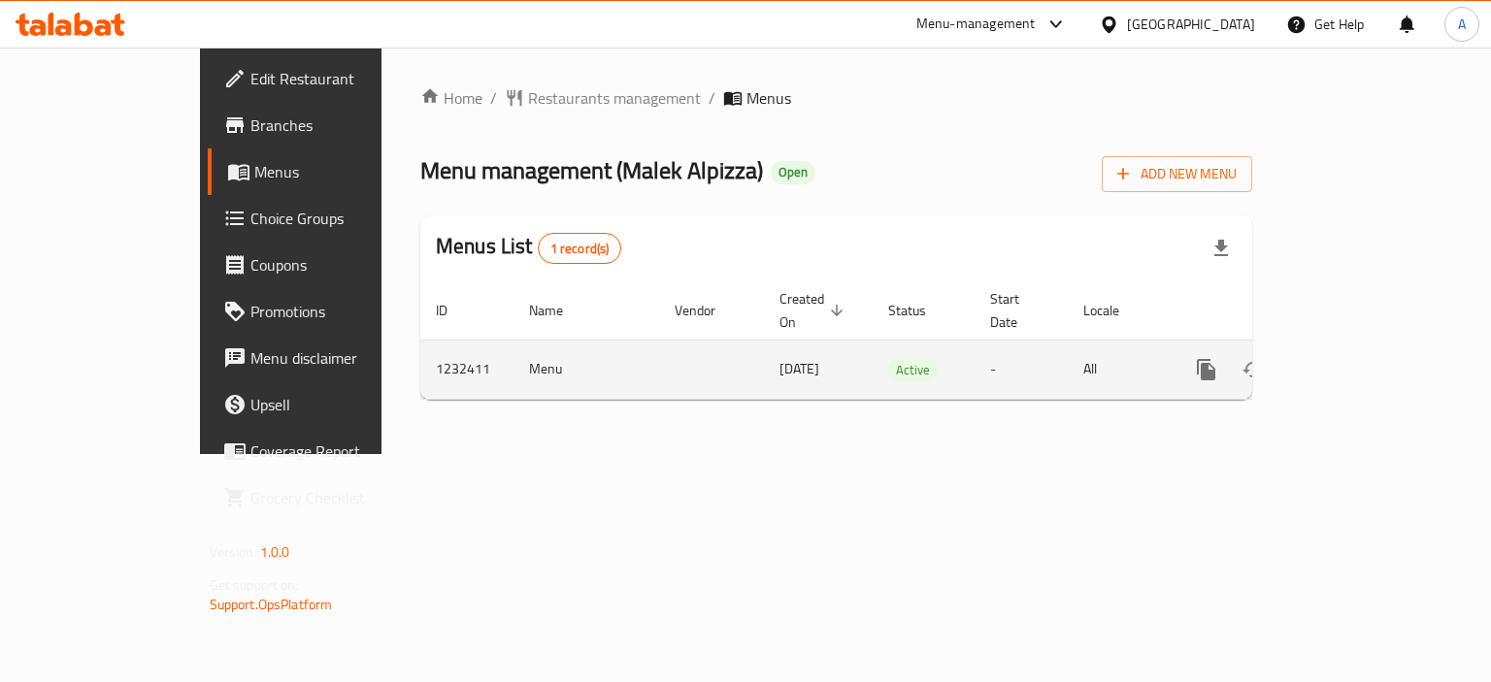
click at [1358, 358] on icon "enhanced table" at bounding box center [1345, 369] width 23 height 23
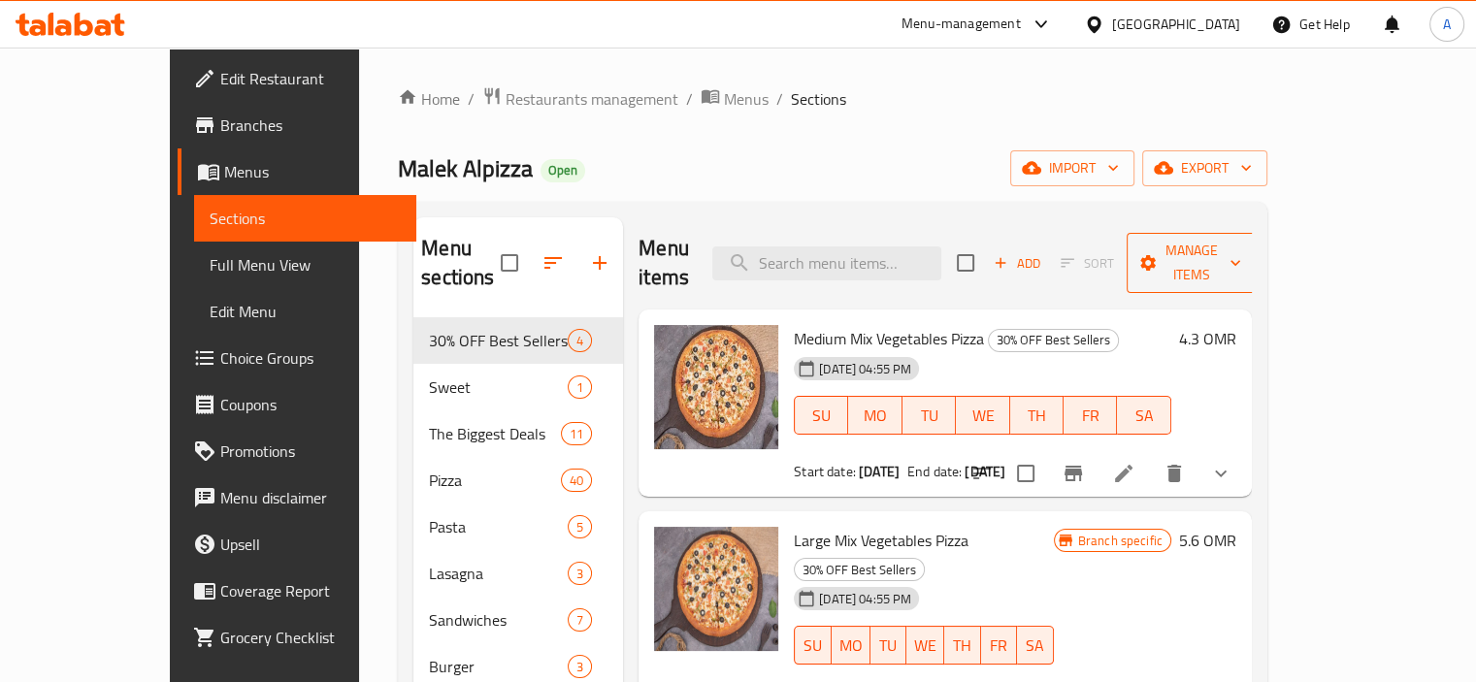
click at [1241, 252] on span "Manage items" at bounding box center [1191, 263] width 99 height 49
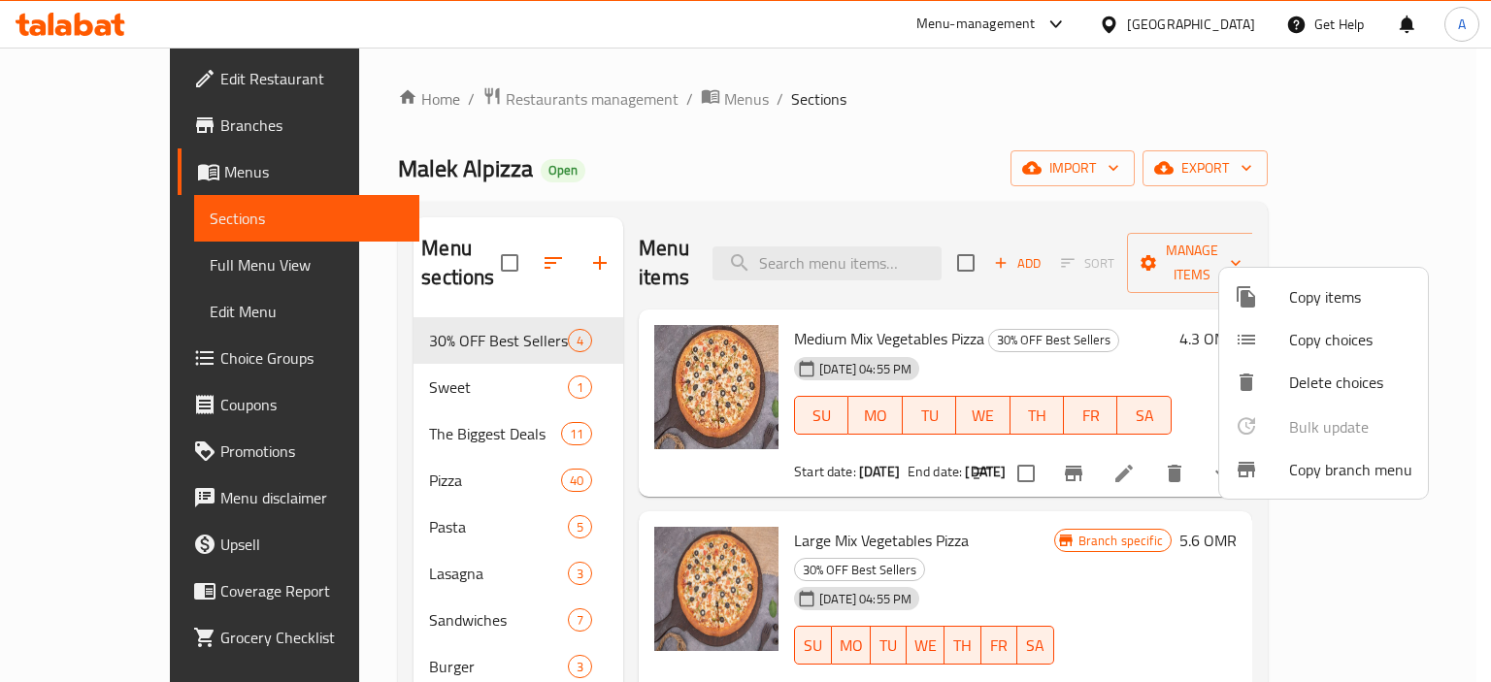
click at [1347, 475] on span "Copy branch menu" at bounding box center [1350, 469] width 123 height 23
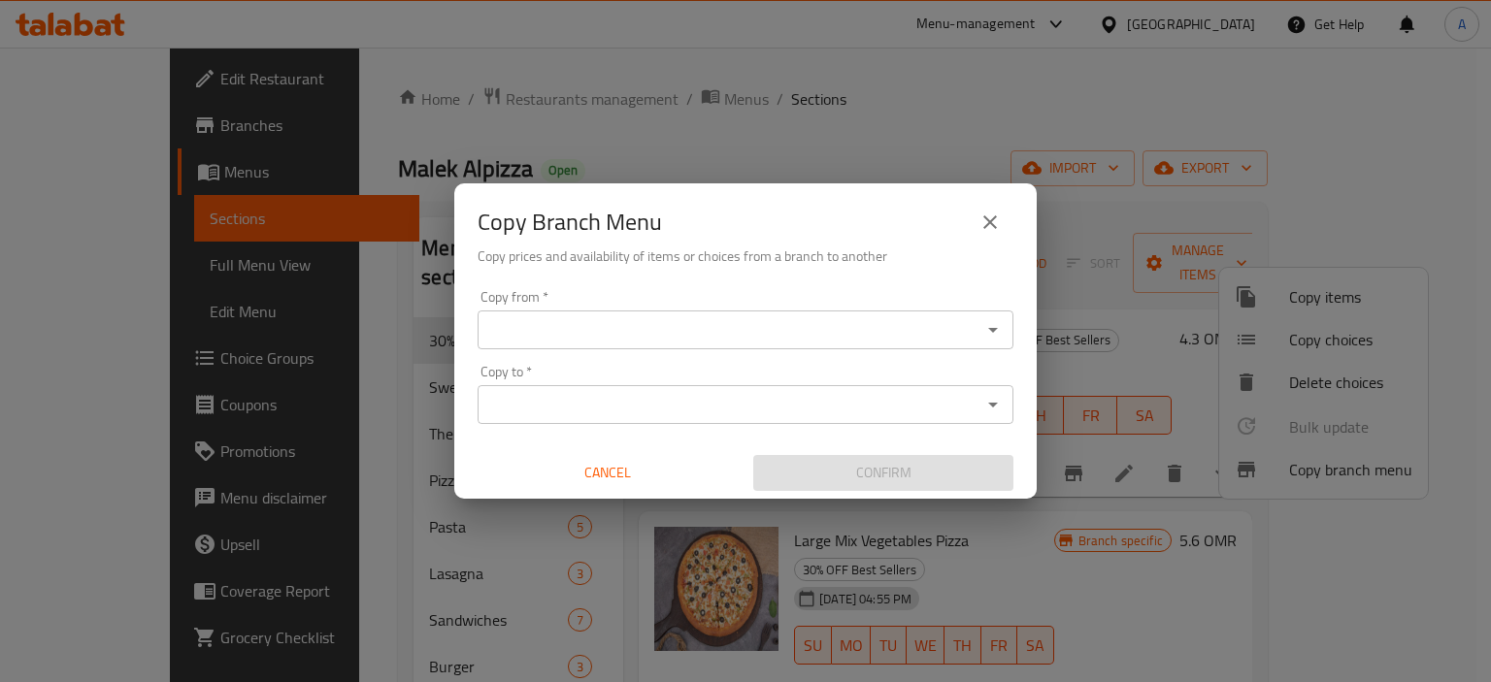
click at [990, 323] on icon "Open" at bounding box center [992, 329] width 23 height 23
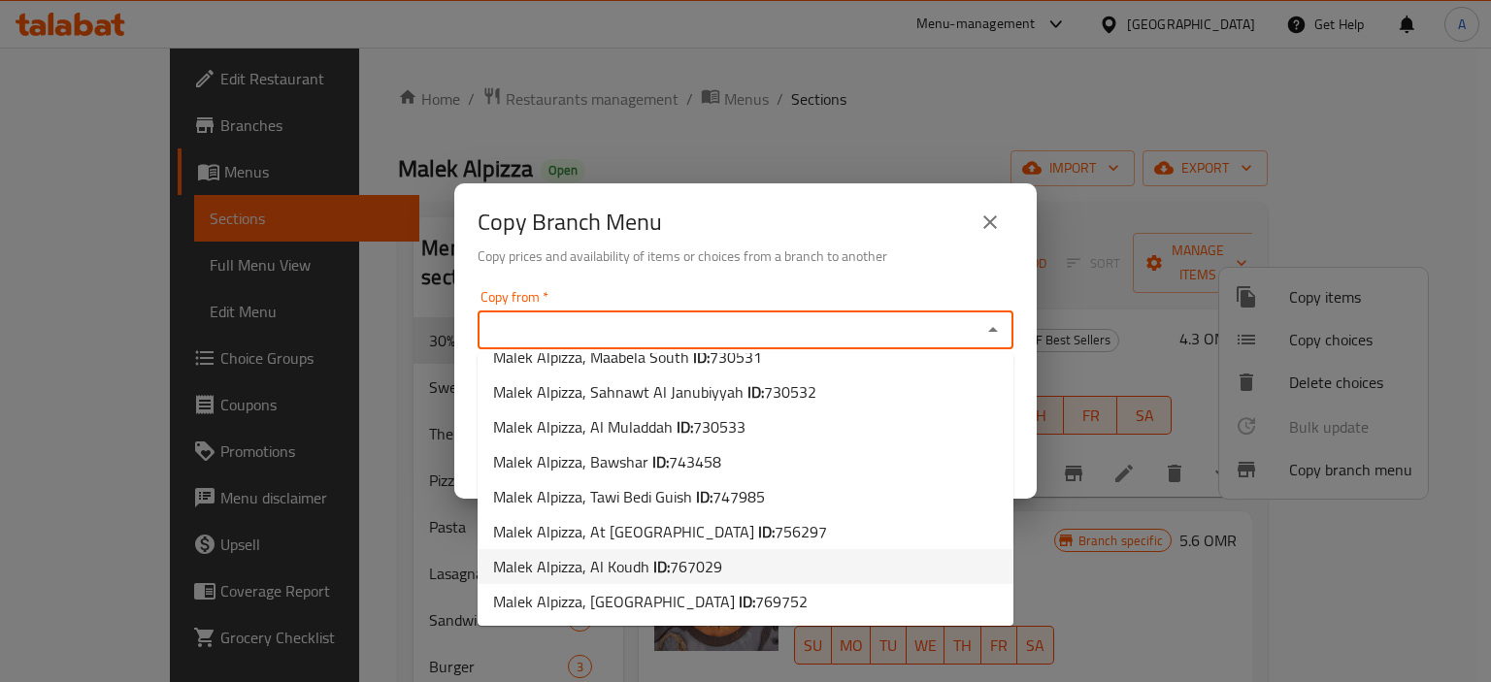
scroll to position [161, 0]
click at [882, 558] on li "Malek Alpizza, Hay Al Salam ID: 771354" at bounding box center [745, 566] width 536 height 35
type input "Malek Alpizza, Hay Al Salam"
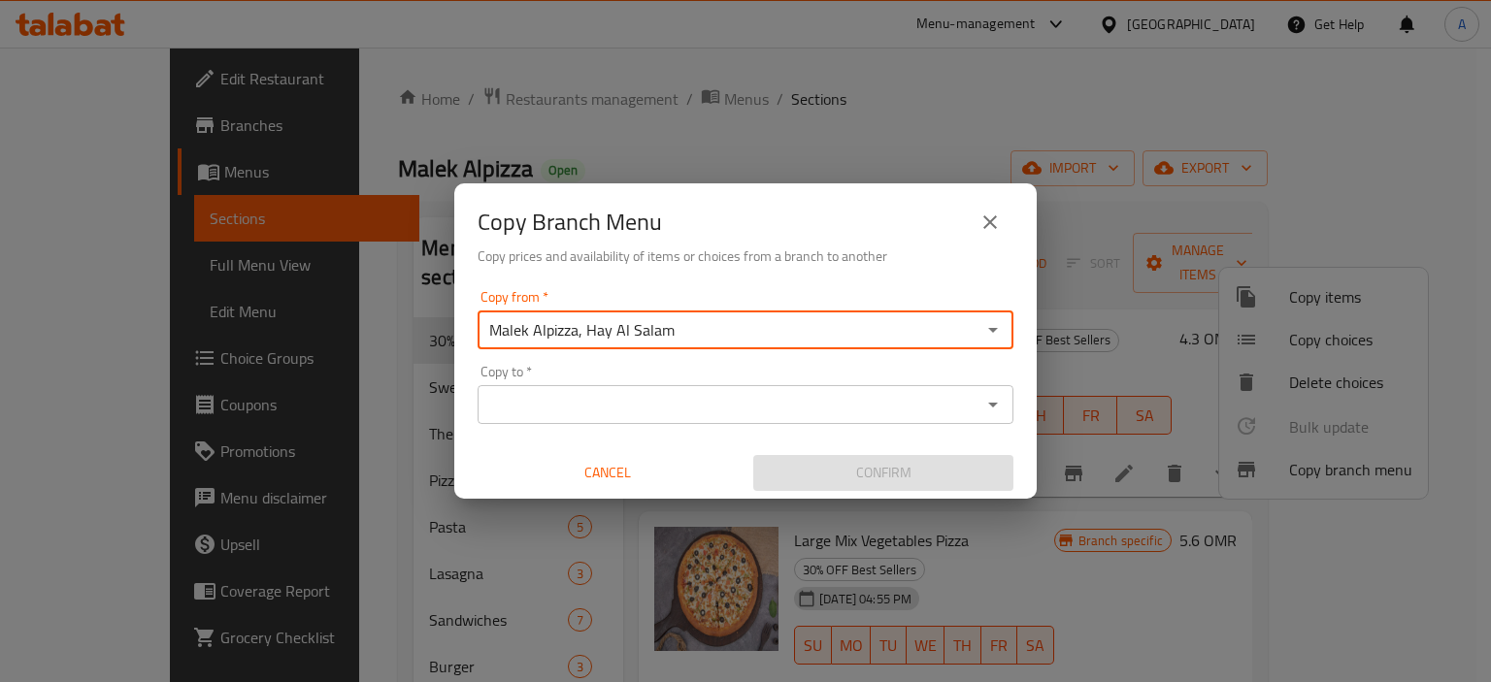
click at [988, 406] on icon "Open" at bounding box center [992, 404] width 23 height 23
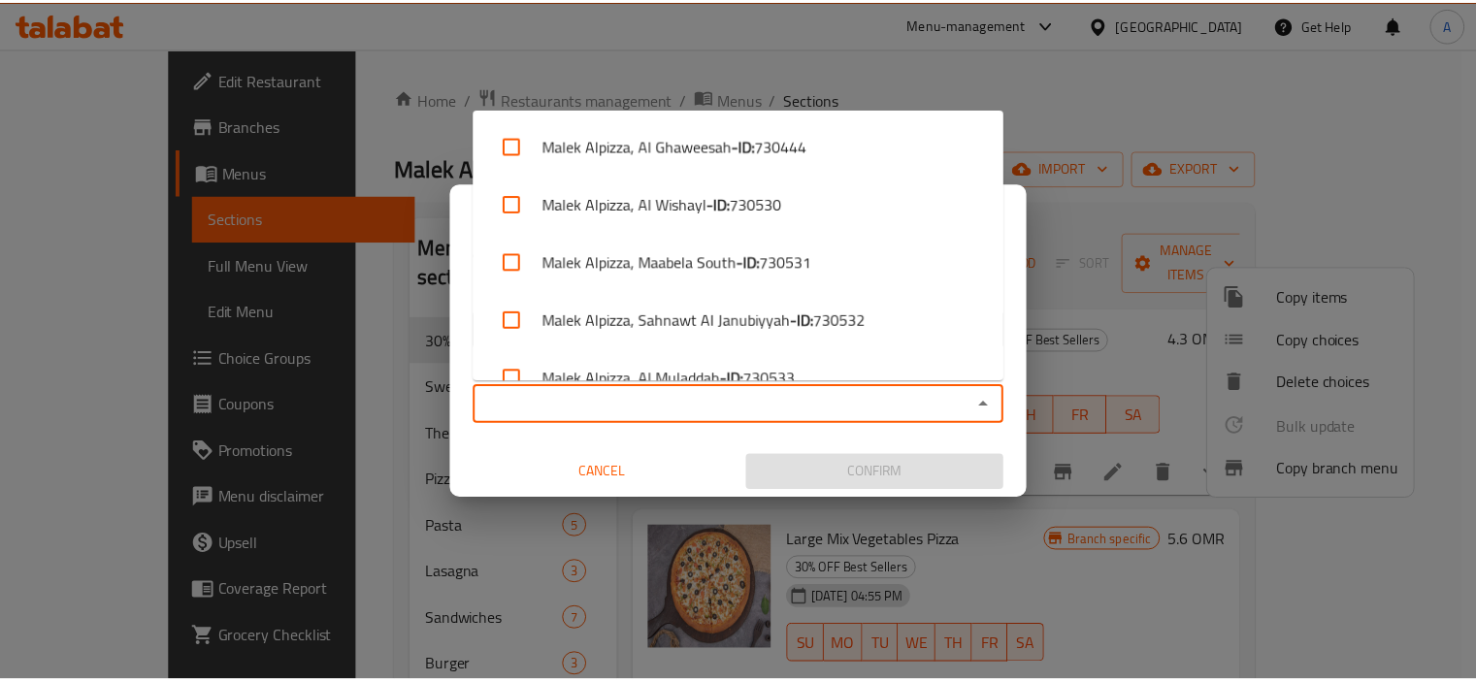
scroll to position [441, 0]
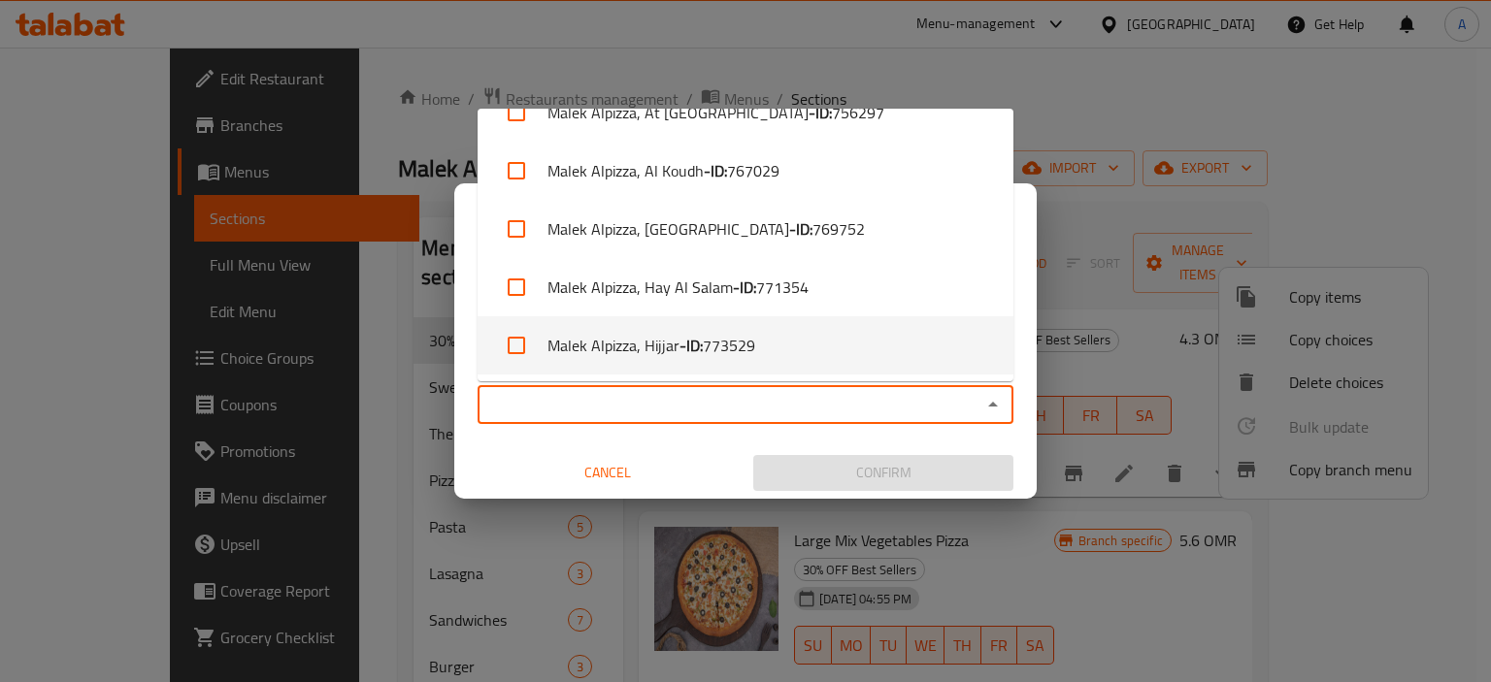
click at [883, 350] on li "Malek Alpizza, Hijjar - ID: 773529" at bounding box center [745, 345] width 536 height 58
checkbox input "true"
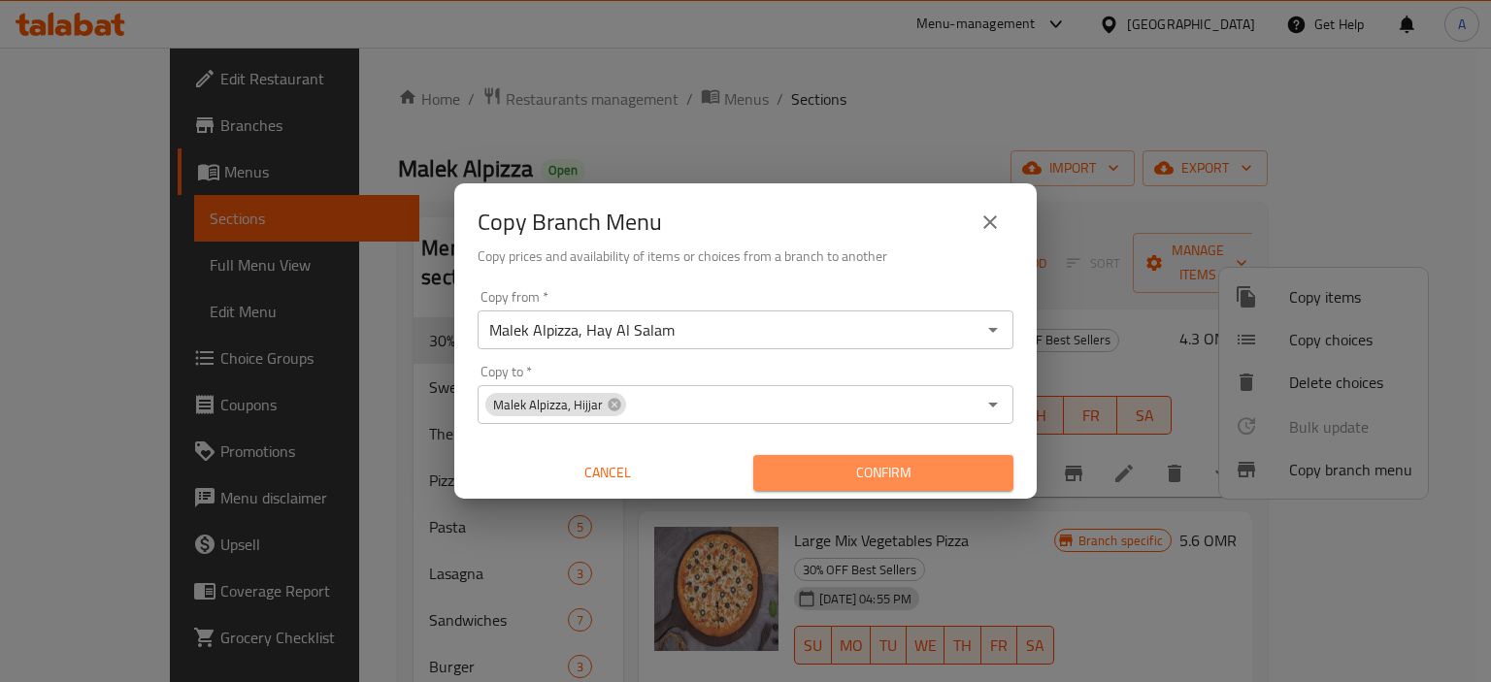
click at [959, 463] on span "Confirm" at bounding box center [883, 473] width 229 height 24
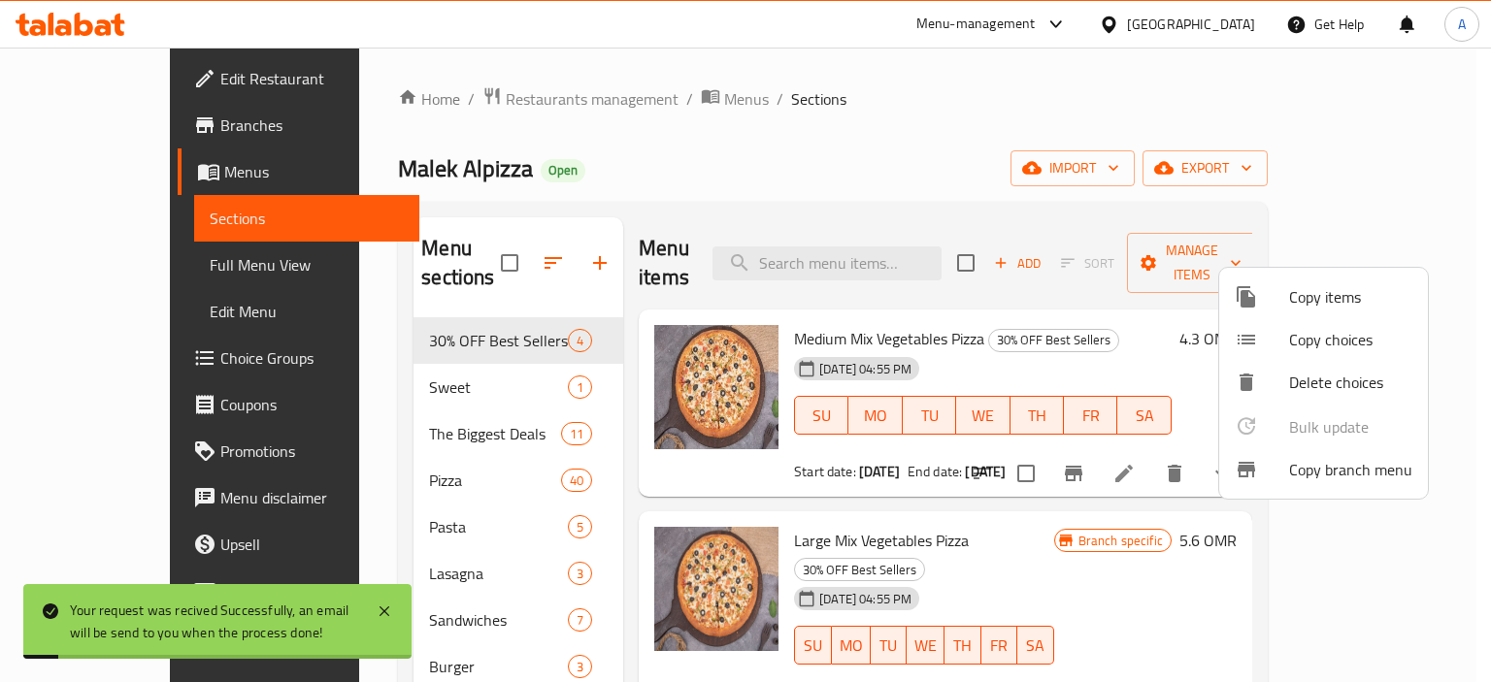
click at [73, 261] on div at bounding box center [745, 341] width 1491 height 682
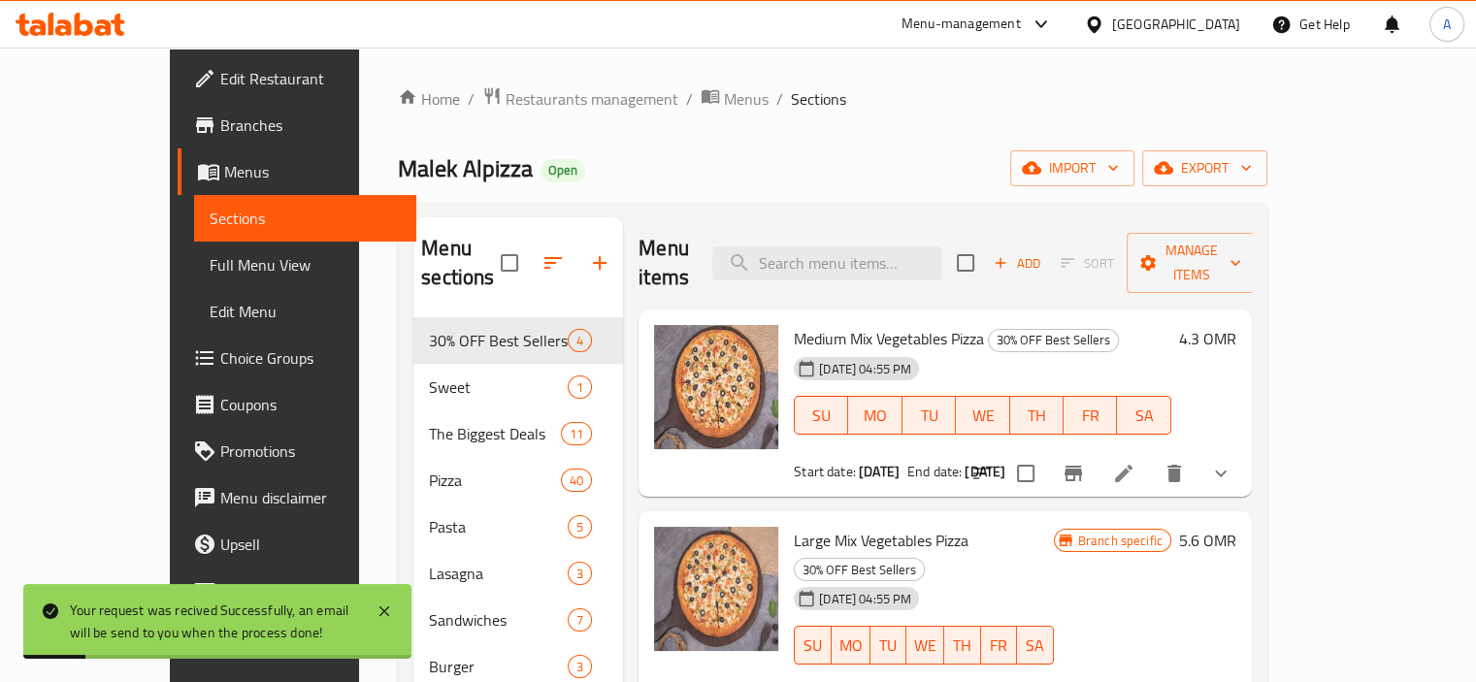
click at [210, 268] on span "Full Menu View" at bounding box center [305, 264] width 191 height 23
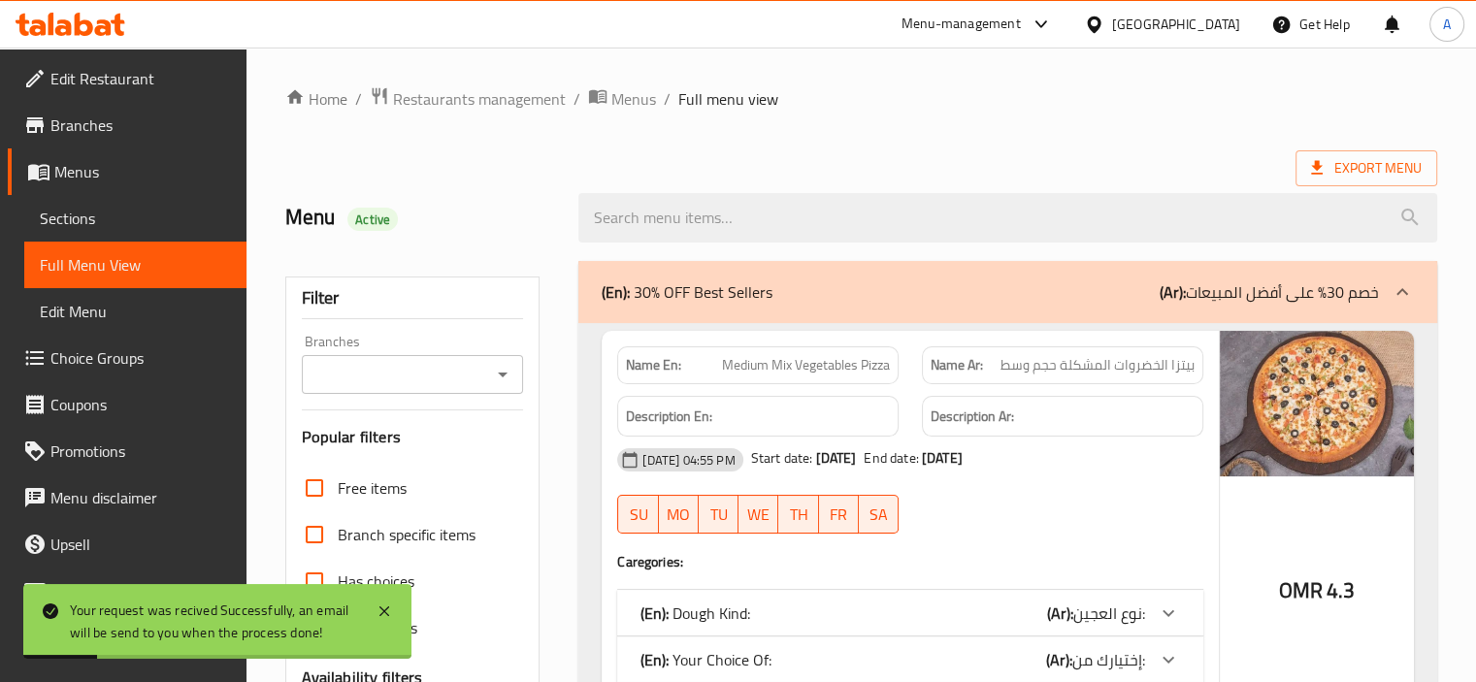
scroll to position [388, 0]
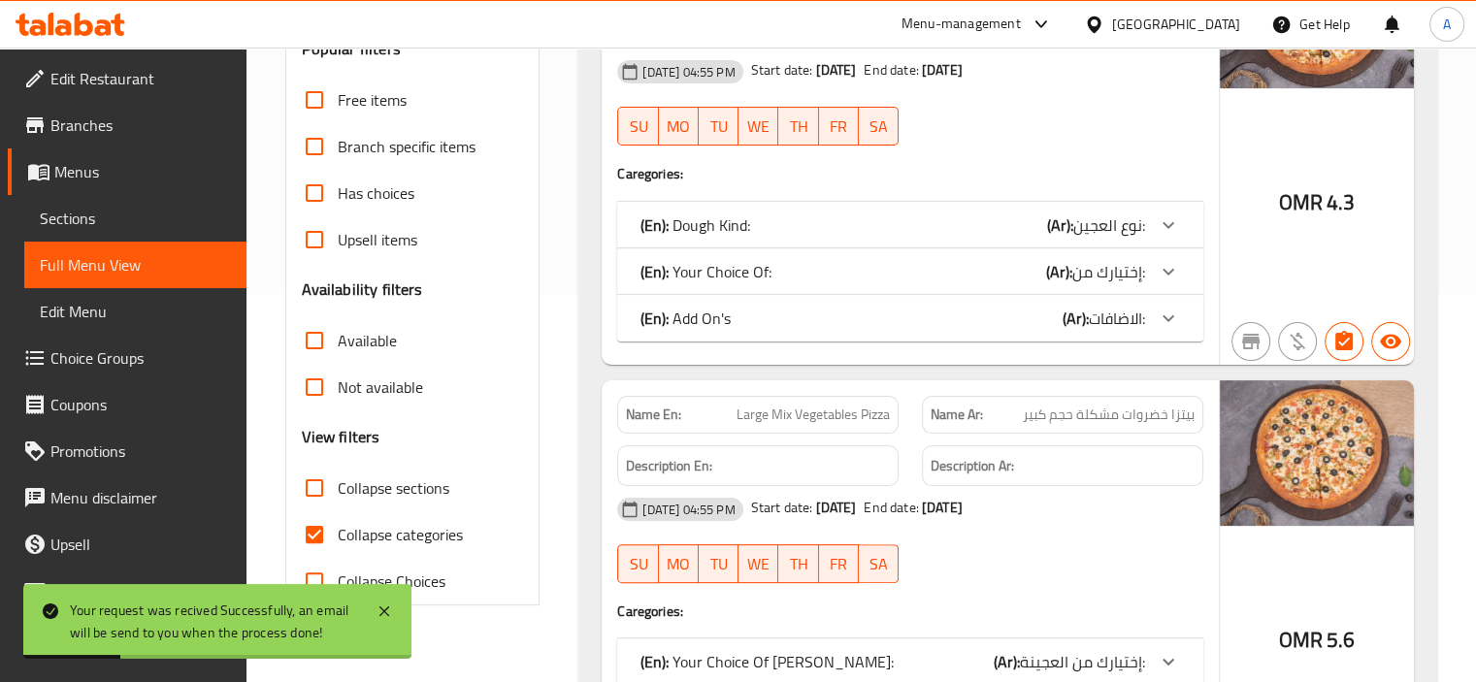
click at [400, 528] on span "Collapse categories" at bounding box center [400, 534] width 125 height 23
click at [338, 528] on input "Collapse categories" at bounding box center [314, 534] width 47 height 47
checkbox input "false"
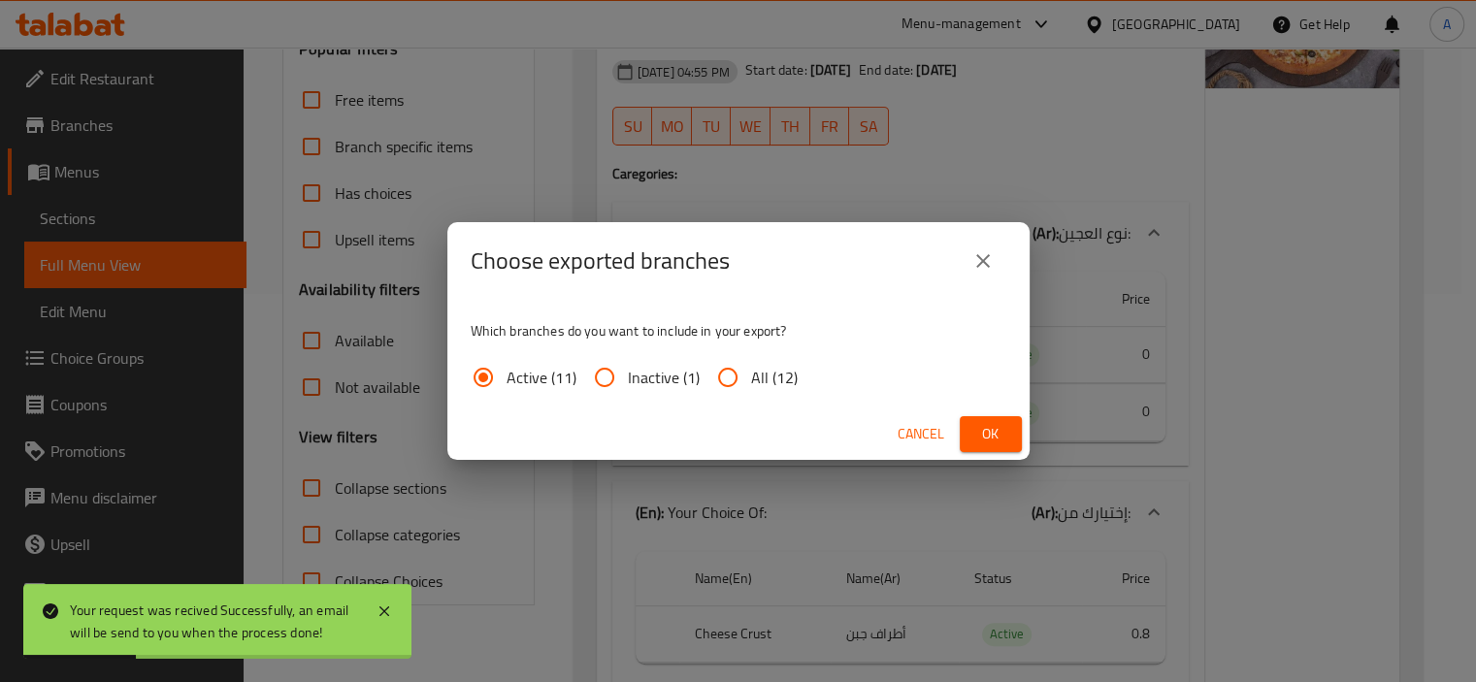
click at [732, 349] on div "Which branches do you want to include in your export? Active (11) Inactive (1) …" at bounding box center [738, 354] width 582 height 109
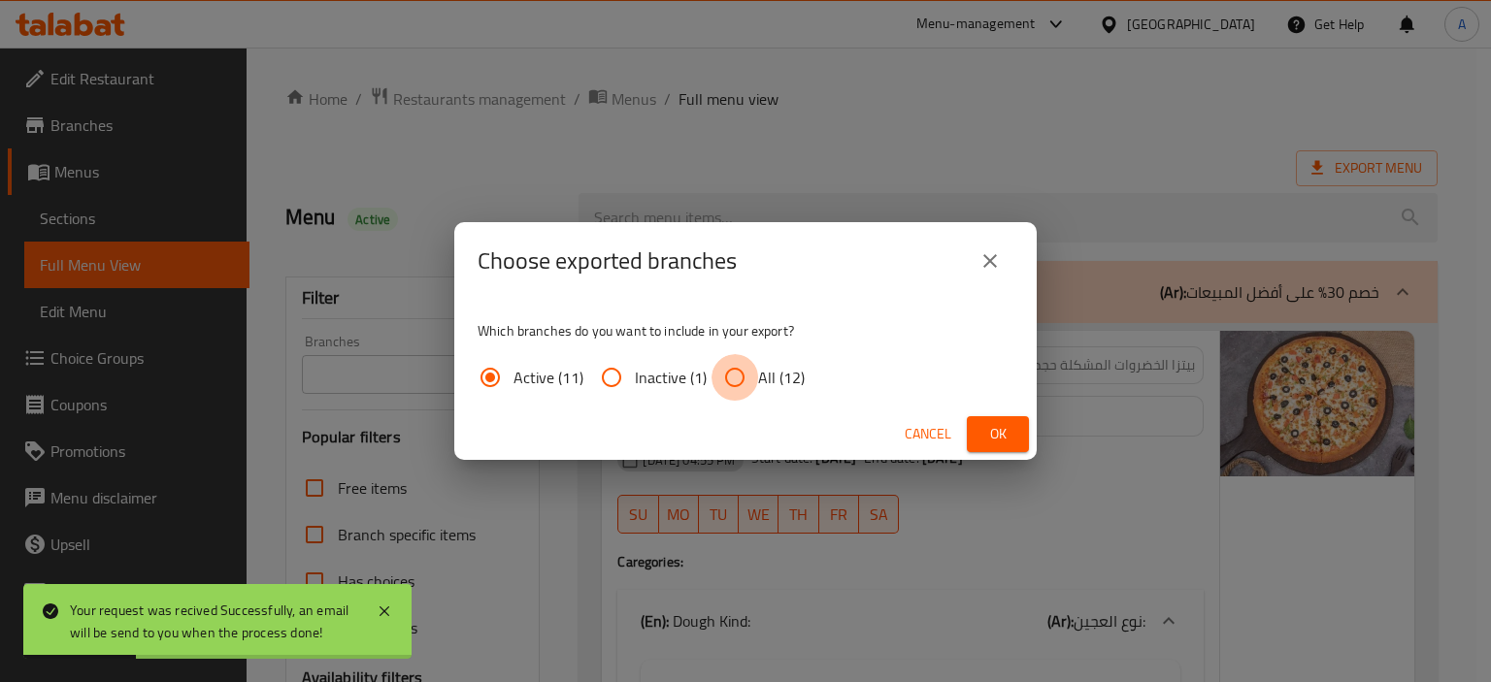
click at [738, 371] on input "All (12)" at bounding box center [734, 377] width 47 height 47
radio input "true"
click at [1016, 438] on button "Ok" at bounding box center [998, 434] width 62 height 36
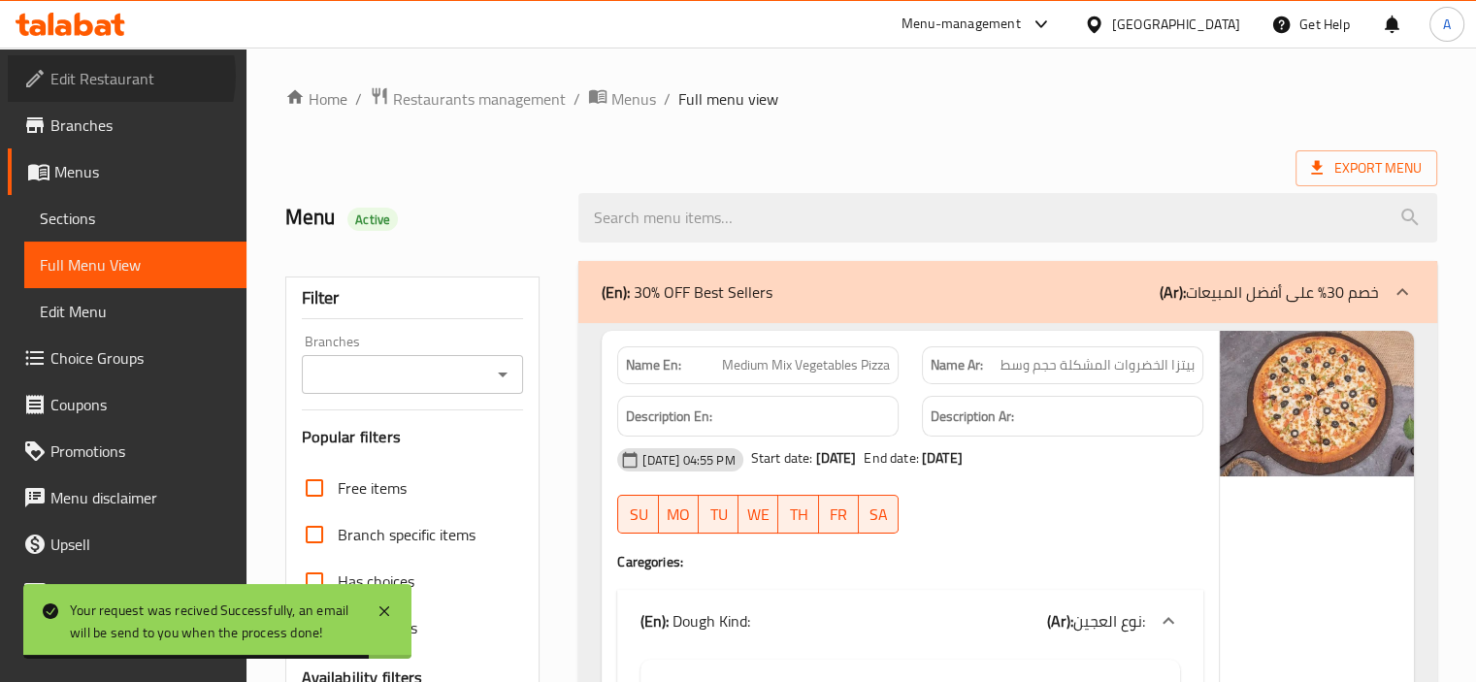
click at [108, 76] on span "Edit Restaurant" at bounding box center [140, 78] width 181 height 23
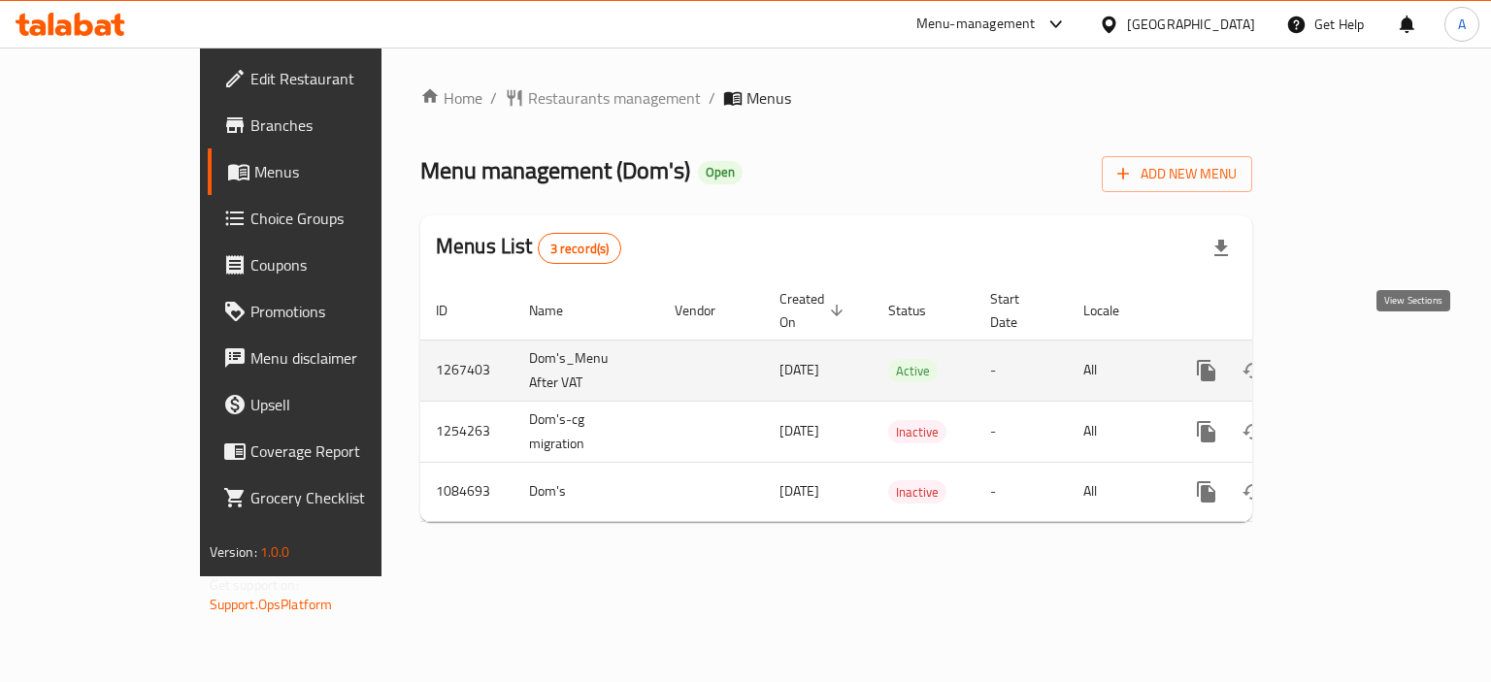
click at [1355, 362] on icon "enhanced table" at bounding box center [1345, 370] width 17 height 17
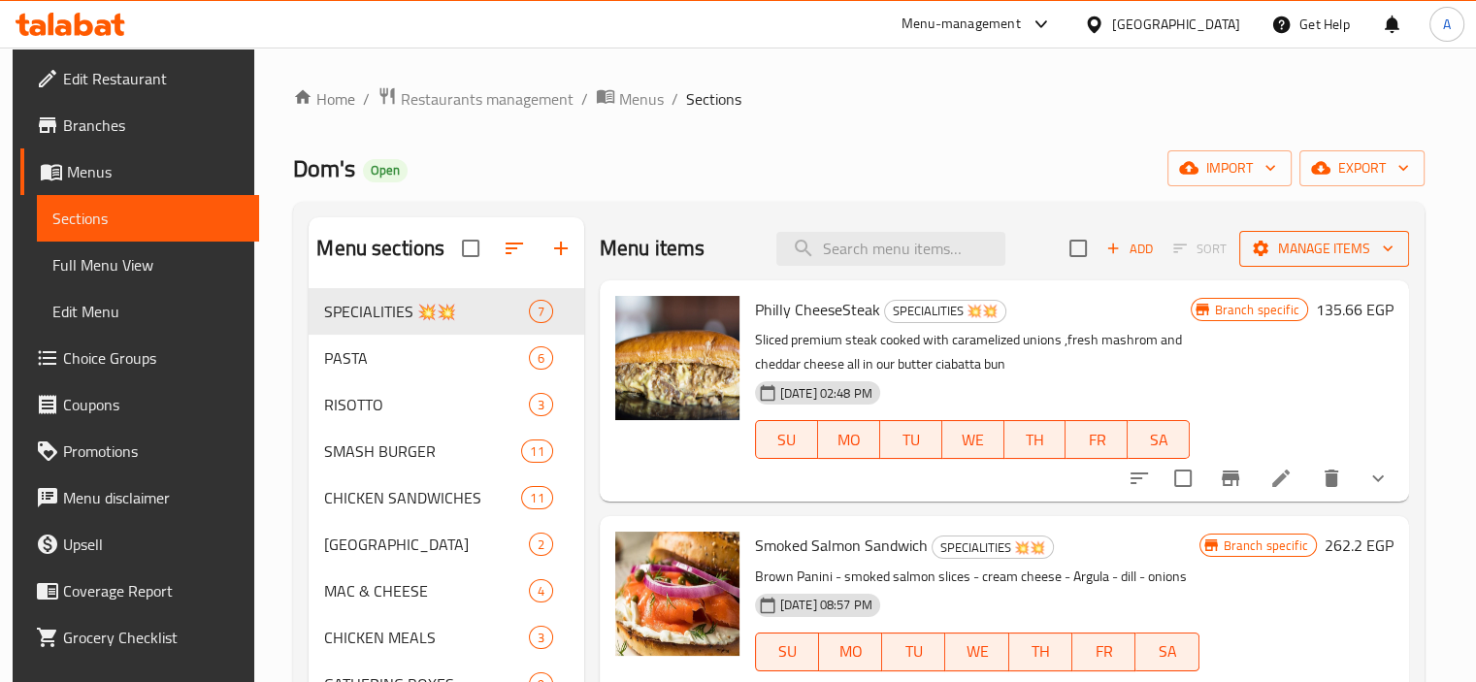
click at [1356, 245] on span "Manage items" at bounding box center [1324, 249] width 139 height 24
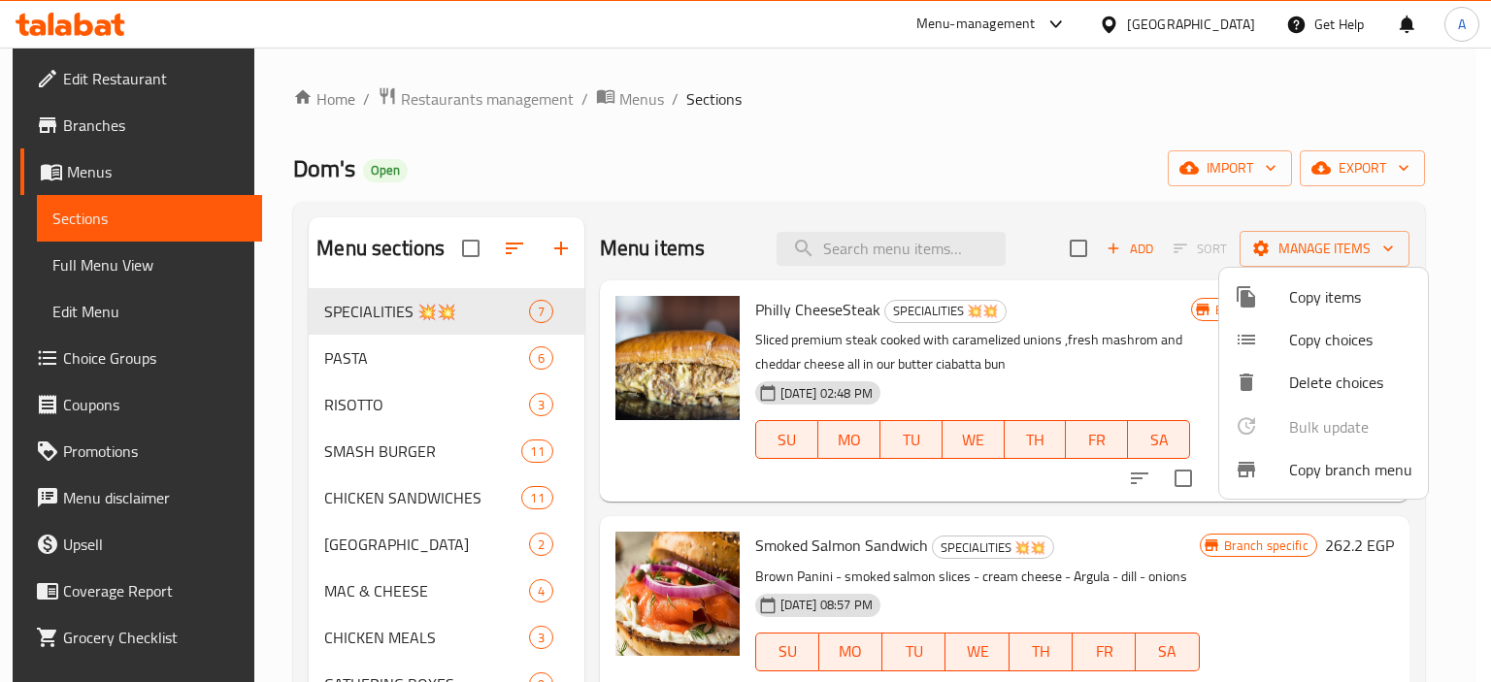
click at [1289, 477] on span "Copy branch menu" at bounding box center [1350, 469] width 123 height 23
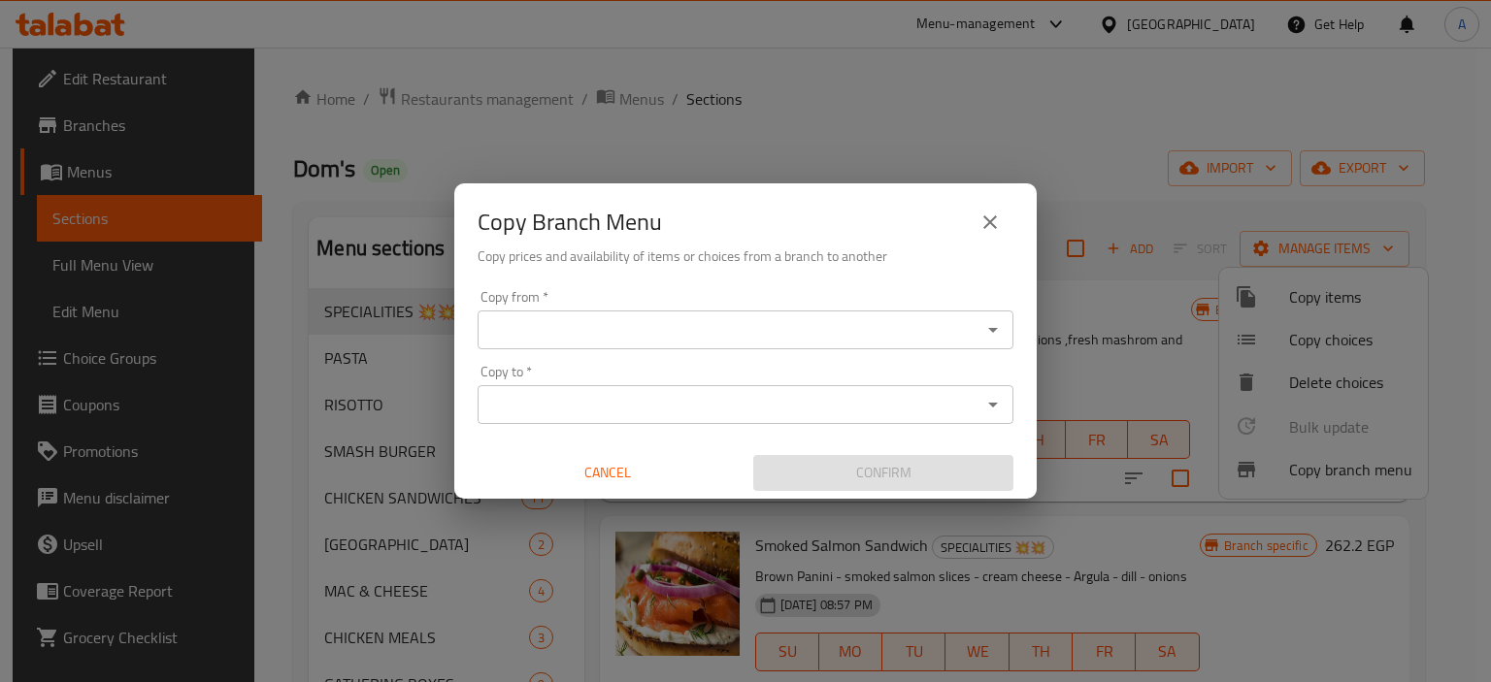
click at [991, 336] on icon "Open" at bounding box center [992, 329] width 23 height 23
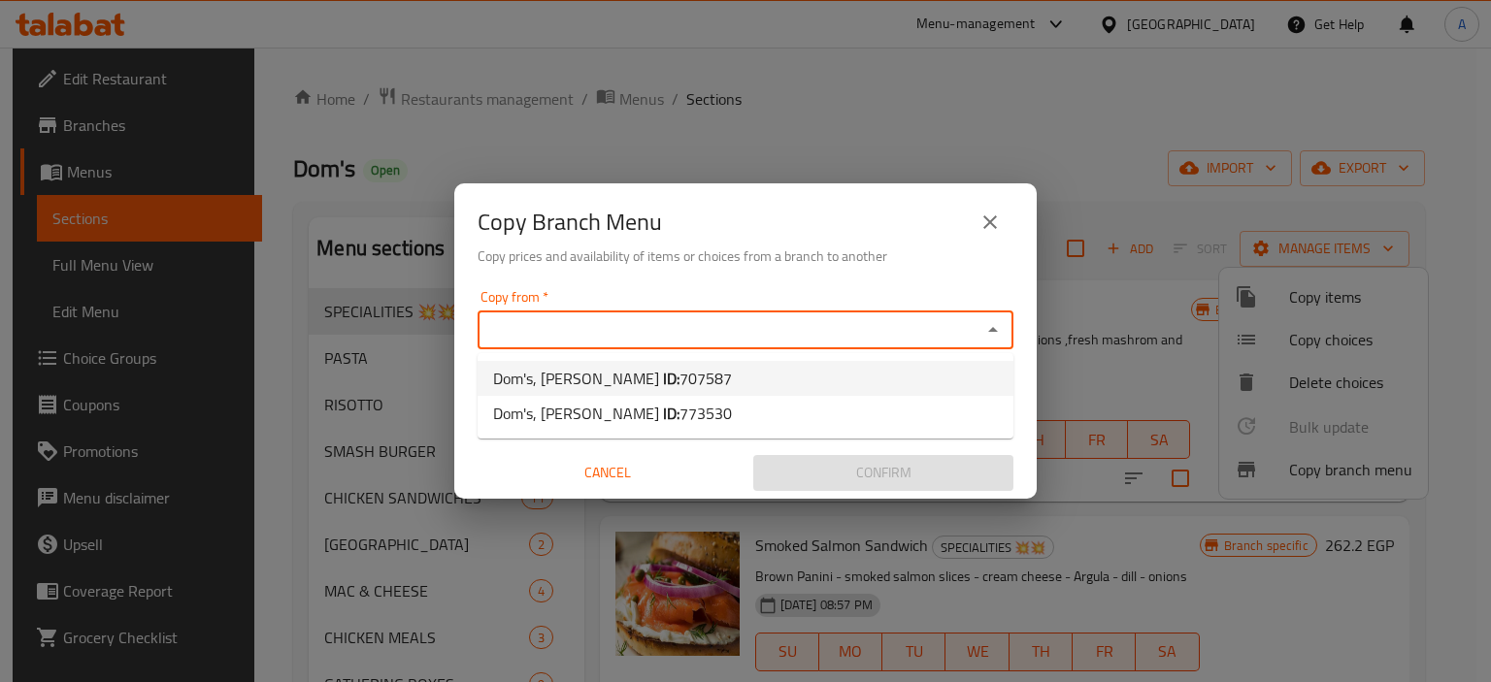
click at [891, 368] on li "Dom's, Cleopatra ID: 707587" at bounding box center [745, 378] width 536 height 35
type input "Dom's, [PERSON_NAME]"
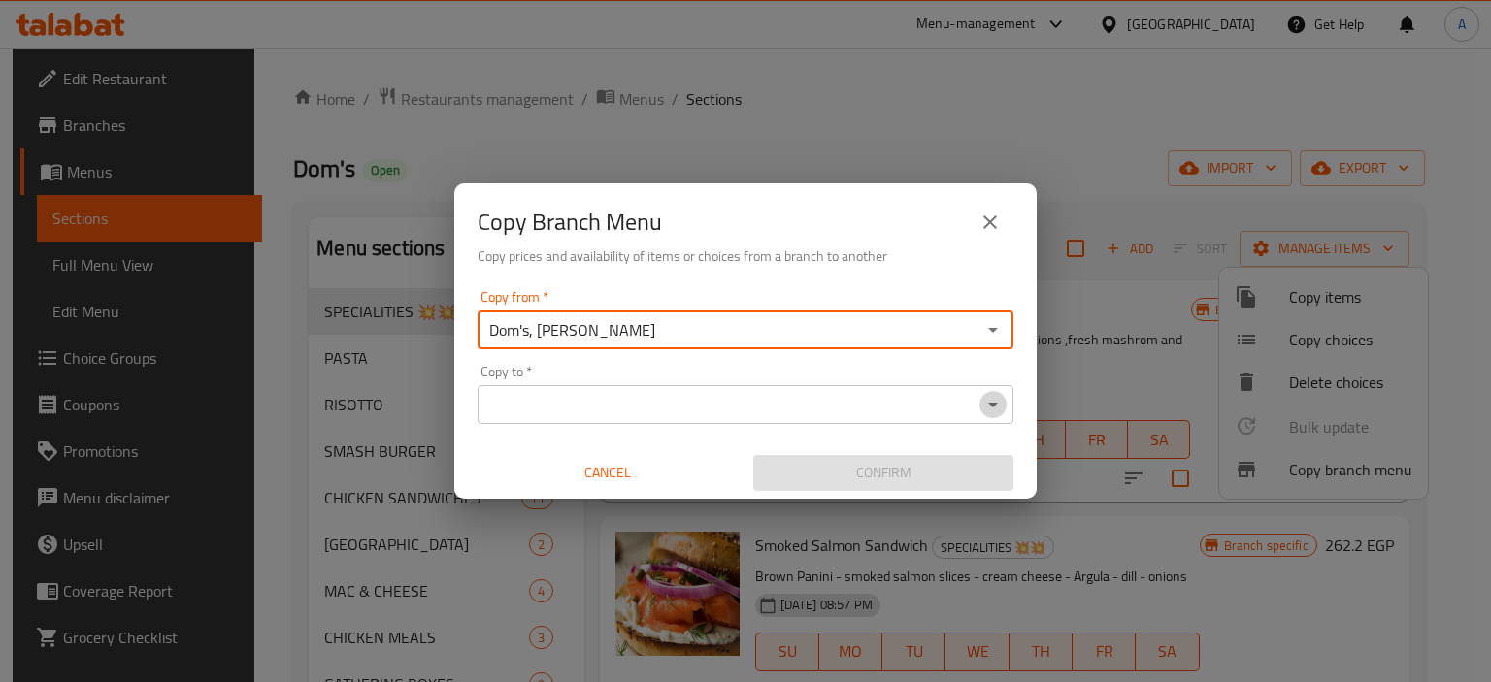
click at [1000, 404] on icon "Open" at bounding box center [992, 404] width 23 height 23
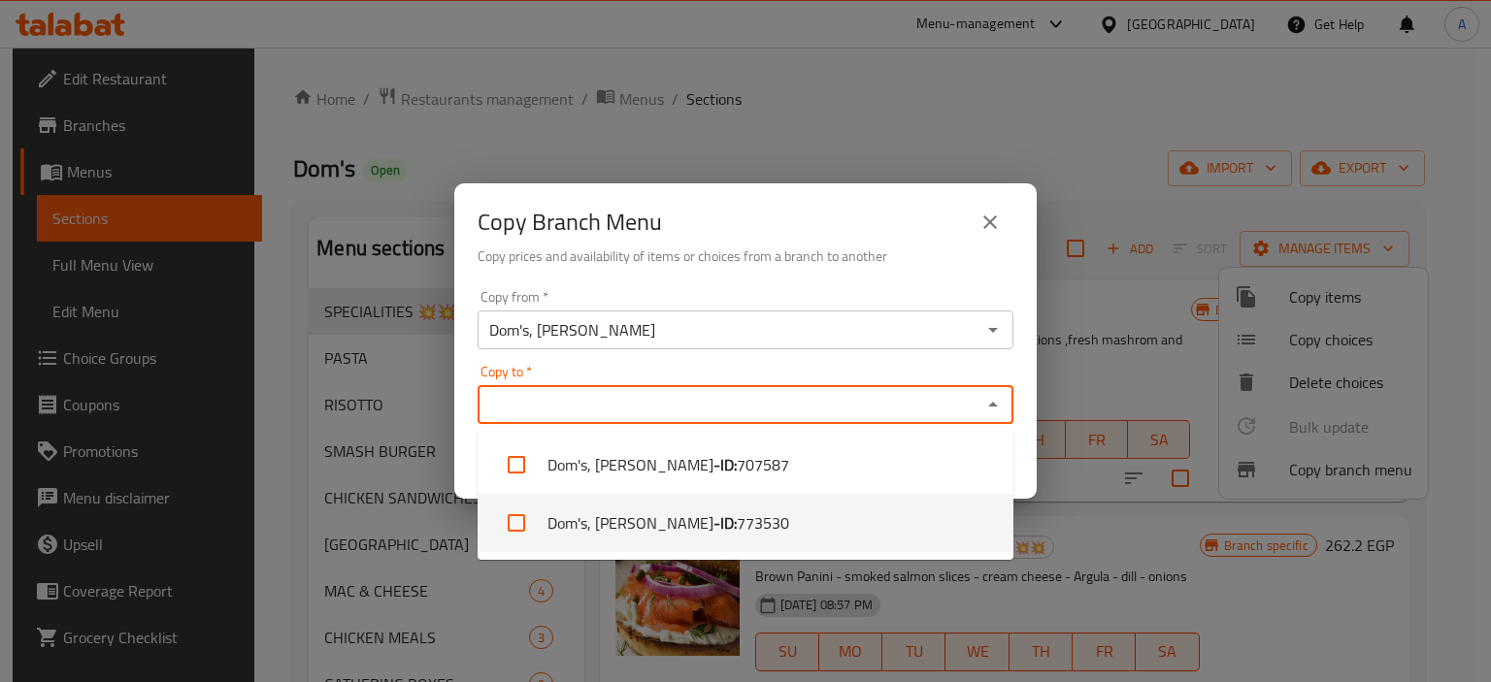
click at [898, 511] on li "Dom's, Lauran - ID: 773530" at bounding box center [745, 523] width 536 height 58
checkbox input "true"
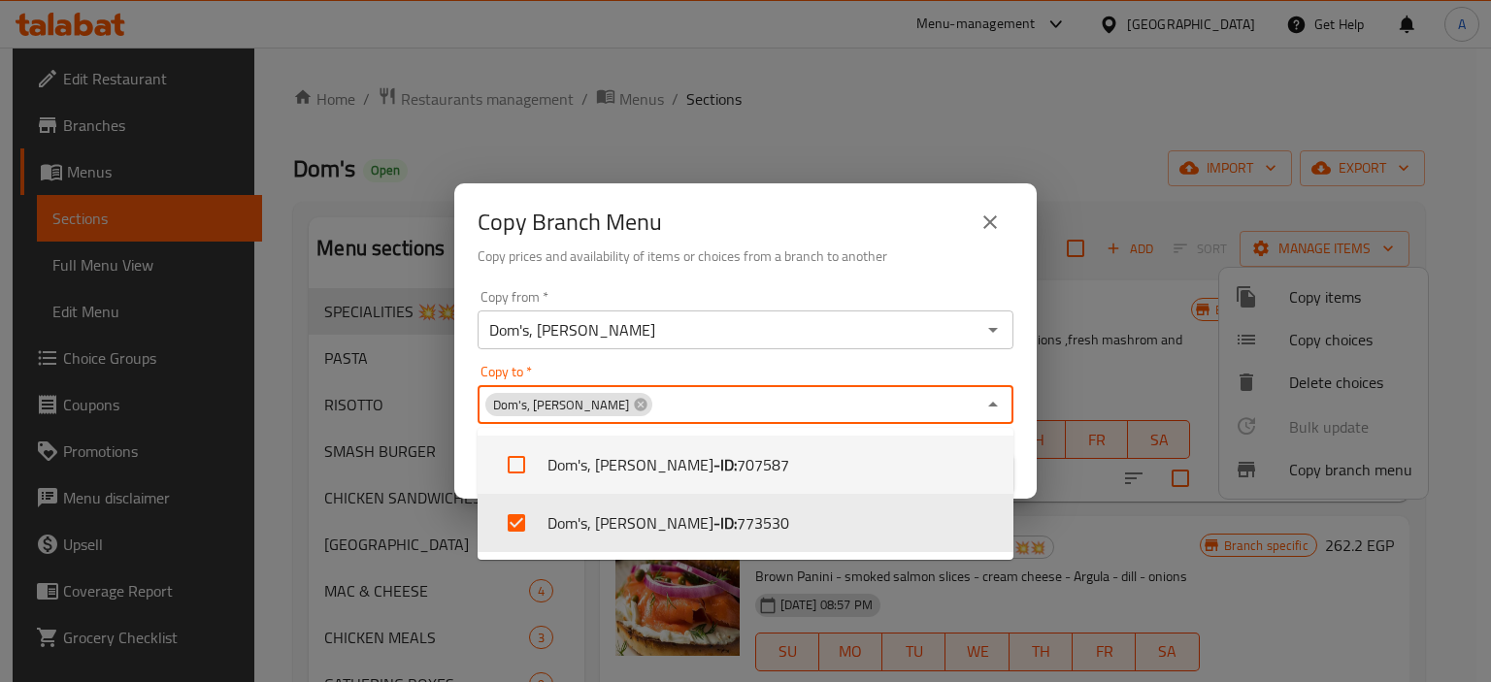
click at [1018, 427] on div "Copy from   * Dom's, [PERSON_NAME] Copy from * Copy to   * Dom's, [PERSON_NAME]…" at bounding box center [745, 390] width 582 height 216
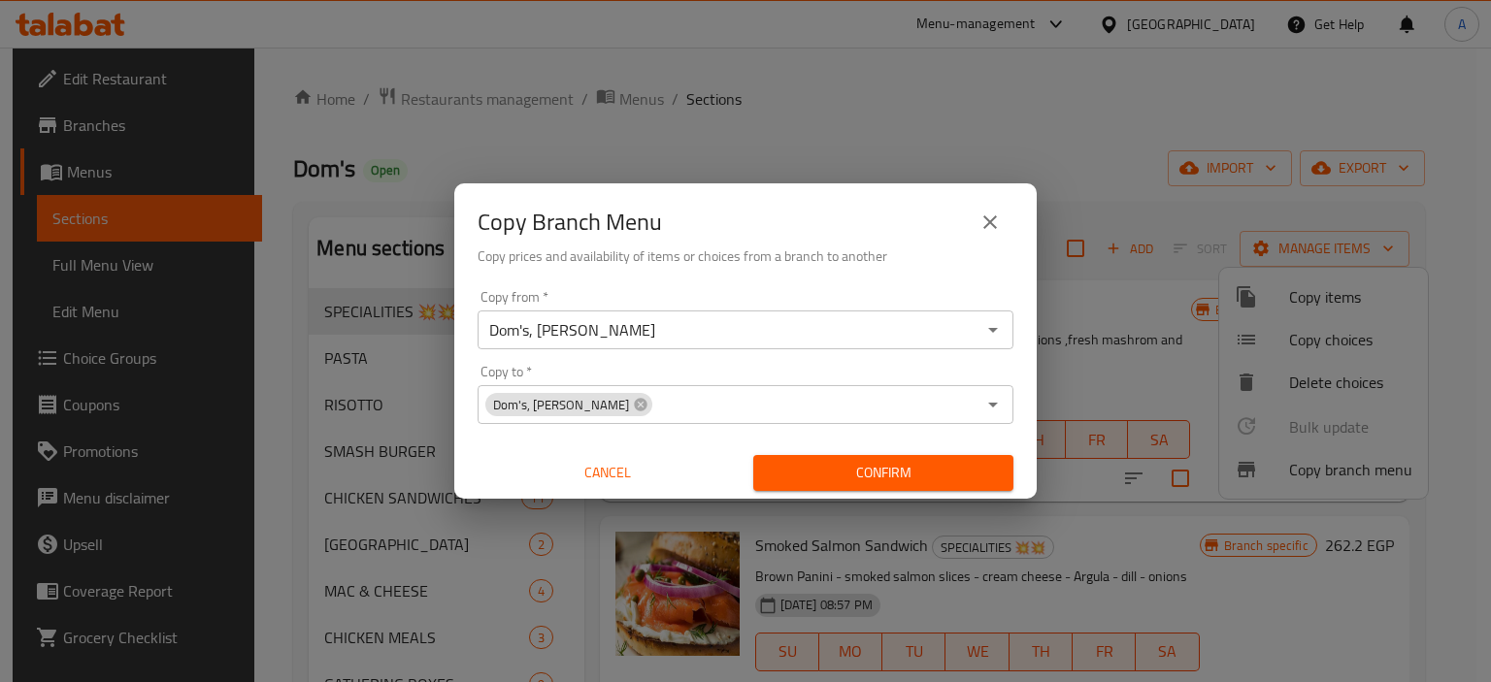
click at [959, 470] on span "Confirm" at bounding box center [883, 473] width 229 height 24
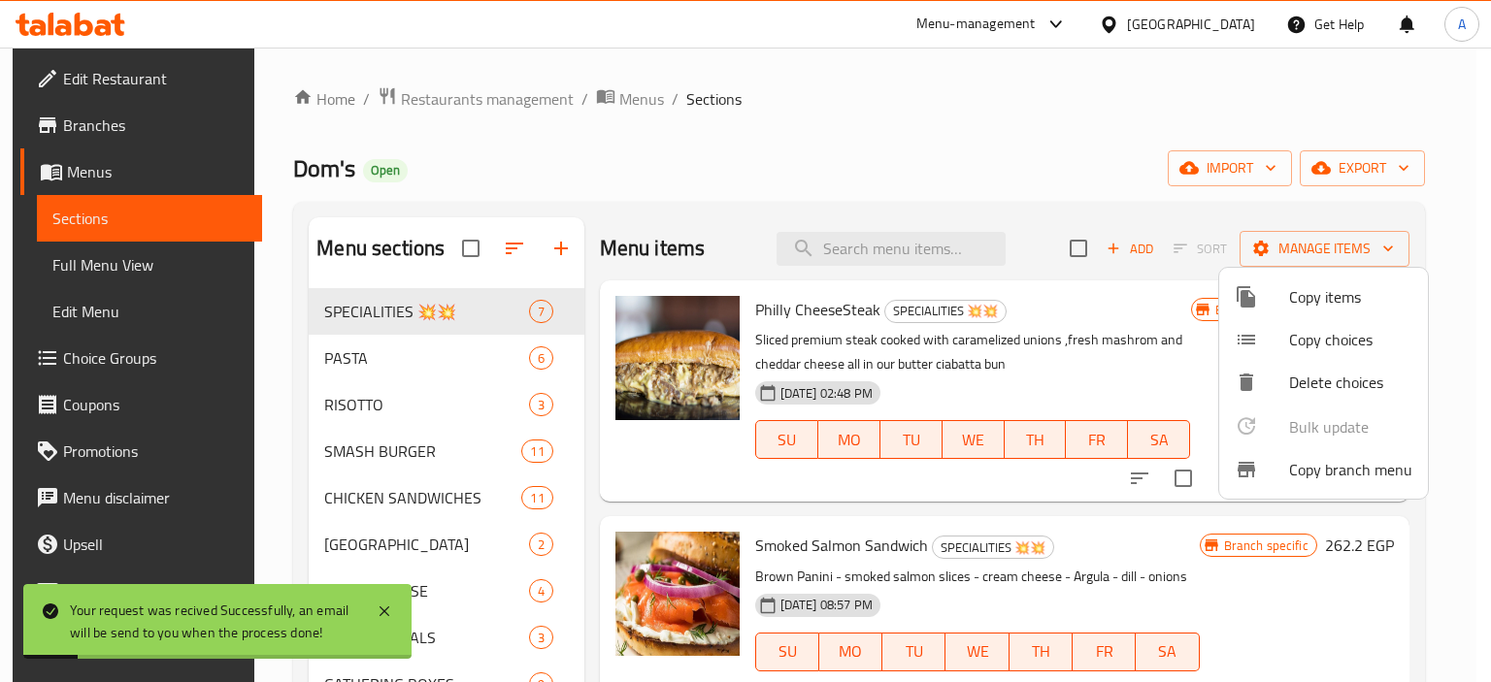
click at [80, 261] on div at bounding box center [745, 341] width 1491 height 682
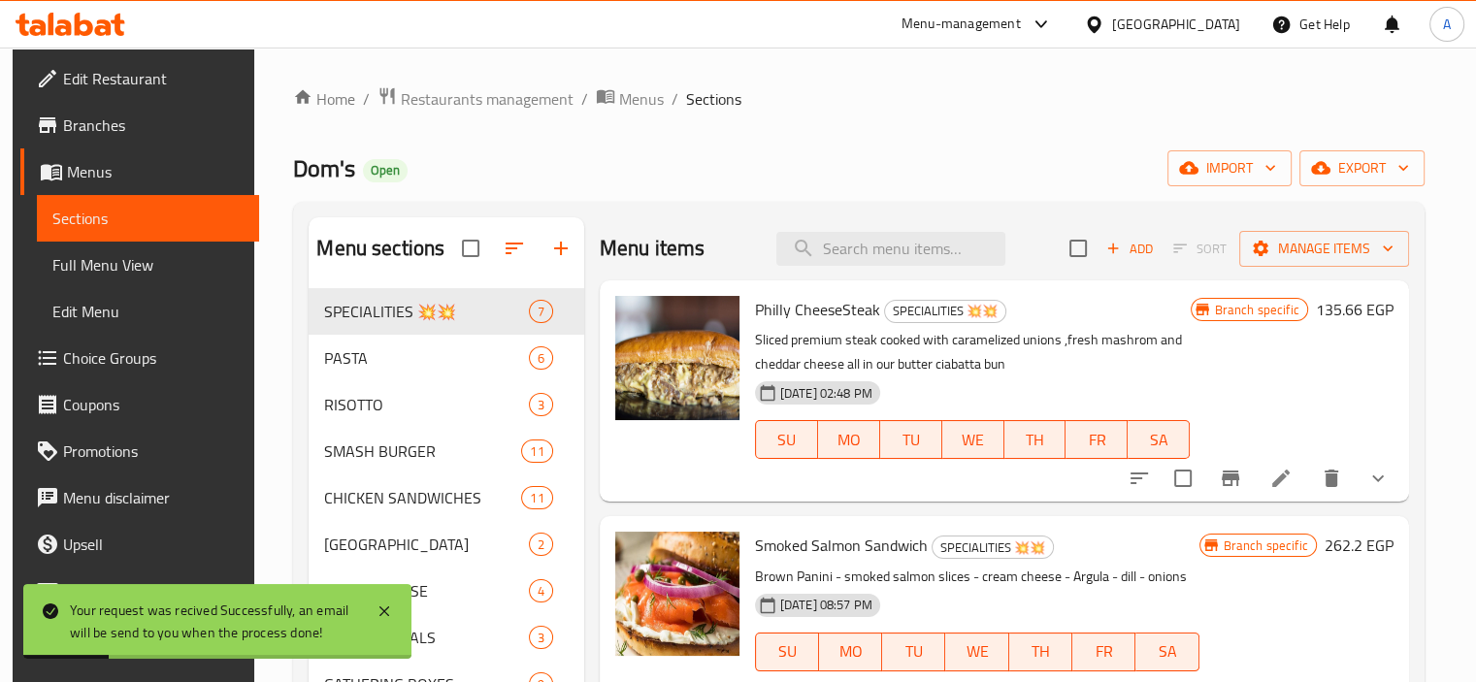
click at [80, 261] on span "Full Menu View" at bounding box center [147, 264] width 191 height 23
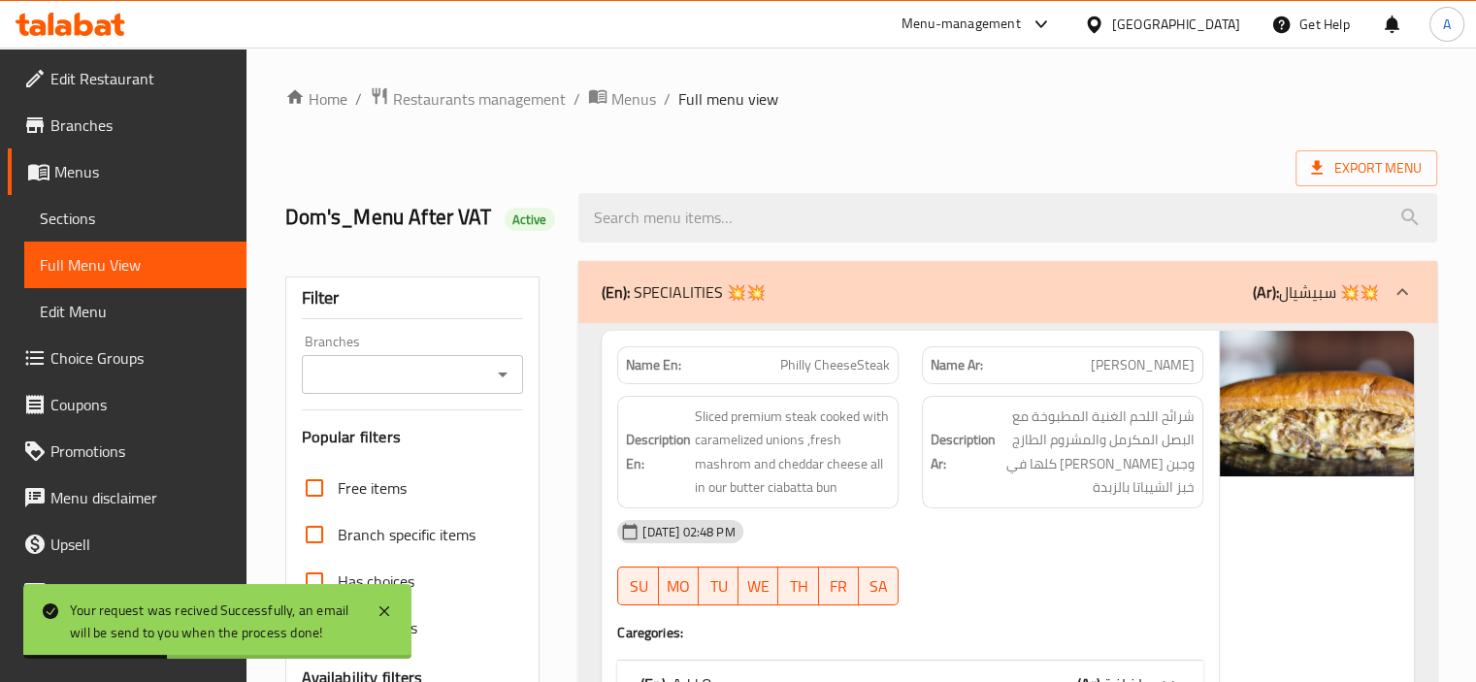
checkbox input "false"
click at [1332, 167] on span "Export Menu" at bounding box center [1366, 168] width 111 height 24
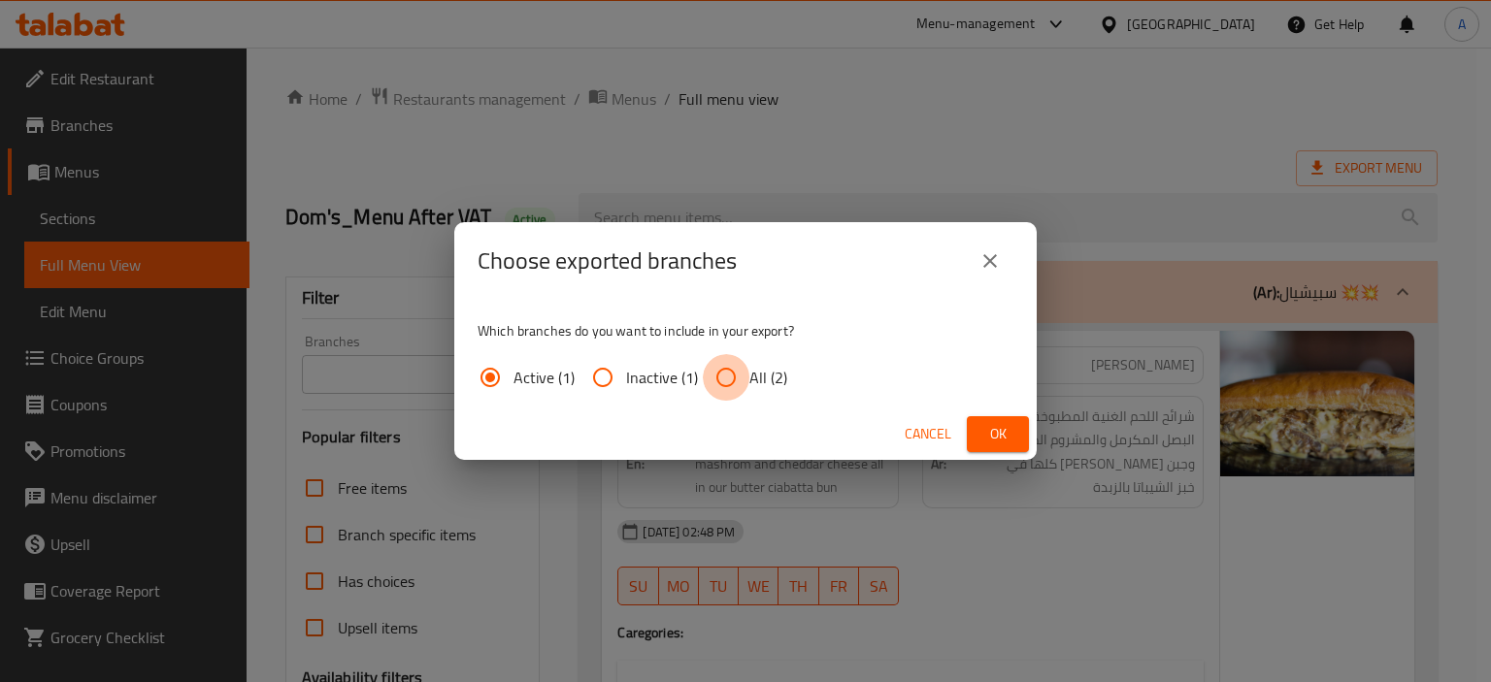
click at [742, 356] on input "All (2)" at bounding box center [726, 377] width 47 height 47
radio input "true"
click at [998, 422] on span "Ok" at bounding box center [997, 434] width 31 height 24
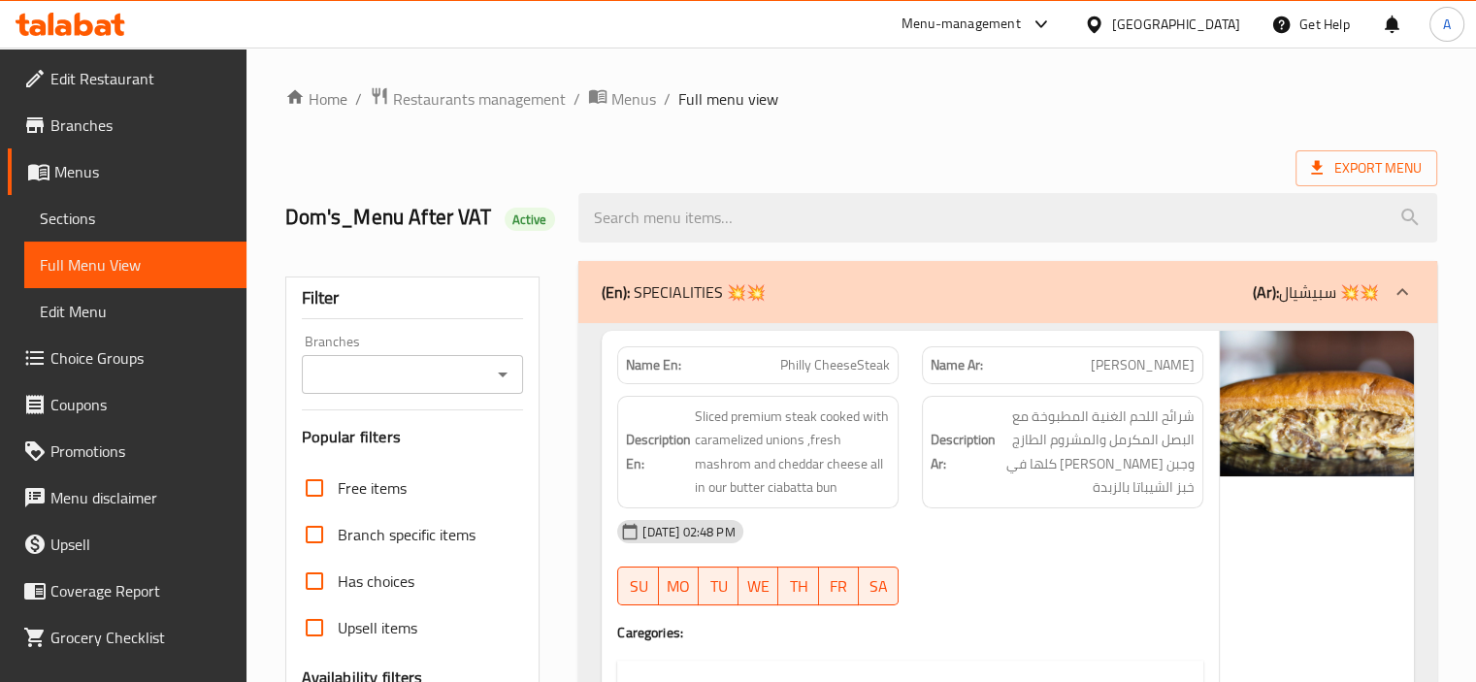
click at [120, 115] on span "Branches" at bounding box center [140, 125] width 181 height 23
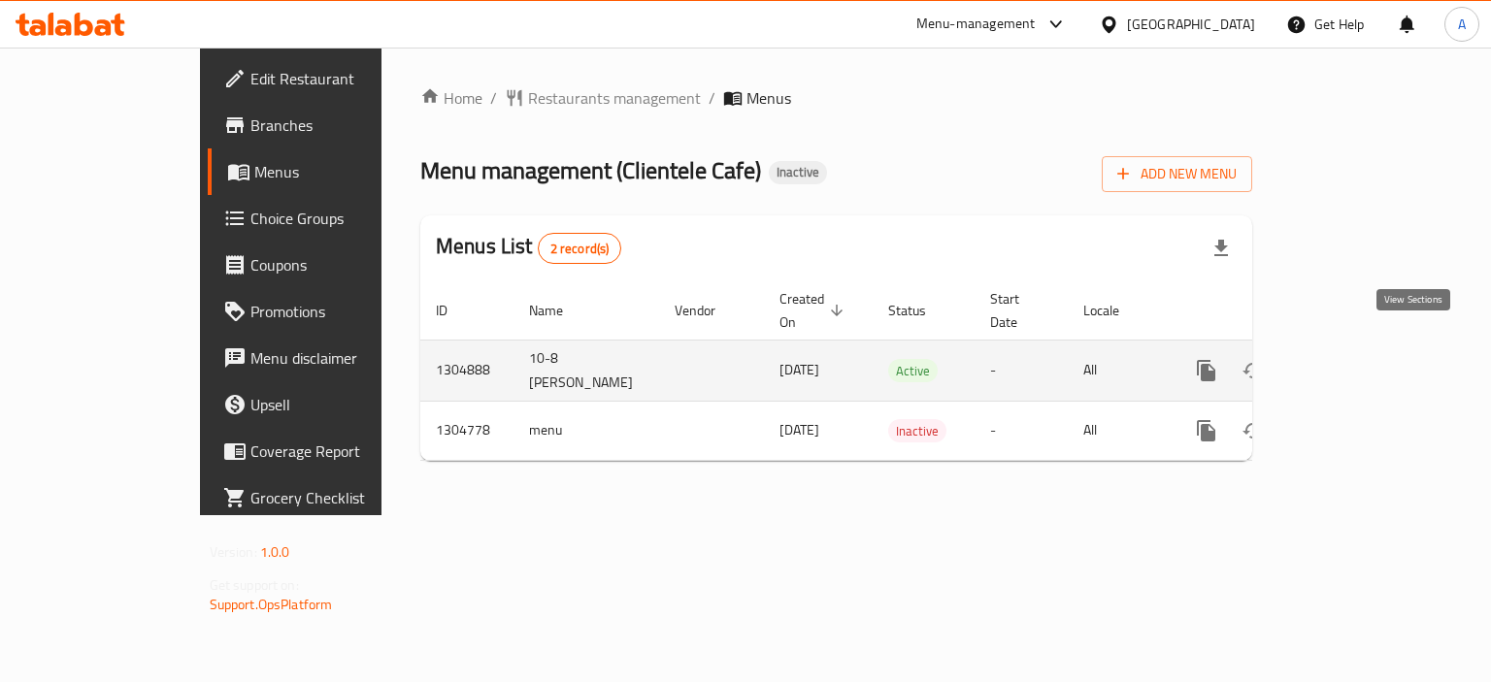
click at [1358, 359] on icon "enhanced table" at bounding box center [1345, 370] width 23 height 23
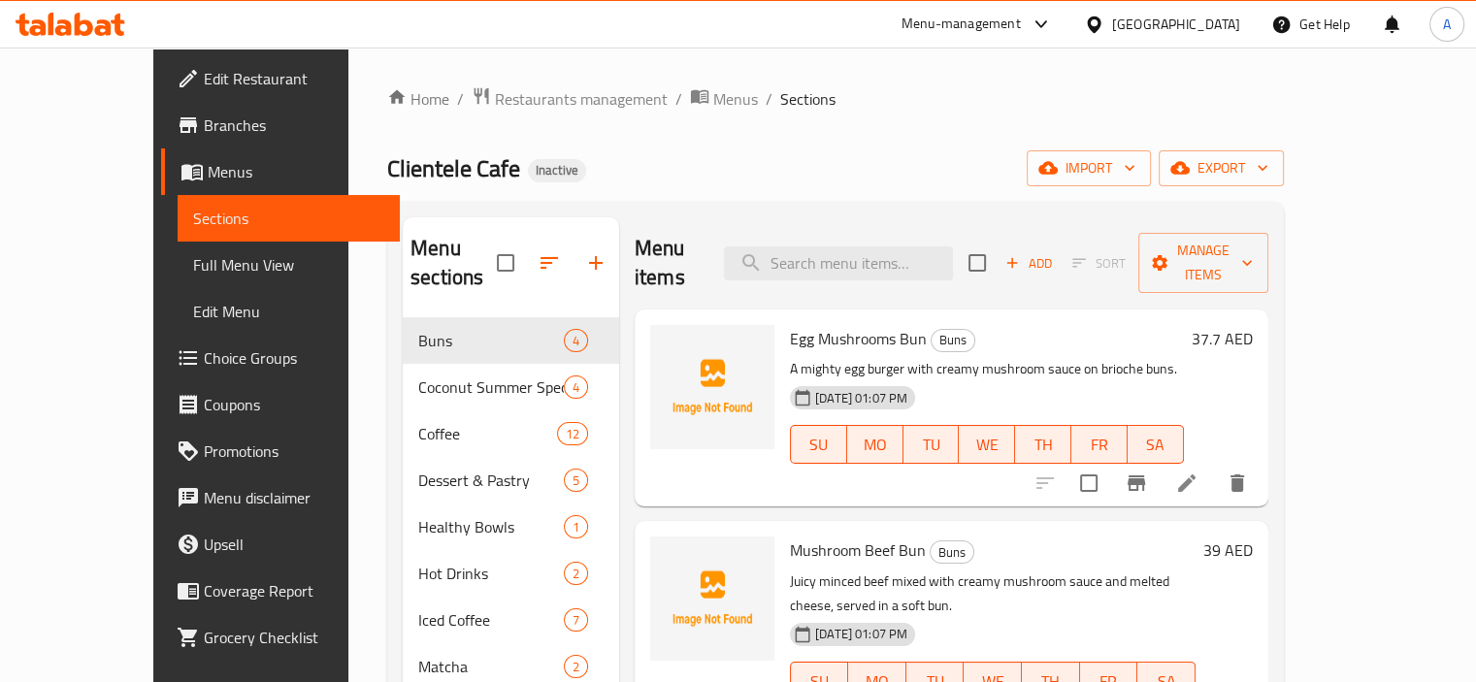
click at [193, 268] on span "Full Menu View" at bounding box center [288, 264] width 191 height 23
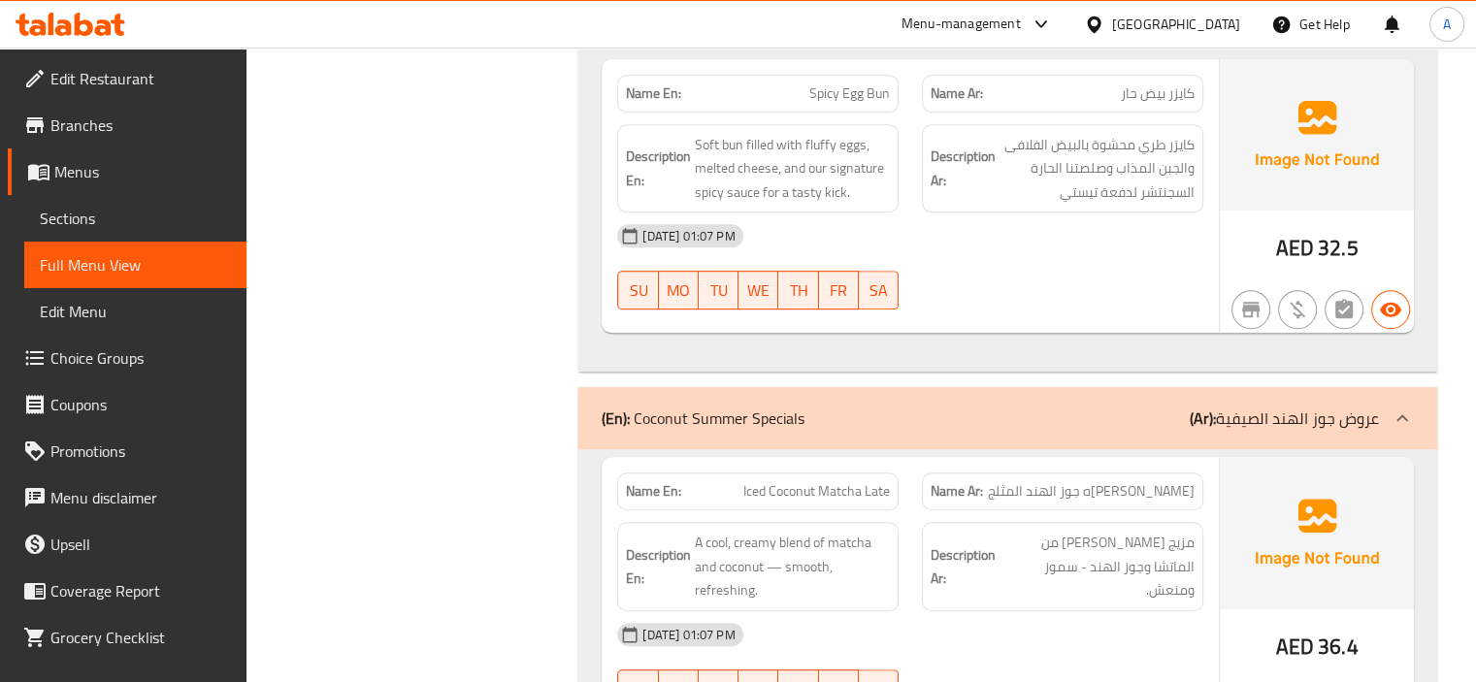
scroll to position [776, 0]
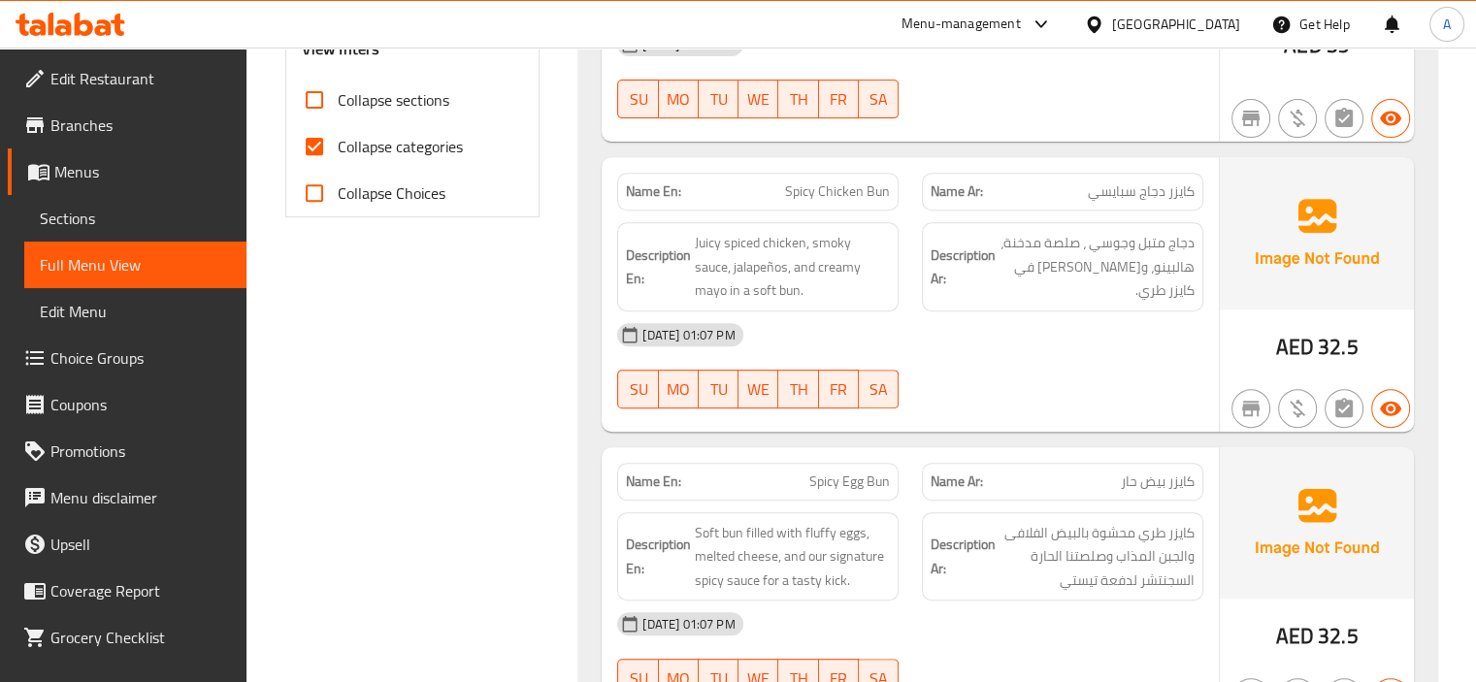
click at [414, 135] on span "Collapse categories" at bounding box center [400, 146] width 125 height 23
click at [338, 134] on input "Collapse categories" at bounding box center [314, 146] width 47 height 47
checkbox input "false"
click at [413, 108] on span "Collapse sections" at bounding box center [394, 99] width 112 height 23
click at [338, 108] on input "Collapse sections" at bounding box center [314, 100] width 47 height 47
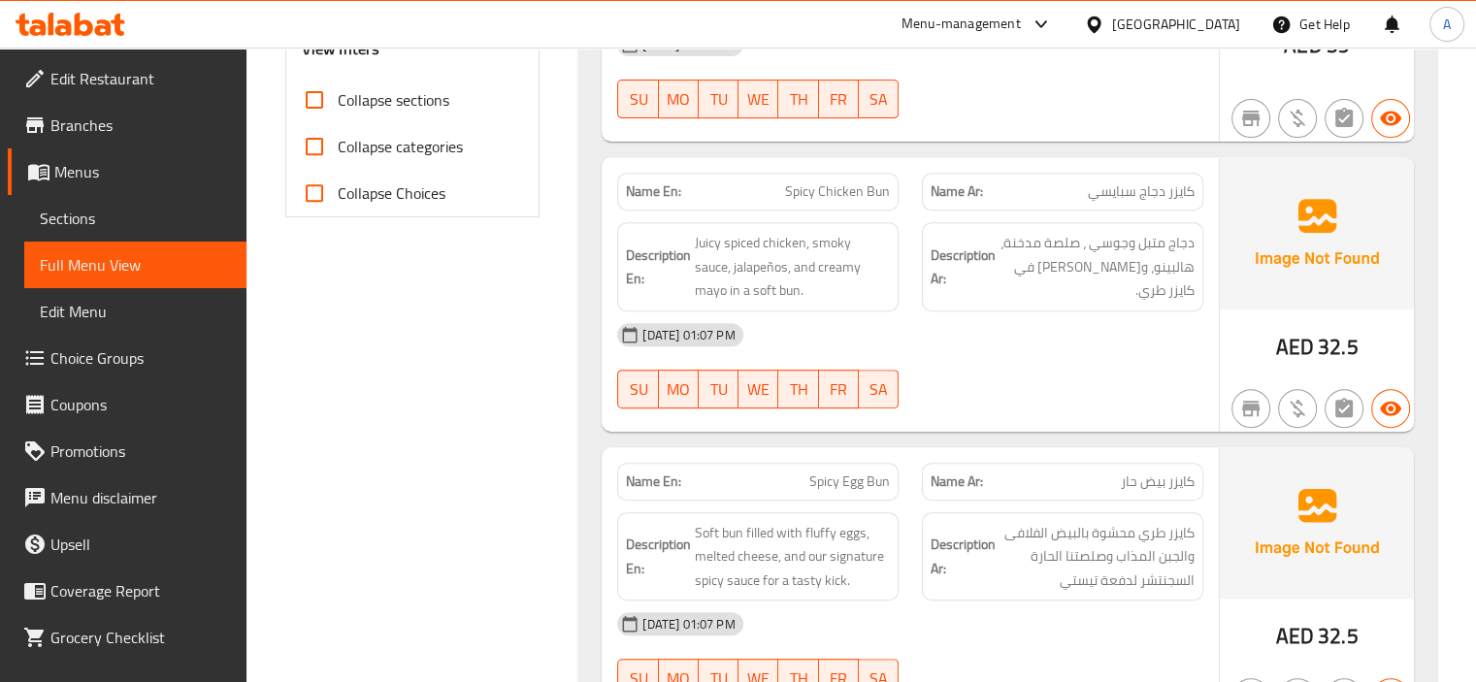
checkbox input "true"
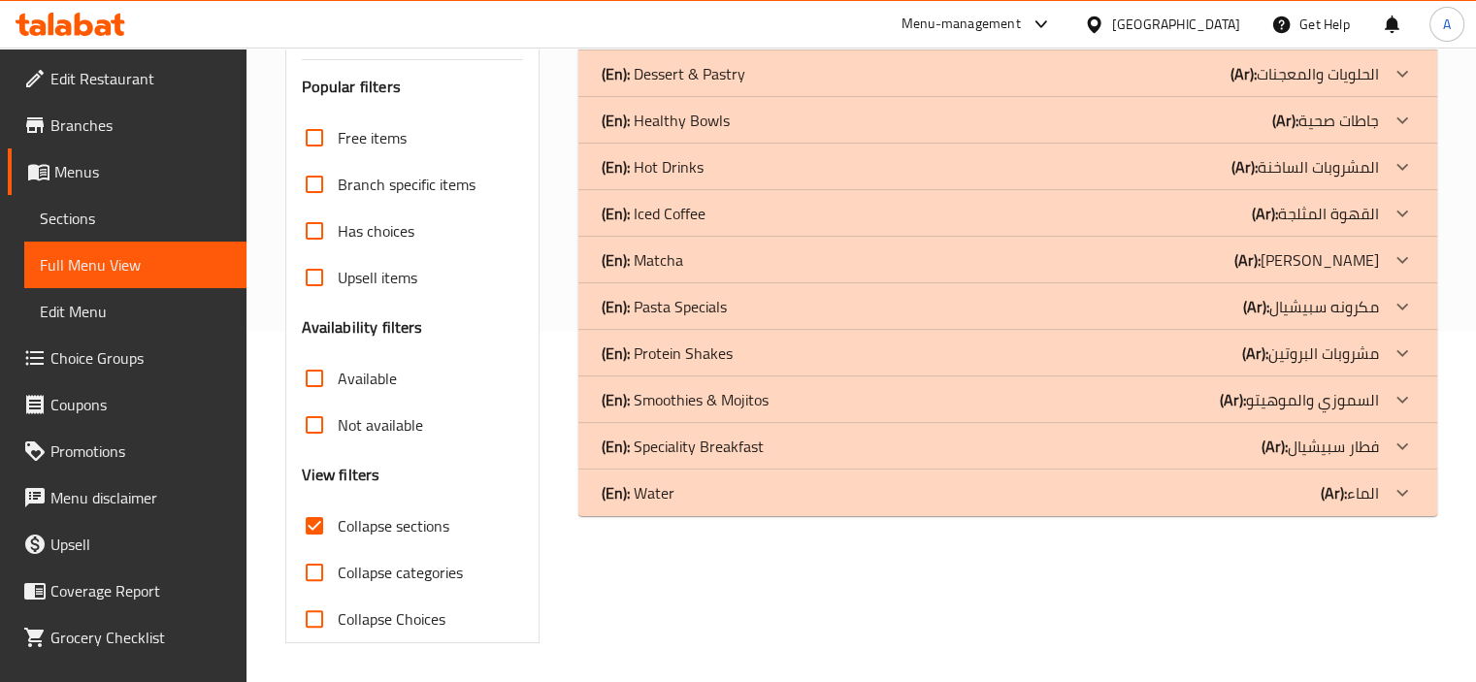
scroll to position [349, 0]
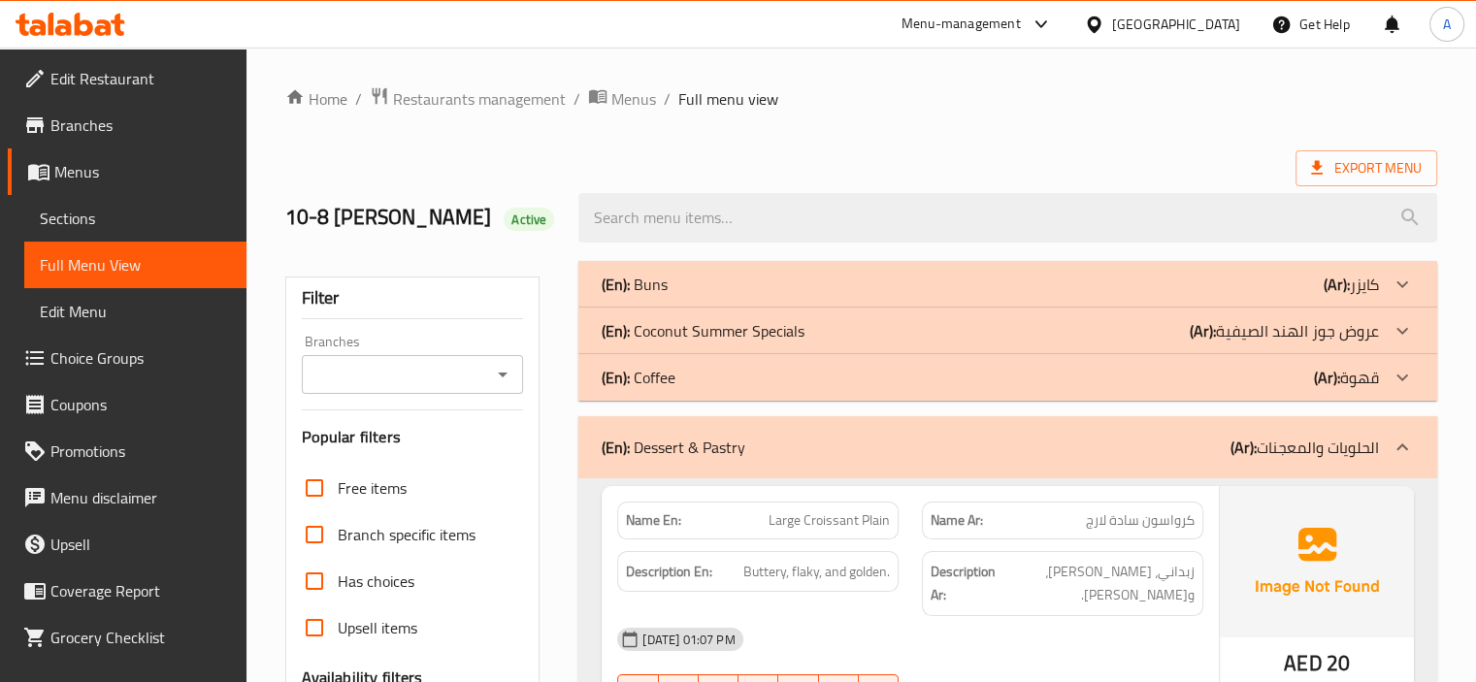
scroll to position [0, 0]
click at [746, 296] on div "(En): Coffee (Ar): قهوة" at bounding box center [990, 284] width 777 height 23
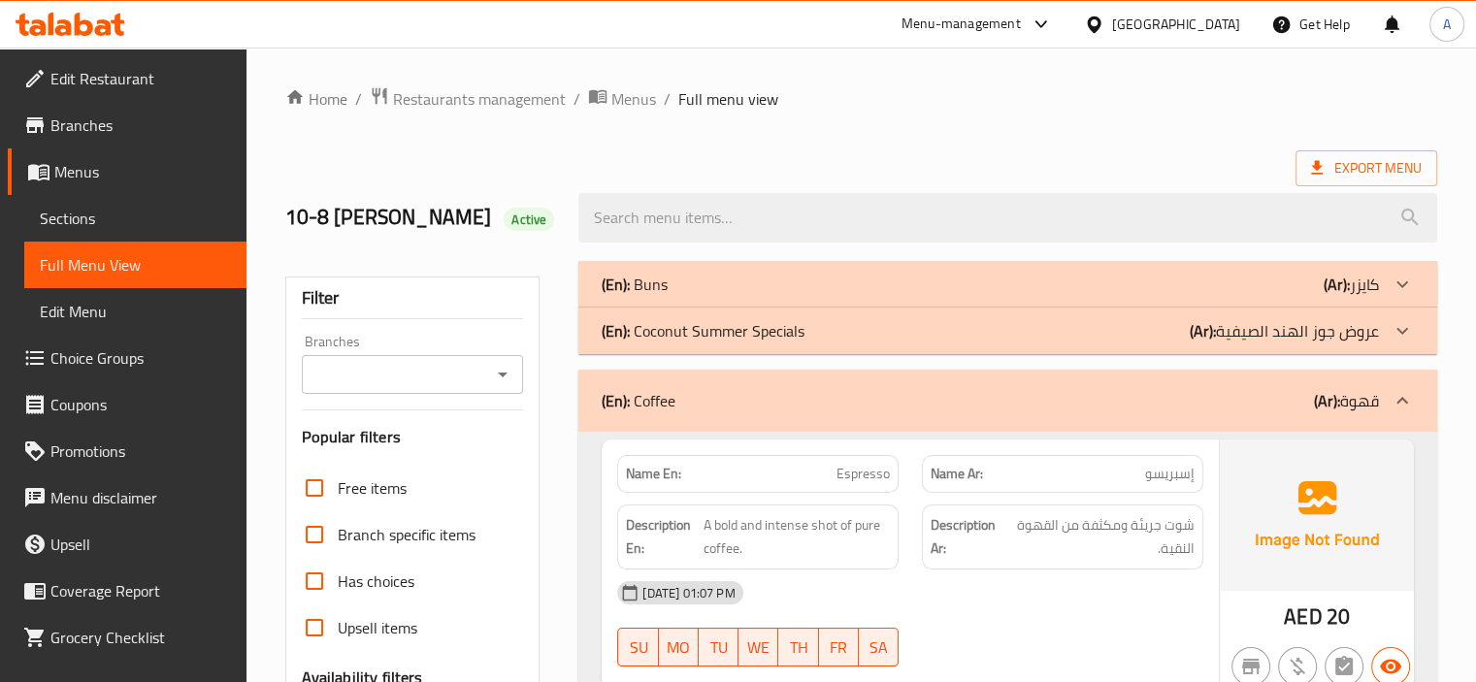
click at [668, 296] on p "(En): Coconut Summer Specials" at bounding box center [635, 284] width 66 height 23
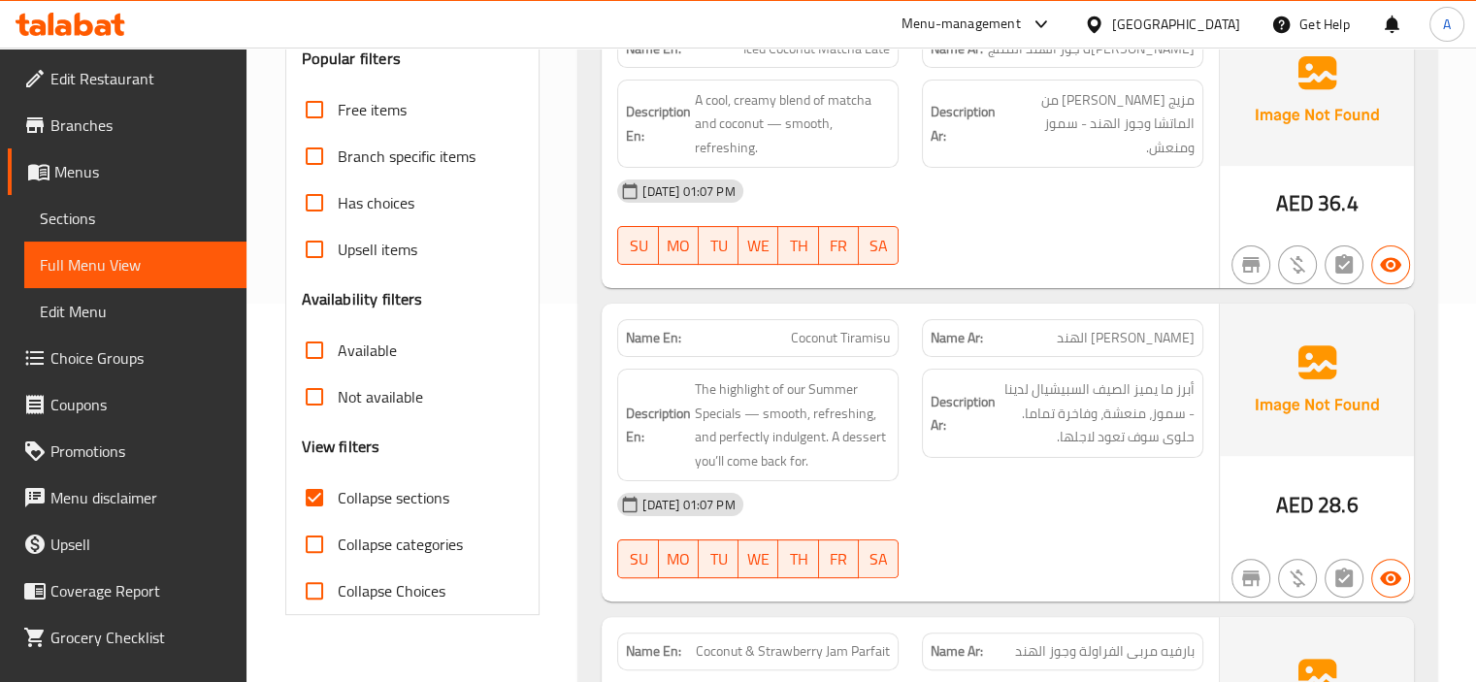
scroll to position [388, 0]
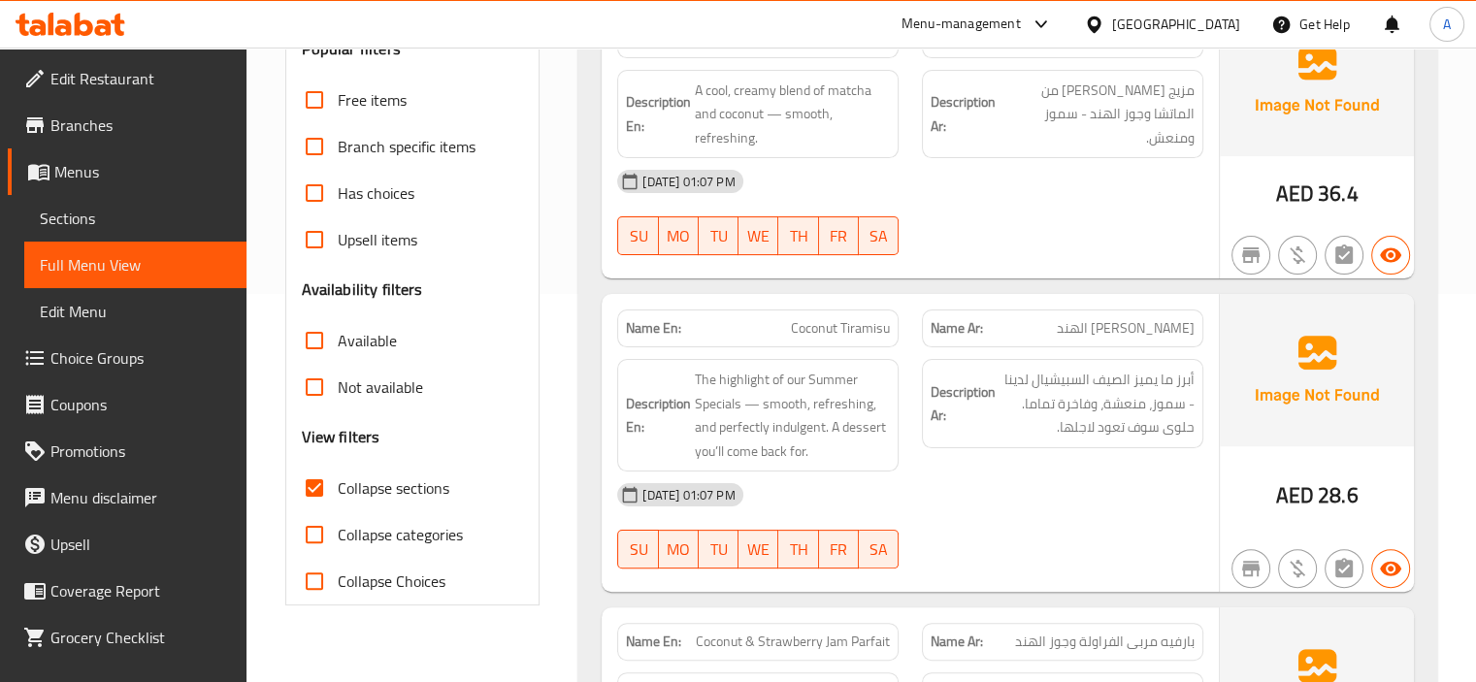
click at [830, 329] on span "Coconut Tiramisu" at bounding box center [840, 328] width 99 height 20
copy span "Coconut Tiramisu"
click at [1014, 390] on span "أبرز ما يميز الصيف السبيشيال لدينا - سموز، منعشة، وفاخرة تماما. حلوى سوف تعود ل…" at bounding box center [1097, 404] width 195 height 72
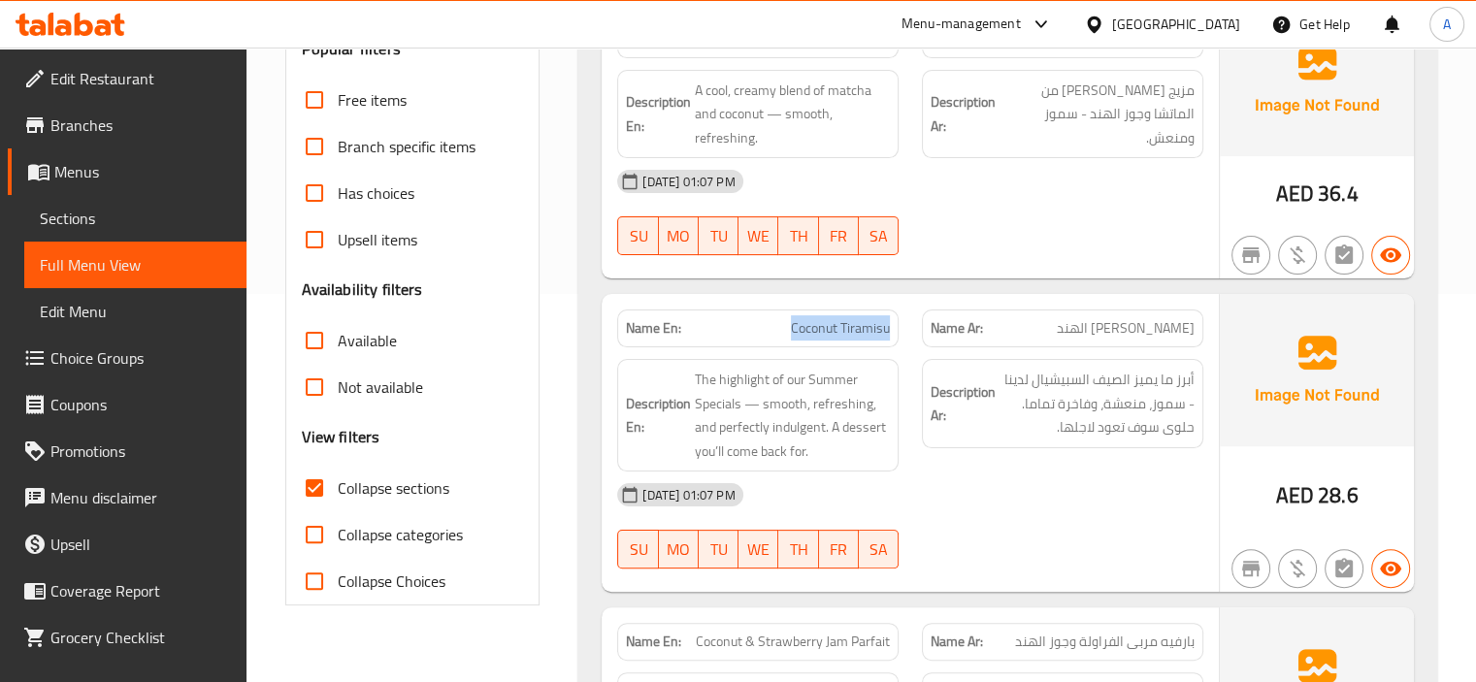
drag, startPoint x: 791, startPoint y: 329, endPoint x: 901, endPoint y: 335, distance: 109.8
click at [901, 335] on div "Name En: Coconut Tiramisu" at bounding box center [758, 328] width 305 height 61
click at [813, 326] on span "Coconut Tiramisu" at bounding box center [840, 328] width 99 height 20
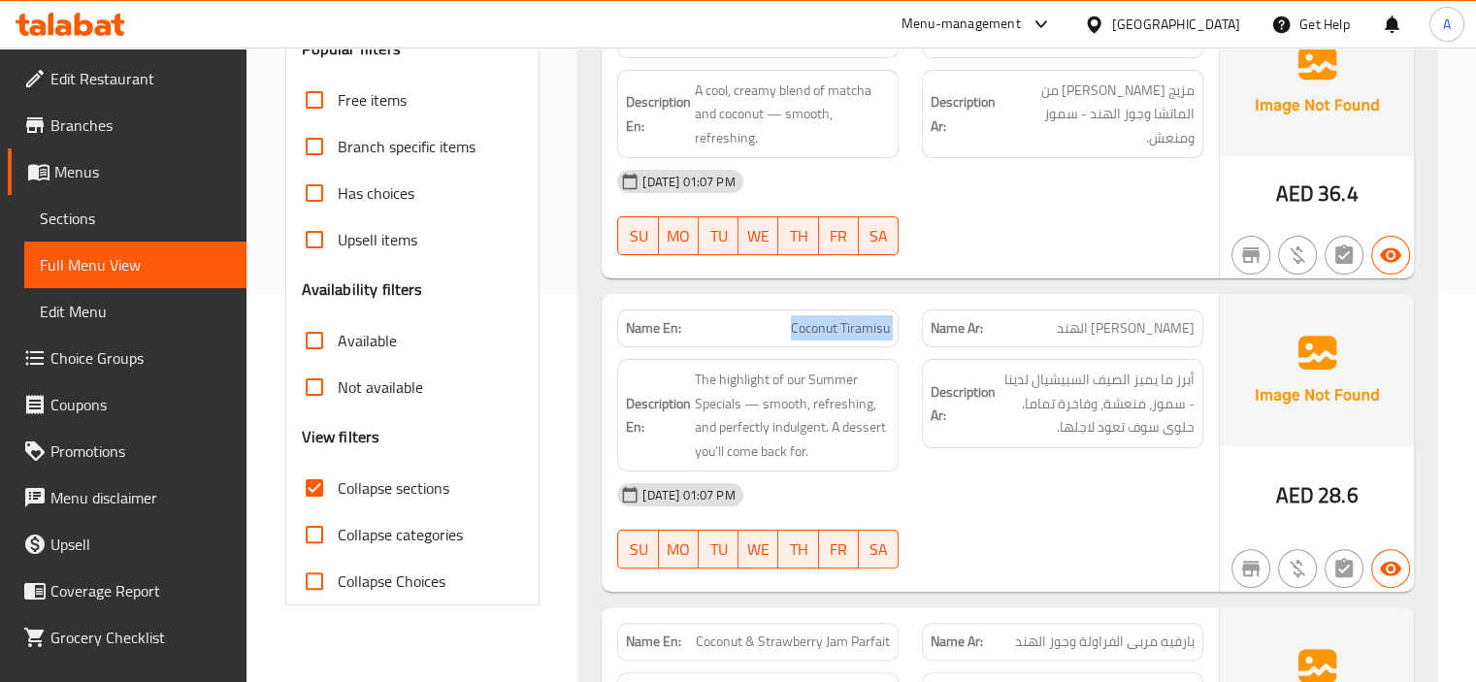
click at [813, 326] on span "Coconut Tiramisu" at bounding box center [840, 328] width 99 height 20
click at [718, 338] on div "Name En: Coconut Tiramisu" at bounding box center [757, 329] width 281 height 38
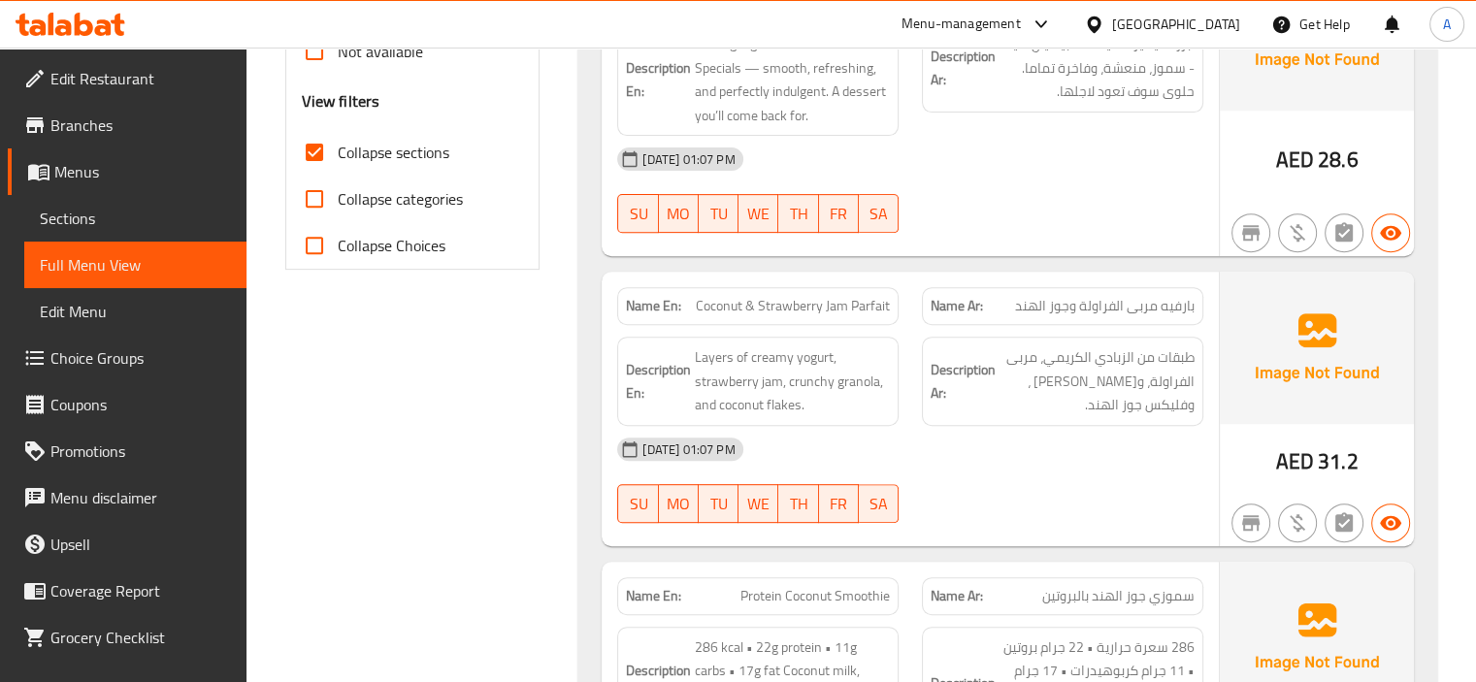
scroll to position [873, 0]
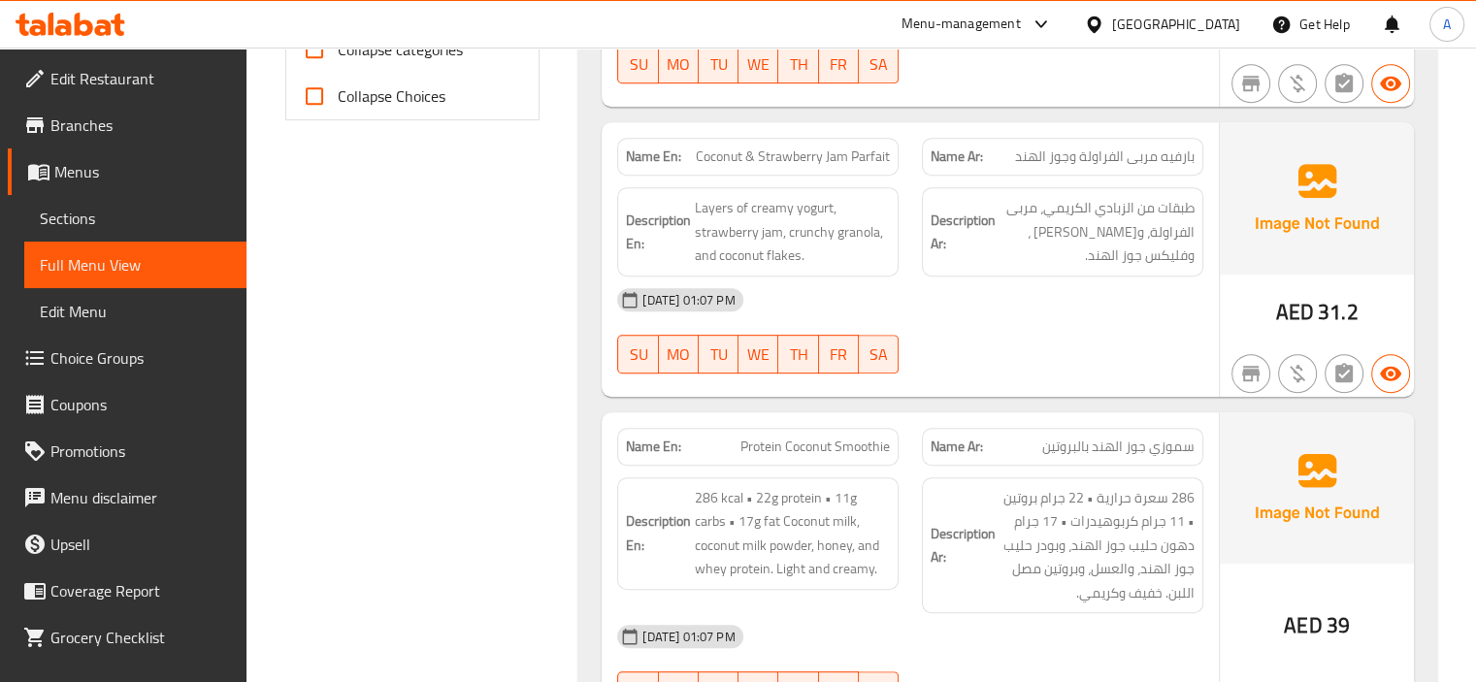
click at [874, 154] on span "Coconut & Strawberry Jam Parfait" at bounding box center [793, 157] width 194 height 20
copy span "Parfait"
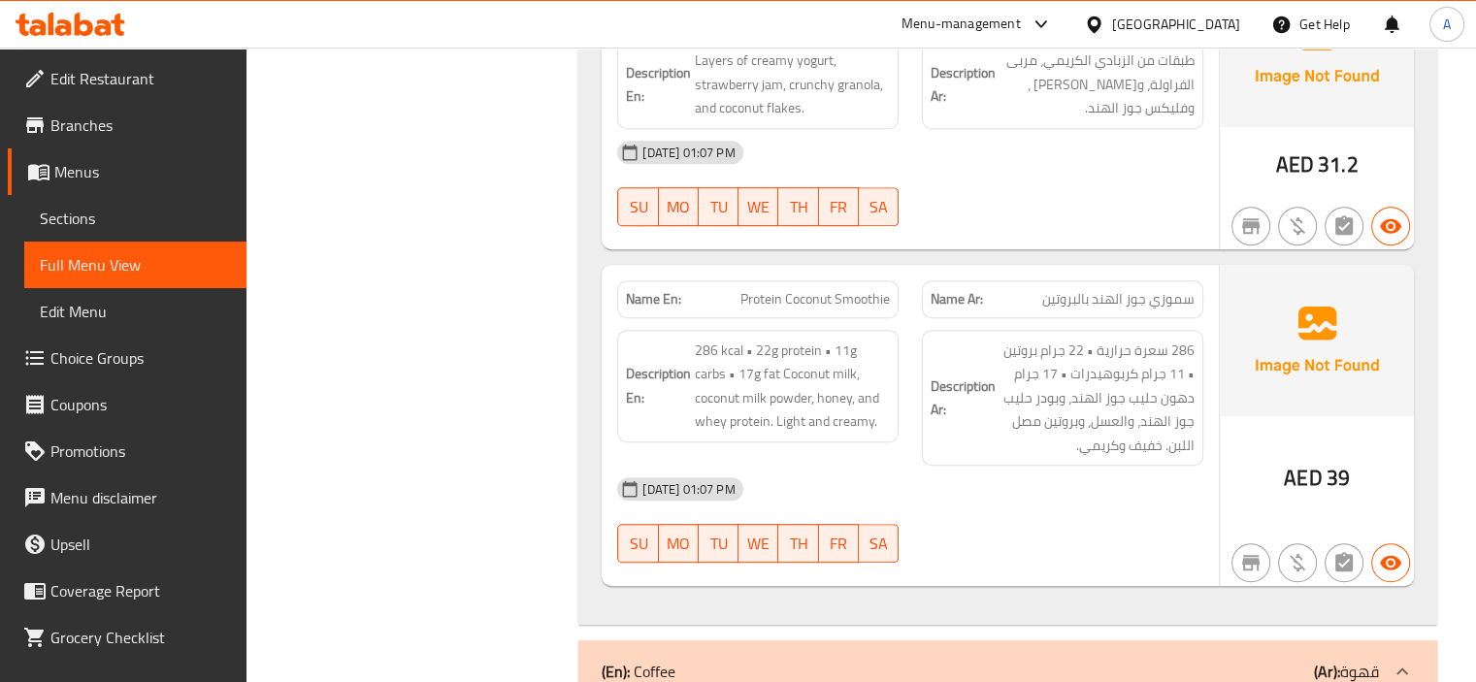
scroll to position [1068, 0]
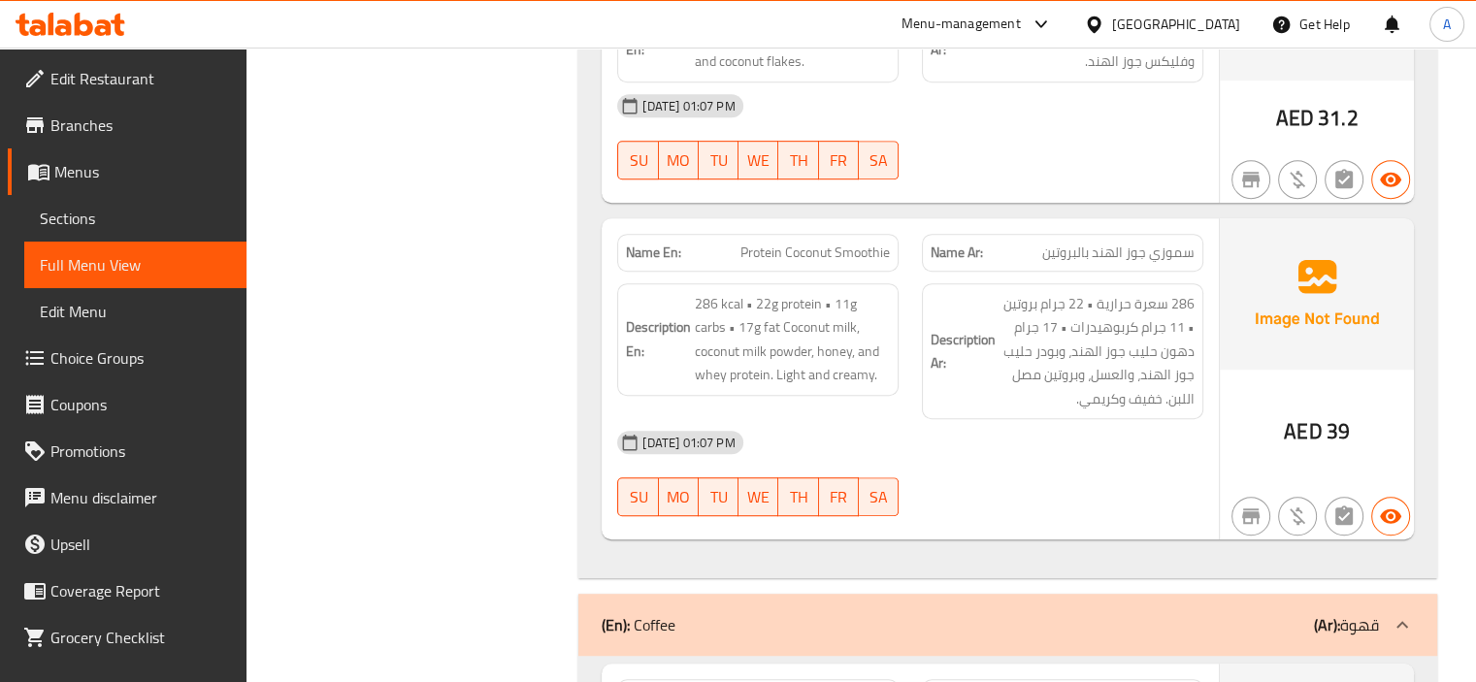
click at [766, 246] on span "Protein Coconut Smoothie" at bounding box center [814, 253] width 149 height 20
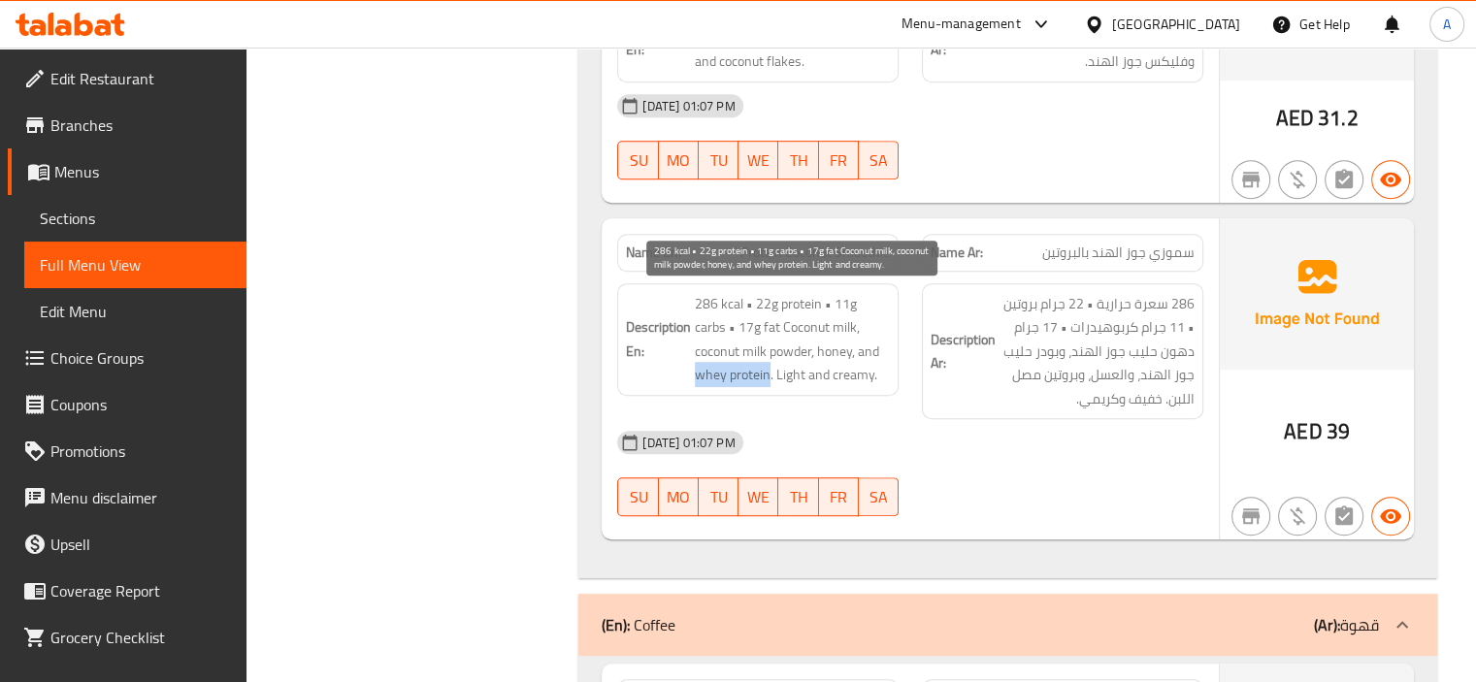
drag, startPoint x: 838, startPoint y: 345, endPoint x: 734, endPoint y: 380, distance: 109.6
click at [734, 380] on span "286 kcal • 22g protein • 11g carbs • 17g fat Coconut milk, coconut milk powder,…" at bounding box center [792, 339] width 195 height 95
copy span "whey protein"
click at [852, 346] on span "286 kcal • 22g protein • 11g carbs • 17g fat Coconut milk, coconut milk powder,…" at bounding box center [792, 339] width 195 height 95
drag, startPoint x: 838, startPoint y: 345, endPoint x: 733, endPoint y: 364, distance: 107.5
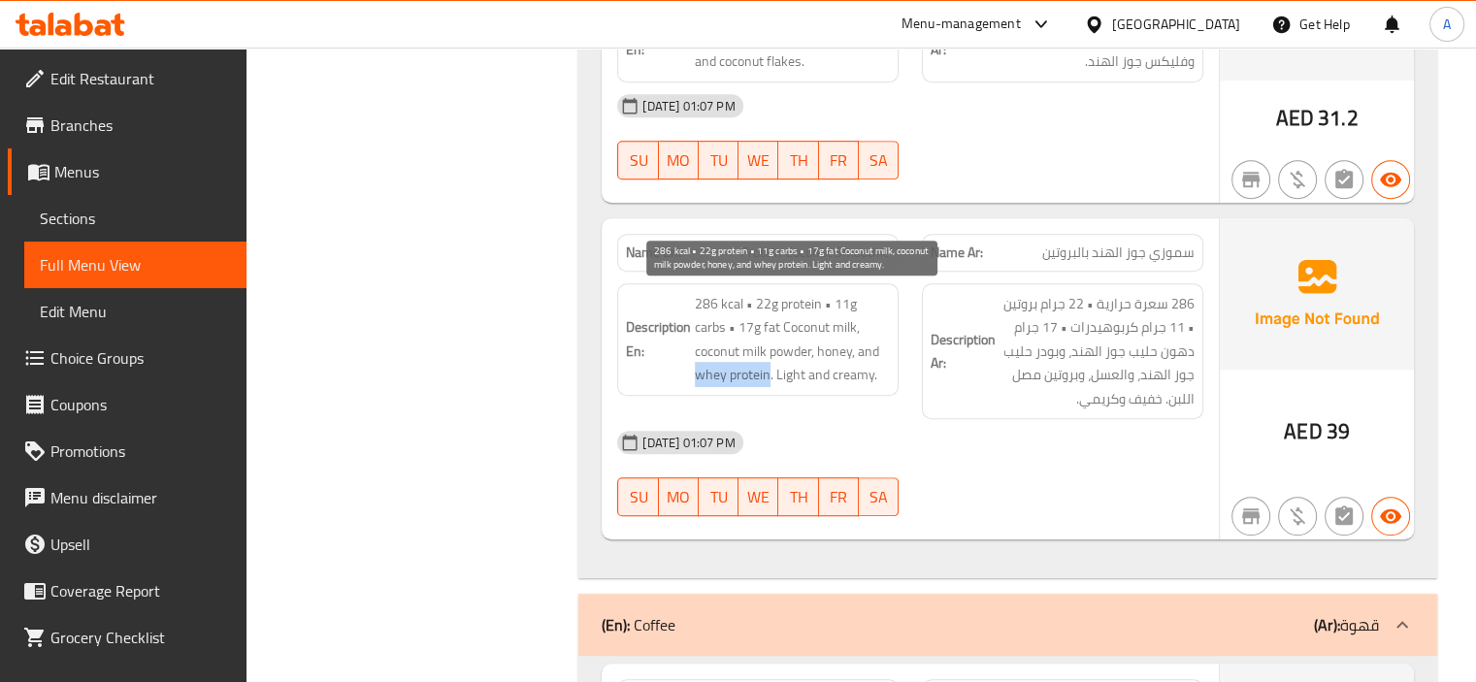
click at [733, 364] on span "286 kcal • 22g protein • 11g carbs • 17g fat Coconut milk, coconut milk powder,…" at bounding box center [792, 339] width 195 height 95
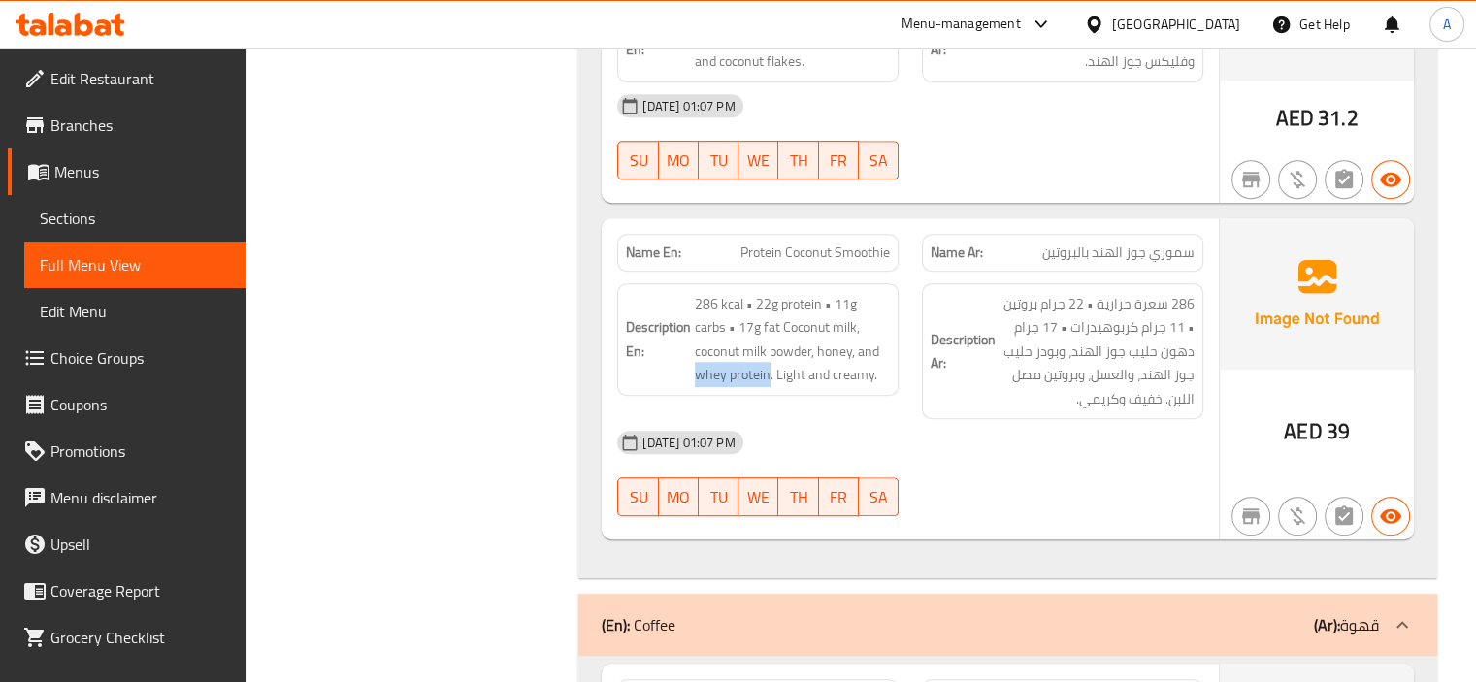
copy span "whey protein"
click at [143, 213] on span "Sections" at bounding box center [135, 218] width 191 height 23
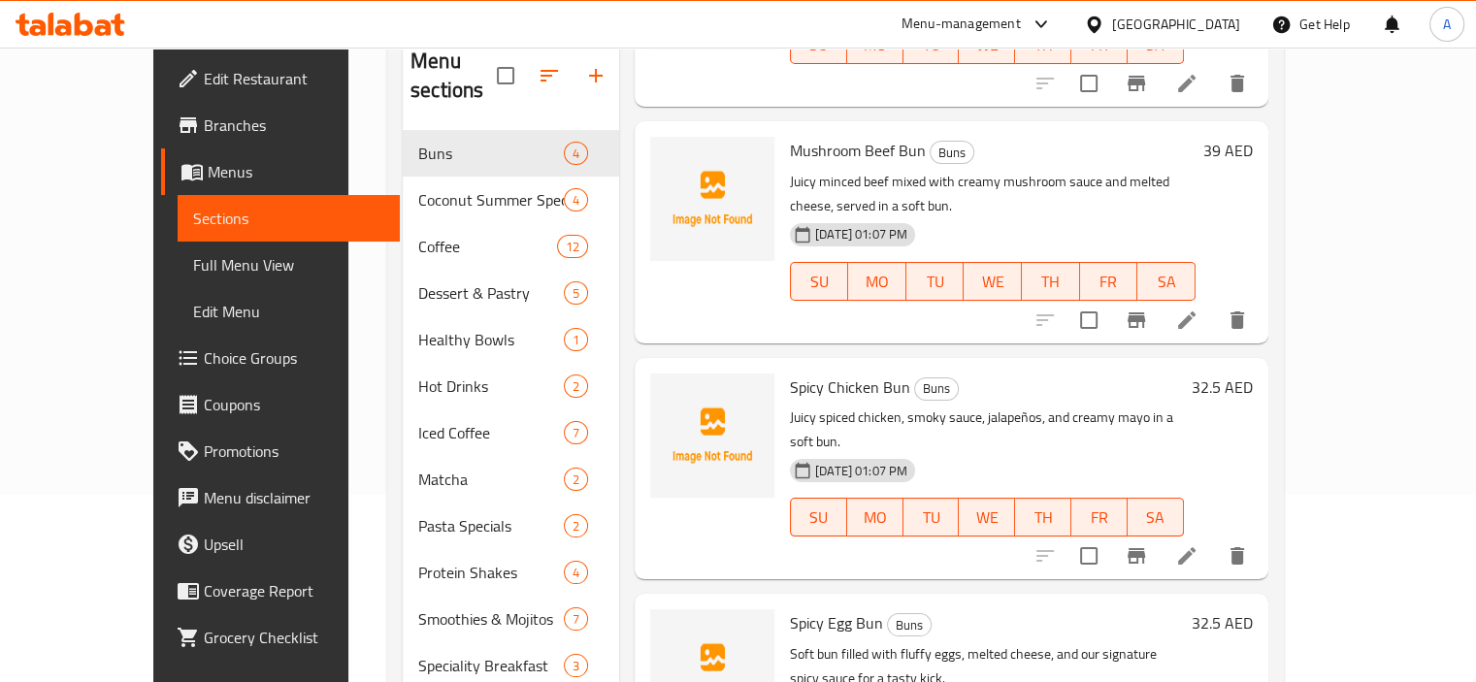
scroll to position [273, 0]
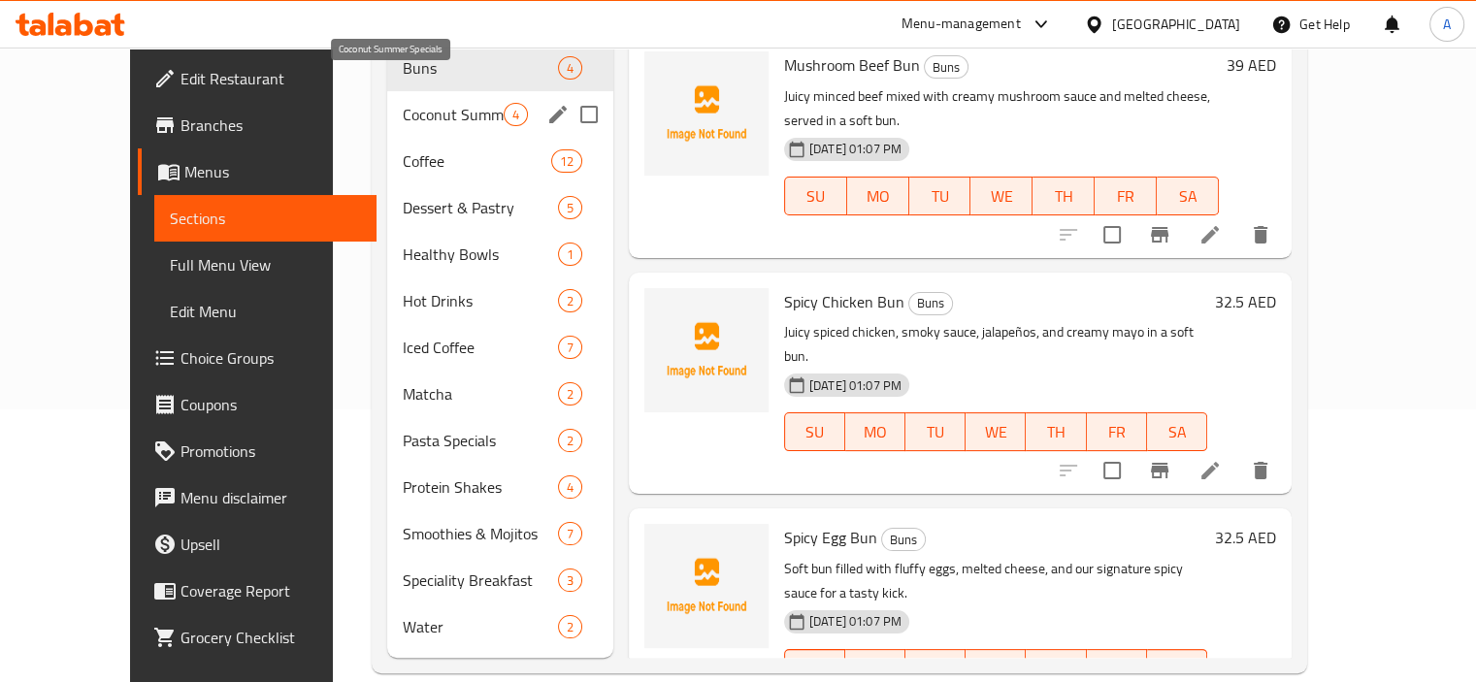
click at [458, 103] on span "Coconut Summer Specials" at bounding box center [453, 114] width 101 height 23
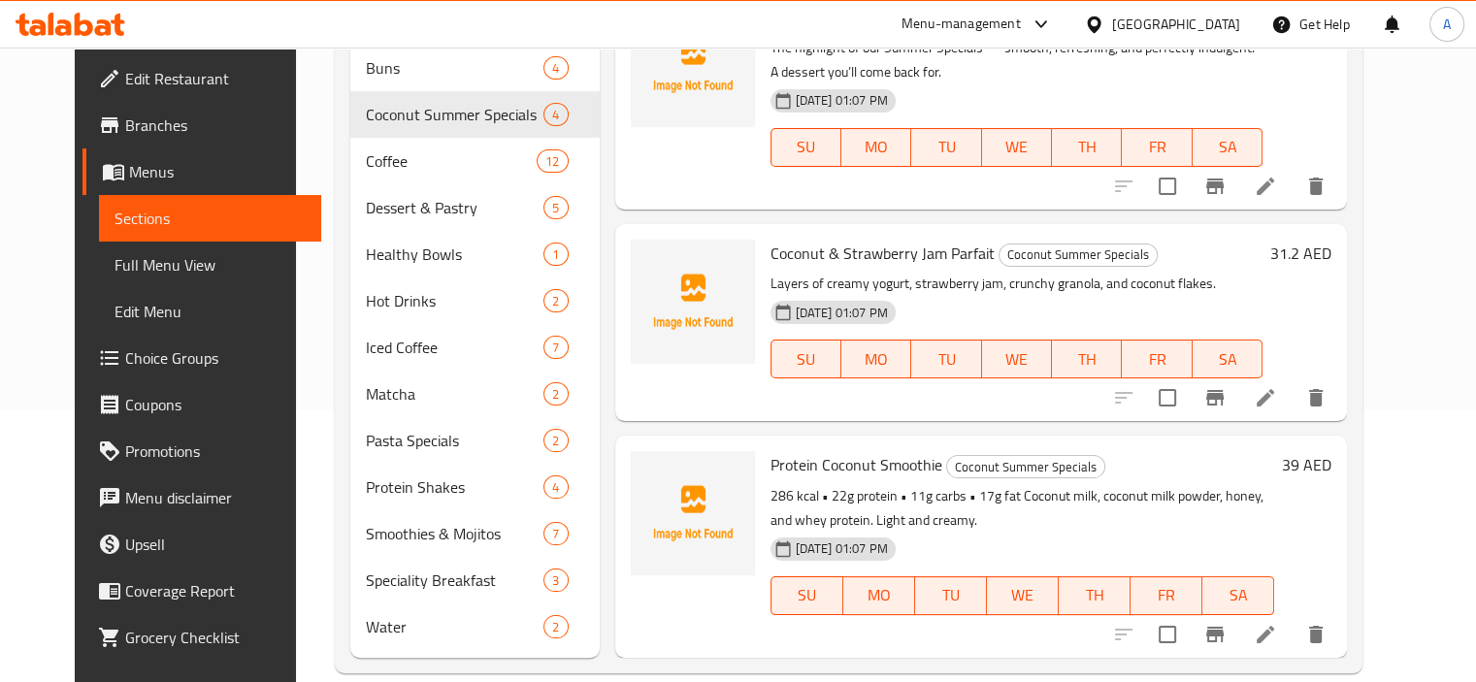
scroll to position [260, 0]
click at [1274, 626] on icon at bounding box center [1265, 634] width 17 height 17
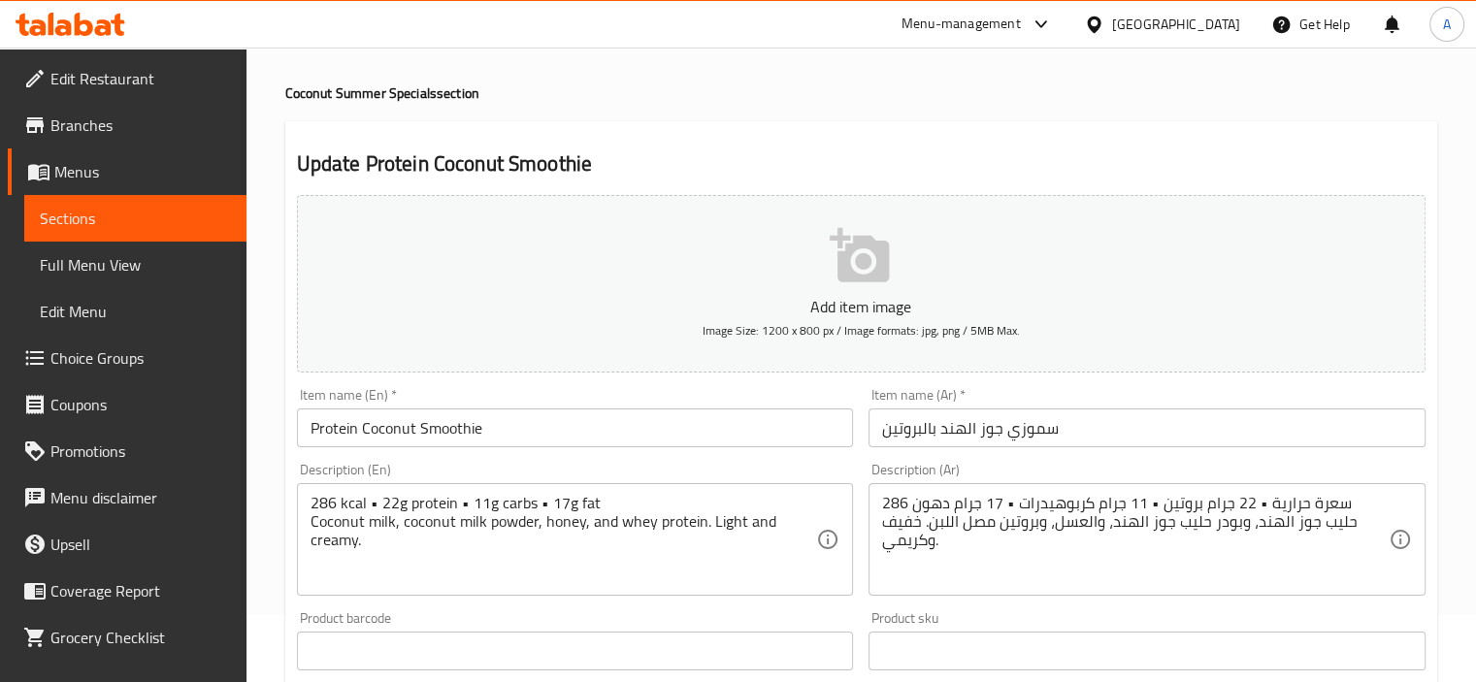
scroll to position [194, 0]
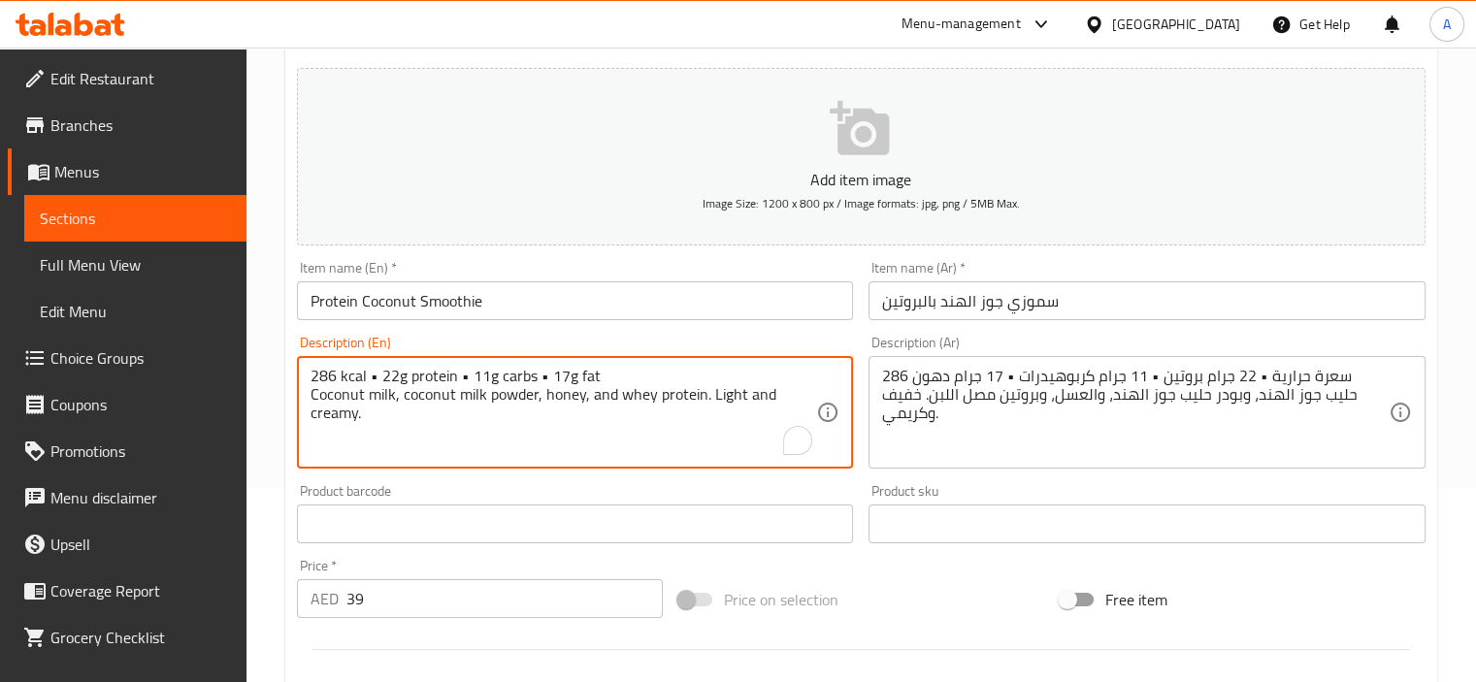
click at [590, 376] on textarea "286 kcal • 22g protein • 11g carbs • 17g fat Coconut milk, coconut milk powder,…" at bounding box center [564, 413] width 507 height 92
click at [603, 379] on textarea "286 kcal • 22g protein • 11g carbs • 17g fat Coconut milk, coconut milk powder,…" at bounding box center [564, 413] width 507 height 92
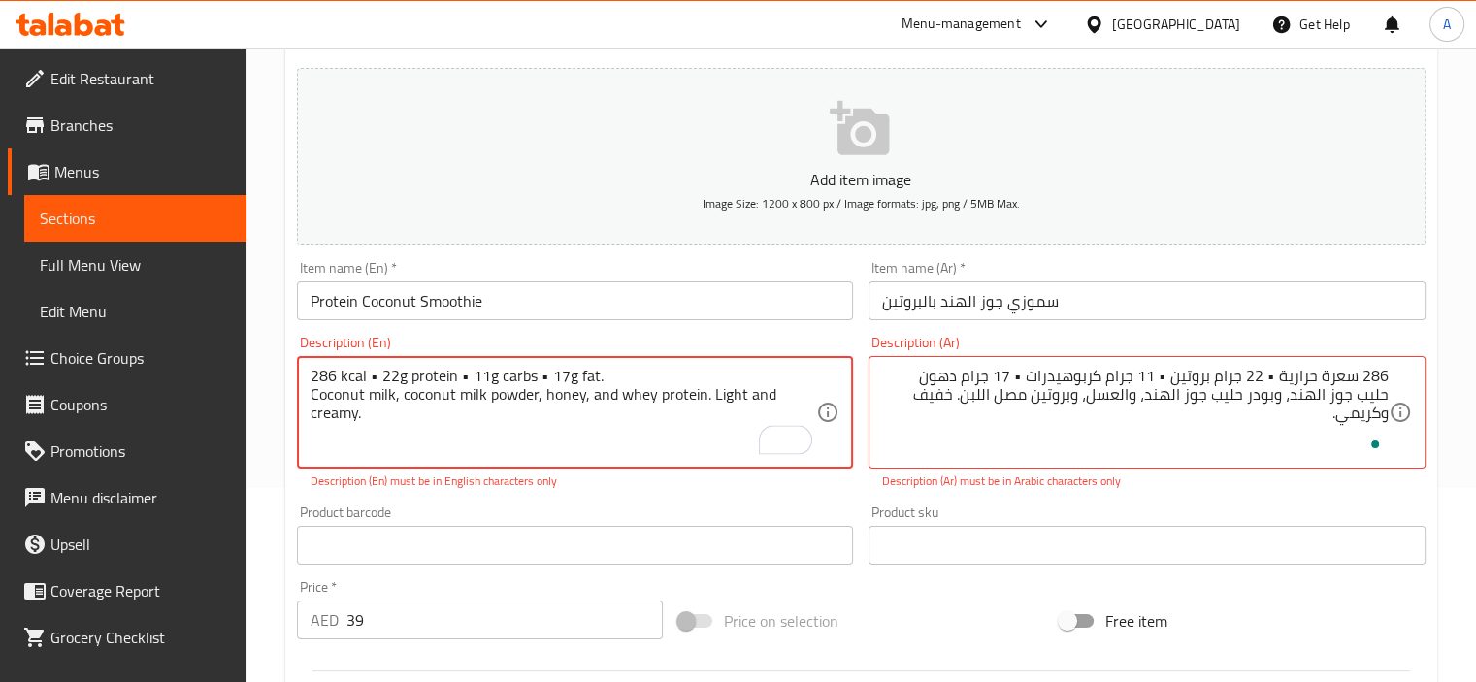
type textarea "286 kcal • 22g protein • 11g carbs • 17g fat. Coconut milk, coconut milk powder…"
click at [937, 500] on div "Product sku Product sku" at bounding box center [1147, 535] width 573 height 75
click at [919, 385] on textarea "286 سعرة حرارية • 22 جرام بروتين • 11 جرام كربوهيدرات • 17 جرام دهون. حليب جوز …" at bounding box center [1135, 413] width 507 height 92
type textarea "286 سعرة حرارية • 22 جرام بروتين • 11 جرام كربوهيدرات • 17 جرام دهون. حليب جوز …"
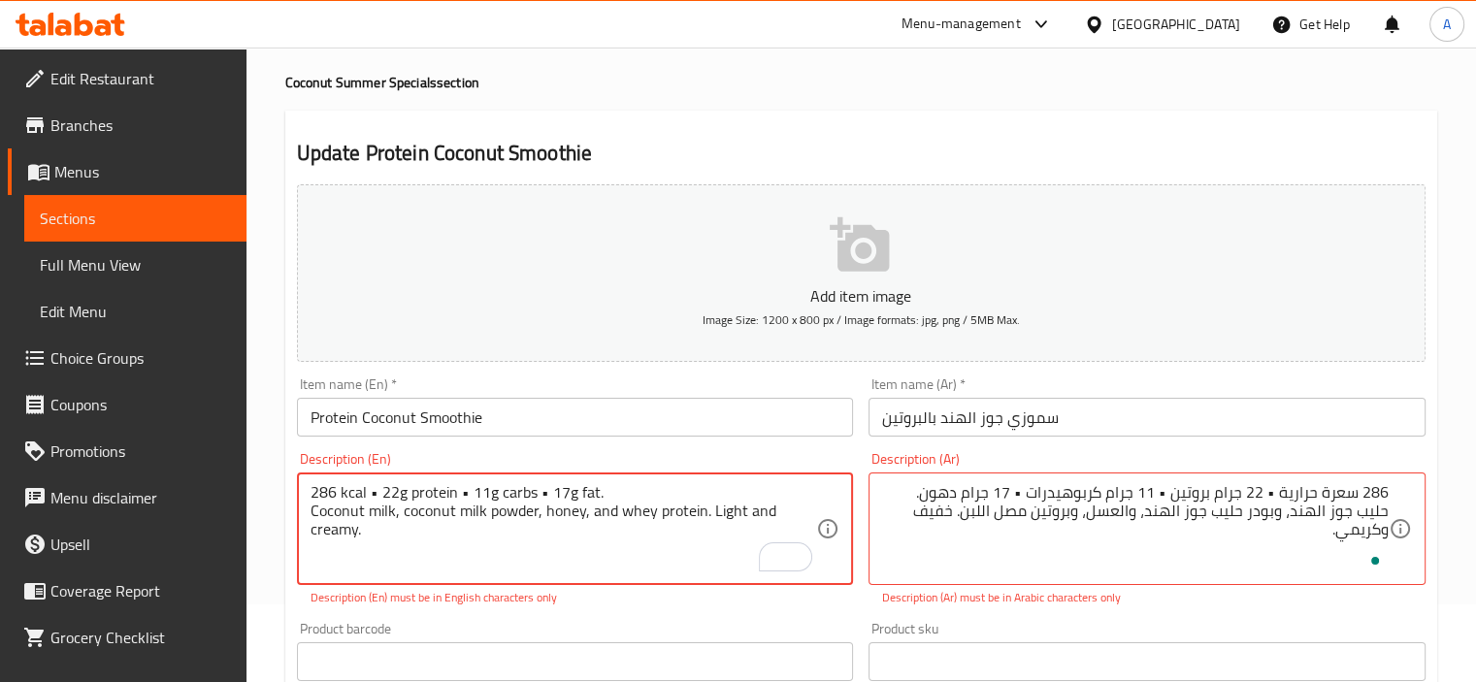
scroll to position [0, 0]
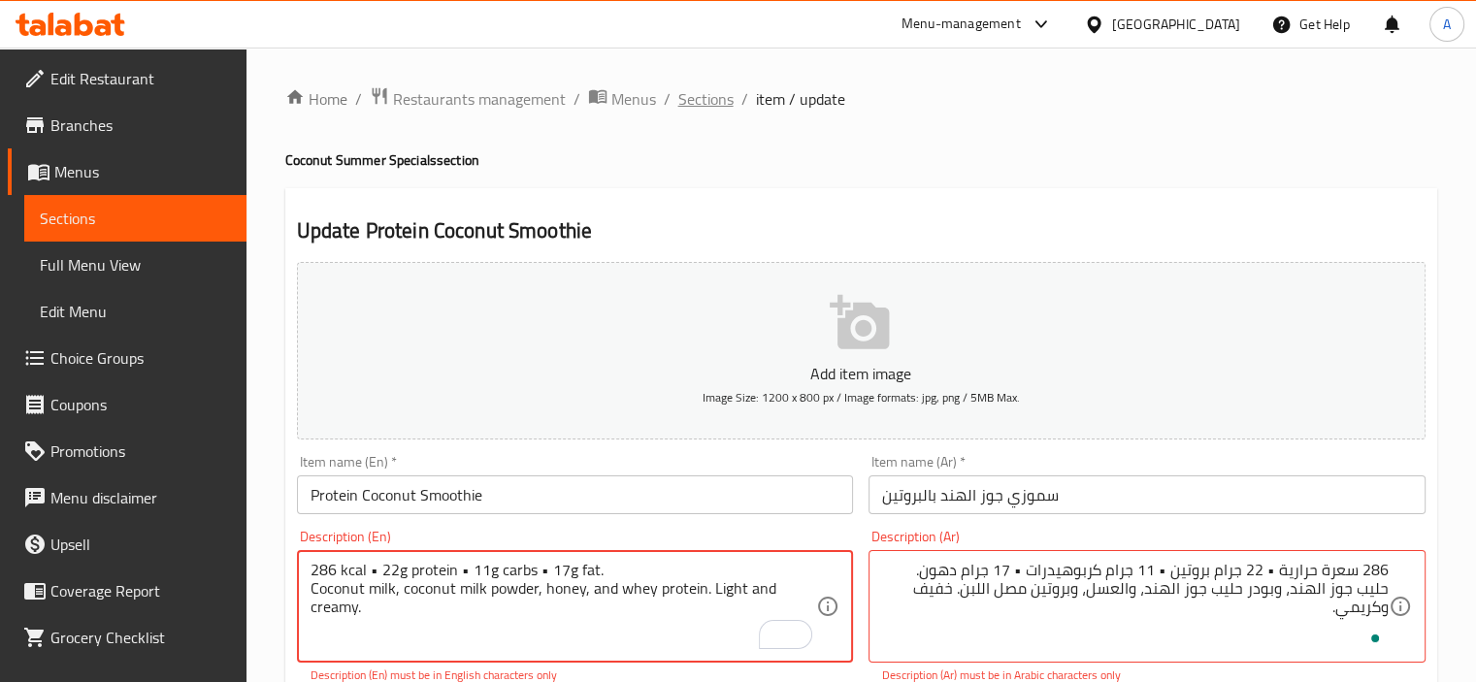
click at [725, 98] on span "Sections" at bounding box center [705, 98] width 55 height 23
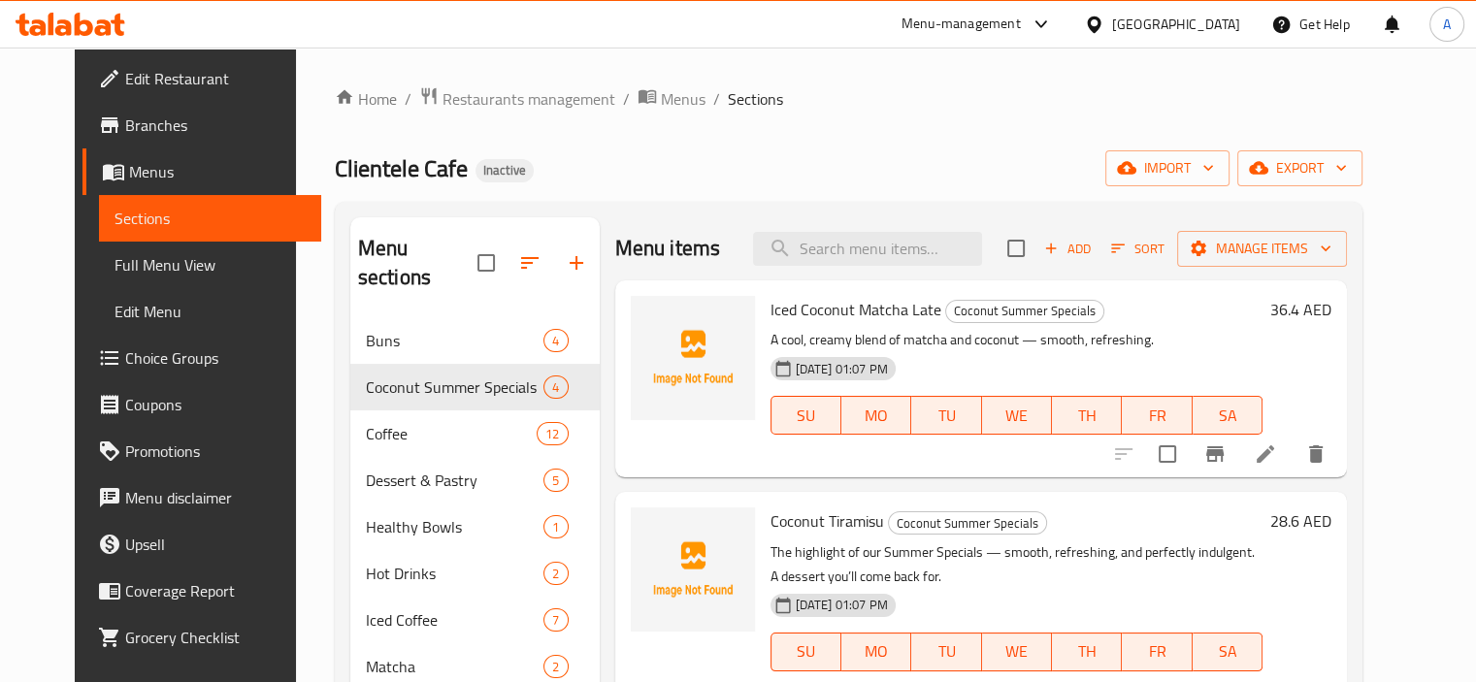
click at [99, 247] on link "Full Menu View" at bounding box center [210, 265] width 222 height 47
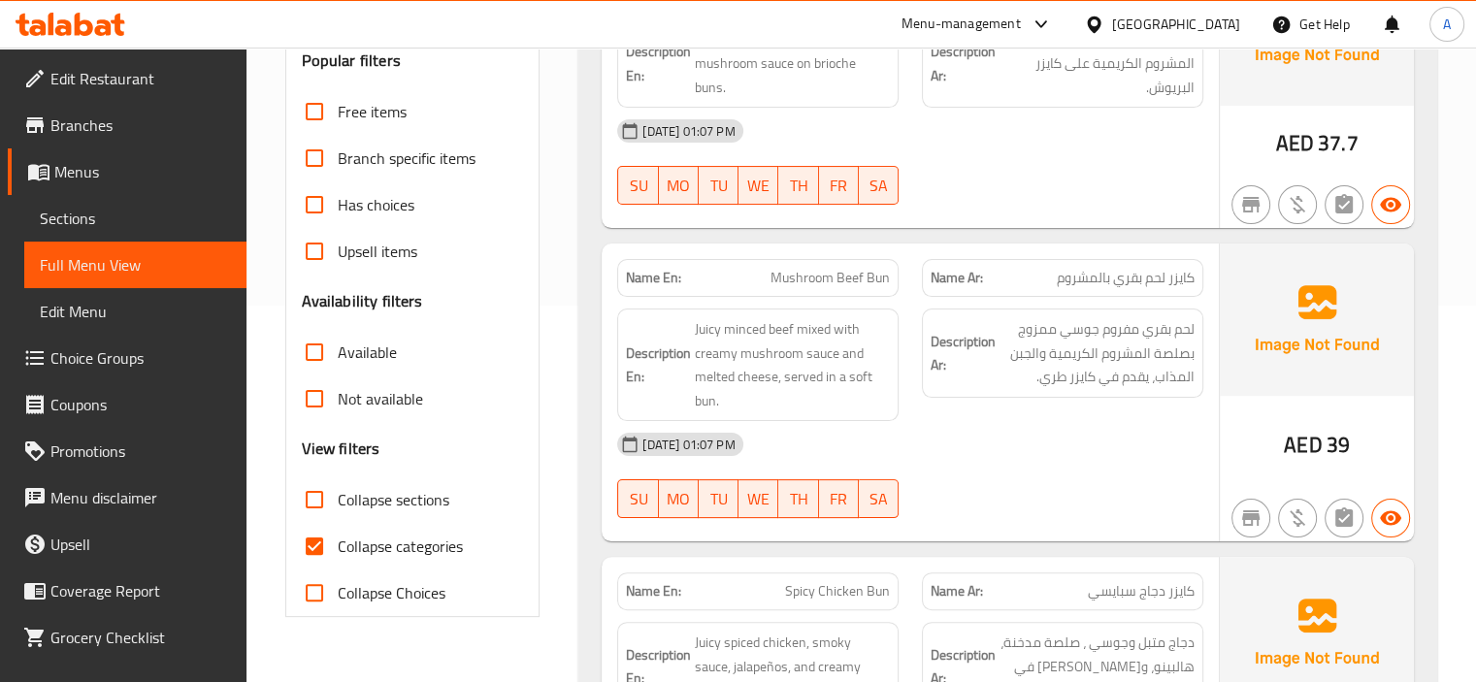
scroll to position [582, 0]
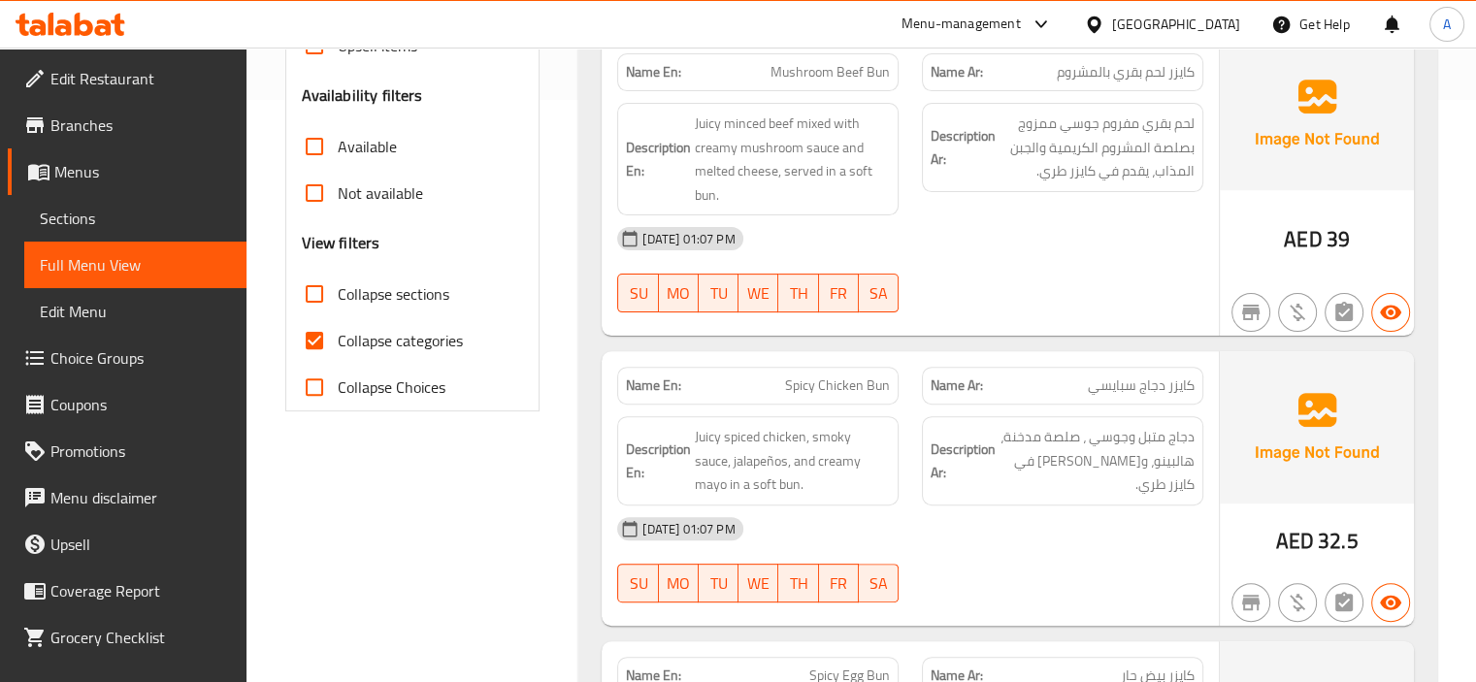
click at [392, 350] on span "Collapse categories" at bounding box center [400, 340] width 125 height 23
click at [338, 350] on input "Collapse categories" at bounding box center [314, 340] width 47 height 47
checkbox input "false"
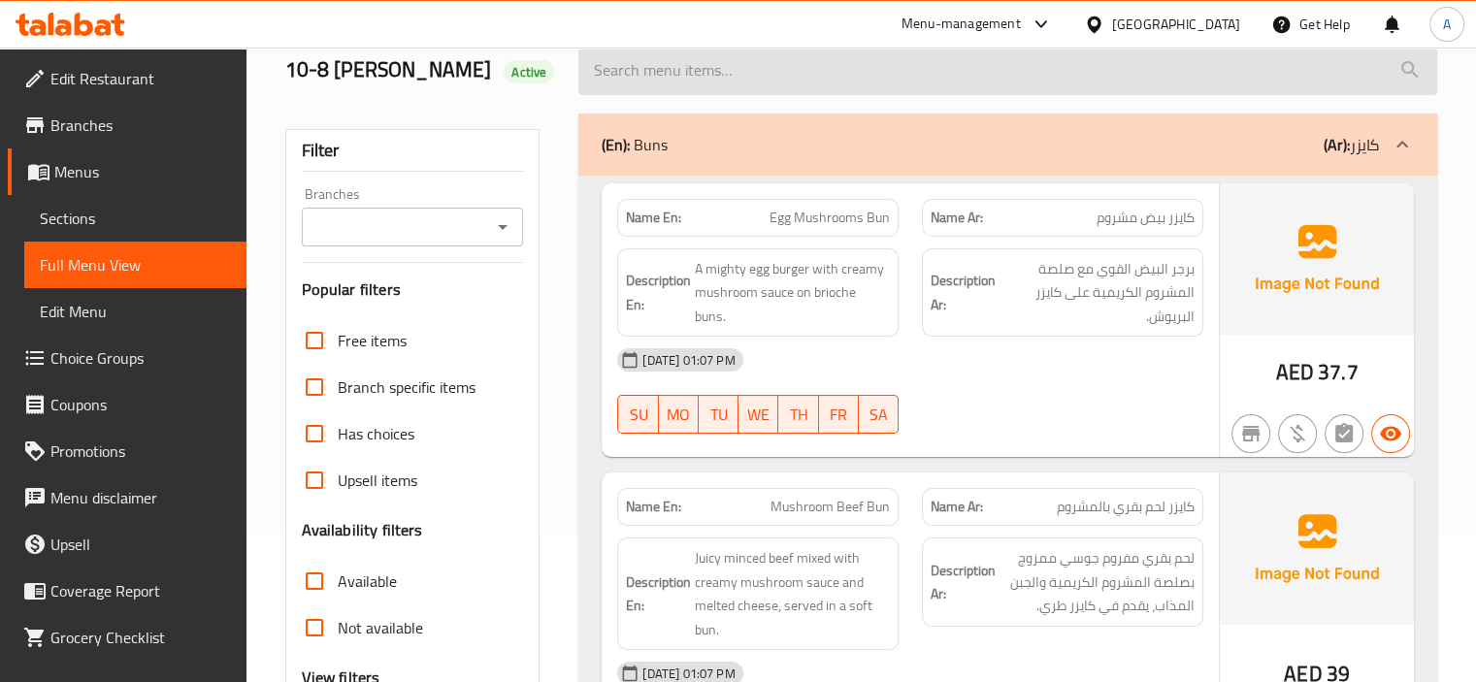
scroll to position [0, 0]
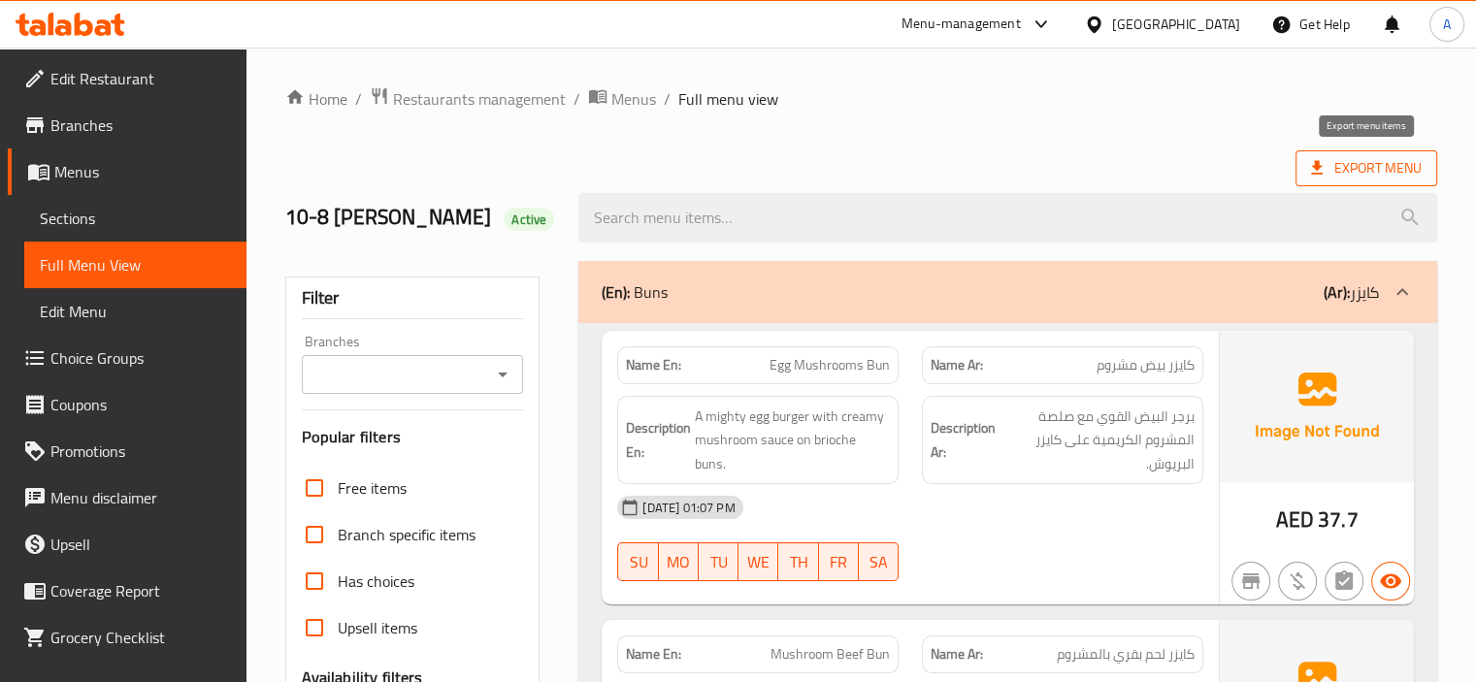
click at [1366, 165] on span "Export Menu" at bounding box center [1366, 168] width 111 height 24
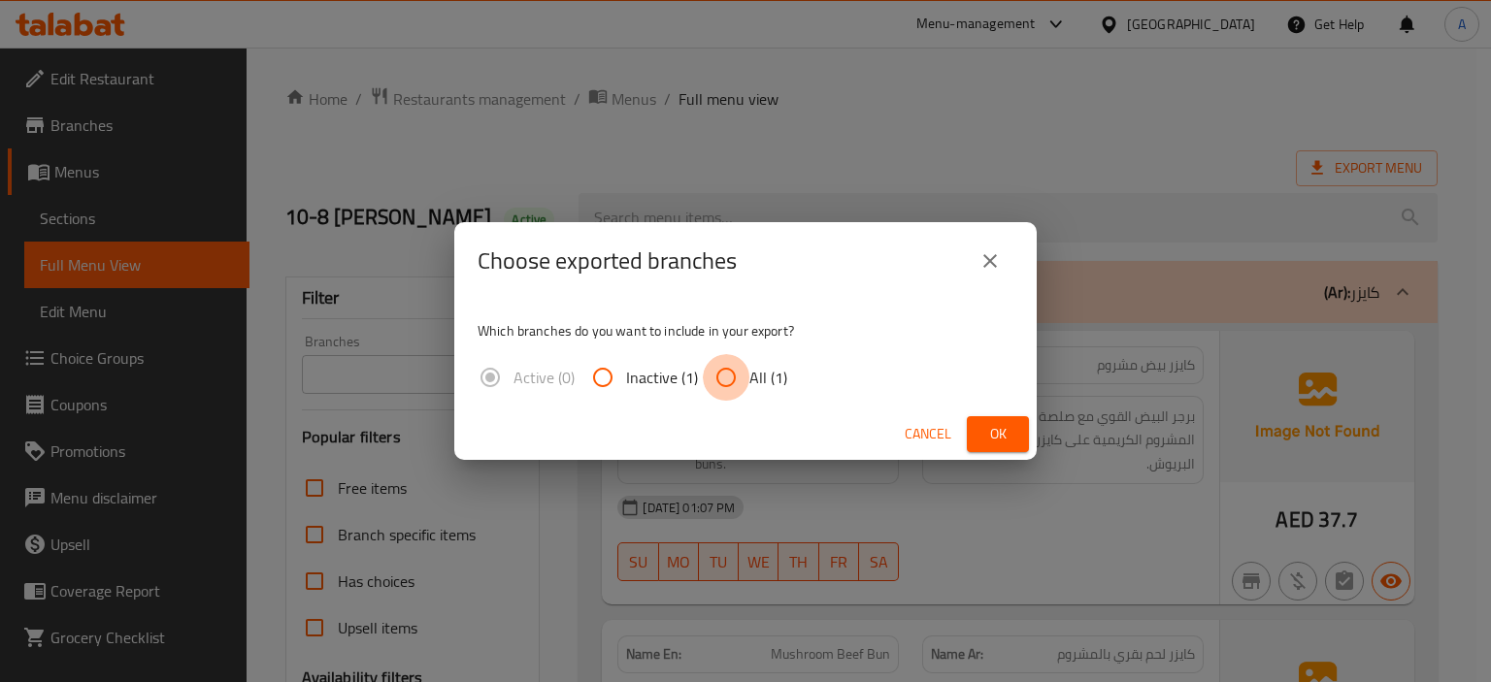
click at [731, 392] on input "All (1)" at bounding box center [726, 377] width 47 height 47
radio input "true"
click at [992, 416] on button "Ok" at bounding box center [998, 434] width 62 height 36
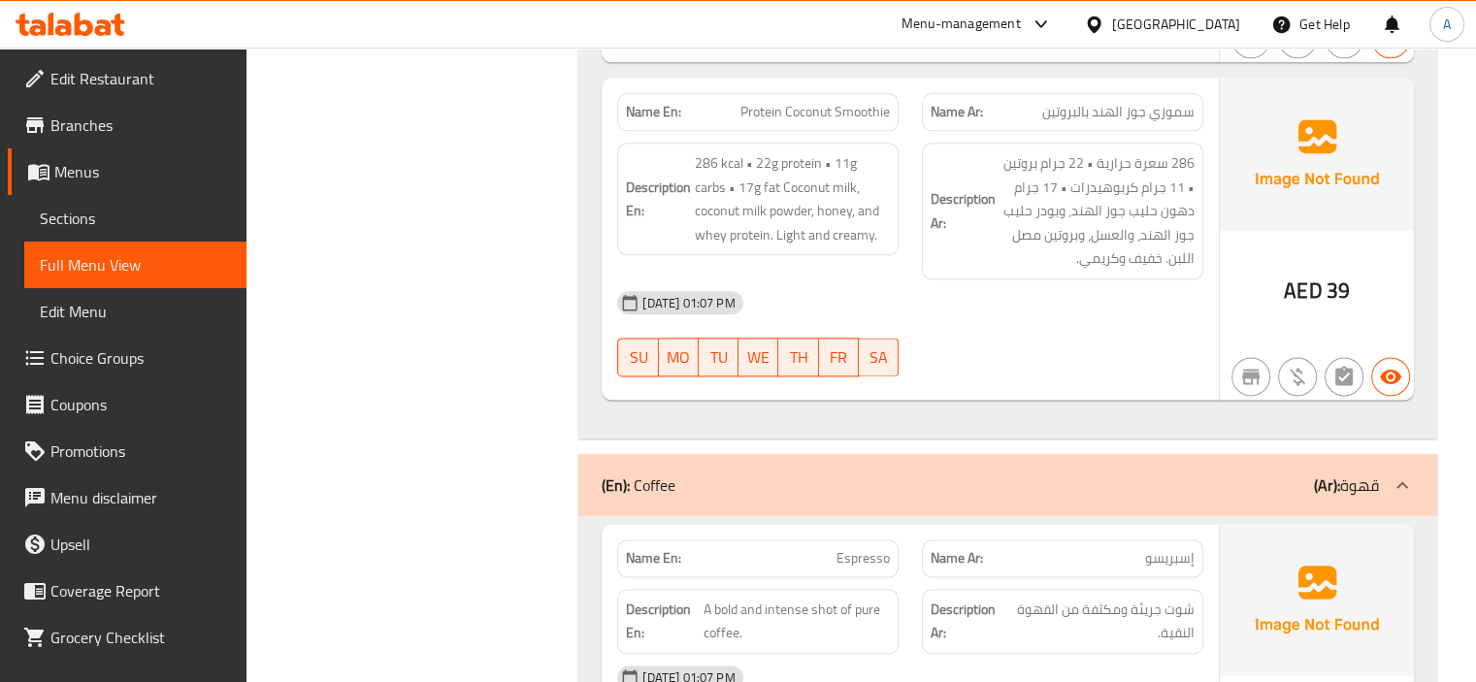
scroll to position [2523, 0]
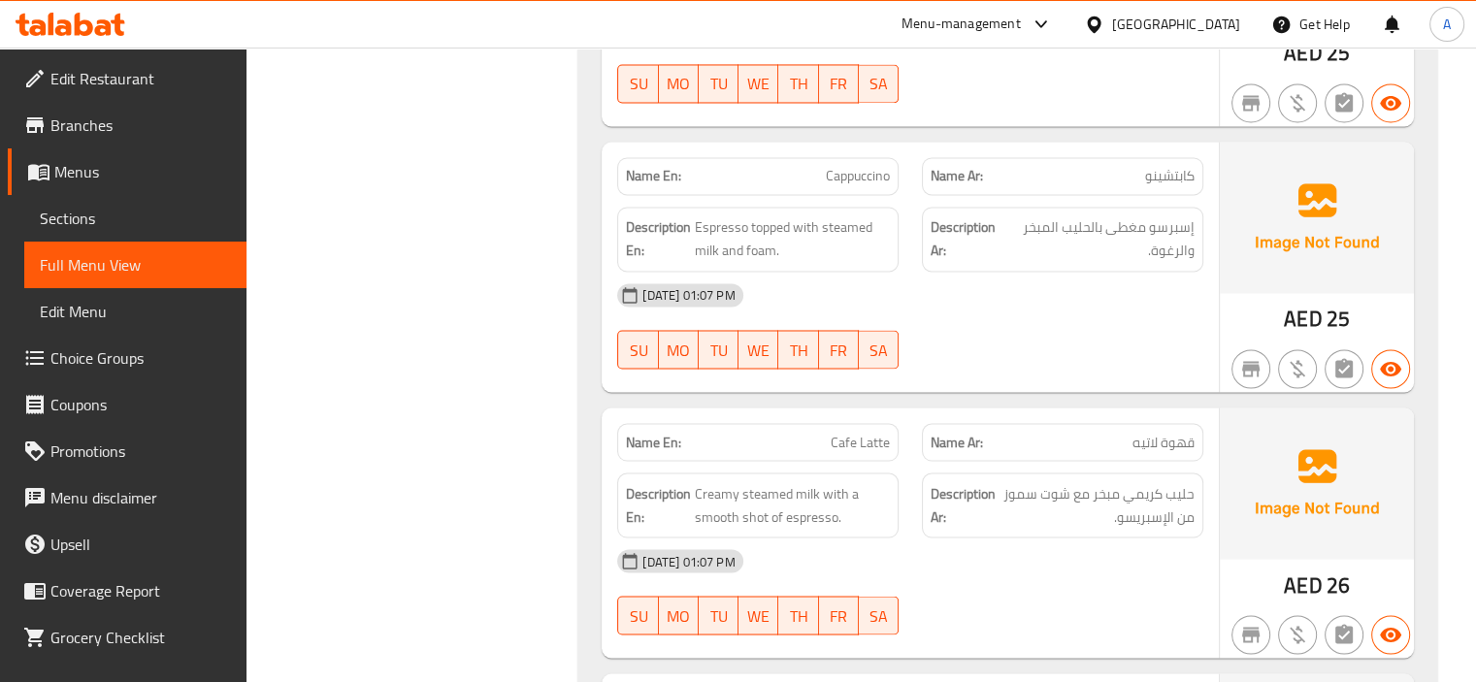
scroll to position [3494, 0]
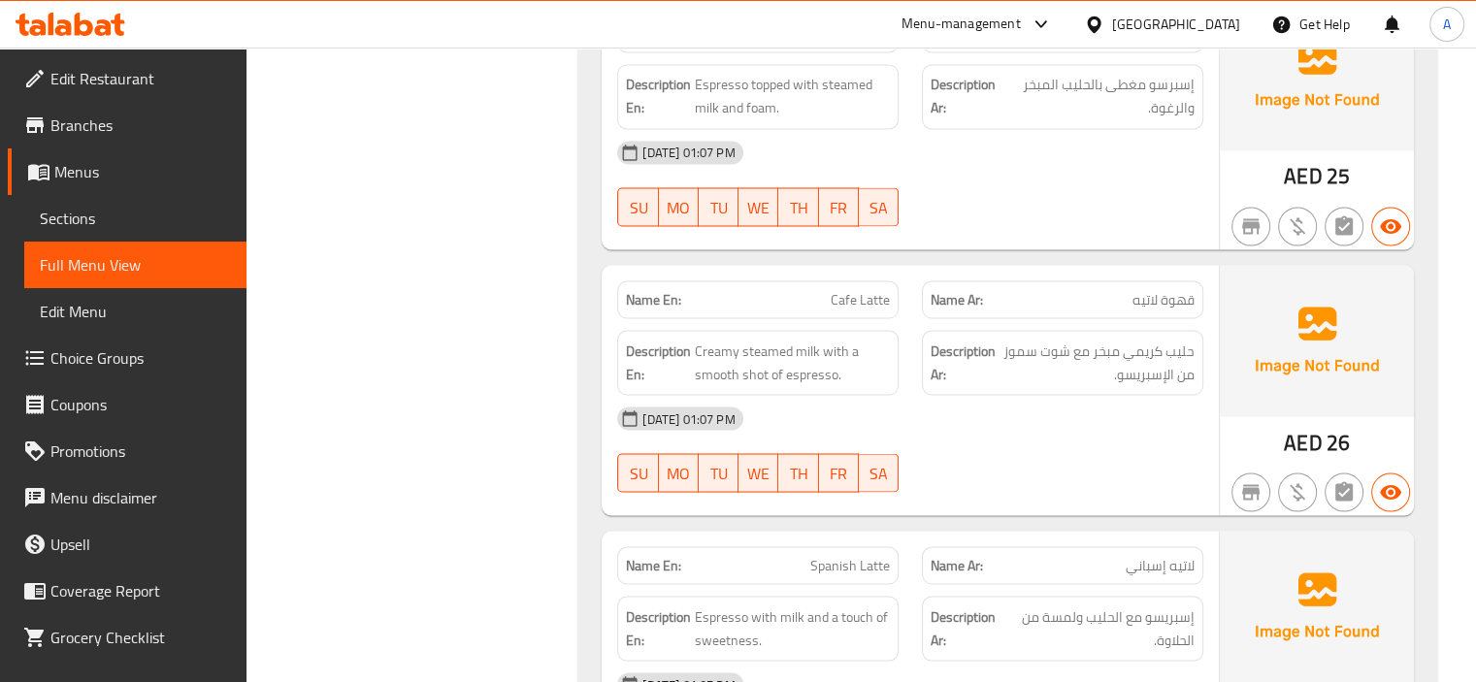
copy strong "Name En:"
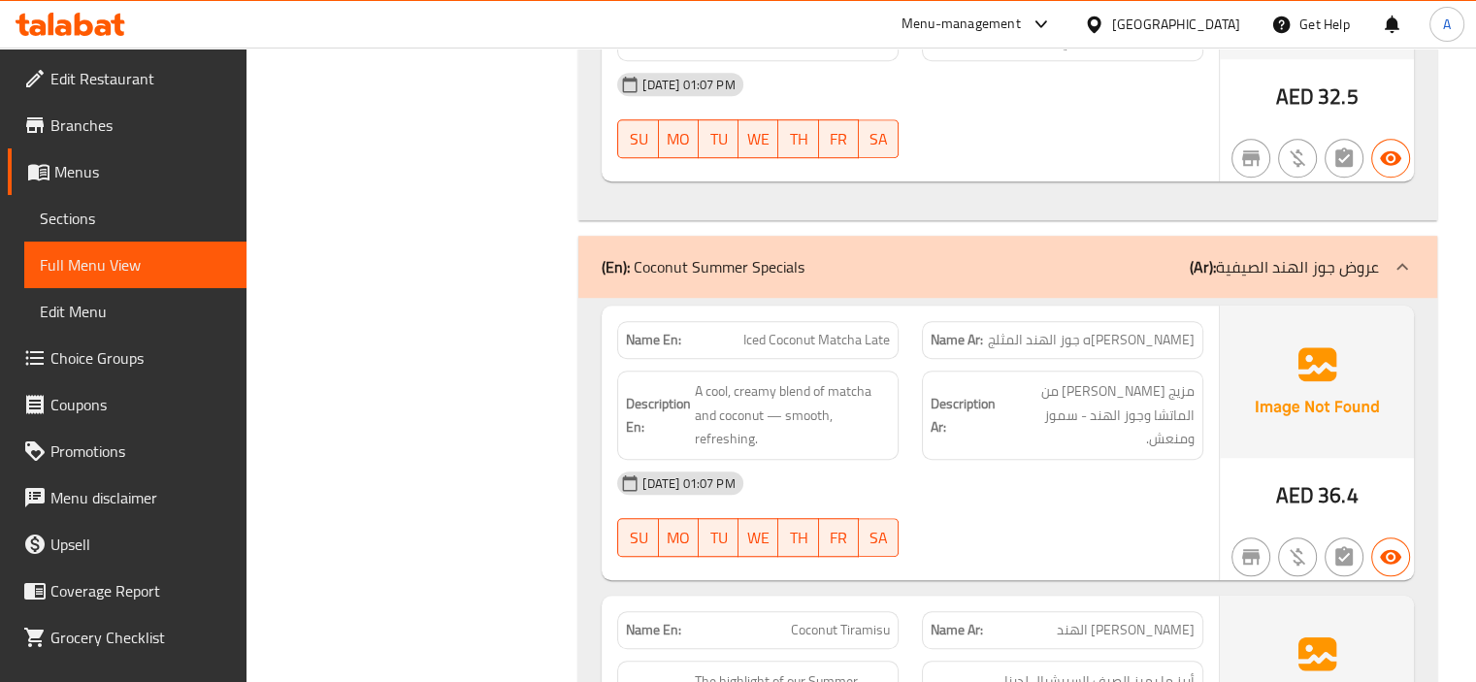
scroll to position [1359, 0]
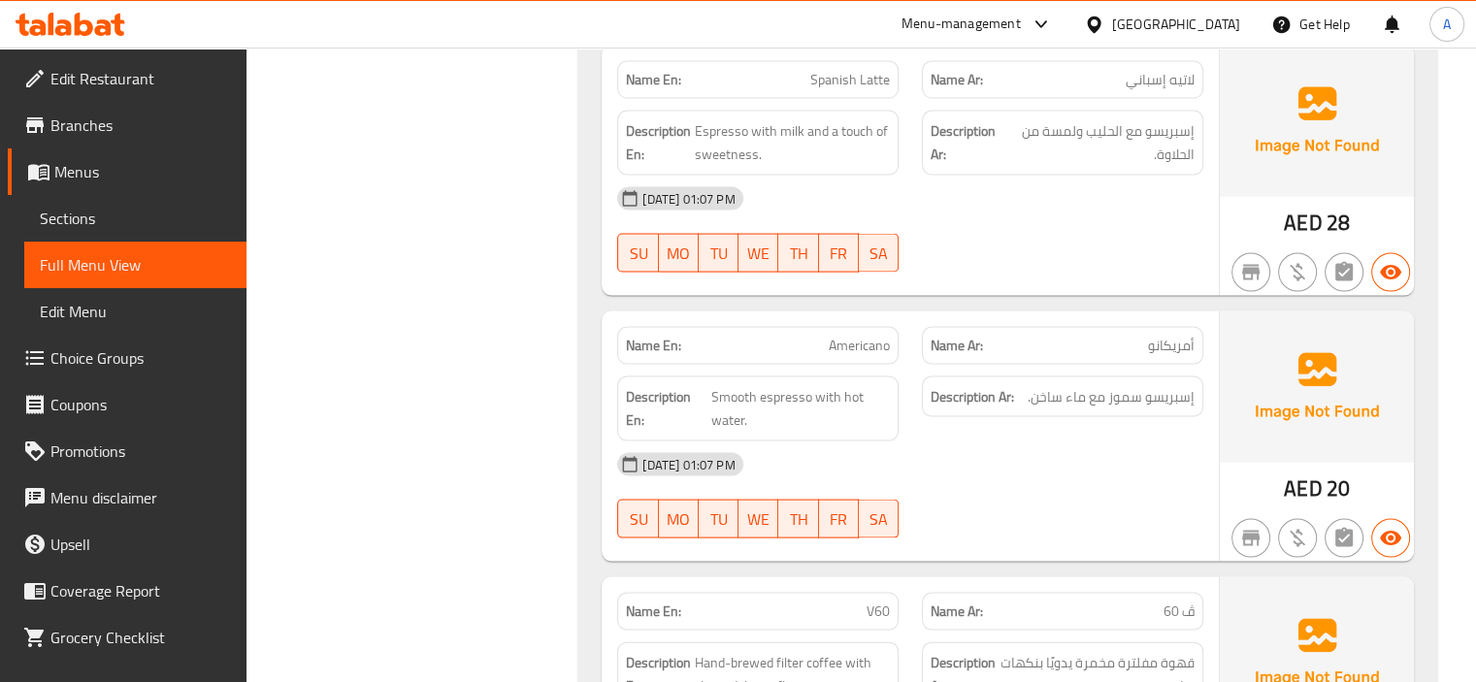
scroll to position [4173, 0]
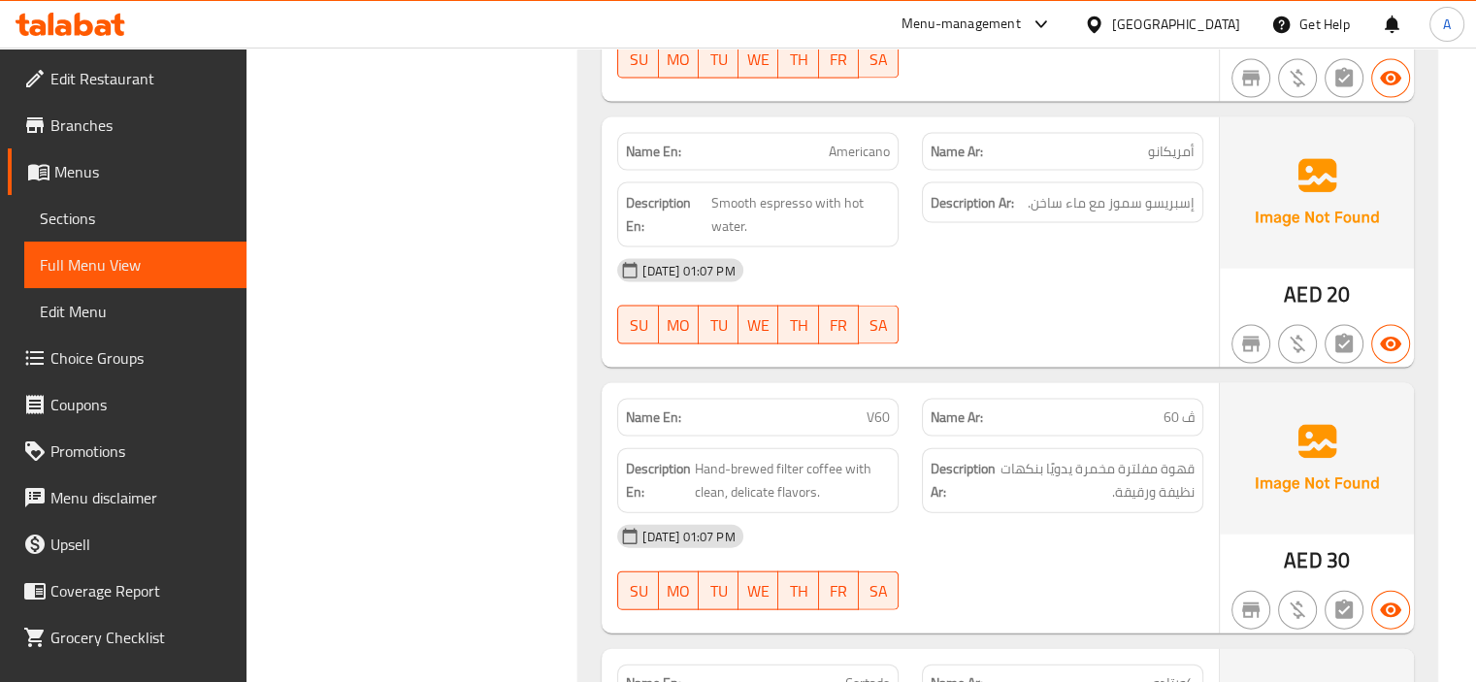
click at [875, 411] on span "V60" at bounding box center [878, 418] width 23 height 20
copy span "V60"
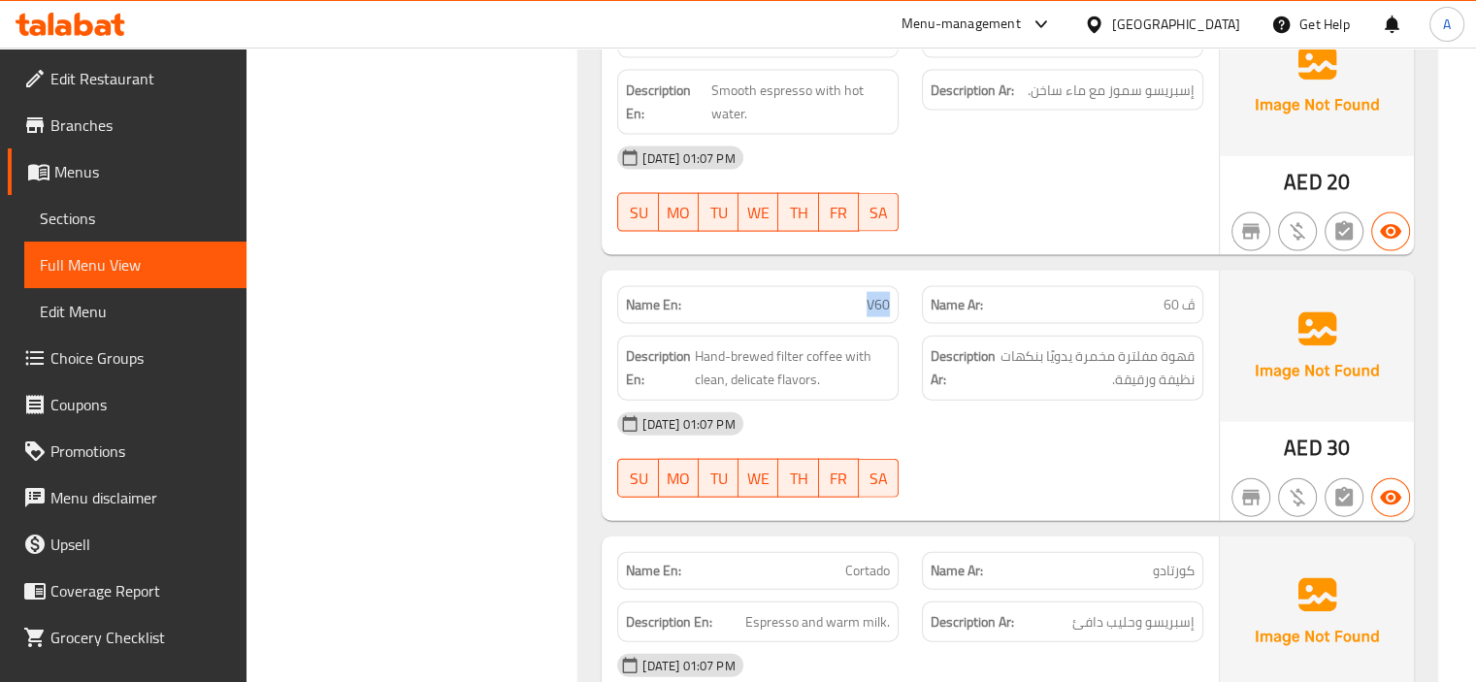
scroll to position [4270, 0]
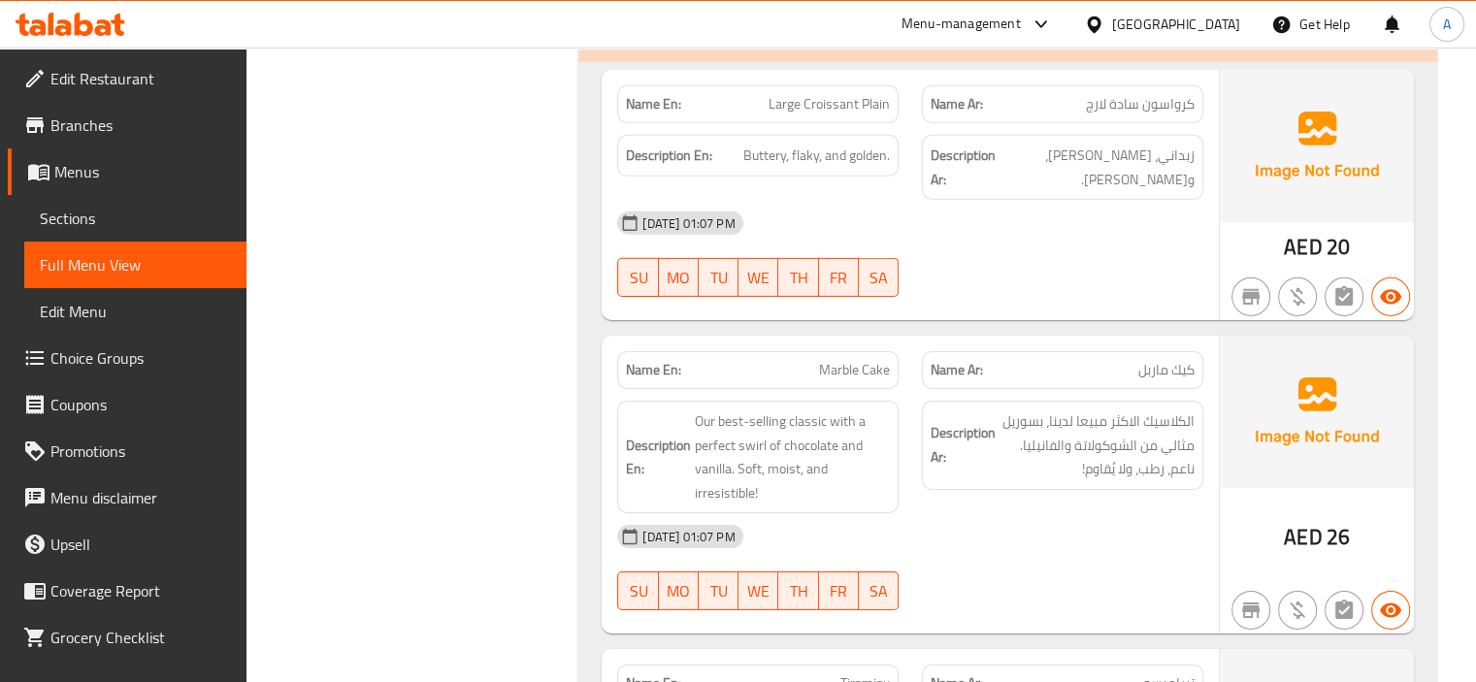
scroll to position [6211, 0]
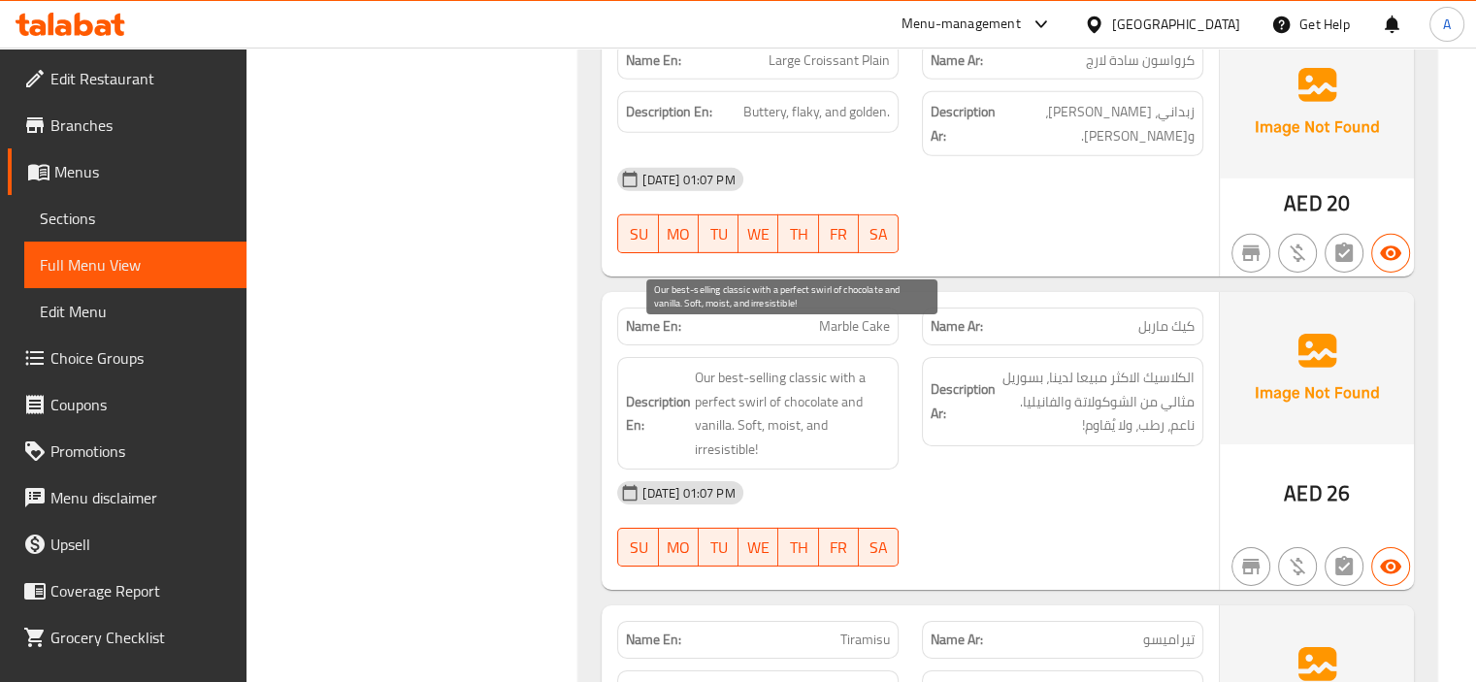
click at [761, 366] on span "Our best-selling classic with a perfect swirl of chocolate and vanilla. Soft, m…" at bounding box center [792, 413] width 195 height 95
copy span "swirl"
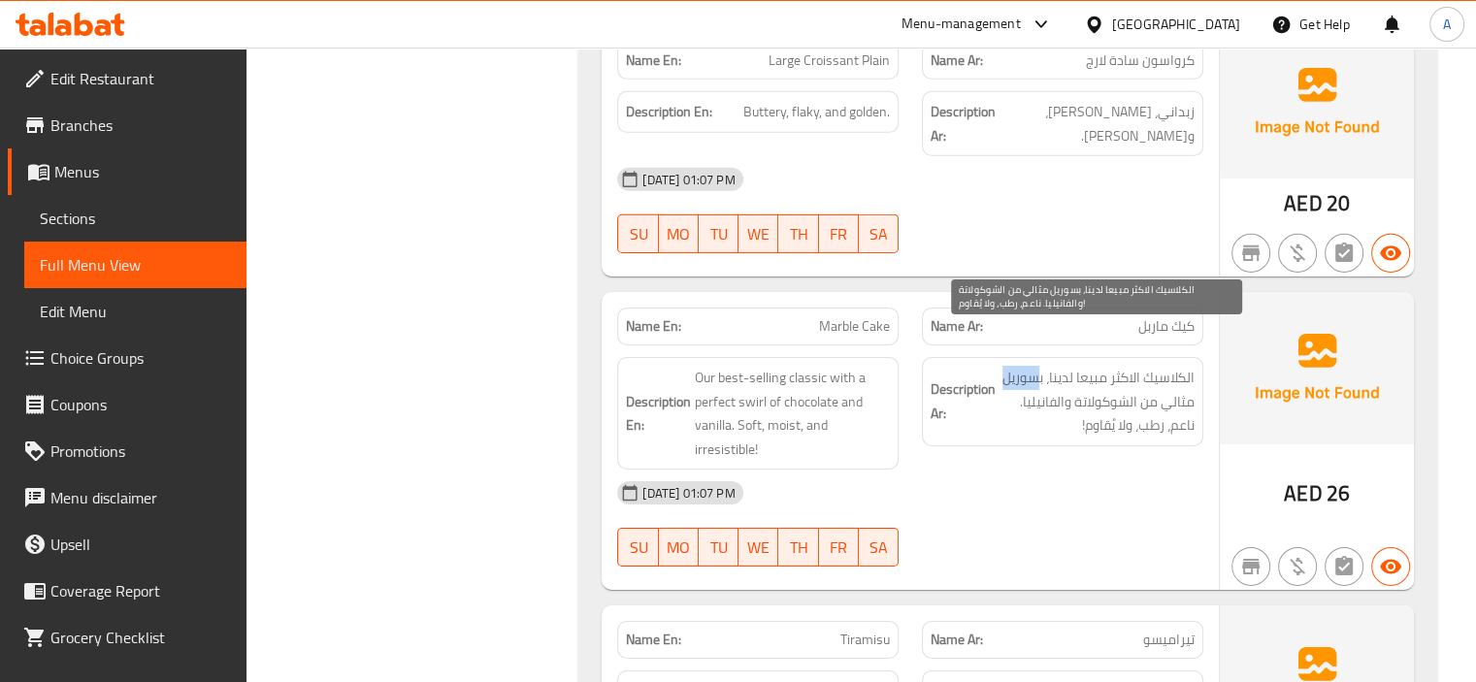
drag, startPoint x: 1003, startPoint y: 341, endPoint x: 1036, endPoint y: 338, distance: 33.1
click at [1036, 366] on span "الكلاسيك الاكثر مبيعا لدينا، بسوريل مثالي من الشوكولاتة والفانيليا. ناعم، رطب، …" at bounding box center [1097, 402] width 195 height 72
copy span "سوريل"
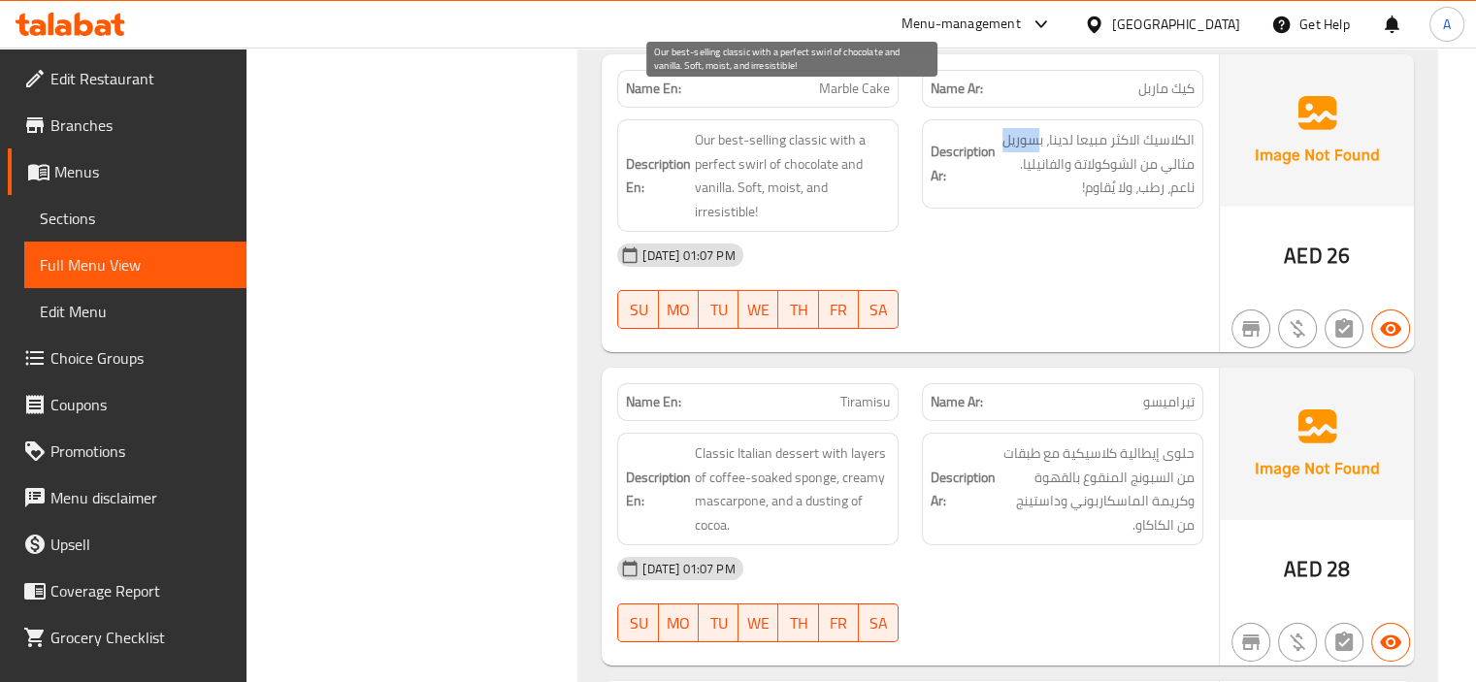
scroll to position [6502, 0]
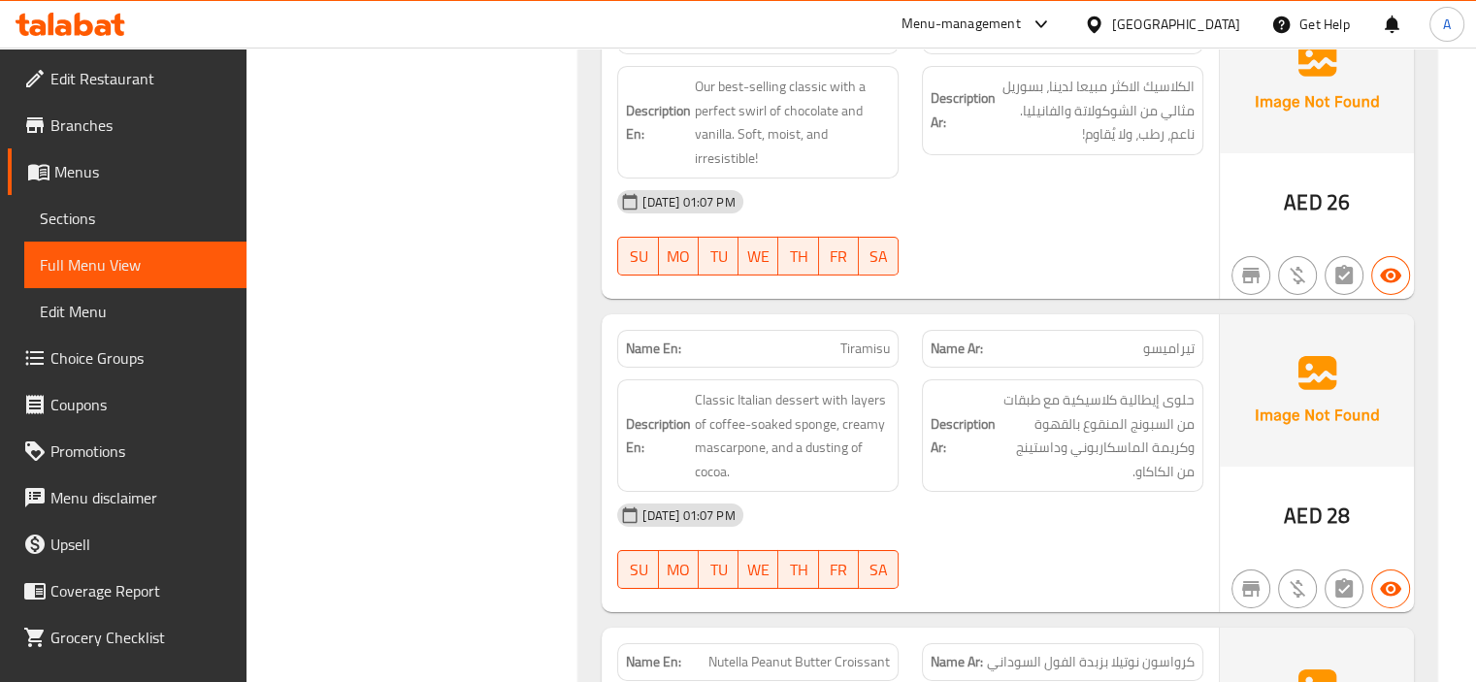
click at [718, 407] on span "Classic Italian dessert with layers of coffee-soaked sponge, creamy mascarpone,…" at bounding box center [792, 435] width 195 height 95
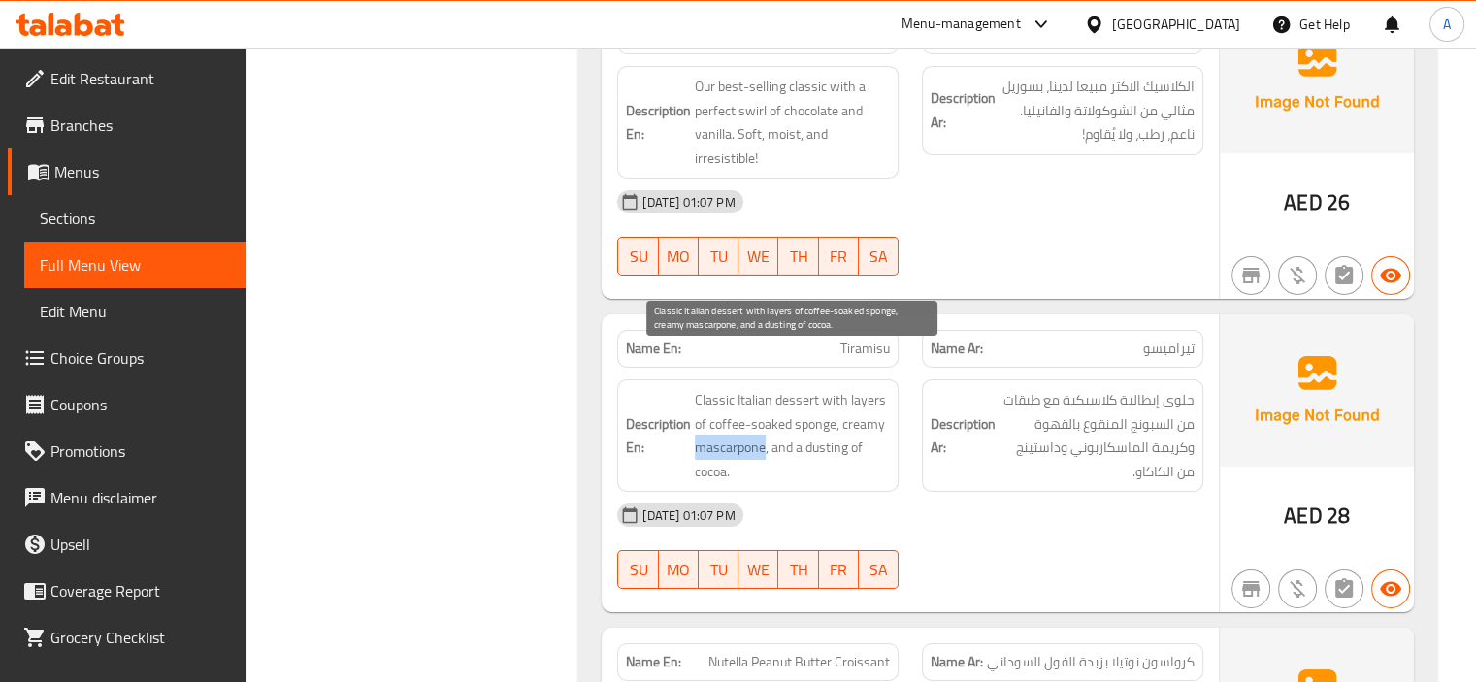
click at [718, 407] on span "Classic Italian dessert with layers of coffee-soaked sponge, creamy mascarpone,…" at bounding box center [792, 435] width 195 height 95
copy span "mascarpone"
click at [856, 399] on span "Classic Italian dessert with layers of coffee-soaked sponge, creamy mascarpone,…" at bounding box center [792, 435] width 195 height 95
drag, startPoint x: 844, startPoint y: 387, endPoint x: 765, endPoint y: 402, distance: 80.9
click at [765, 402] on span "Classic Italian dessert with layers of coffee-soaked sponge, creamy mascarpone,…" at bounding box center [792, 435] width 195 height 95
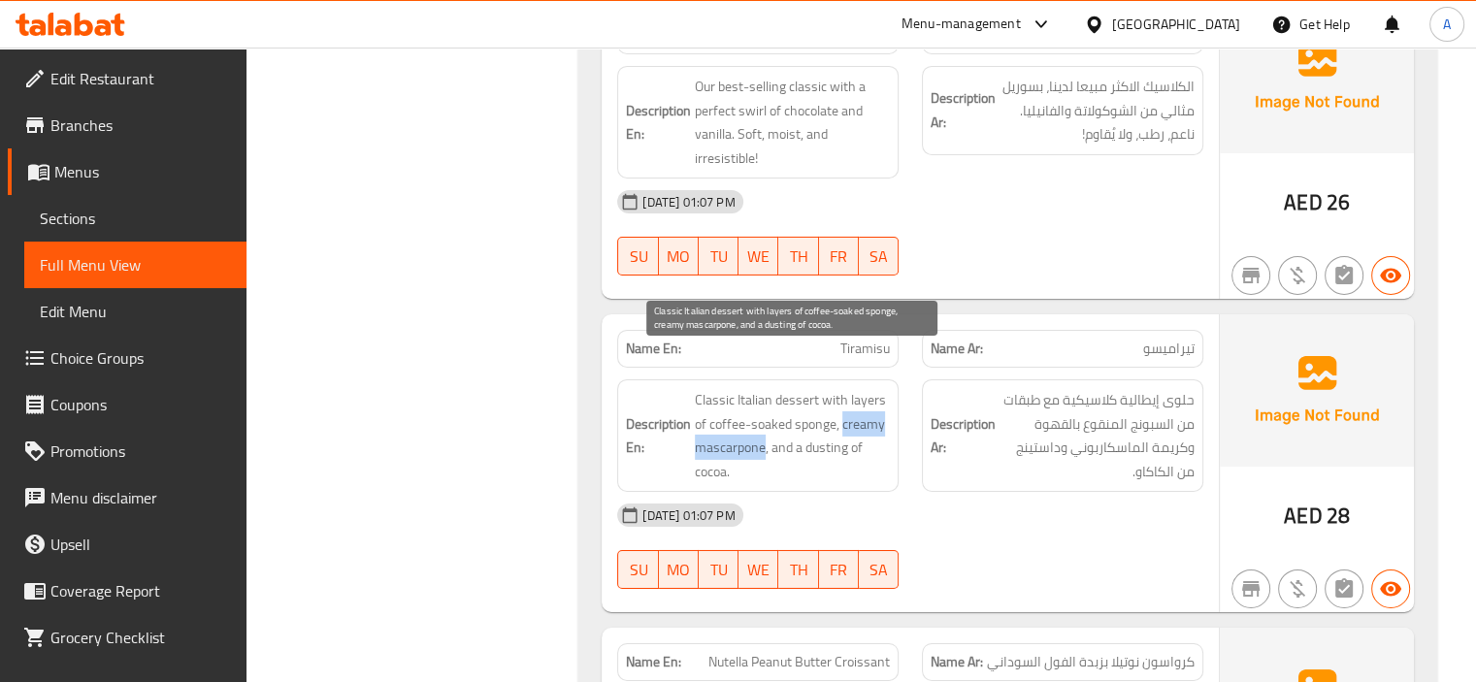
click at [846, 388] on span "Classic Italian dessert with layers of coffee-soaked sponge, creamy mascarpone,…" at bounding box center [792, 435] width 195 height 95
click at [840, 388] on span "Classic Italian dessert with layers of coffee-soaked sponge, creamy mascarpone,…" at bounding box center [792, 435] width 195 height 95
drag, startPoint x: 840, startPoint y: 385, endPoint x: 792, endPoint y: 409, distance: 53.8
click at [792, 409] on span "Classic Italian dessert with layers of coffee-soaked sponge, creamy mascarpone,…" at bounding box center [792, 435] width 195 height 95
click at [836, 393] on span "Classic Italian dessert with layers of coffee-soaked sponge, creamy mascarpone,…" at bounding box center [792, 435] width 195 height 95
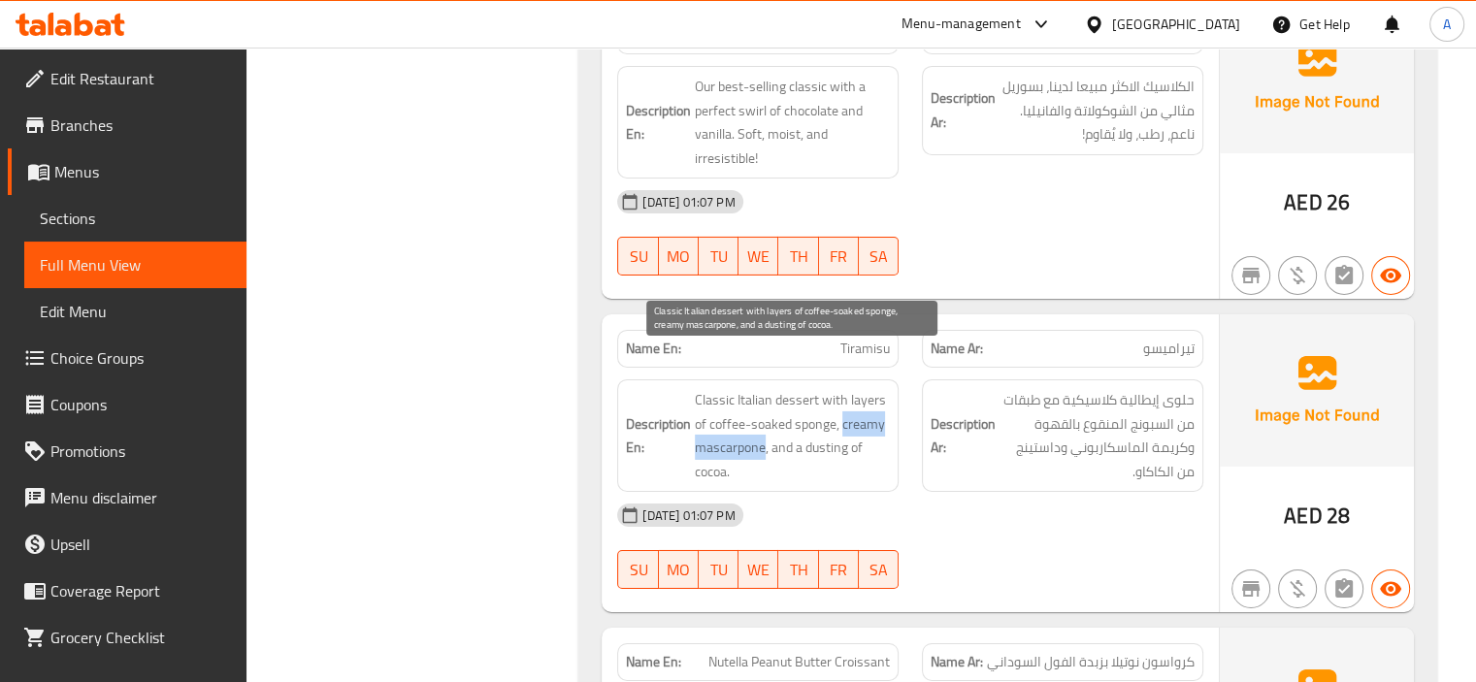
drag, startPoint x: 843, startPoint y: 389, endPoint x: 765, endPoint y: 402, distance: 79.6
click at [765, 402] on span "Classic Italian dessert with layers of coffee-soaked sponge, creamy mascarpone,…" at bounding box center [792, 435] width 195 height 95
copy span "creamy mascarpone"
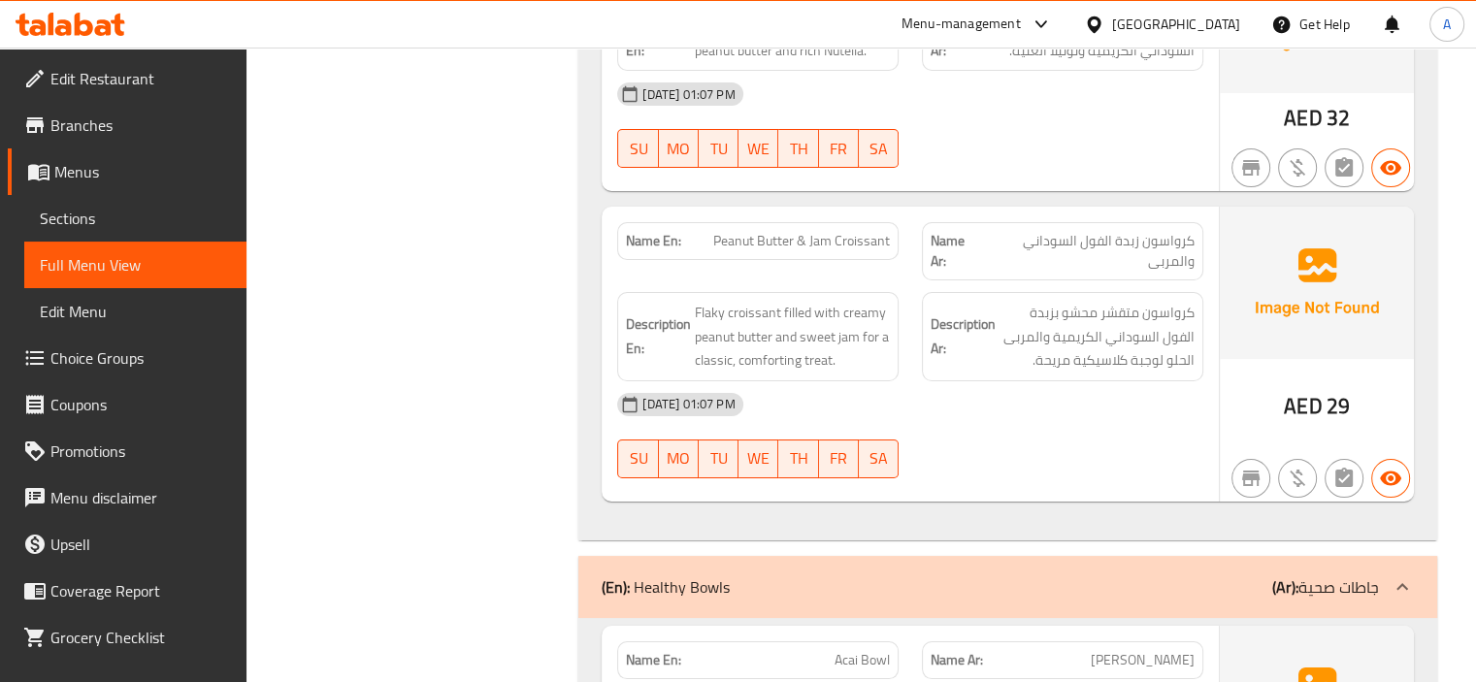
scroll to position [7279, 0]
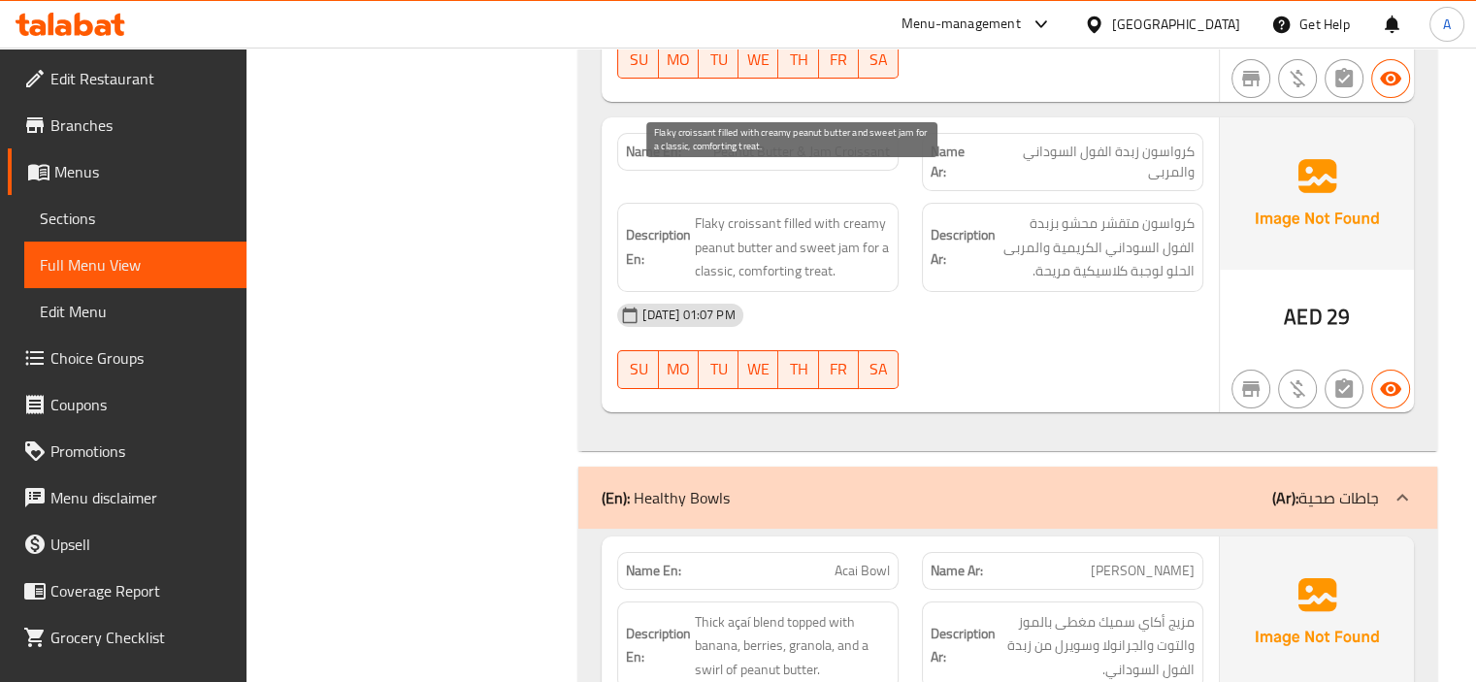
click at [708, 212] on span "Flaky croissant filled with creamy peanut butter and sweet jam for a classic, c…" at bounding box center [792, 248] width 195 height 72
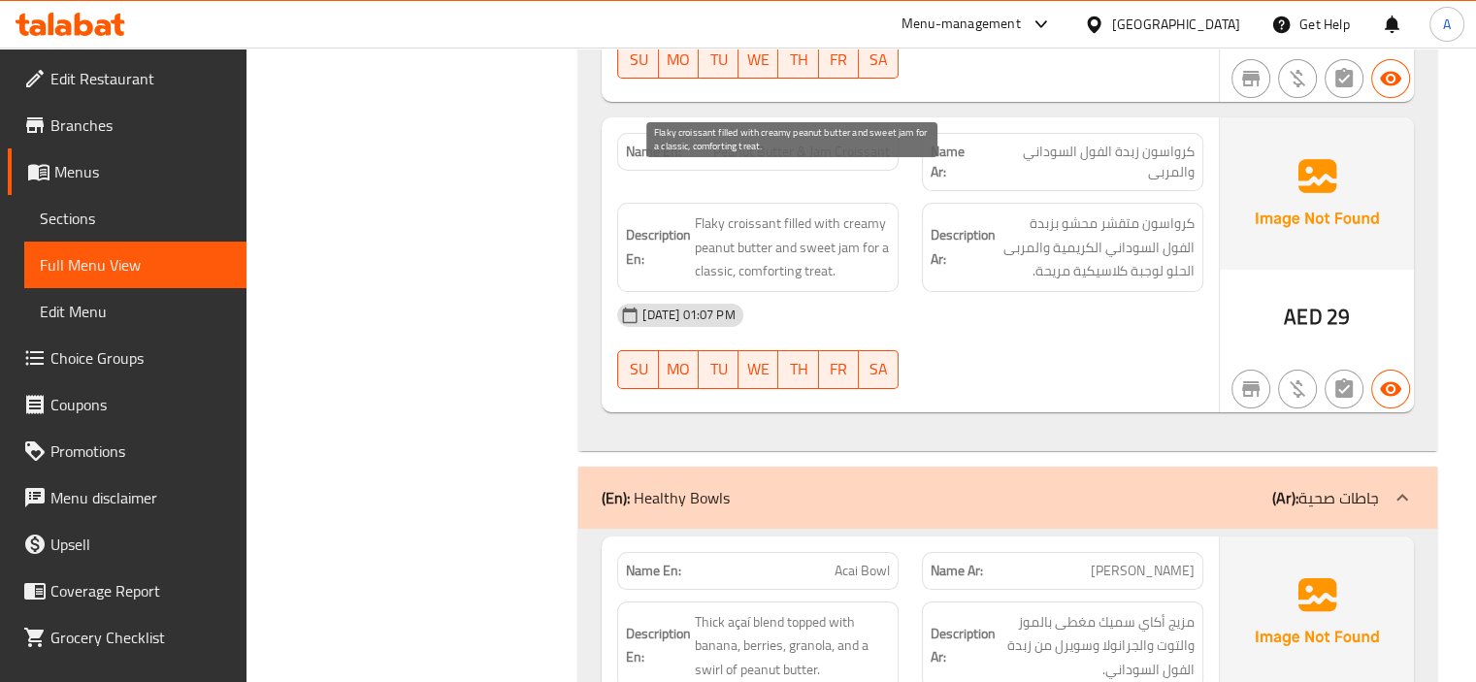
click at [815, 214] on span "Flaky croissant filled with creamy peanut butter and sweet jam for a classic, c…" at bounding box center [792, 248] width 195 height 72
click at [811, 233] on span "Flaky croissant filled with creamy peanut butter and sweet jam for a classic, c…" at bounding box center [792, 248] width 195 height 72
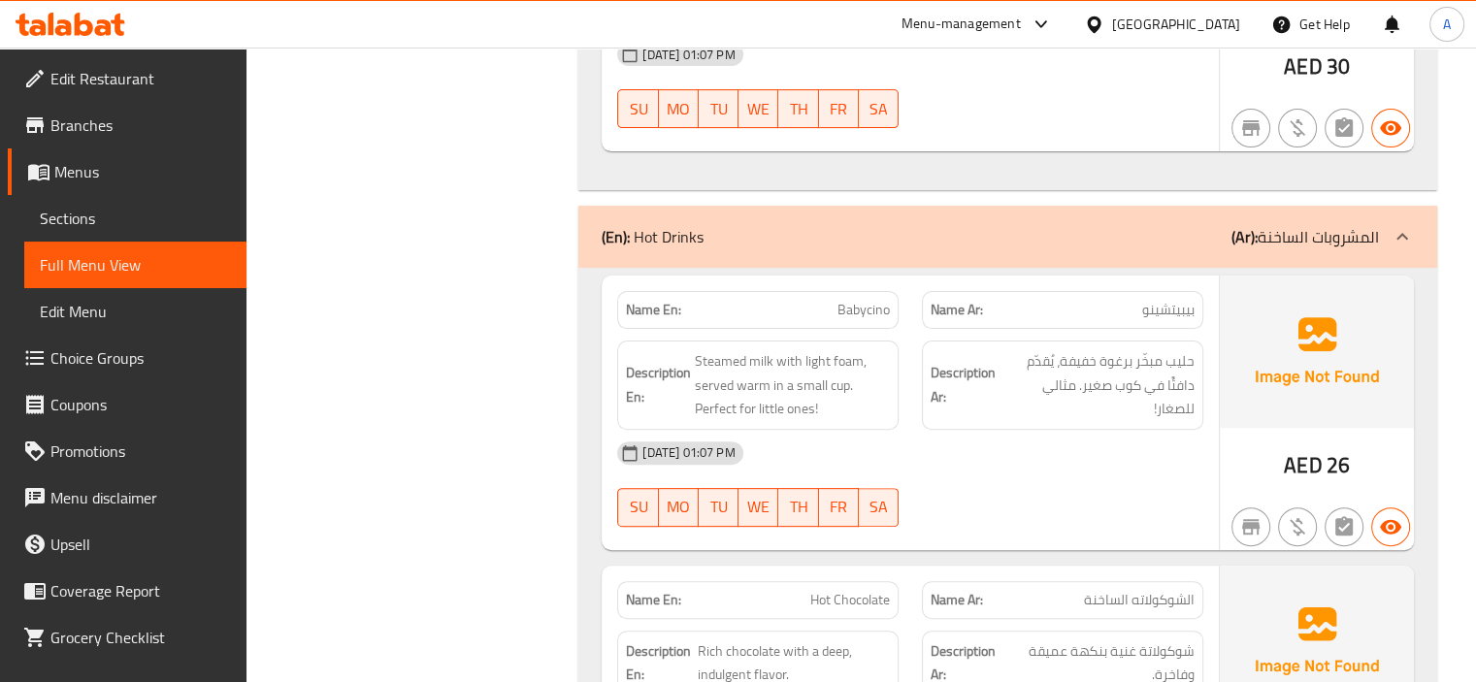
scroll to position [7958, 0]
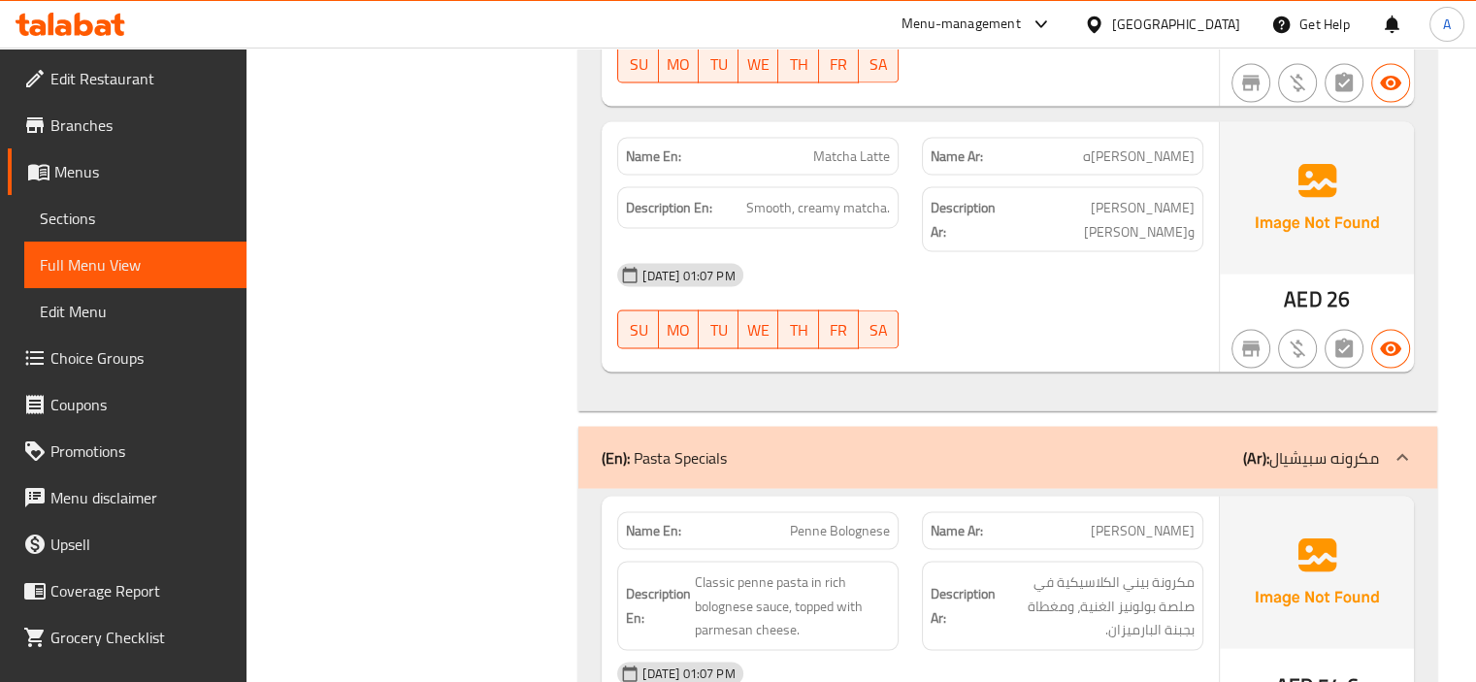
scroll to position [11355, 0]
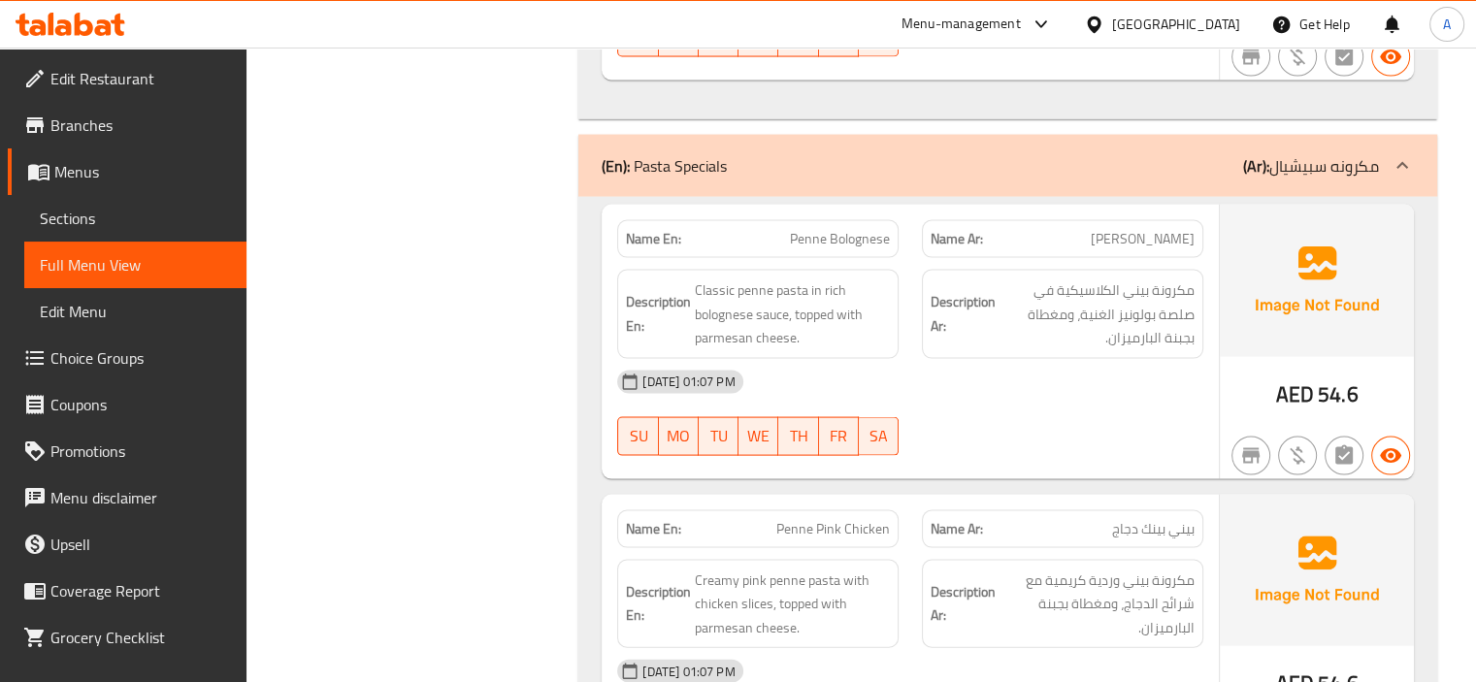
drag, startPoint x: 561, startPoint y: 297, endPoint x: 613, endPoint y: 315, distance: 55.6
drag, startPoint x: 613, startPoint y: 315, endPoint x: 661, endPoint y: 345, distance: 55.8
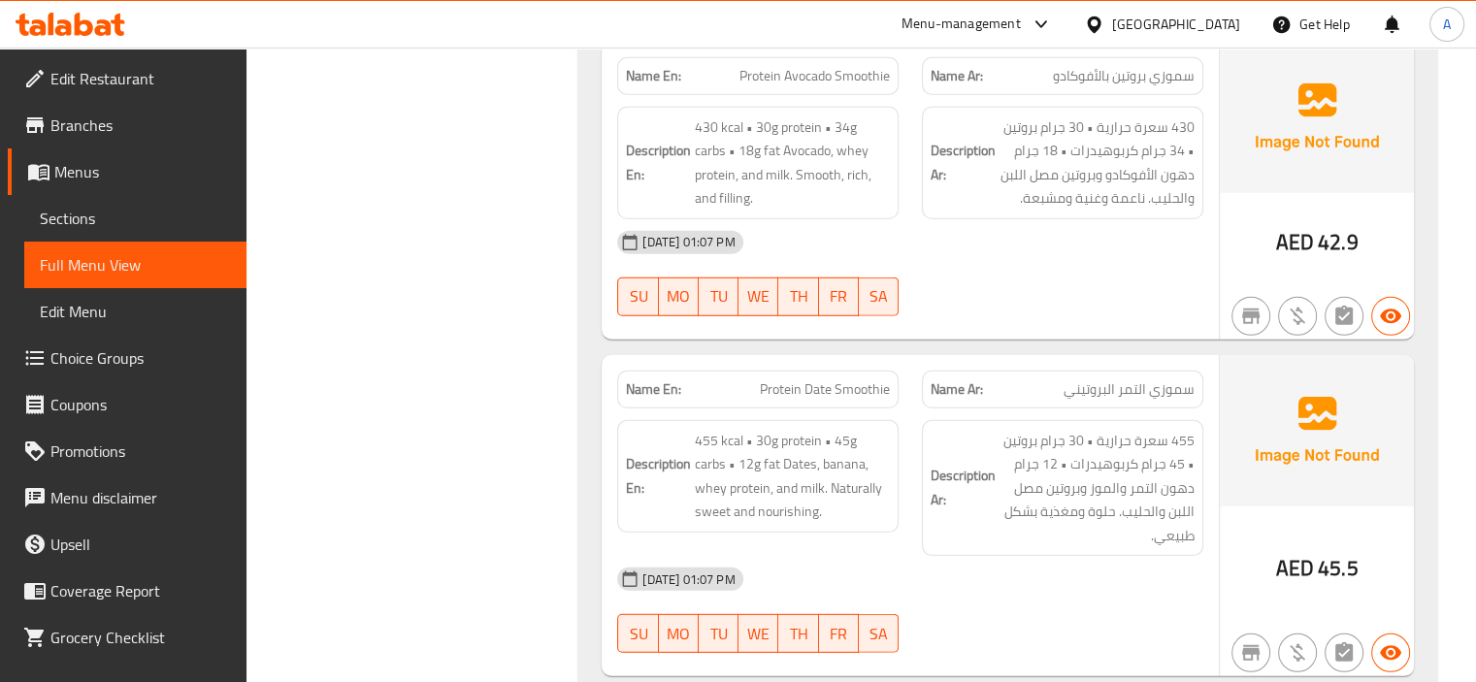
scroll to position [12903, 0]
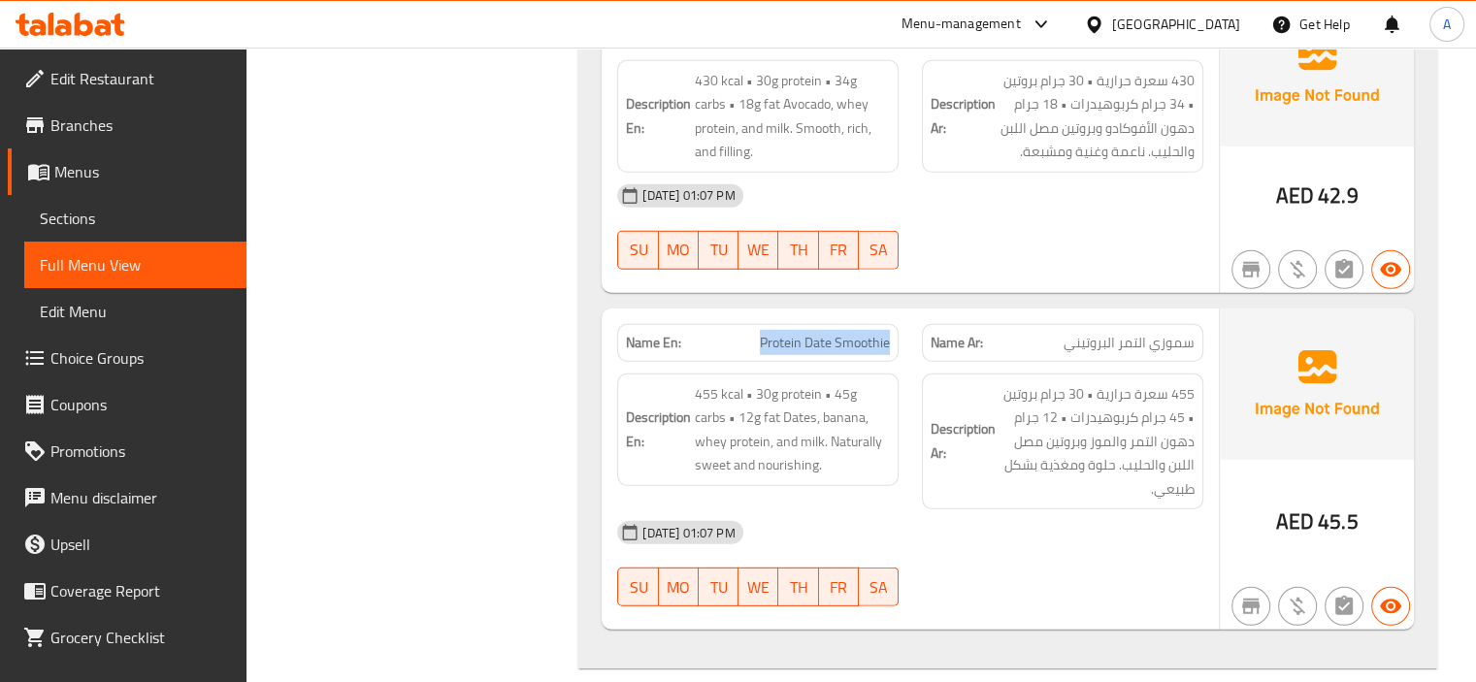
drag, startPoint x: 754, startPoint y: 220, endPoint x: 892, endPoint y: 224, distance: 137.9
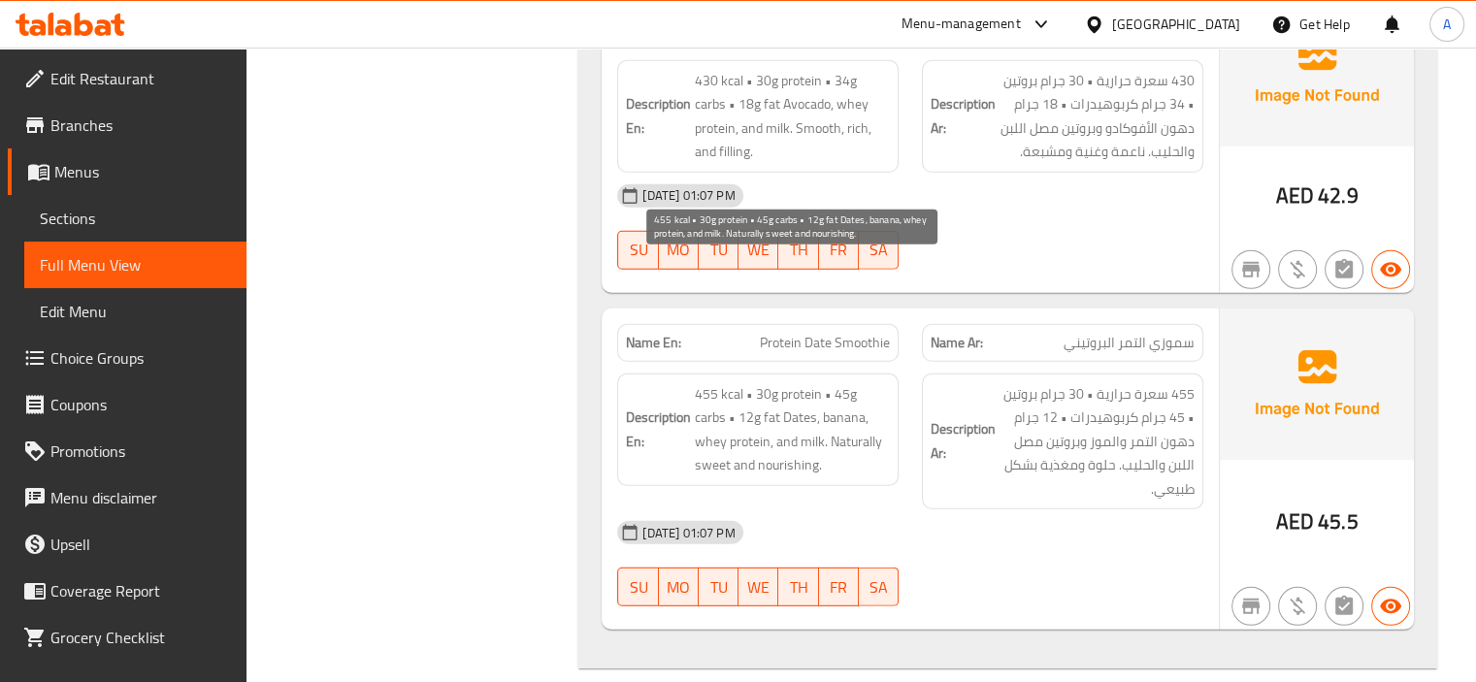
click at [734, 382] on span "455 kcal • 30g protein • 45g carbs • 12g fat Dates, banana, whey protein, and m…" at bounding box center [792, 429] width 195 height 95
click at [792, 382] on span "455 kcal • 30g protein • 45g carbs • 12g fat Dates, banana, whey protein, and m…" at bounding box center [792, 429] width 195 height 95
click at [872, 382] on span "455 kcal • 30g protein • 45g carbs • 12g fat Dates, banana, whey protein, and m…" at bounding box center [792, 429] width 195 height 95
click at [746, 382] on span "455 kcal • 30g protein • 45g carbs • 12g fat Dates, banana, whey protein, and m…" at bounding box center [792, 429] width 195 height 95
click at [761, 382] on span "455 kcal • 30g protein • 45g carbs • 12g fat Dates, banana, whey protein, and m…" at bounding box center [792, 429] width 195 height 95
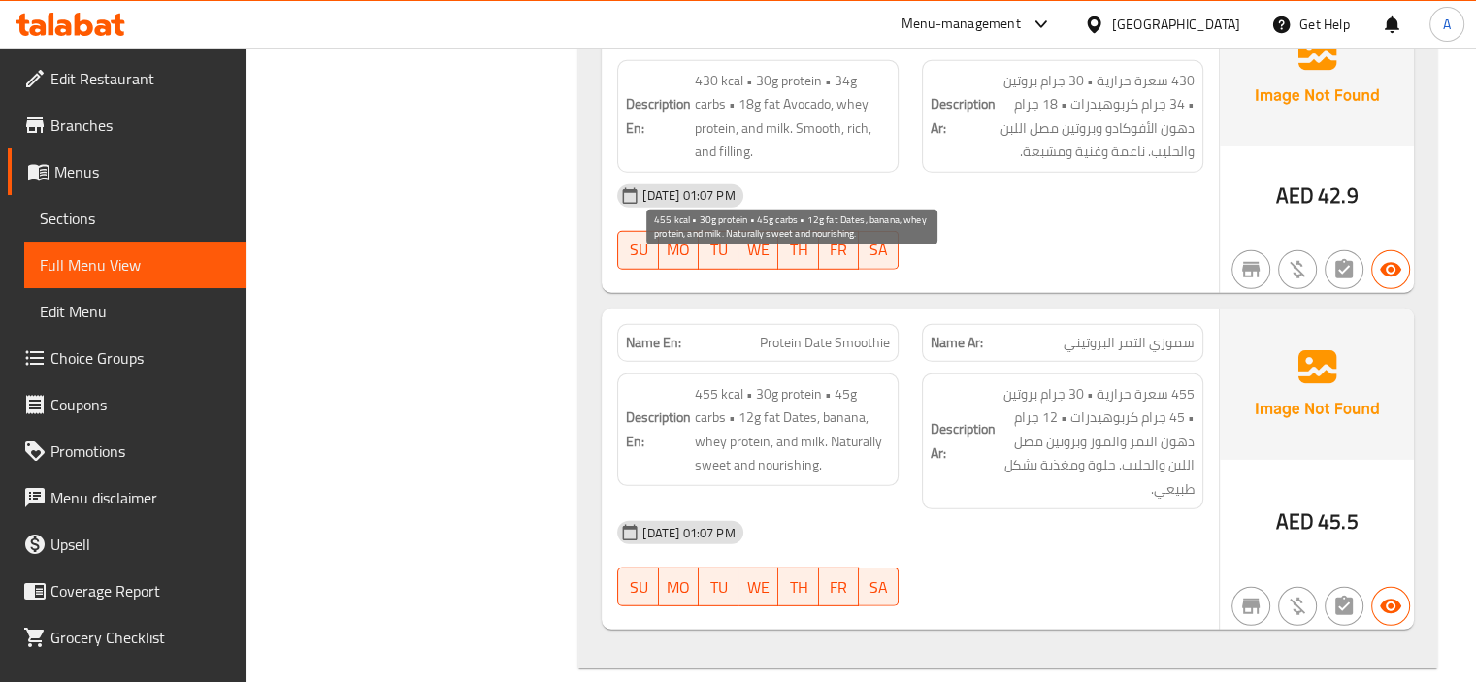
click at [818, 382] on span "455 kcal • 30g protein • 45g carbs • 12g fat Dates, banana, whey protein, and m…" at bounding box center [792, 429] width 195 height 95
click at [862, 382] on span "455 kcal • 30g protein • 45g carbs • 12g fat Dates, banana, whey protein, and m…" at bounding box center [792, 429] width 195 height 95
click at [775, 382] on span "455 kcal • 30g protein • 45g carbs • 12g fat Dates, banana, whey protein, and m…" at bounding box center [792, 429] width 195 height 95
click at [767, 382] on span "455 kcal • 30g protein • 45g carbs • 12g fat Dates, banana, whey protein, and m…" at bounding box center [792, 429] width 195 height 95
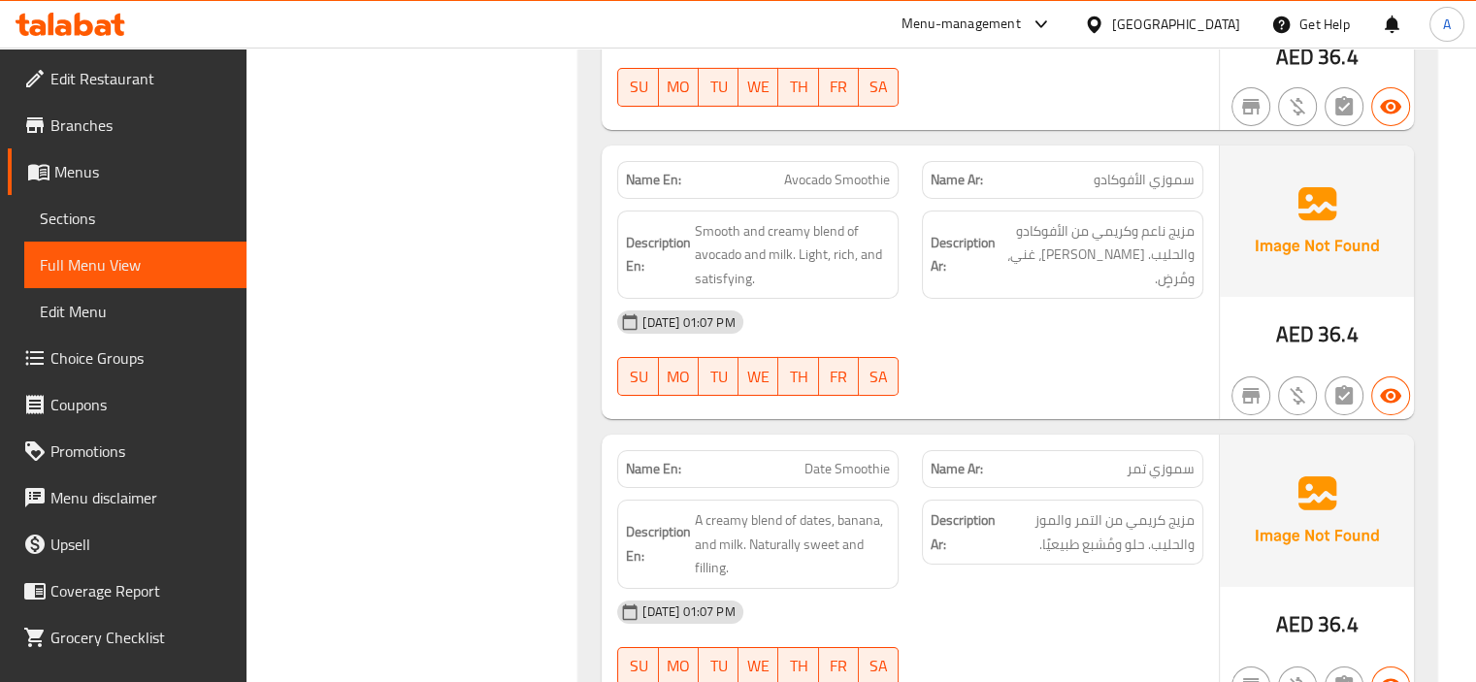
scroll to position [14165, 0]
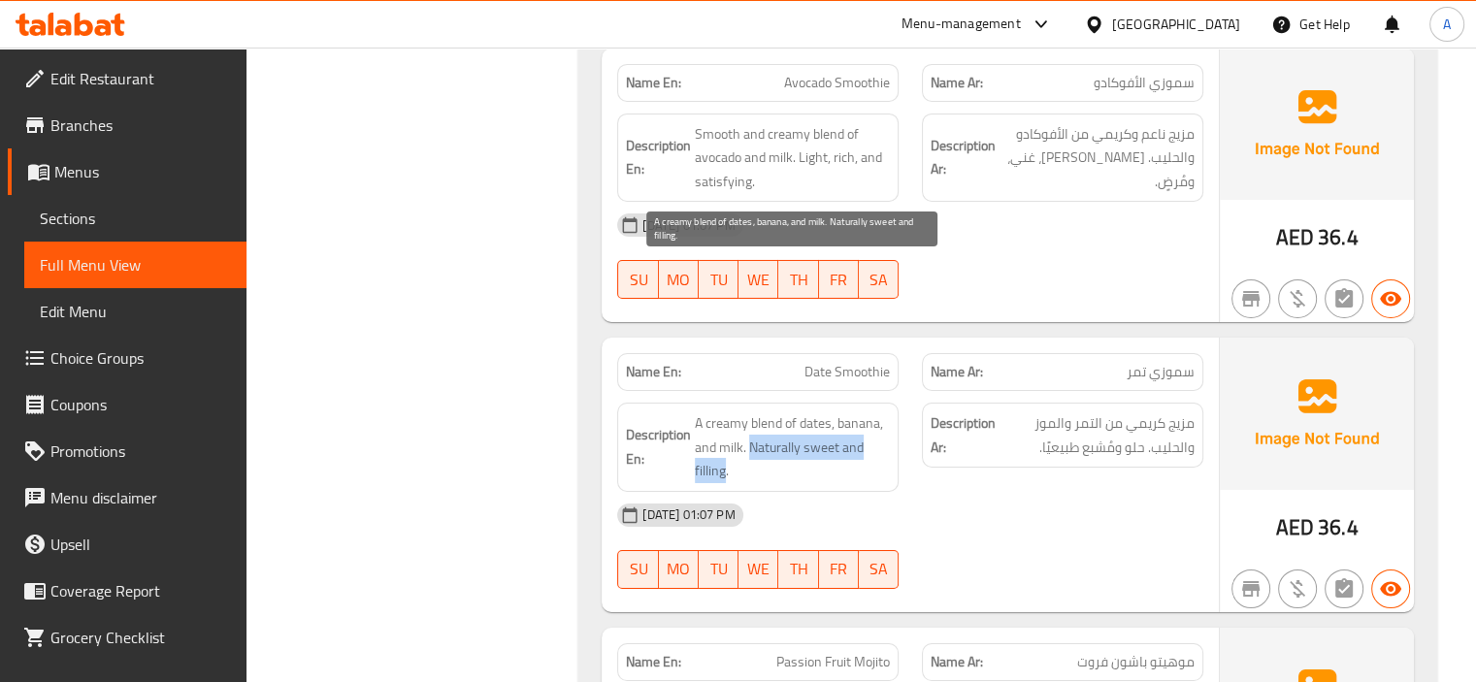
drag, startPoint x: 747, startPoint y: 297, endPoint x: 723, endPoint y: 313, distance: 29.3
click at [723, 411] on span "A creamy blend of dates, banana, and milk. Naturally sweet and filling." at bounding box center [792, 447] width 195 height 72
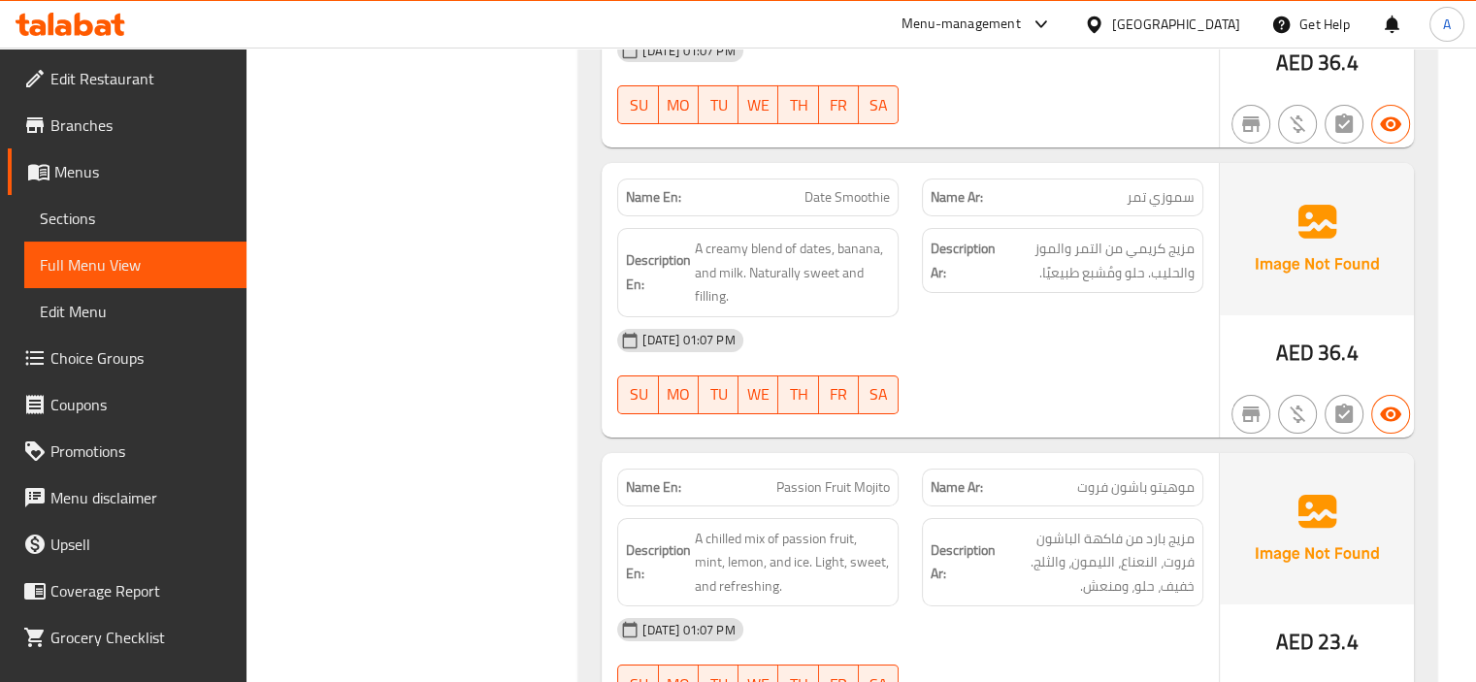
scroll to position [14359, 0]
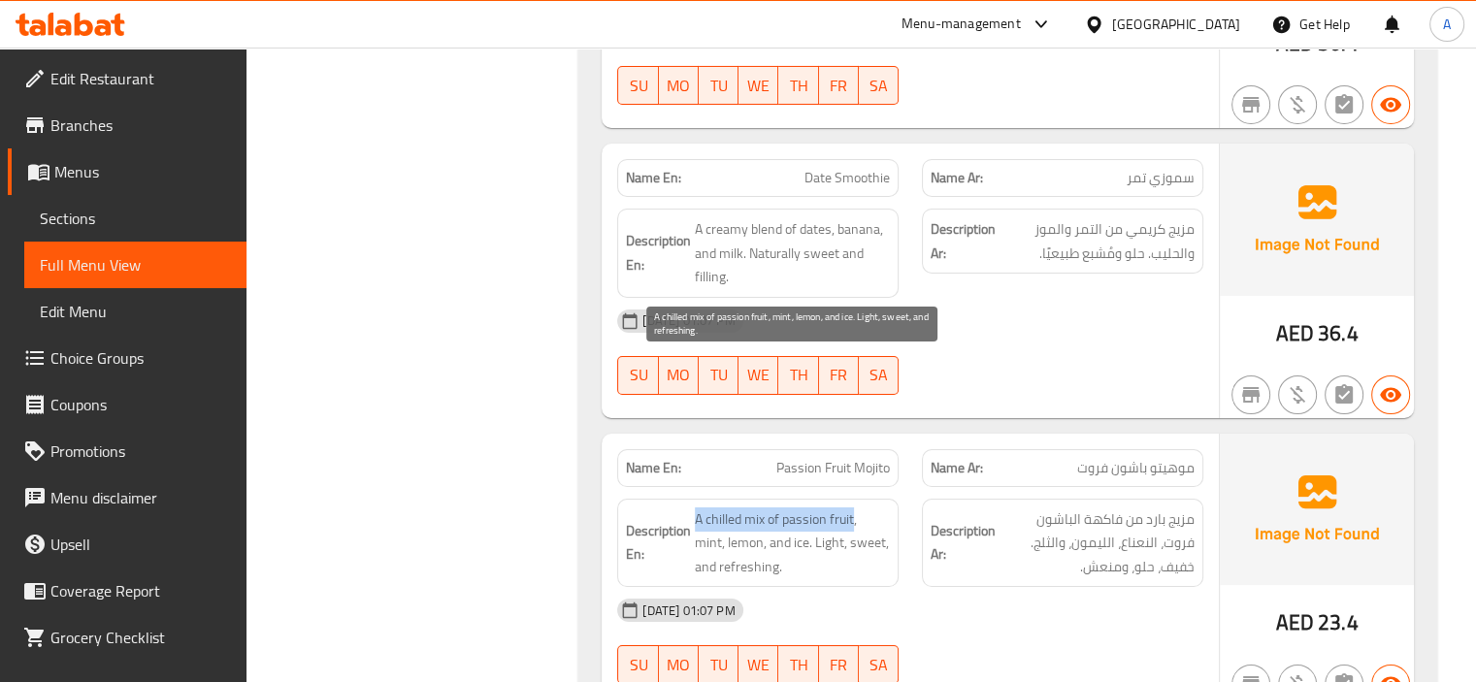
drag, startPoint x: 693, startPoint y: 360, endPoint x: 854, endPoint y: 372, distance: 161.5
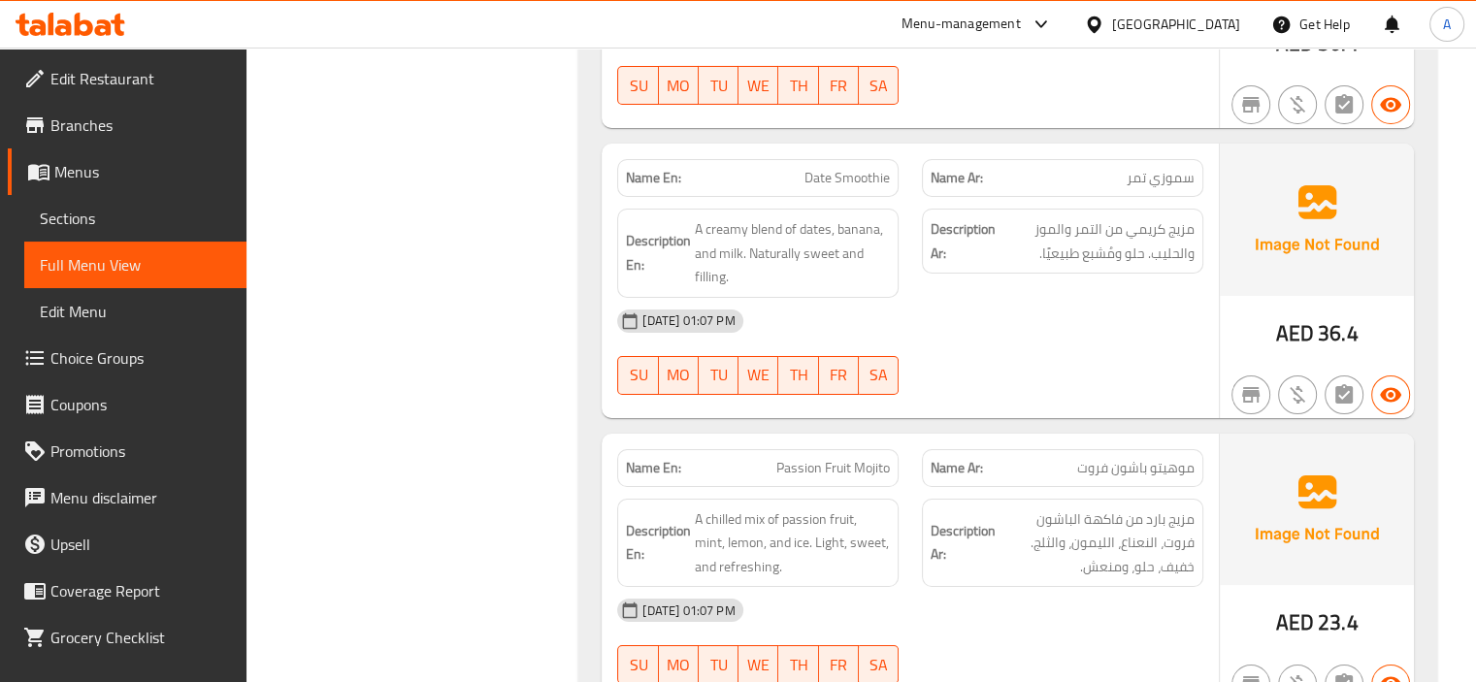
drag, startPoint x: 1008, startPoint y: 361, endPoint x: 1203, endPoint y: 365, distance: 195.1
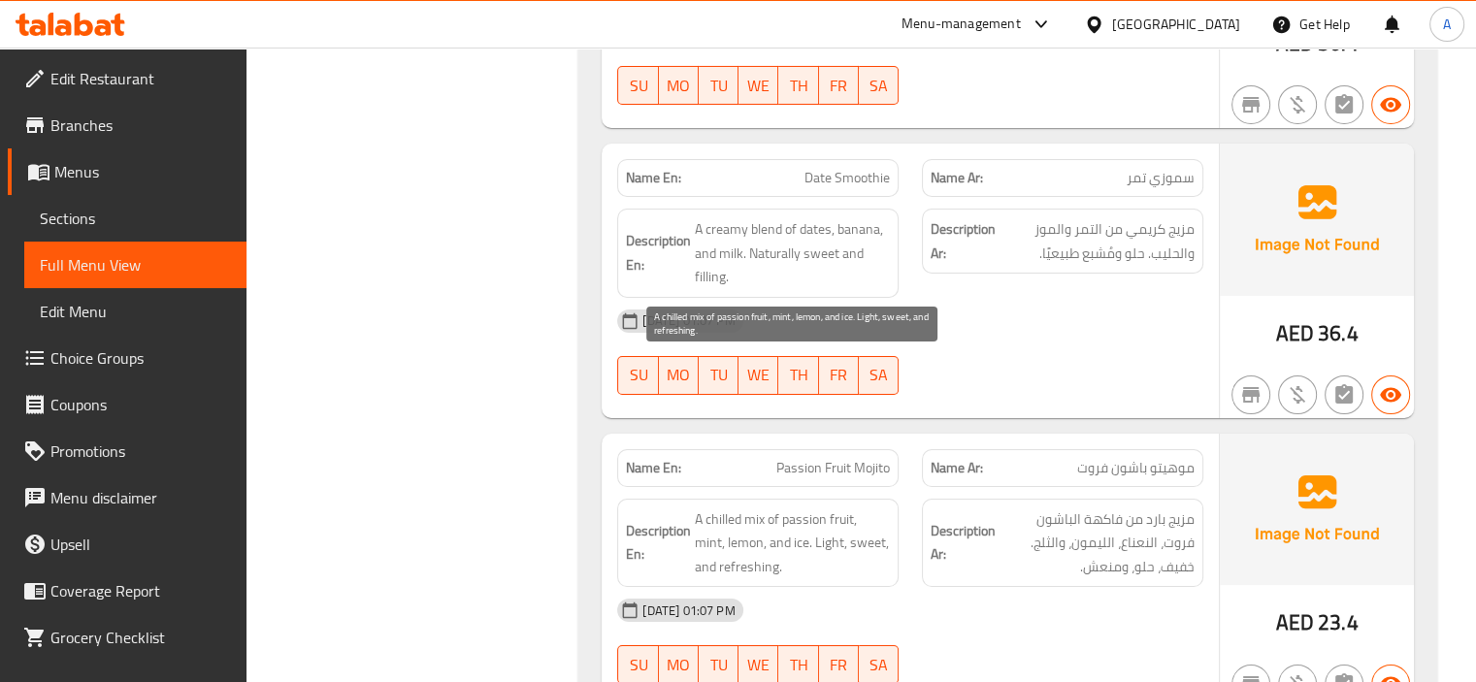
click at [709, 508] on span "A chilled mix of passion fruit, mint, lemon, and ice. Light, sweet, and refresh…" at bounding box center [792, 544] width 195 height 72
click at [862, 508] on span "A chilled mix of passion fruit, mint, lemon, and ice. Light, sweet, and refresh…" at bounding box center [792, 544] width 195 height 72
click at [725, 508] on span "A chilled mix of passion fruit, mint, lemon, and ice. Light, sweet, and refresh…" at bounding box center [792, 544] width 195 height 72
click at [769, 508] on span "A chilled mix of passion fruit, mint, lemon, and ice. Light, sweet, and refresh…" at bounding box center [792, 544] width 195 height 72
click at [802, 508] on span "A chilled mix of passion fruit, mint, lemon, and ice. Light, sweet, and refresh…" at bounding box center [792, 544] width 195 height 72
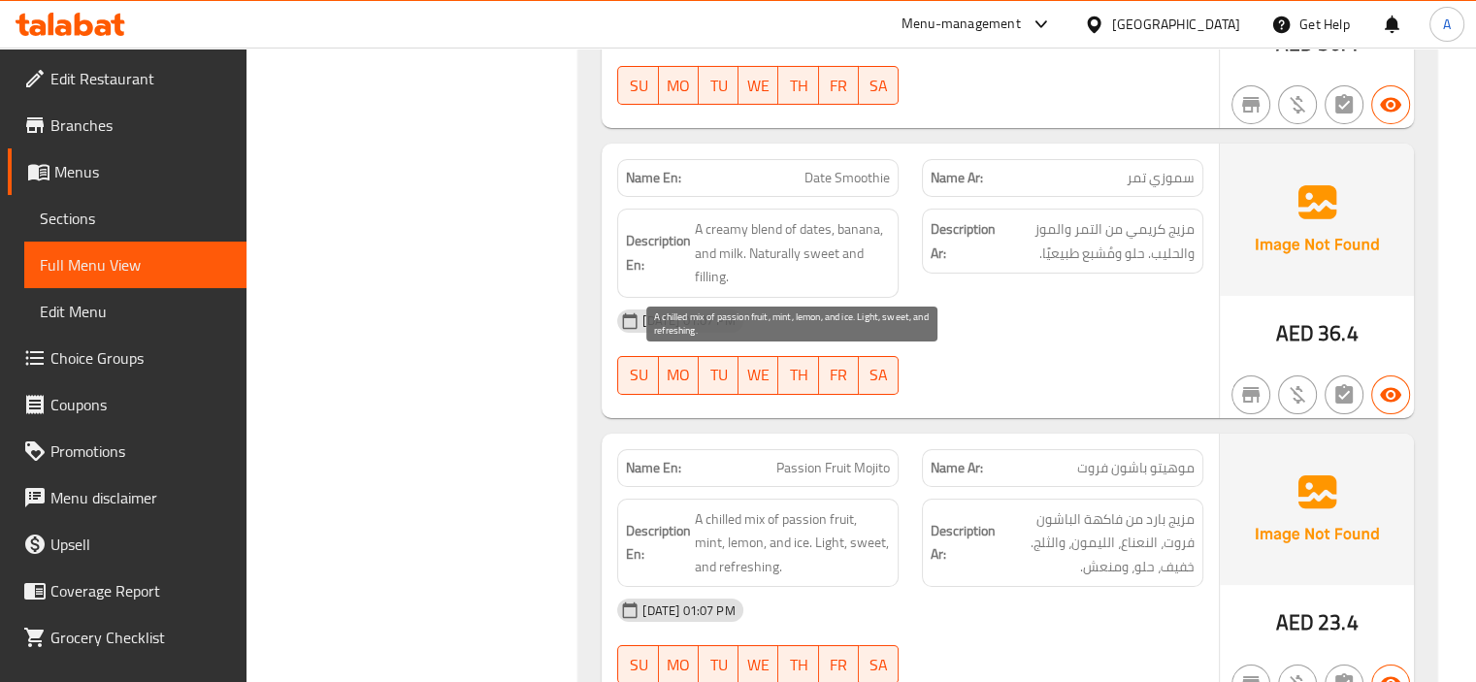
click at [844, 508] on span "A chilled mix of passion fruit, mint, lemon, and ice. Light, sweet, and refresh…" at bounding box center [792, 544] width 195 height 72
click at [870, 508] on span "A chilled mix of passion fruit, mint, lemon, and ice. Light, sweet, and refresh…" at bounding box center [792, 544] width 195 height 72
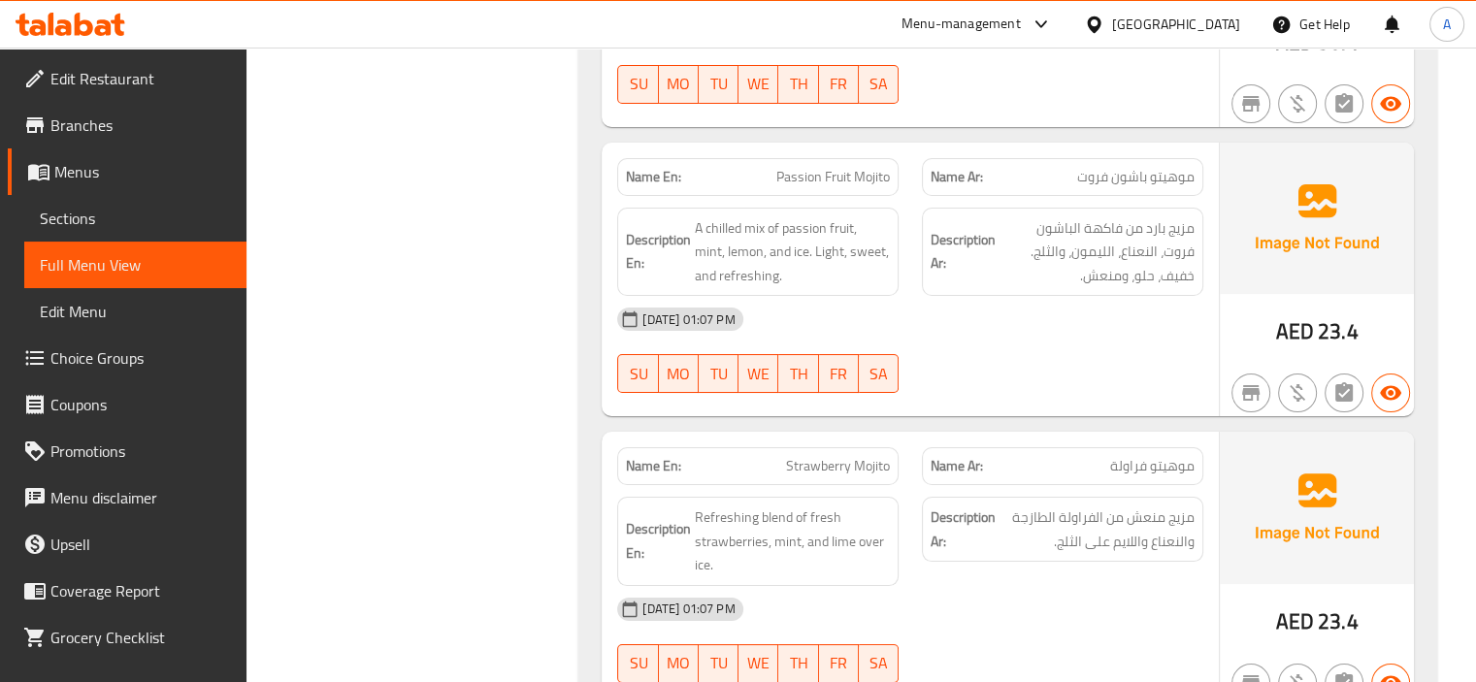
scroll to position [14747, 0]
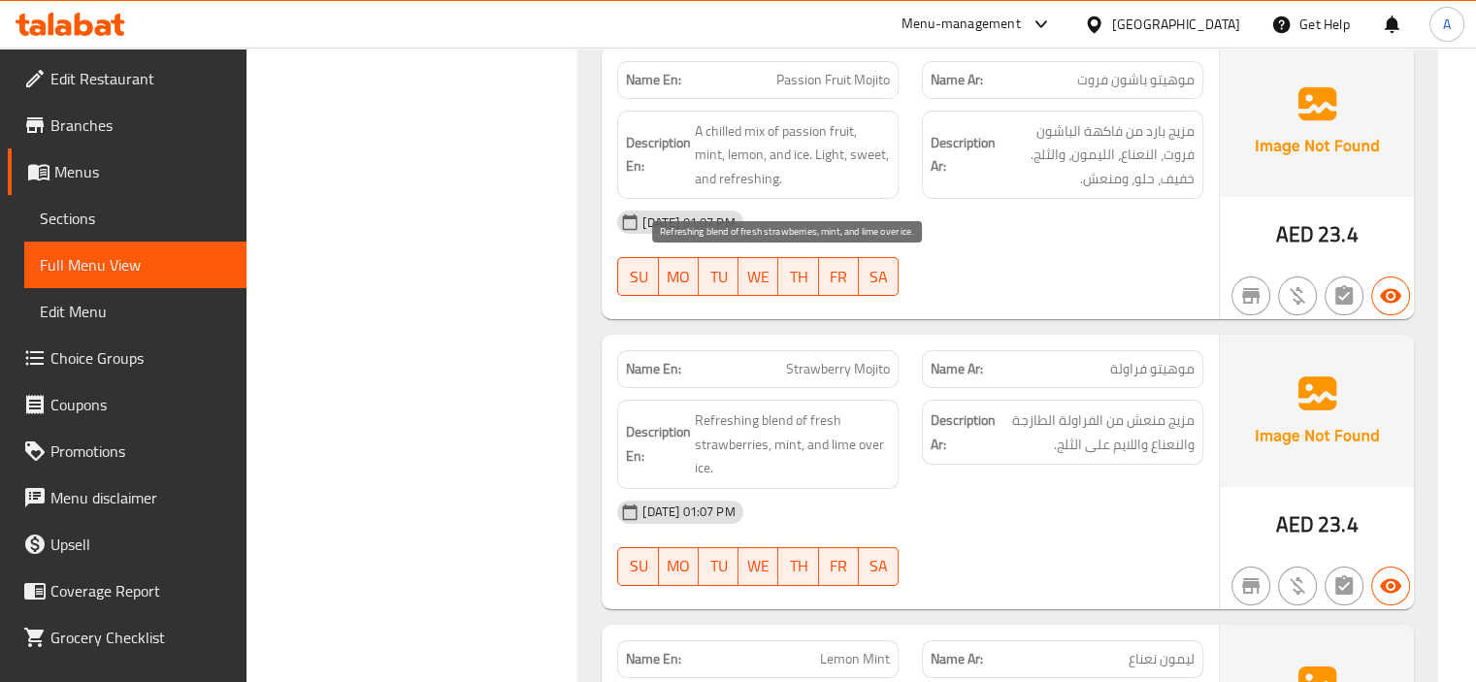
click at [838, 409] on span "Refreshing blend of fresh strawberries, mint, and lime over ice." at bounding box center [792, 445] width 195 height 72
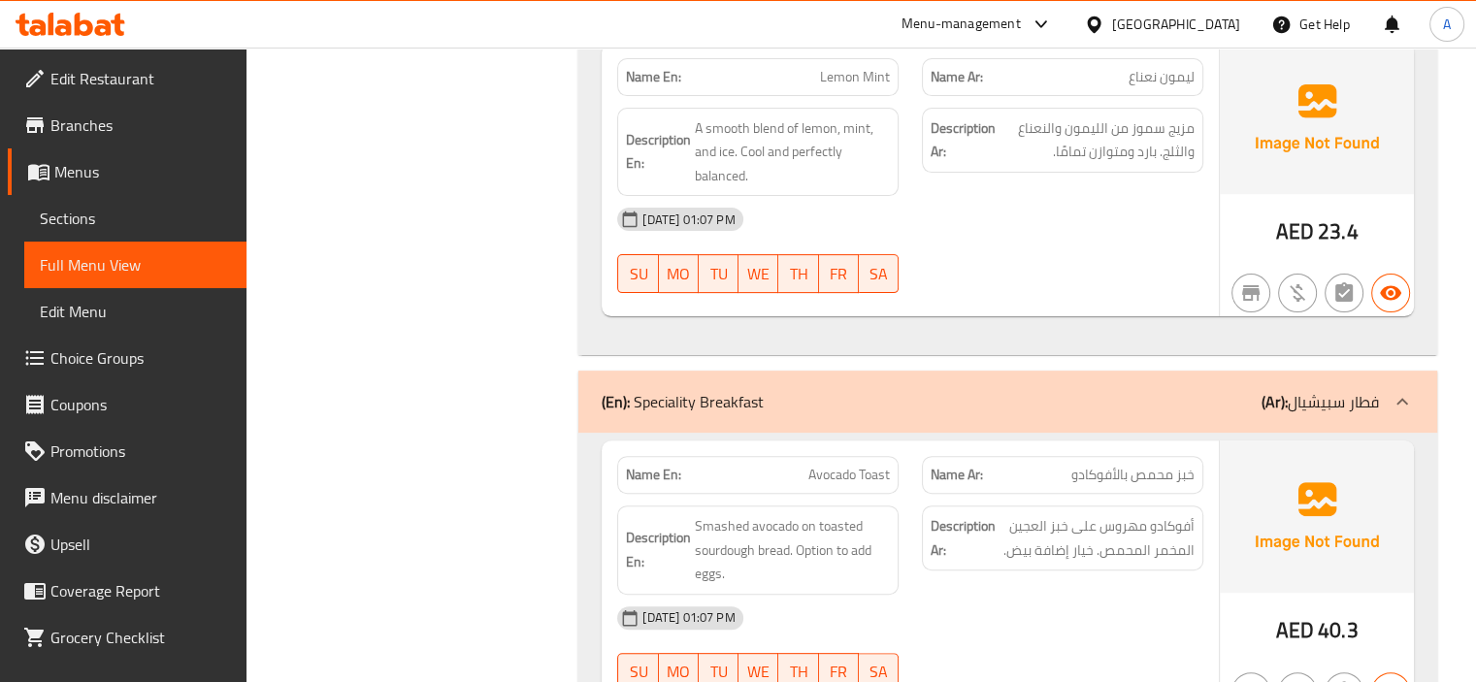
scroll to position [15427, 0]
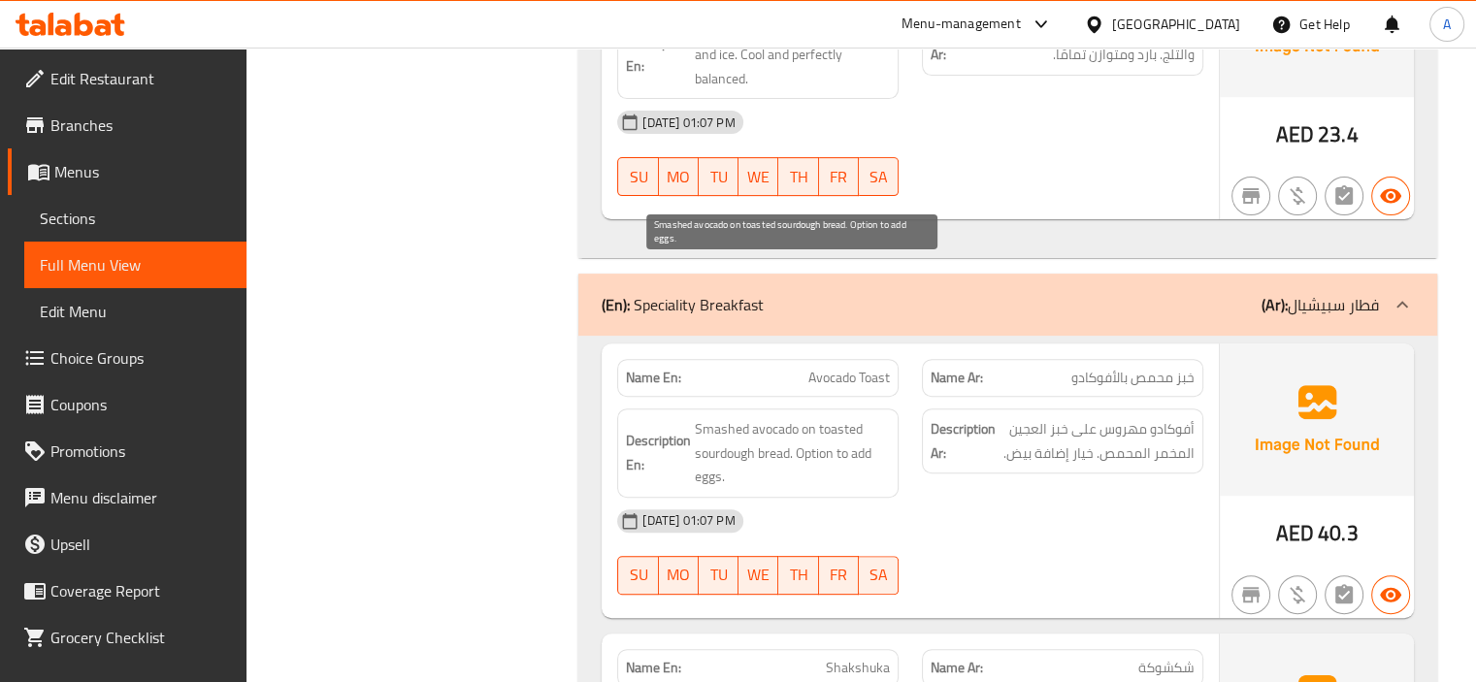
click at [719, 417] on span "Smashed avocado on toasted sourdough bread. Option to add eggs." at bounding box center [792, 453] width 195 height 72
click at [780, 417] on span "Smashed avocado on toasted sourdough bread. Option to add eggs." at bounding box center [792, 453] width 195 height 72
drag, startPoint x: 798, startPoint y: 299, endPoint x: 811, endPoint y: 314, distance: 20.6
click at [811, 417] on span "Smashed avocado on toasted sourdough bread. Option to add eggs." at bounding box center [792, 453] width 195 height 72
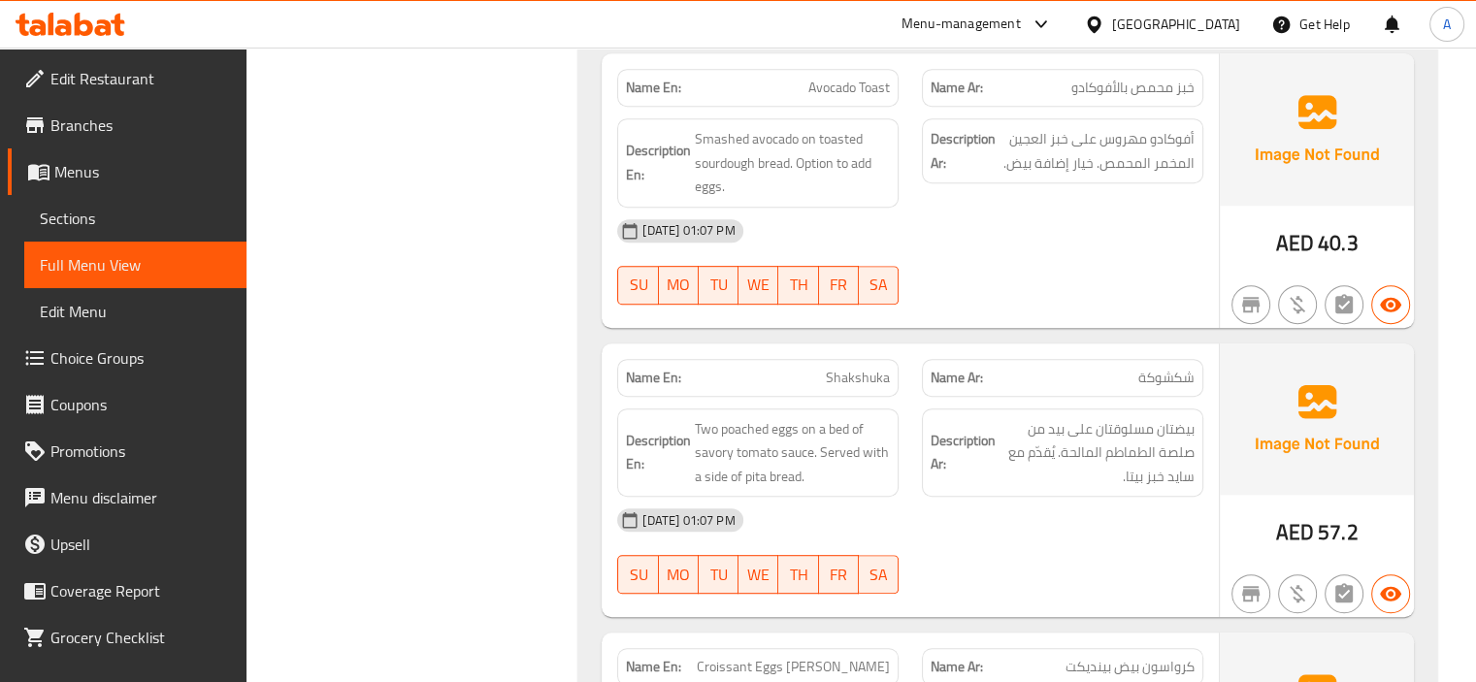
scroll to position [15621, 0]
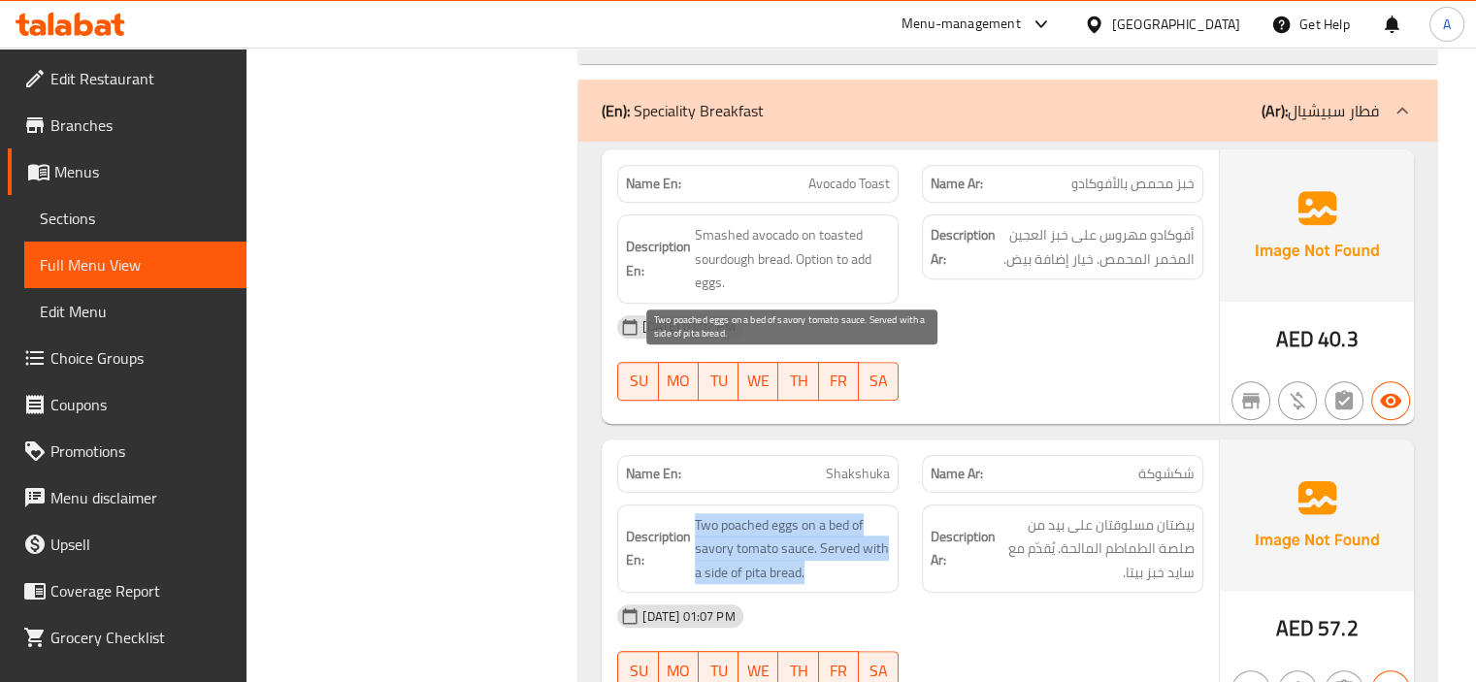
click at [697, 513] on span "Two poached eggs on a bed of savory tomato sauce. Served with a side of pita br…" at bounding box center [792, 549] width 195 height 72
drag, startPoint x: 725, startPoint y: 371, endPoint x: 768, endPoint y: 372, distance: 42.7
click at [780, 513] on span "Two poached eggs on a bed of savory tomato sauce. Served with a side of pita br…" at bounding box center [792, 549] width 195 height 72
click at [740, 513] on span "Two poached eggs on a bed of savory tomato sauce. Served with a side of pita br…" at bounding box center [792, 549] width 195 height 72
drag, startPoint x: 721, startPoint y: 371, endPoint x: 798, endPoint y: 375, distance: 76.8
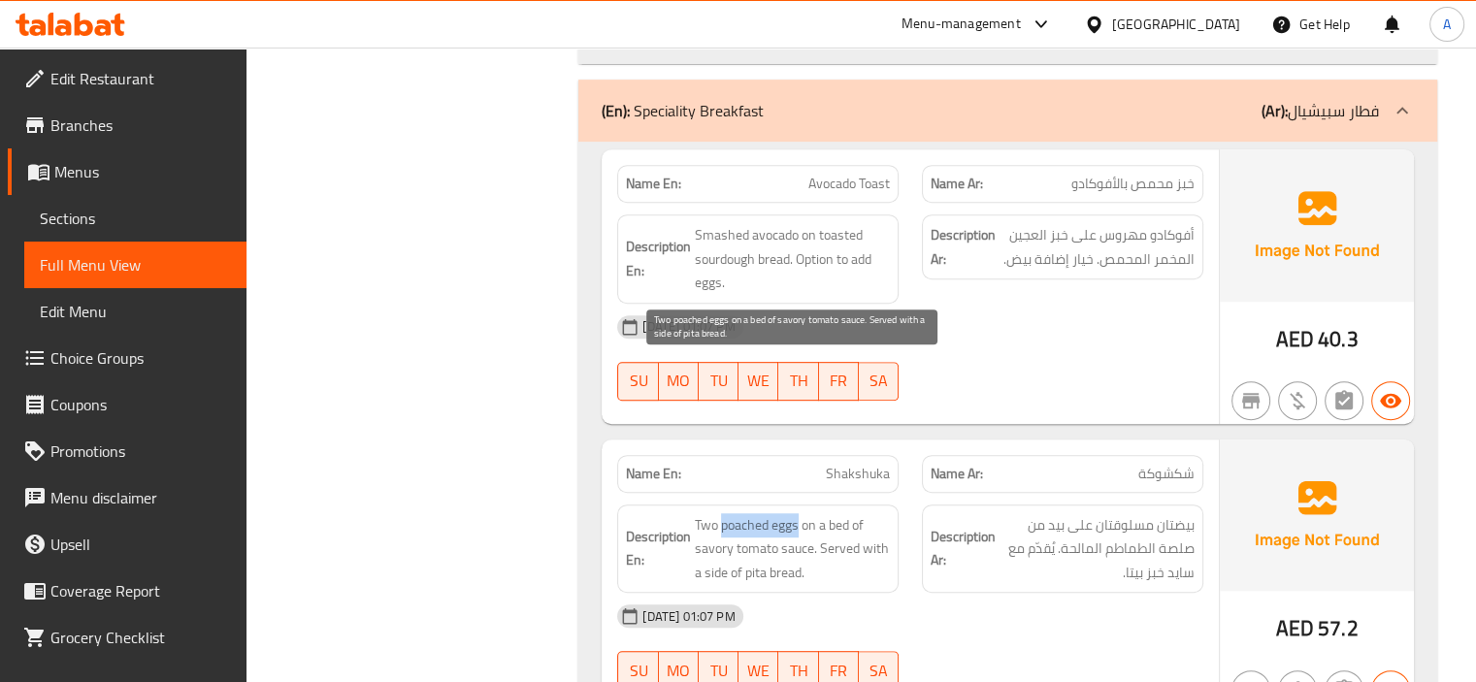
click at [798, 513] on span "Two poached eggs on a bed of savory tomato sauce. Served with a side of pita br…" at bounding box center [792, 549] width 195 height 72
click at [770, 513] on span "Two poached eggs on a bed of savory tomato sauce. Served with a side of pita br…" at bounding box center [792, 549] width 195 height 72
drag, startPoint x: 695, startPoint y: 372, endPoint x: 801, endPoint y: 373, distance: 105.8
click at [801, 513] on span "Two poached eggs on a bed of savory tomato sauce. Served with a side of pita br…" at bounding box center [792, 549] width 195 height 72
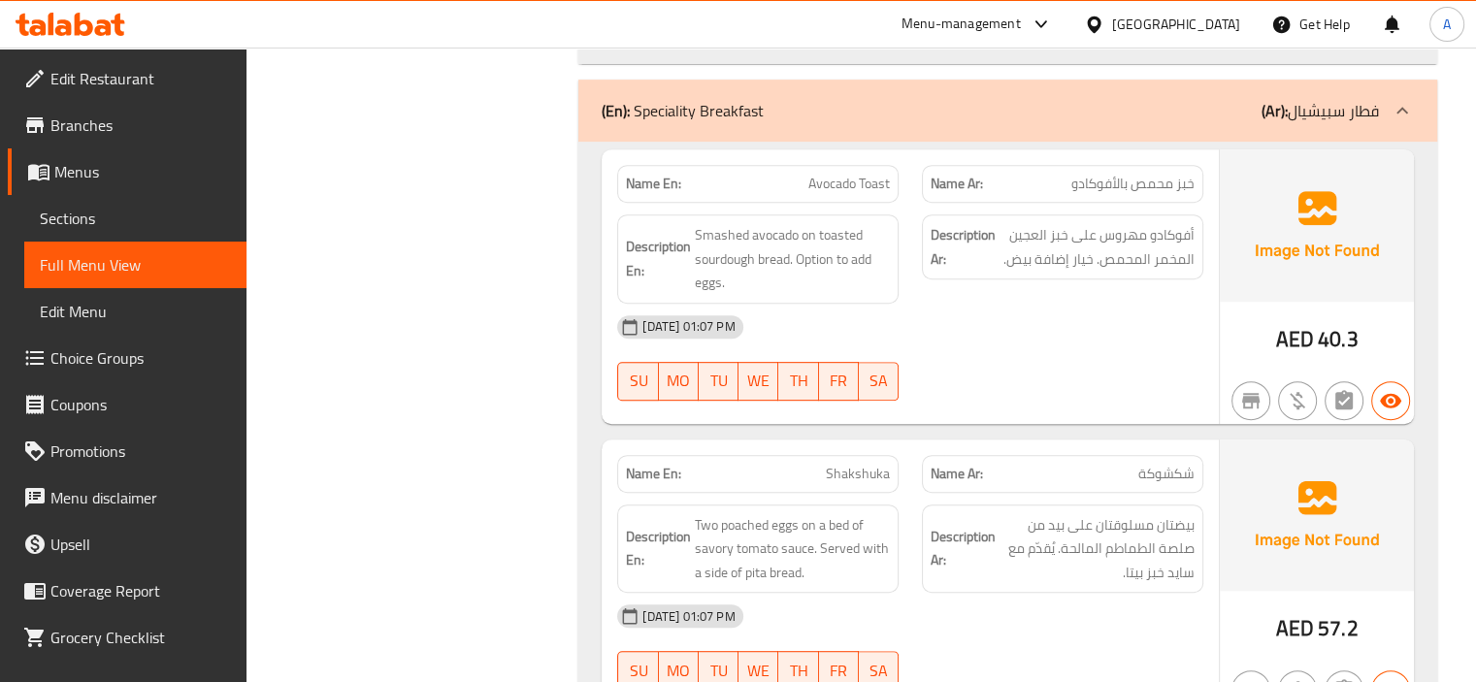
drag, startPoint x: 1101, startPoint y: 372, endPoint x: 1208, endPoint y: 378, distance: 107.0
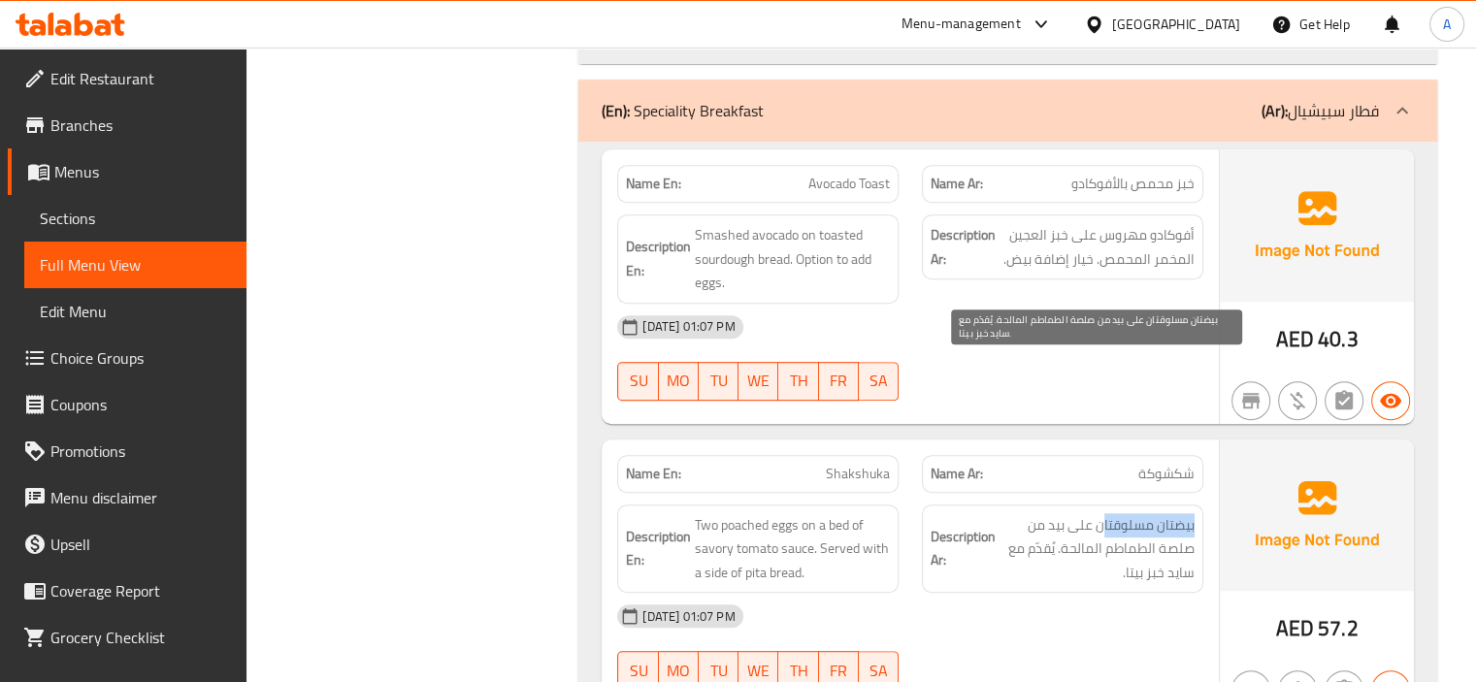
click at [1104, 513] on span "بيضتان مسلوقتان على بيد من صلصة الطماطم المالحة. يُقدّم مع سايد خبز بيتا." at bounding box center [1097, 549] width 195 height 72
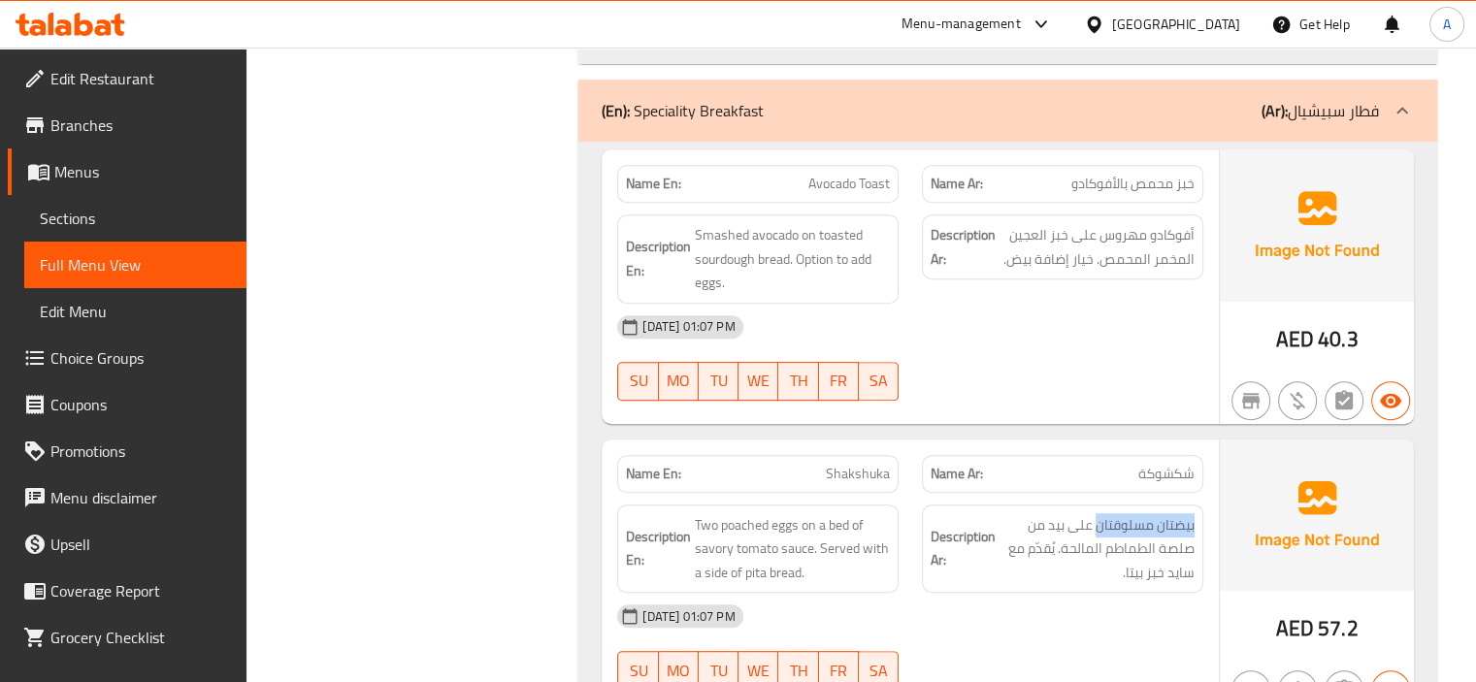
drag, startPoint x: 1100, startPoint y: 367, endPoint x: 1213, endPoint y: 368, distance: 113.5
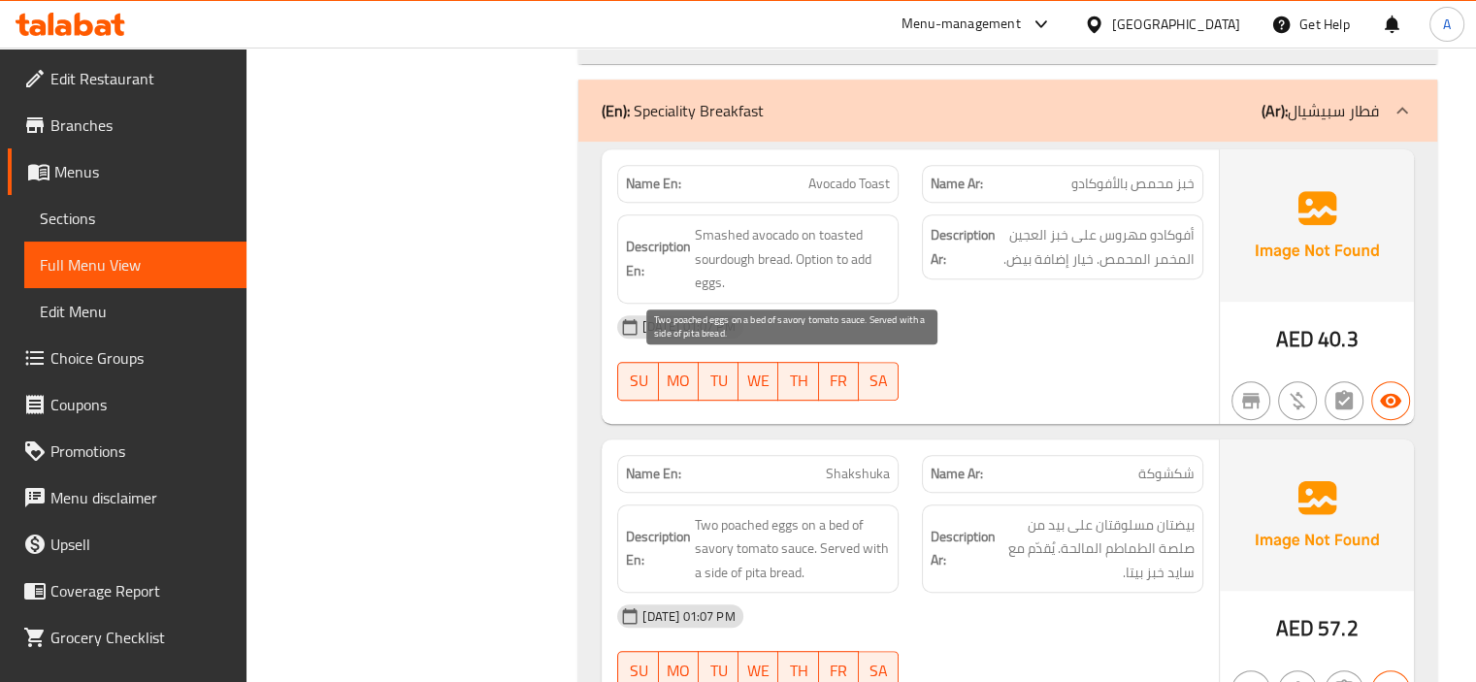
click at [774, 513] on span "Two poached eggs on a bed of savory tomato sauce. Served with a side of pita br…" at bounding box center [792, 549] width 195 height 72
drag, startPoint x: 707, startPoint y: 417, endPoint x: 803, endPoint y: 410, distance: 96.4
click at [803, 513] on span "Two poached eggs on a bed of savory tomato sauce. Served with a side of pita br…" at bounding box center [792, 549] width 195 height 72
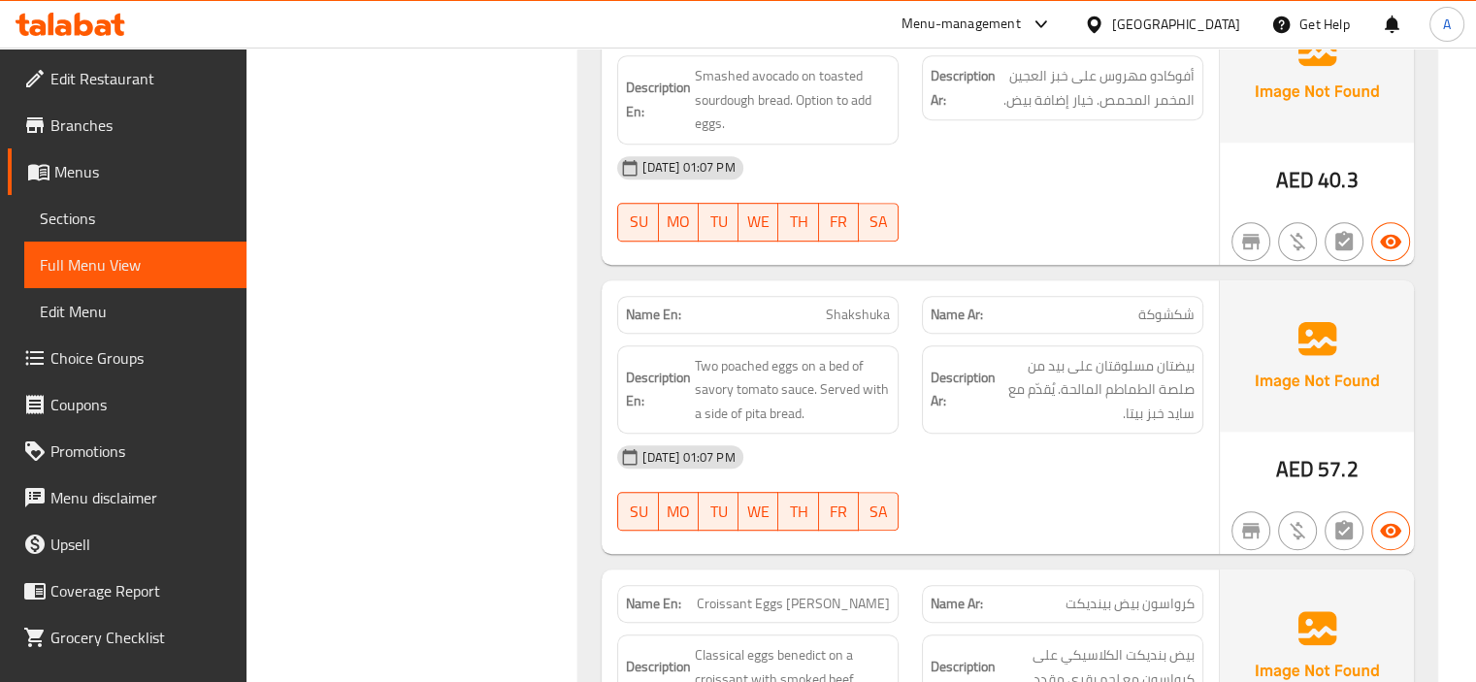
scroll to position [15815, 0]
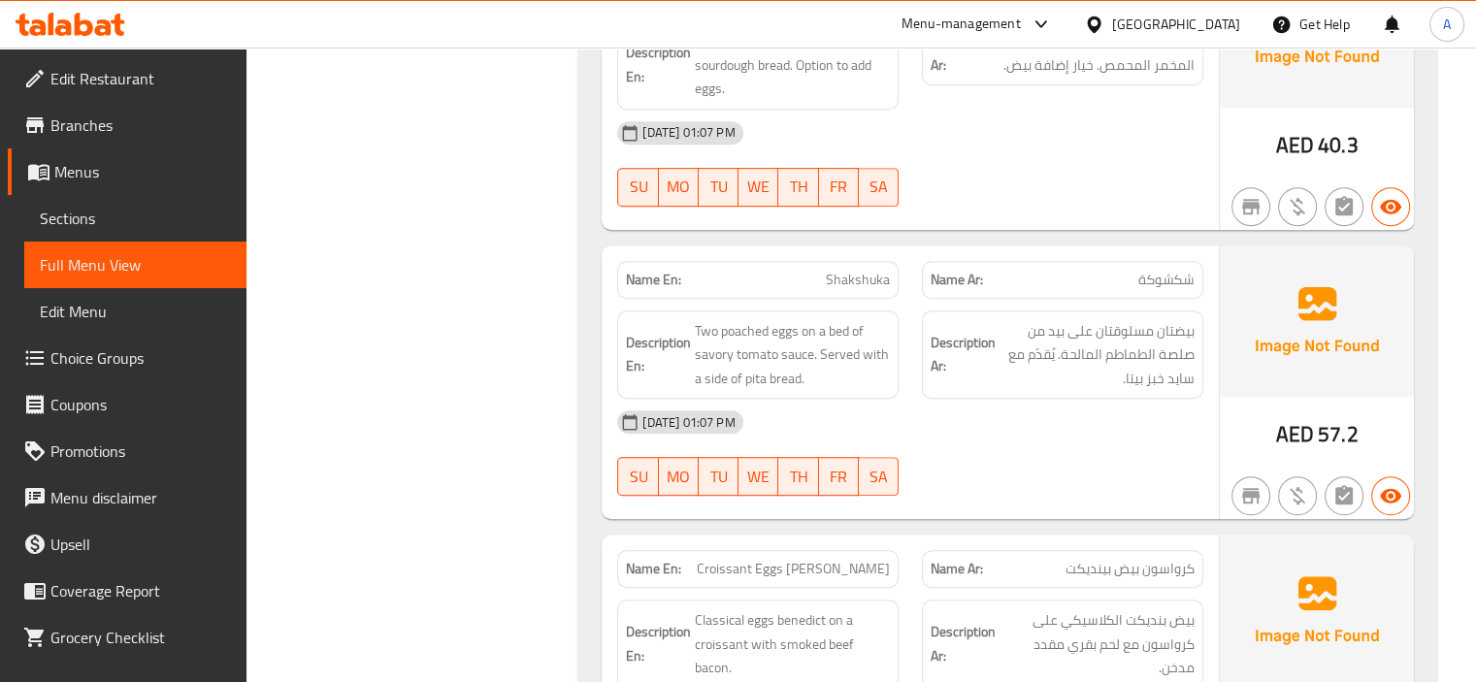
click at [862, 608] on span "Classical eggs benedict on a croissant with smoked beef bacon." at bounding box center [792, 644] width 195 height 72
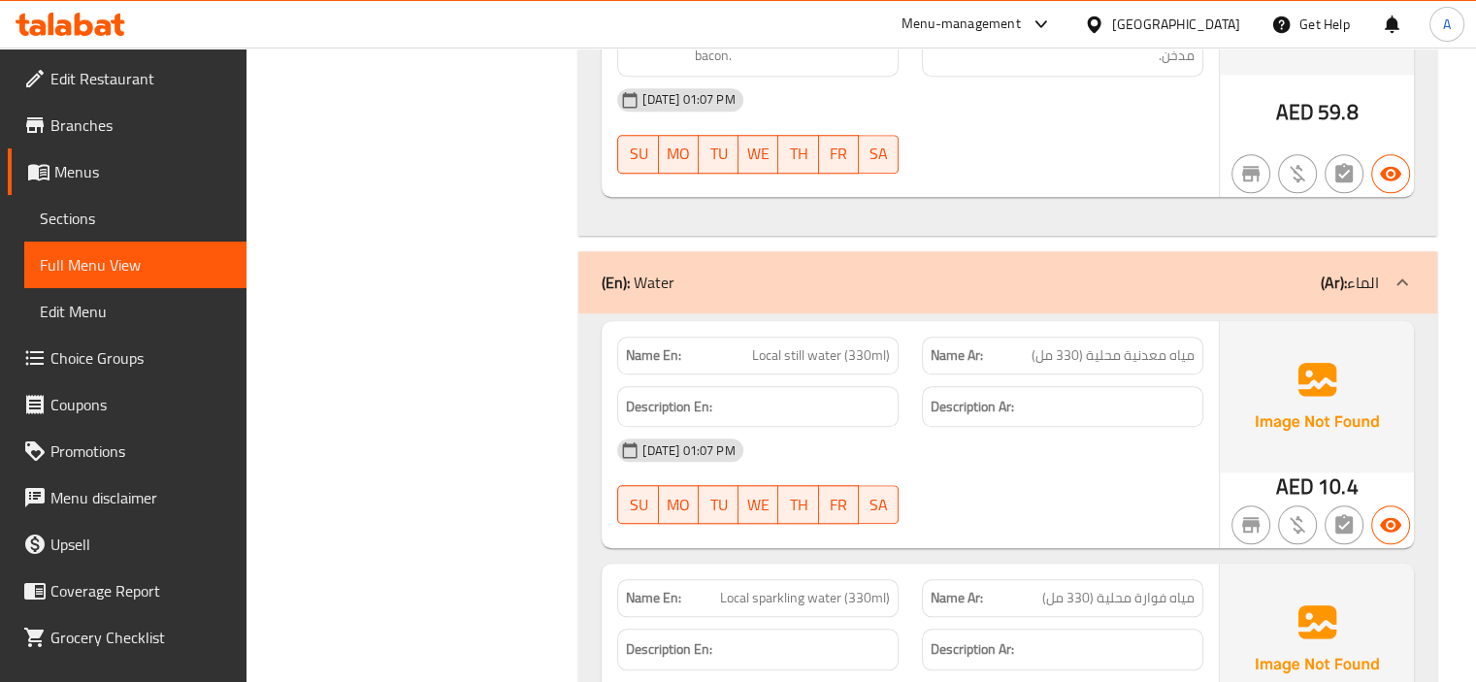
scroll to position [16457, 0]
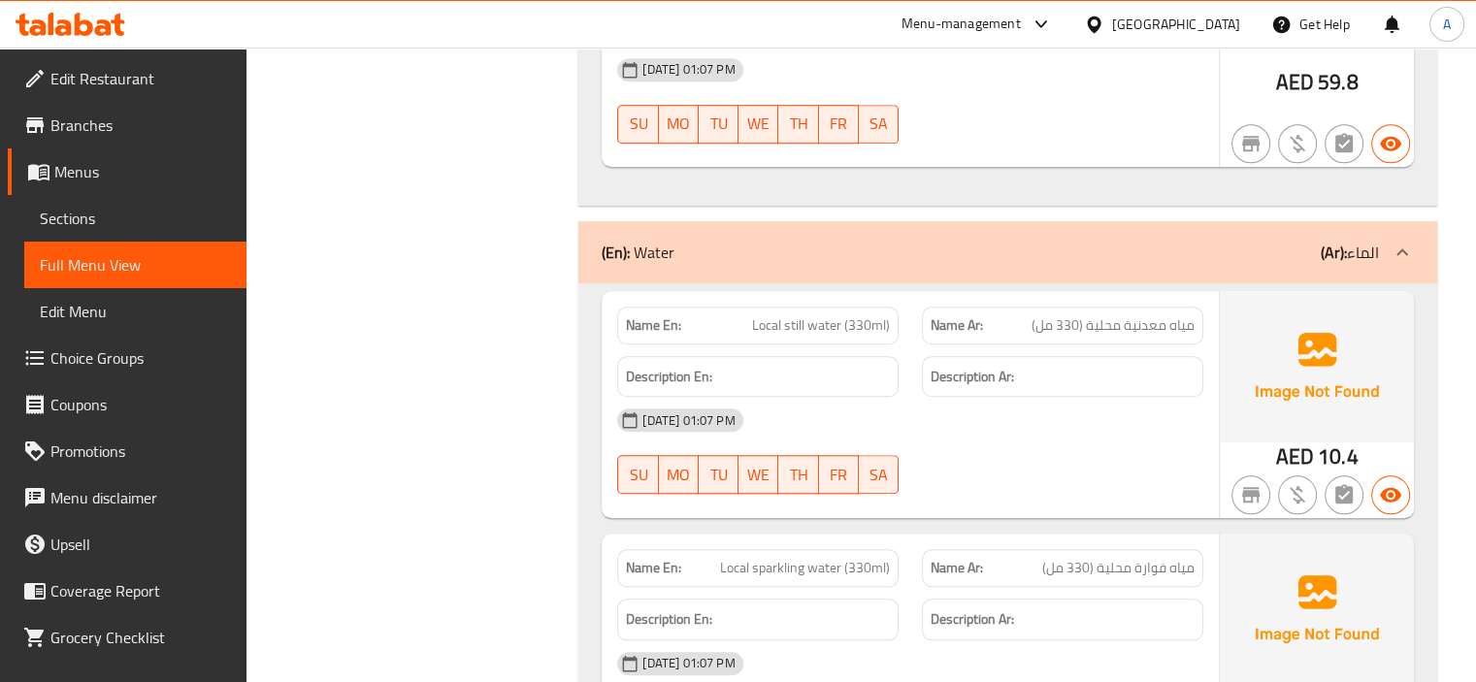
drag, startPoint x: 745, startPoint y: 166, endPoint x: 912, endPoint y: 148, distance: 167.8
drag, startPoint x: 722, startPoint y: 411, endPoint x: 841, endPoint y: 401, distance: 119.8
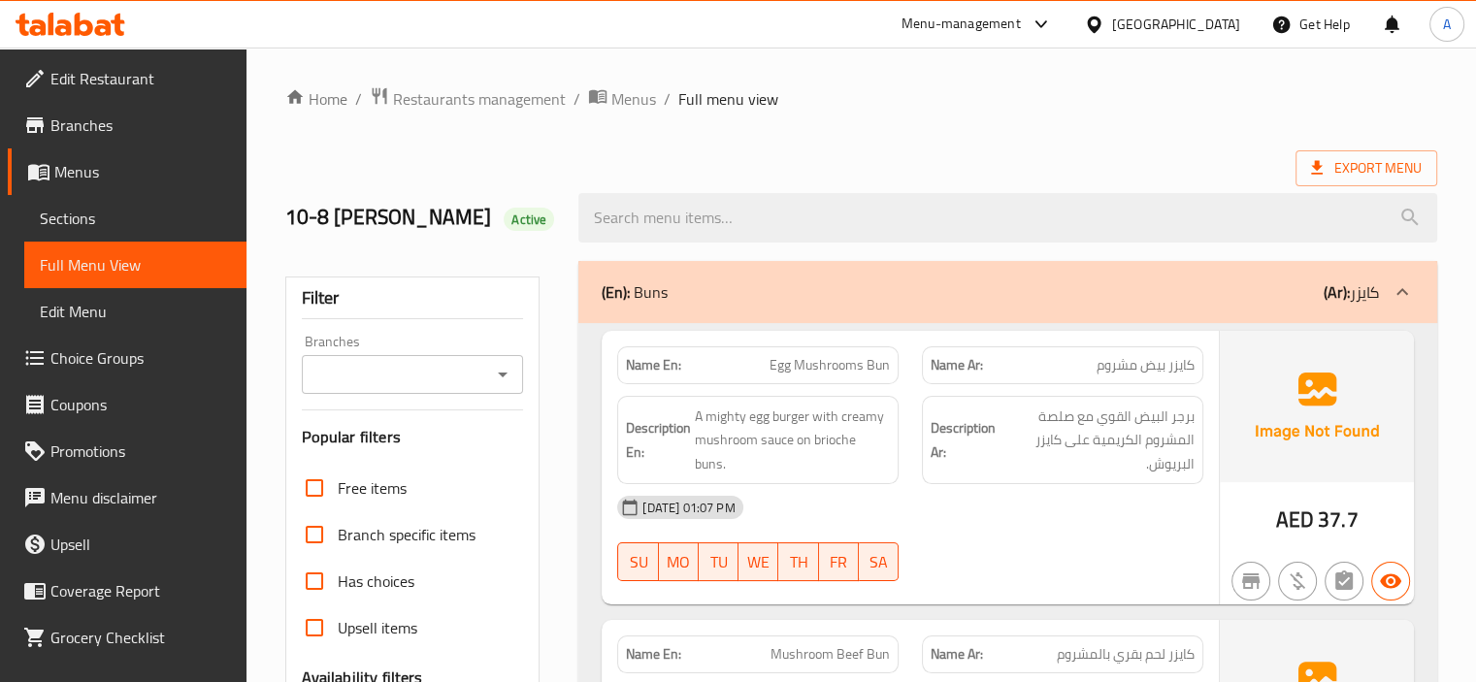
scroll to position [485, 0]
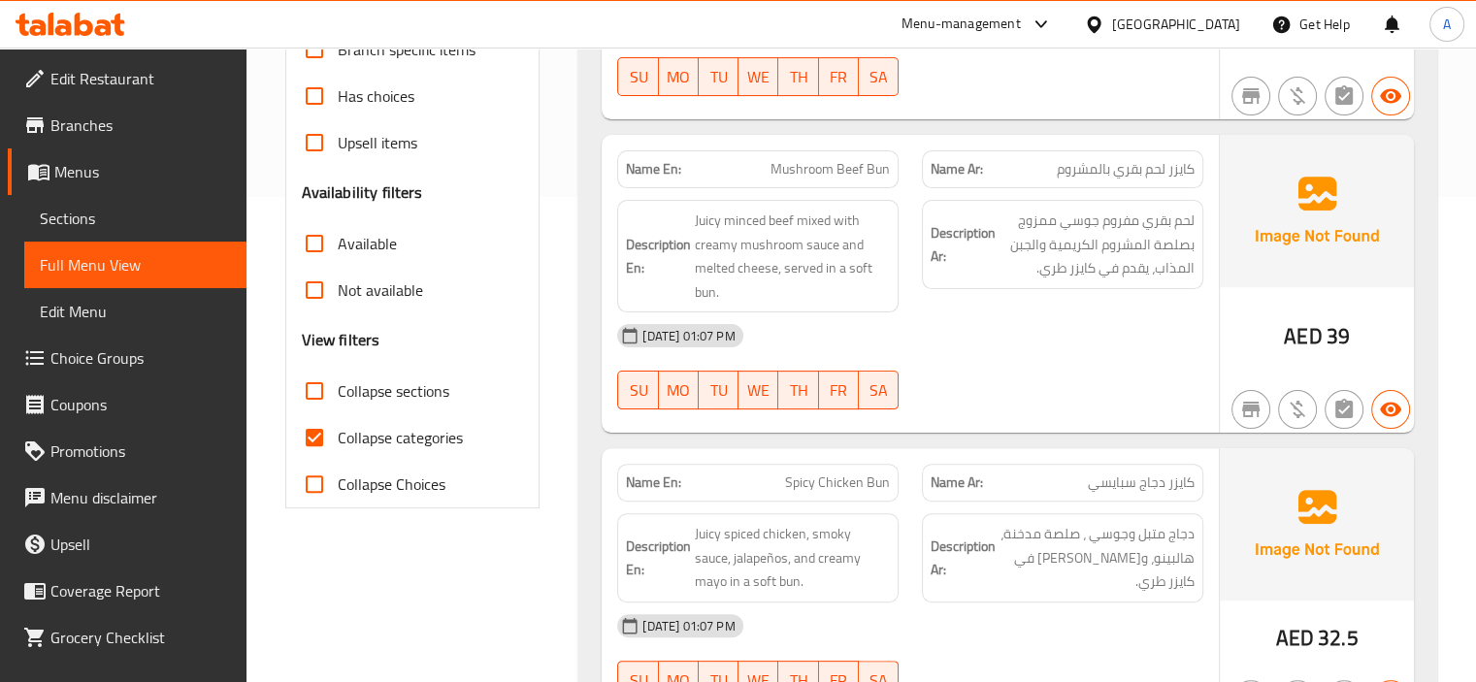
click at [110, 208] on span "Sections" at bounding box center [135, 218] width 191 height 23
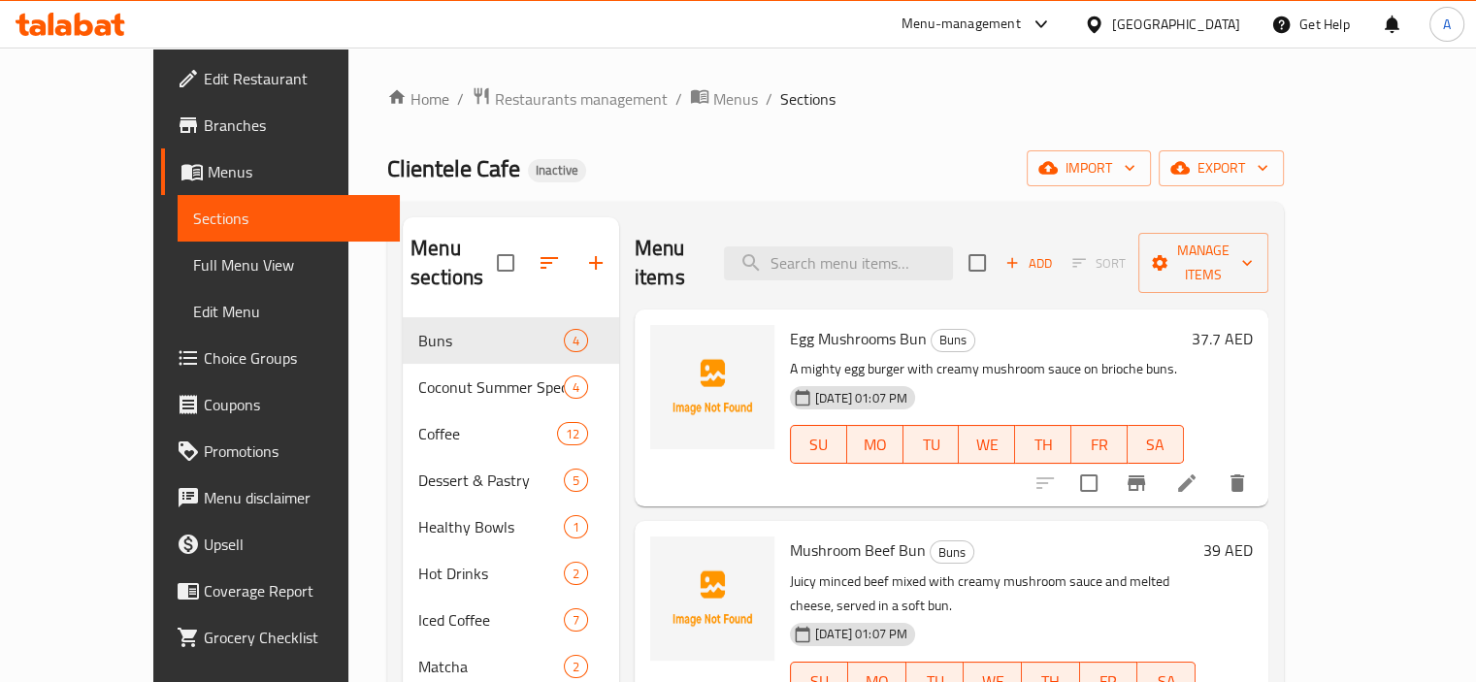
click at [208, 182] on span "Menus" at bounding box center [296, 171] width 177 height 23
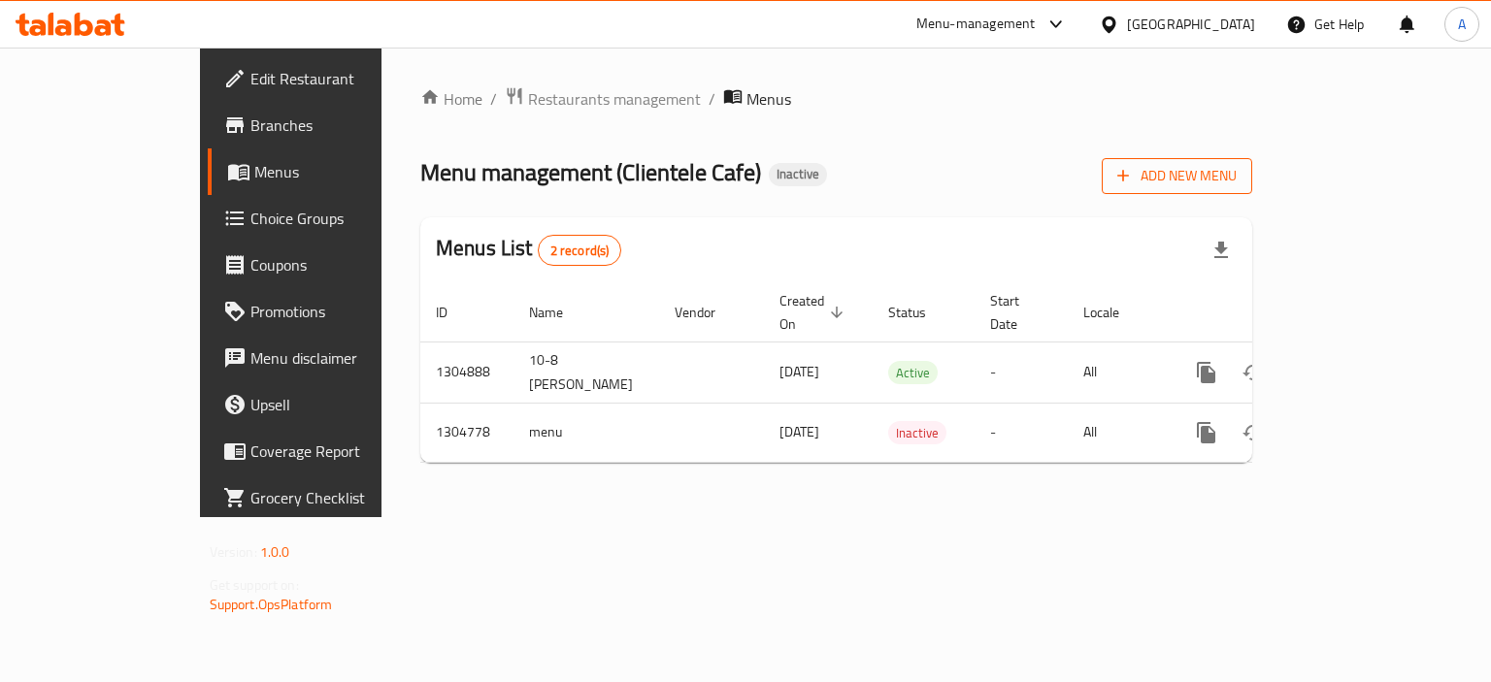
click at [1133, 180] on icon "button" at bounding box center [1122, 175] width 19 height 19
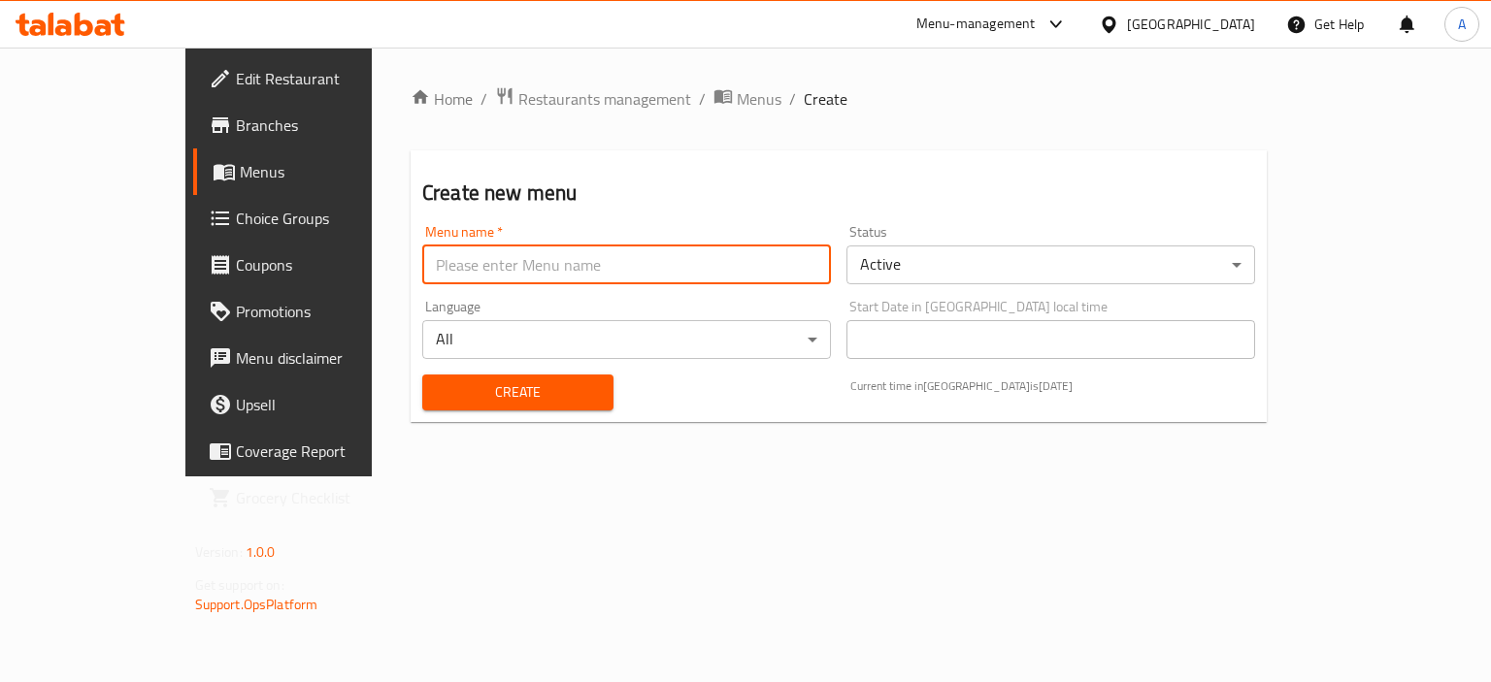
click at [450, 256] on input "text" at bounding box center [626, 265] width 409 height 39
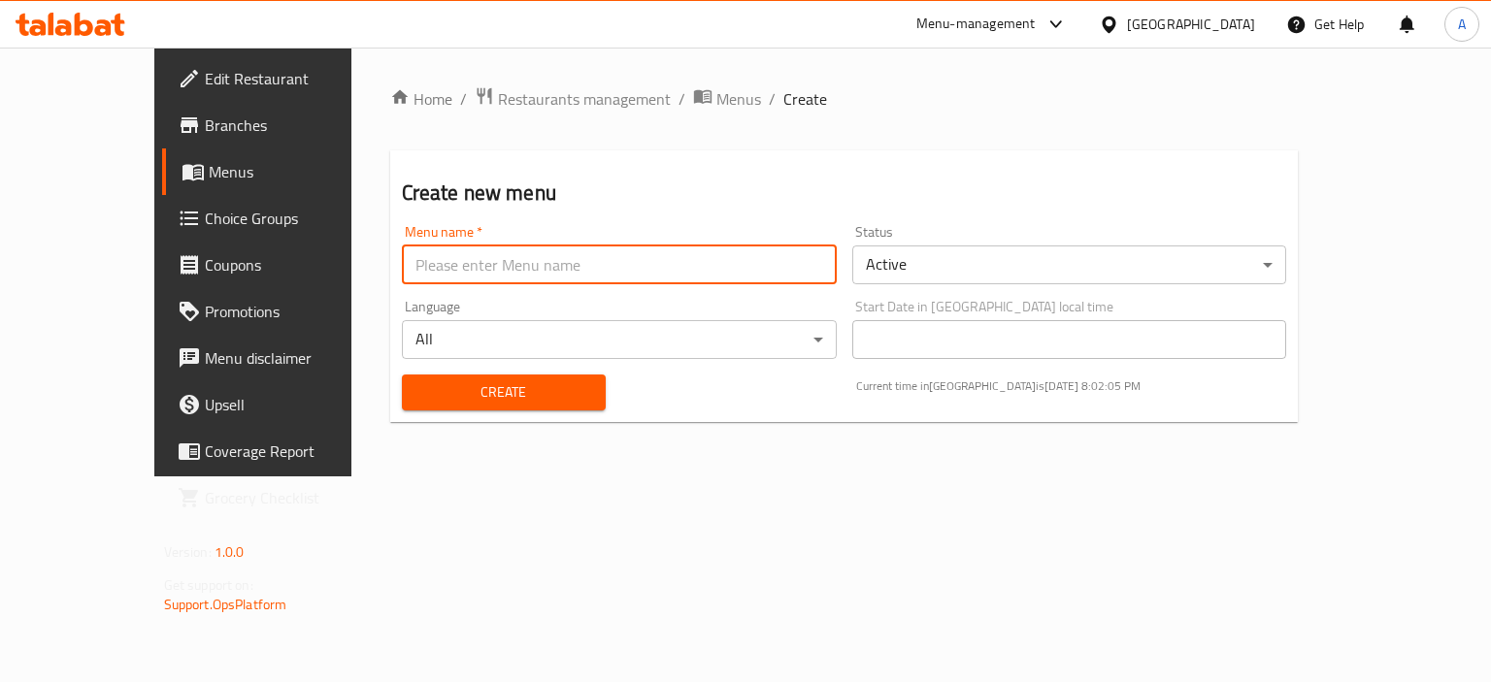
type input "M"
type input "New"
click at [402, 375] on button "Create" at bounding box center [504, 393] width 204 height 36
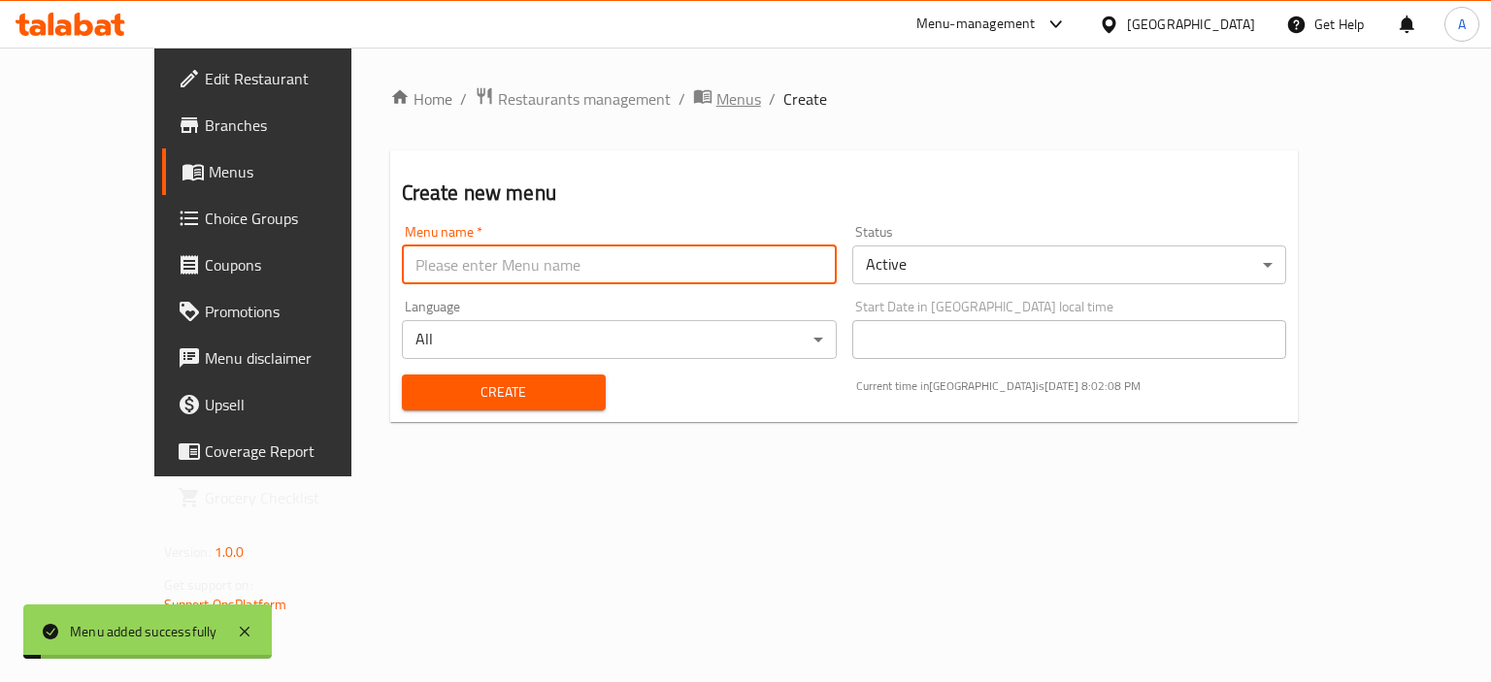
click at [716, 107] on span "Menus" at bounding box center [738, 98] width 45 height 23
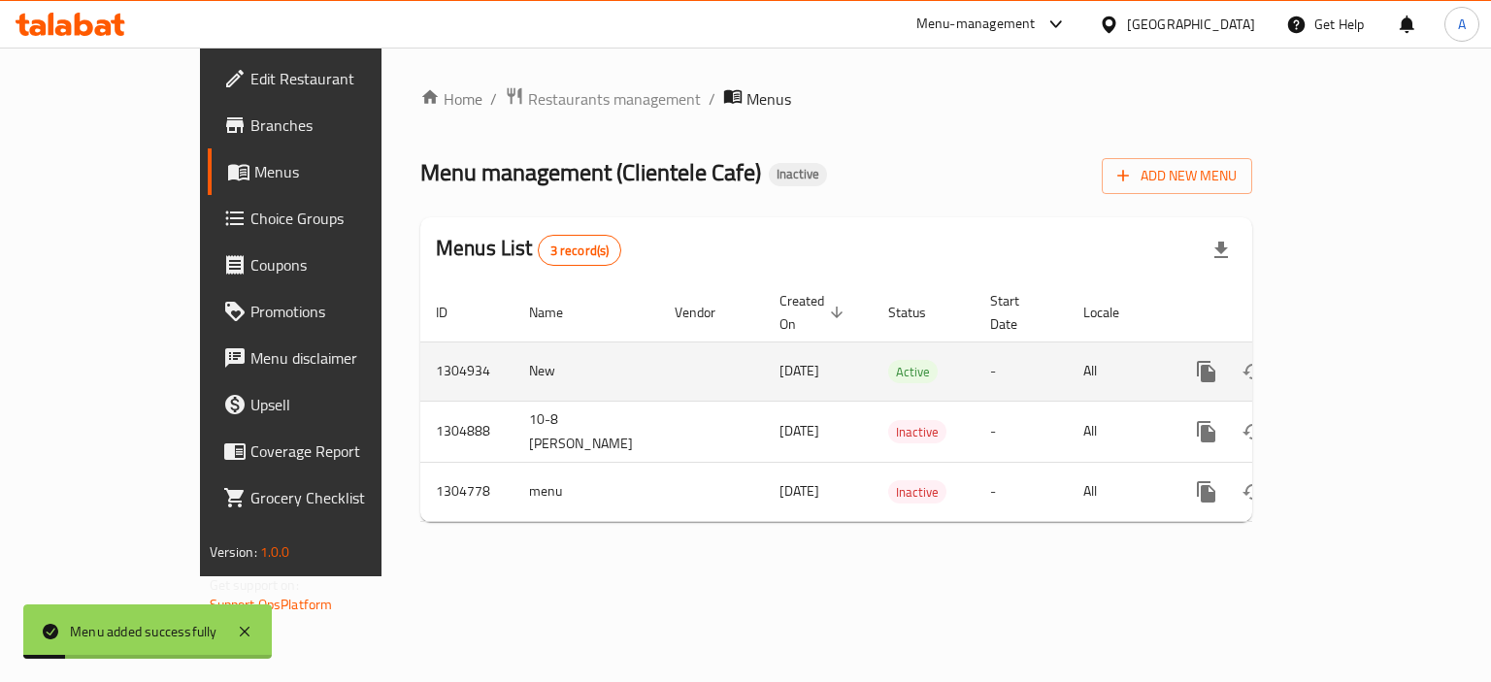
click at [1358, 360] on icon "enhanced table" at bounding box center [1345, 371] width 23 height 23
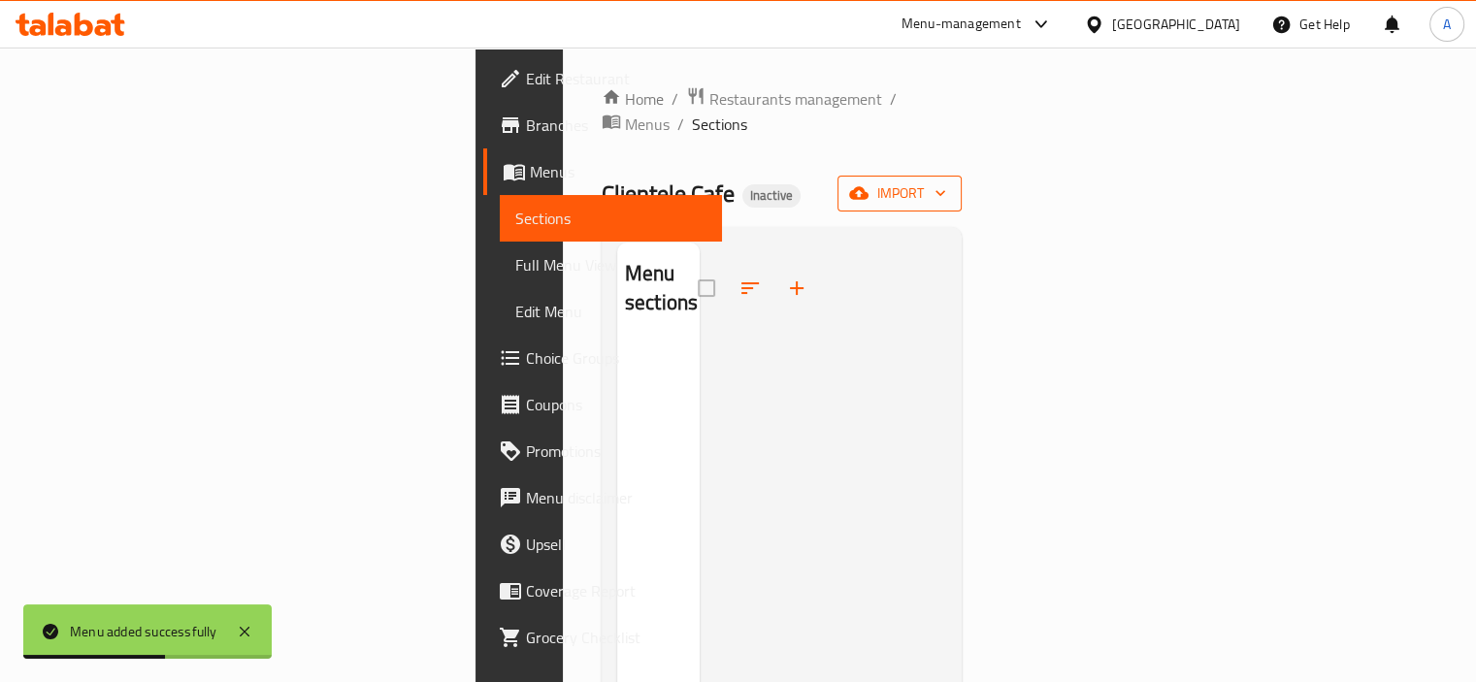
click at [962, 176] on button "import" at bounding box center [900, 194] width 124 height 36
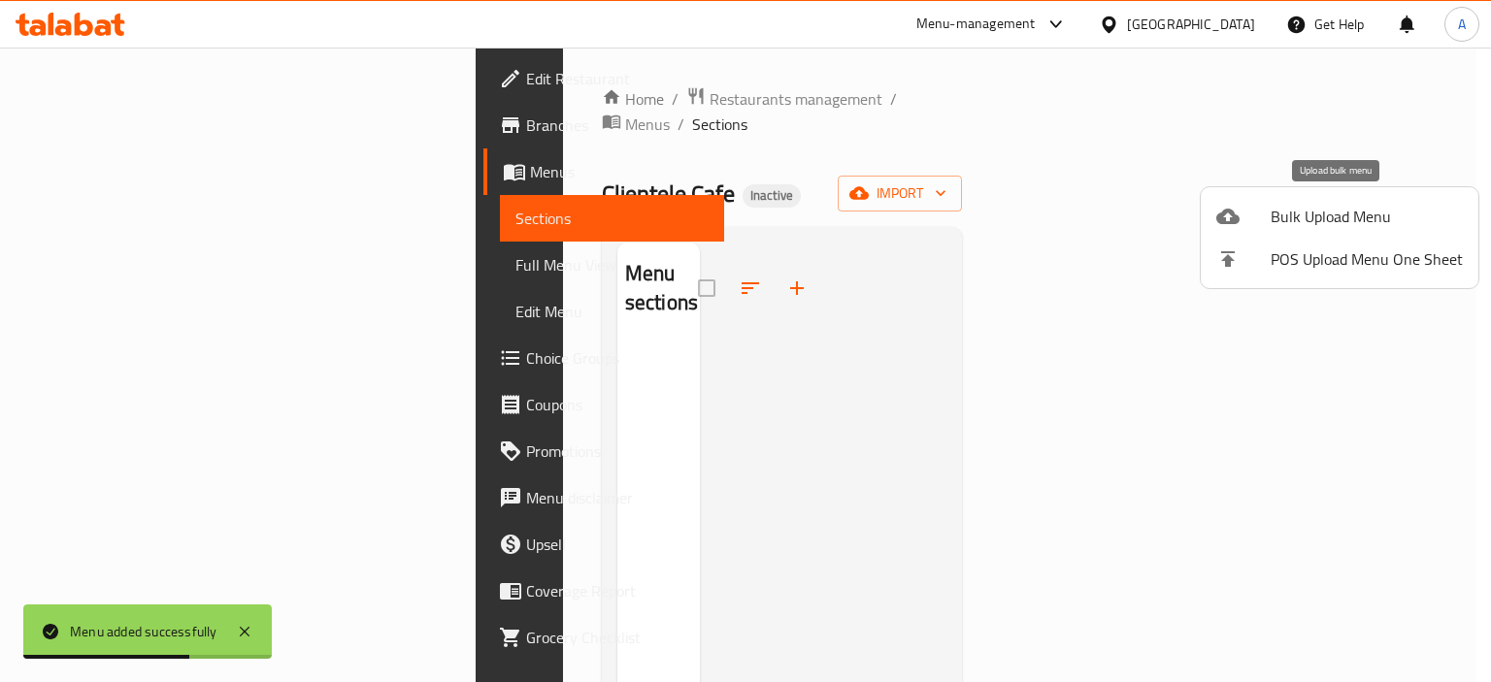
click at [1231, 205] on icon at bounding box center [1227, 216] width 23 height 23
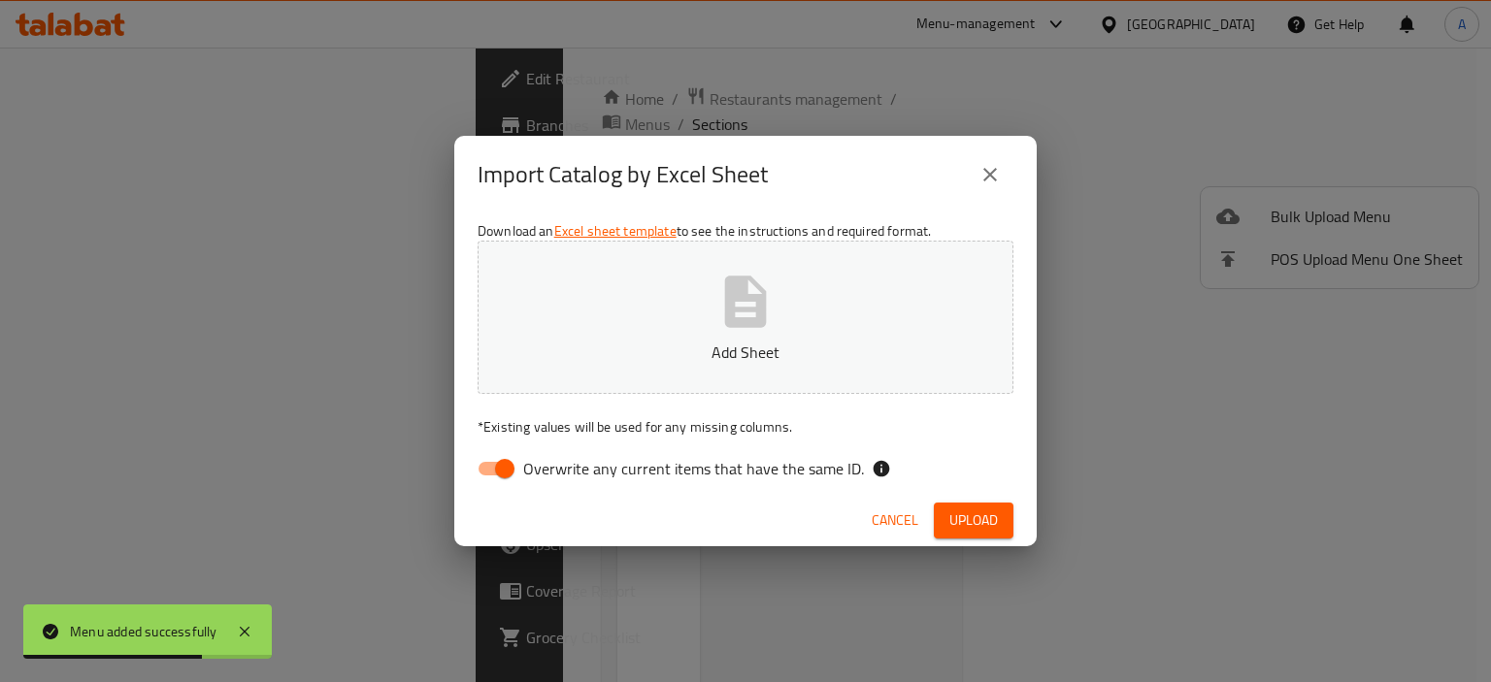
click at [756, 461] on span "Overwrite any current items that have the same ID." at bounding box center [693, 468] width 341 height 23
click at [560, 461] on input "Overwrite any current items that have the same ID." at bounding box center [504, 468] width 111 height 37
checkbox input "false"
click at [776, 313] on button "Add Sheet" at bounding box center [745, 317] width 536 height 153
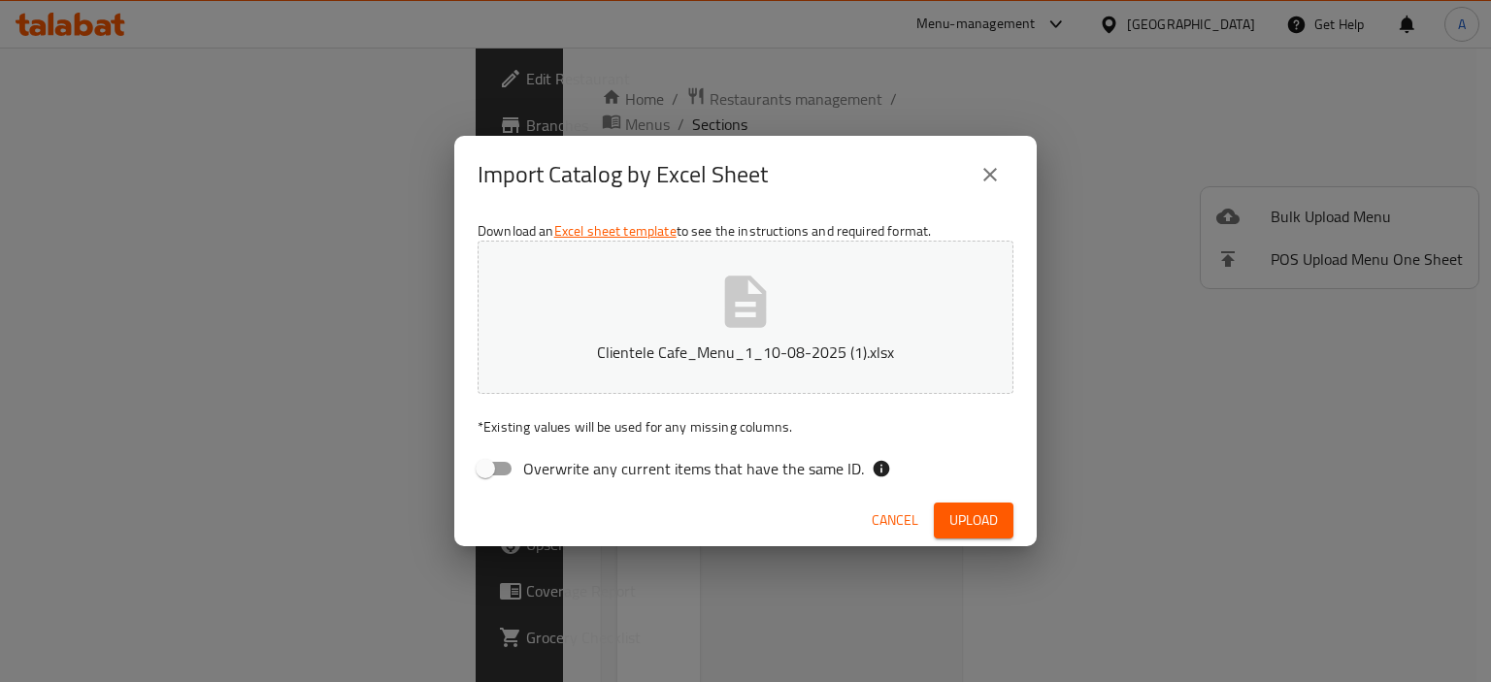
click at [970, 509] on span "Upload" at bounding box center [973, 521] width 49 height 24
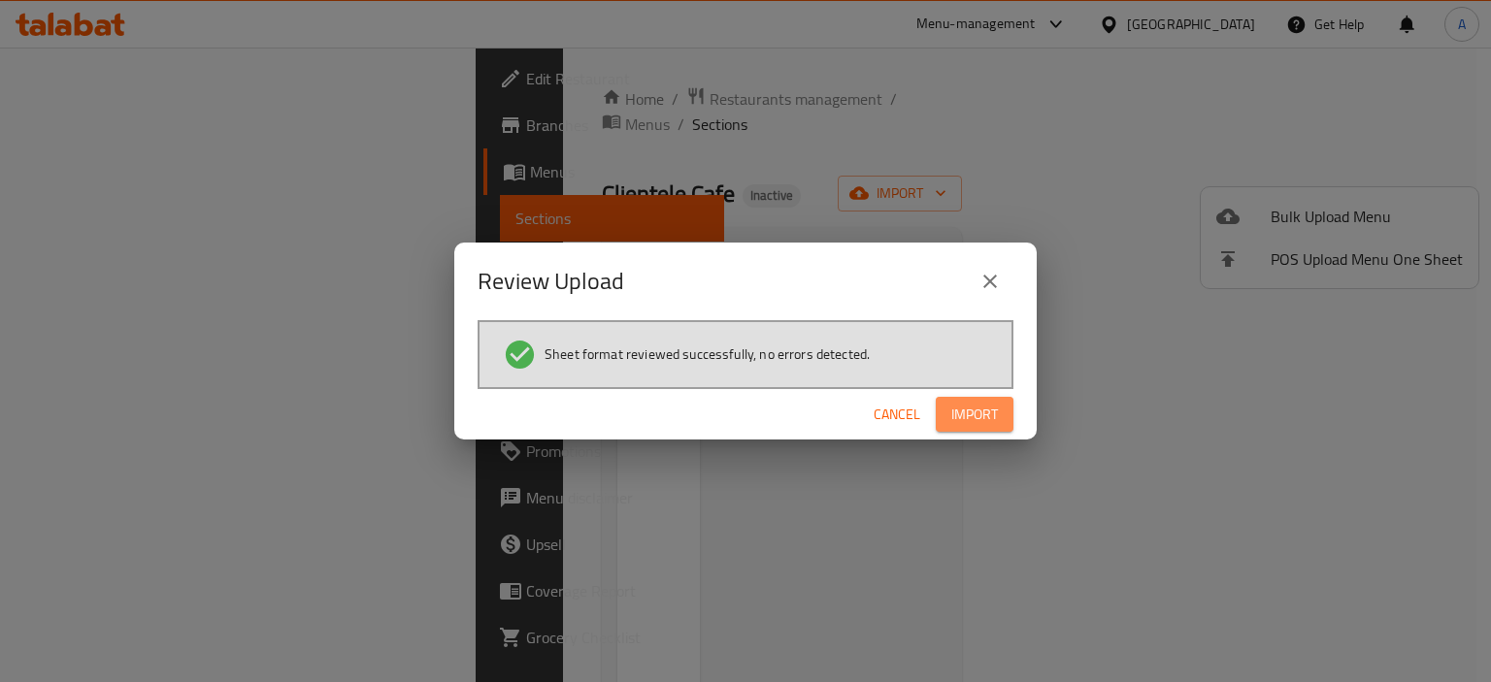
drag, startPoint x: 963, startPoint y: 418, endPoint x: 908, endPoint y: 455, distance: 65.7
click at [963, 418] on span "Import" at bounding box center [974, 415] width 47 height 24
click at [757, 306] on div "Review Upload" at bounding box center [745, 282] width 582 height 78
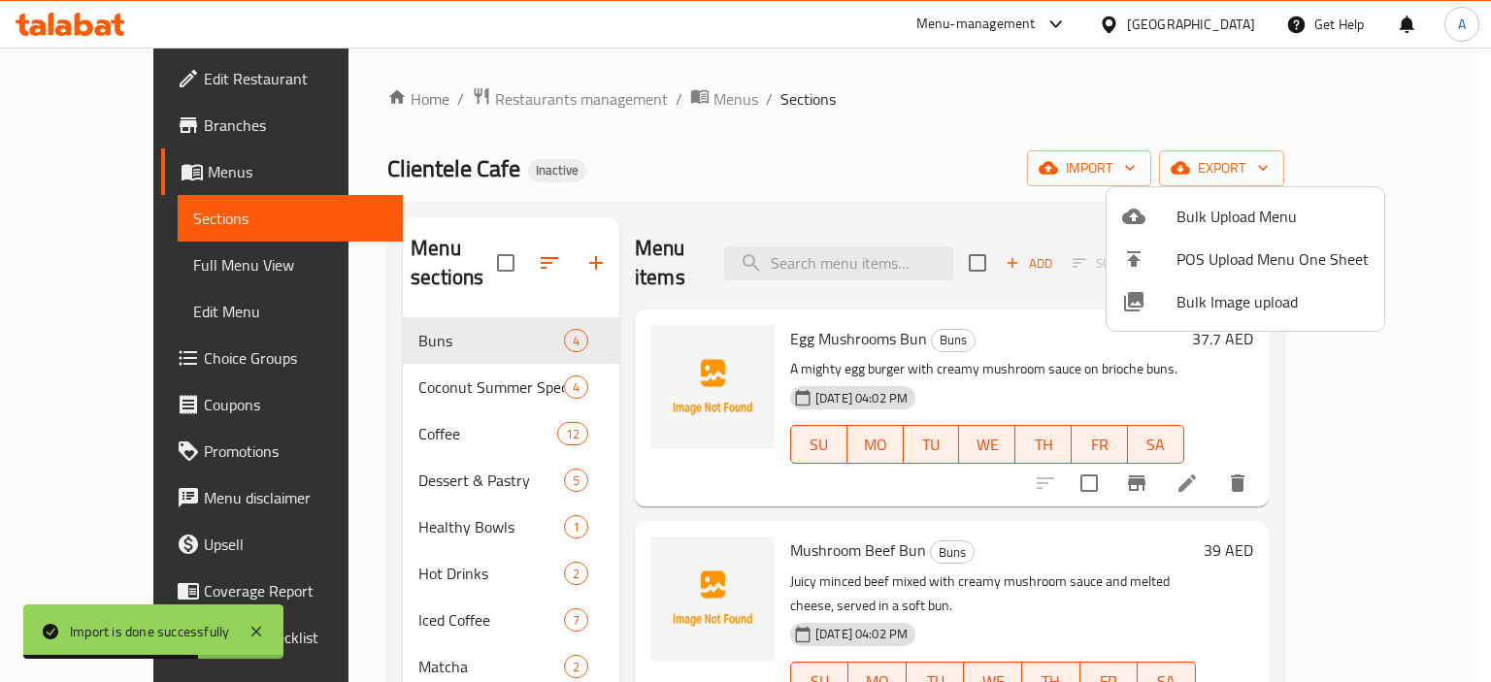
click at [827, 140] on div at bounding box center [745, 341] width 1491 height 682
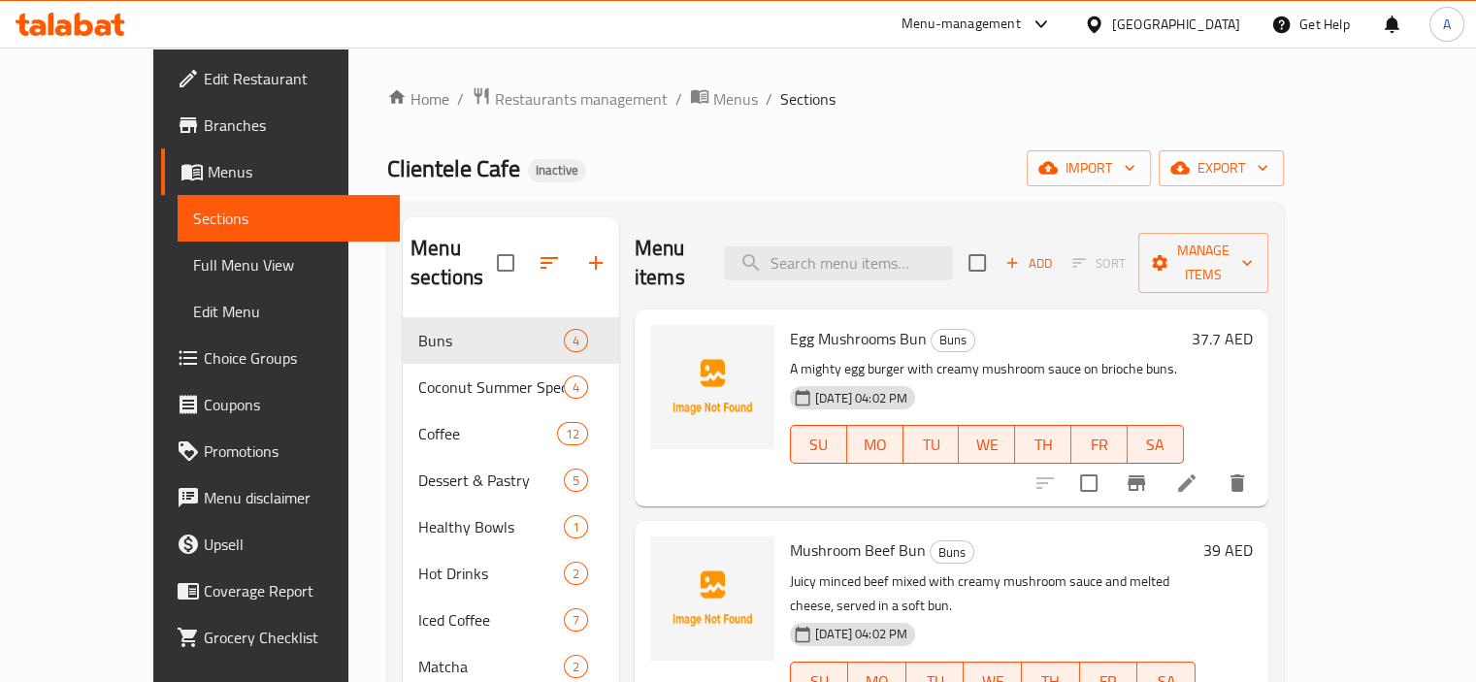
click at [193, 263] on span "Full Menu View" at bounding box center [288, 264] width 191 height 23
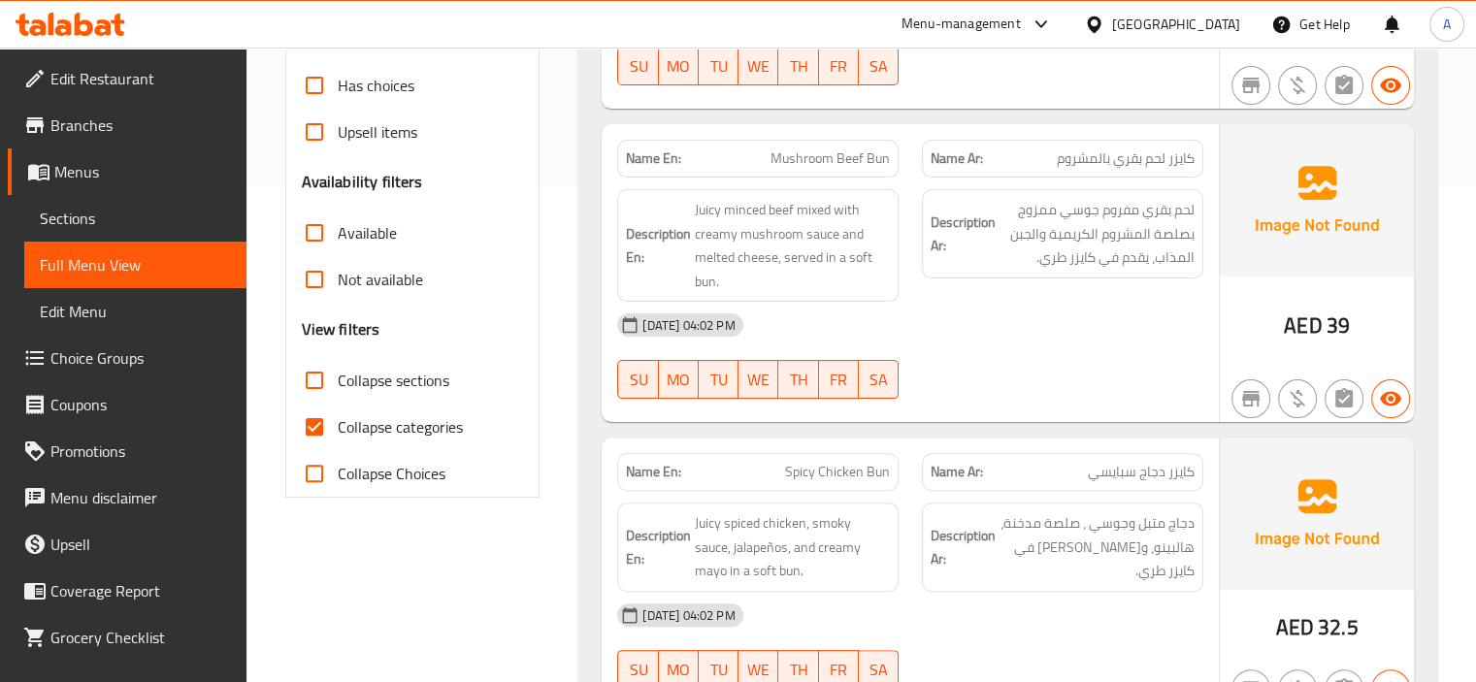
scroll to position [388, 0]
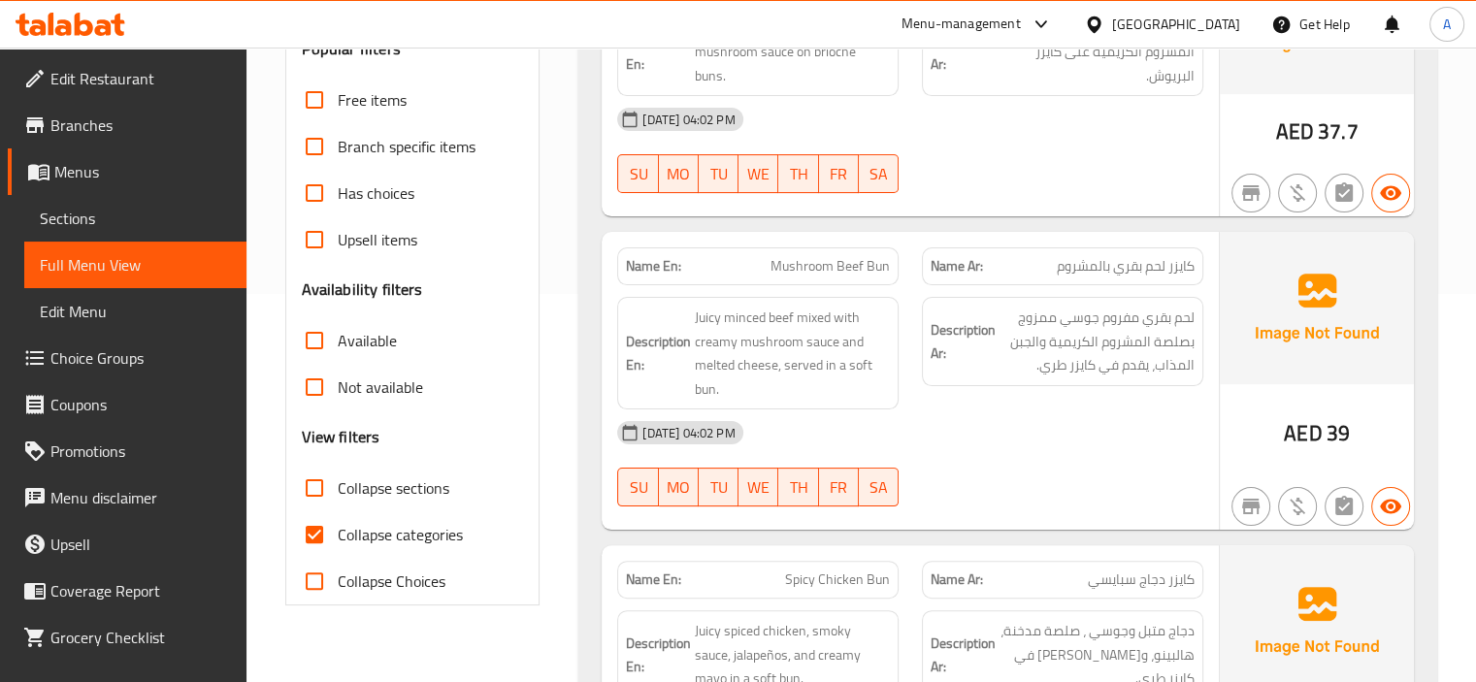
click at [120, 224] on span "Sections" at bounding box center [135, 218] width 191 height 23
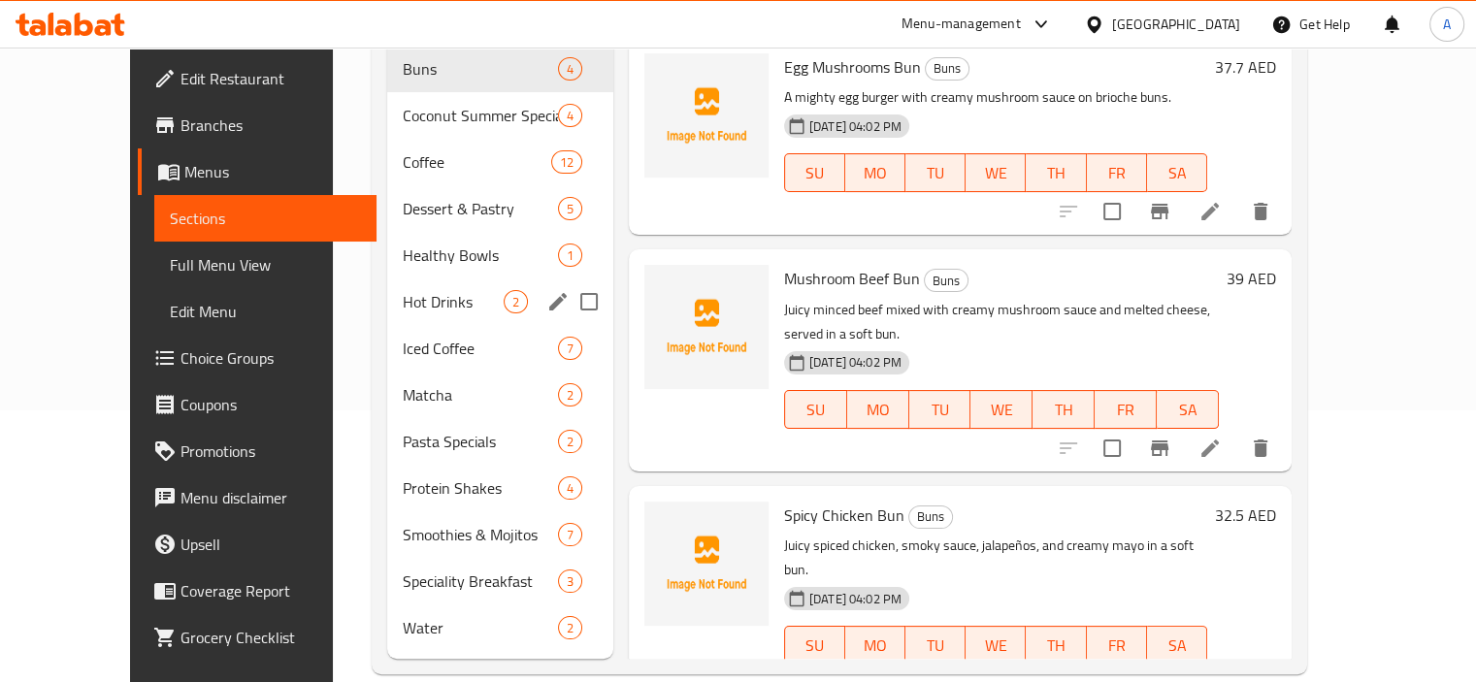
scroll to position [273, 0]
click at [427, 569] on span "Speciality Breakfast" at bounding box center [453, 580] width 101 height 23
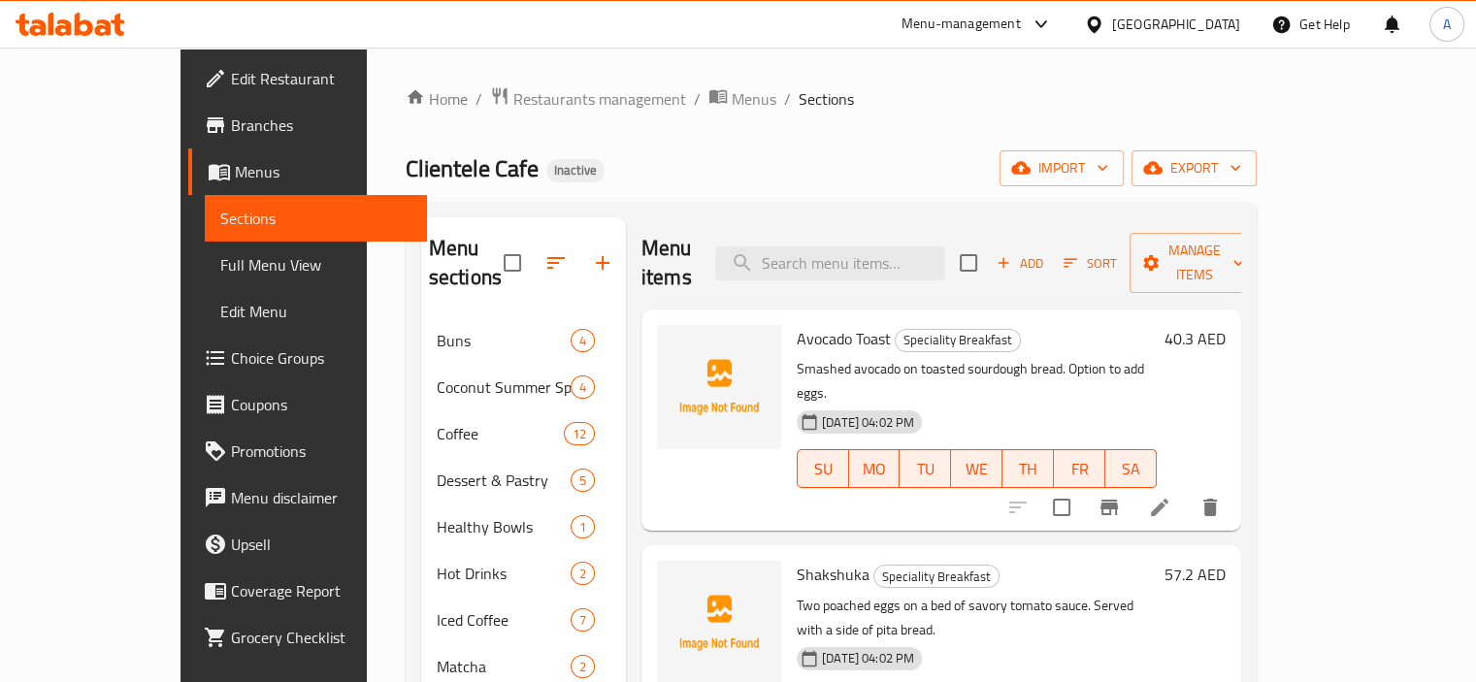
click at [1171, 496] on icon at bounding box center [1159, 507] width 23 height 23
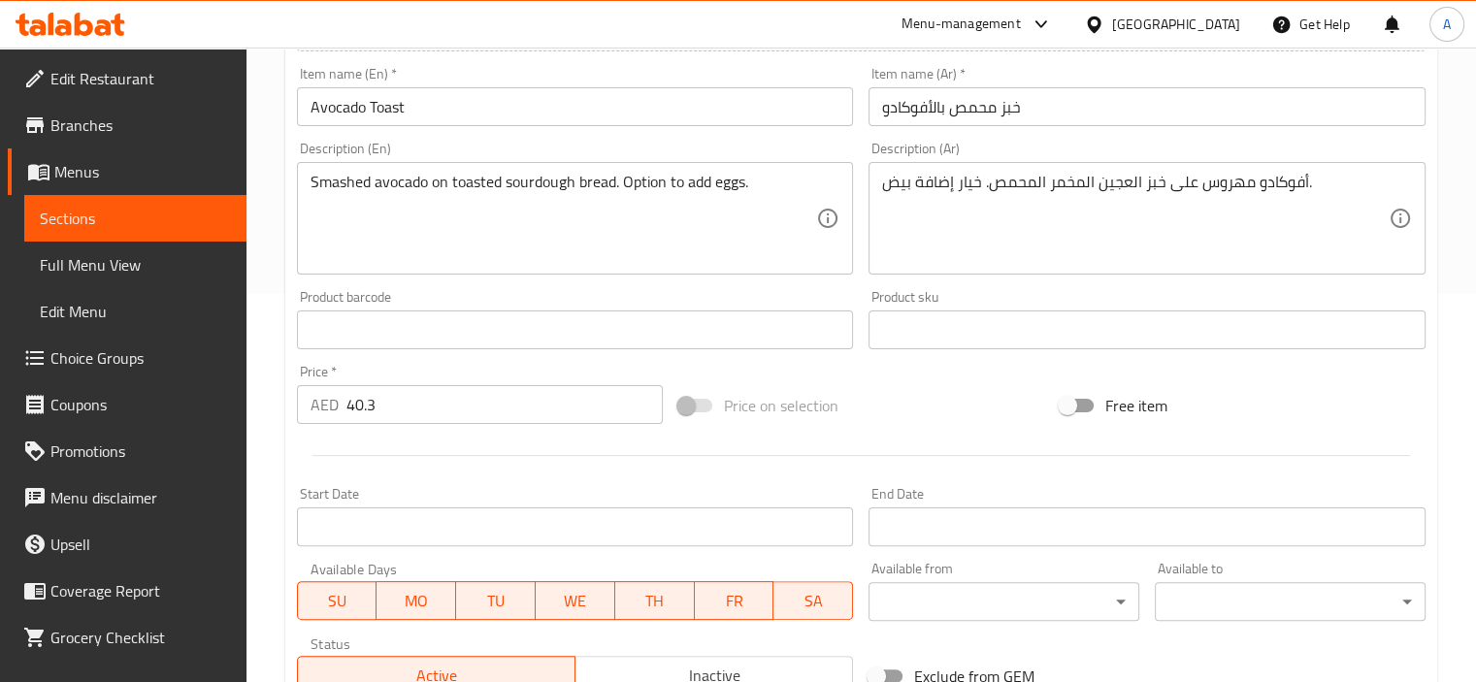
scroll to position [688, 0]
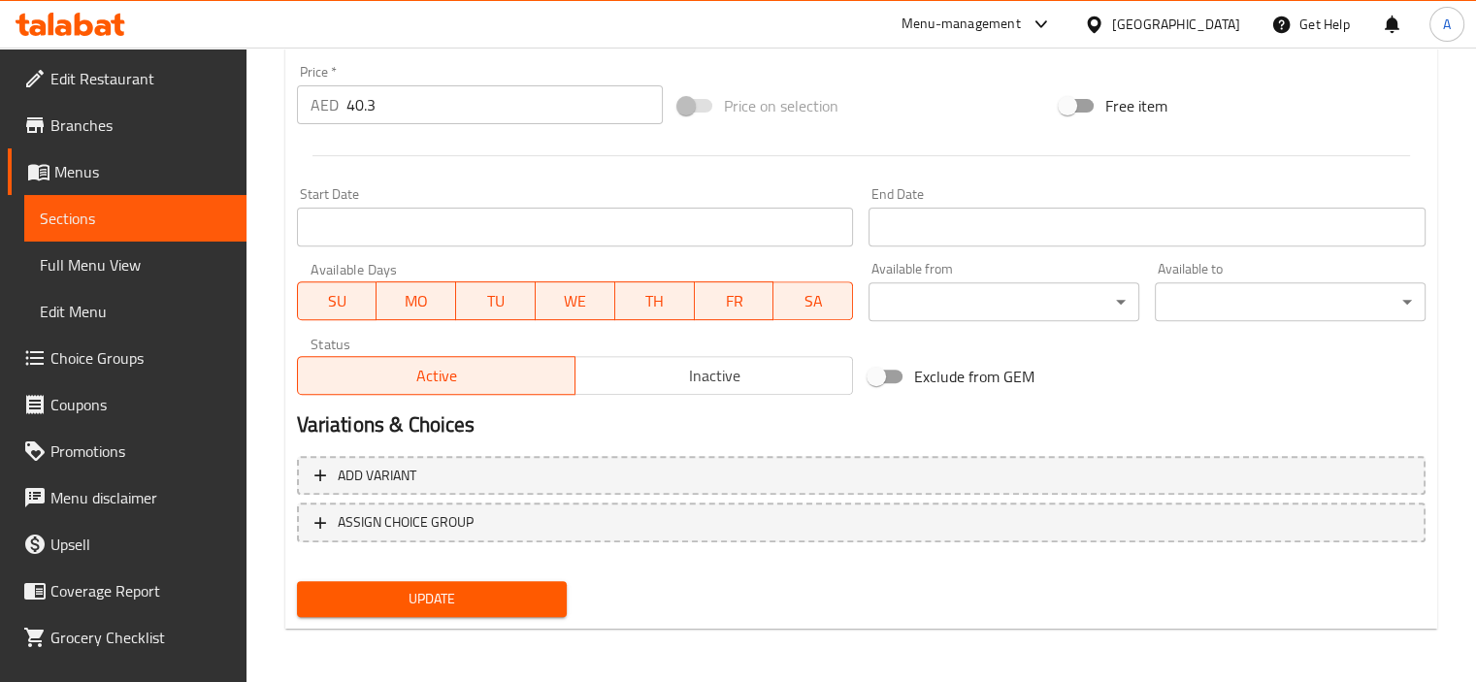
click at [117, 351] on span "Choice Groups" at bounding box center [140, 357] width 181 height 23
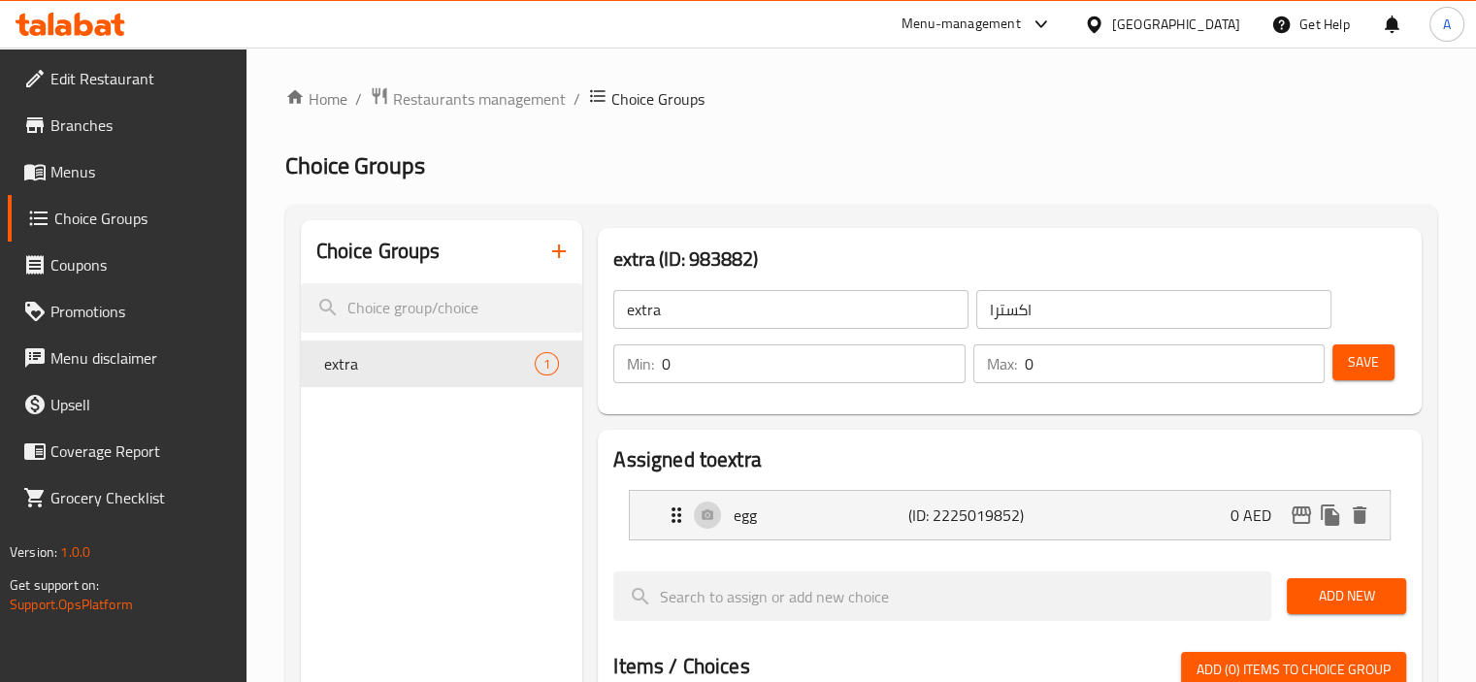
click at [552, 254] on icon "button" at bounding box center [558, 251] width 23 height 23
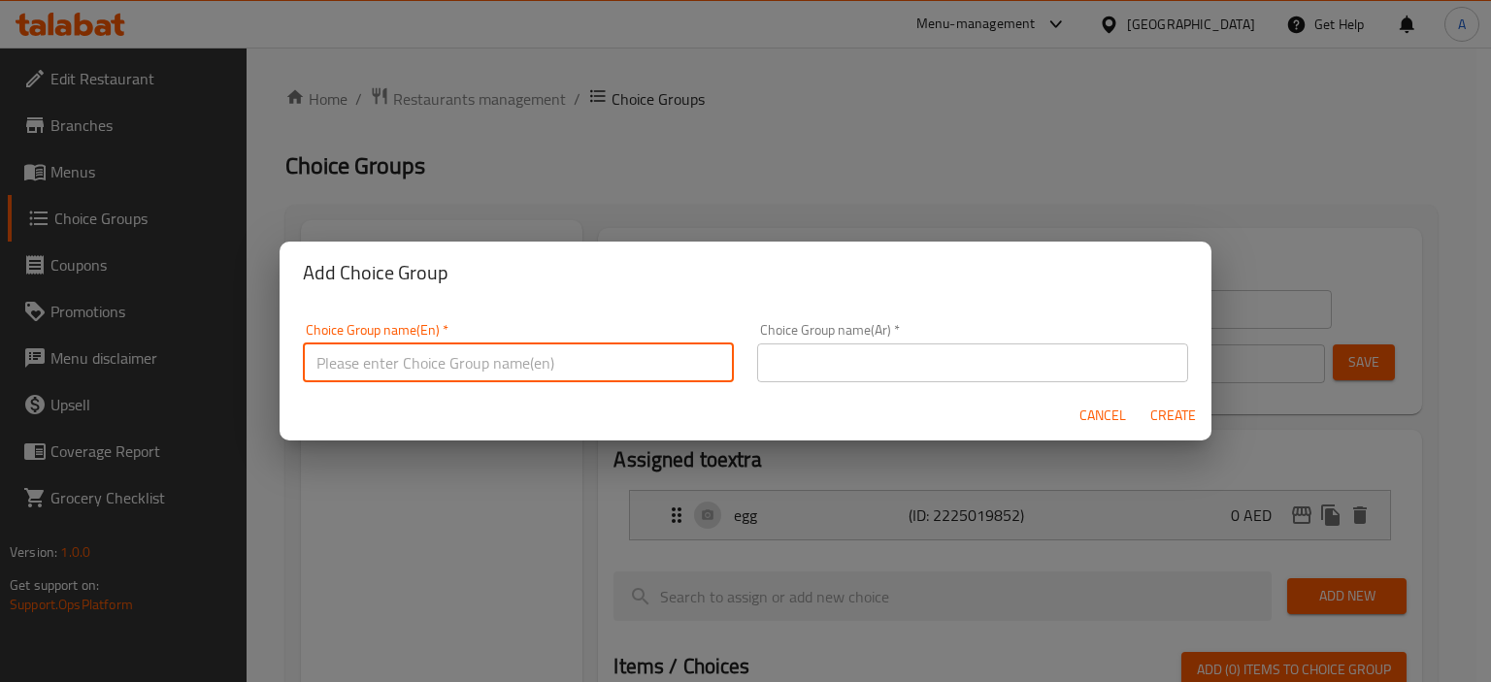
click at [470, 379] on input "text" at bounding box center [518, 363] width 431 height 39
type input "Your Choice Of:"
click at [813, 353] on input "text" at bounding box center [972, 363] width 431 height 39
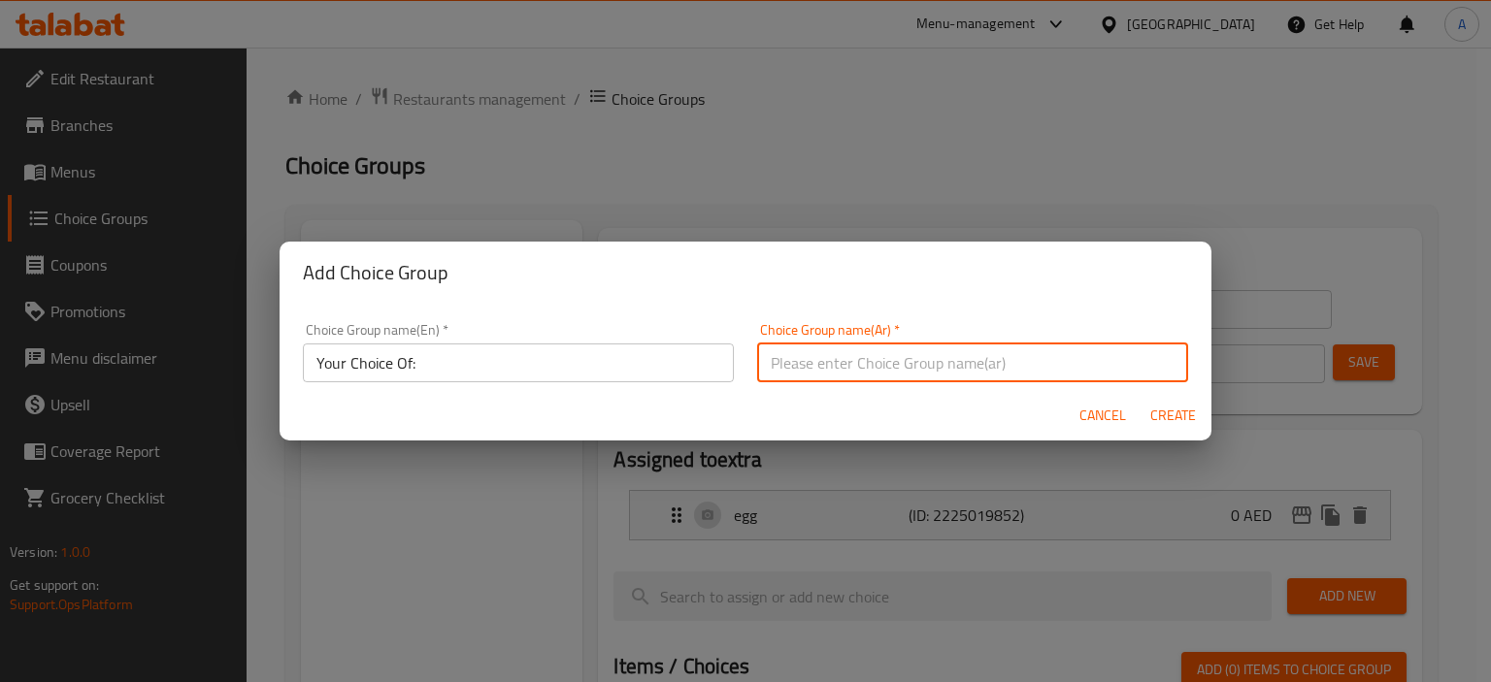
type input "إختيارك من:"
click at [1169, 416] on span "Create" at bounding box center [1172, 416] width 47 height 24
type input "Your Choice Of:"
type input "إختيارك من:"
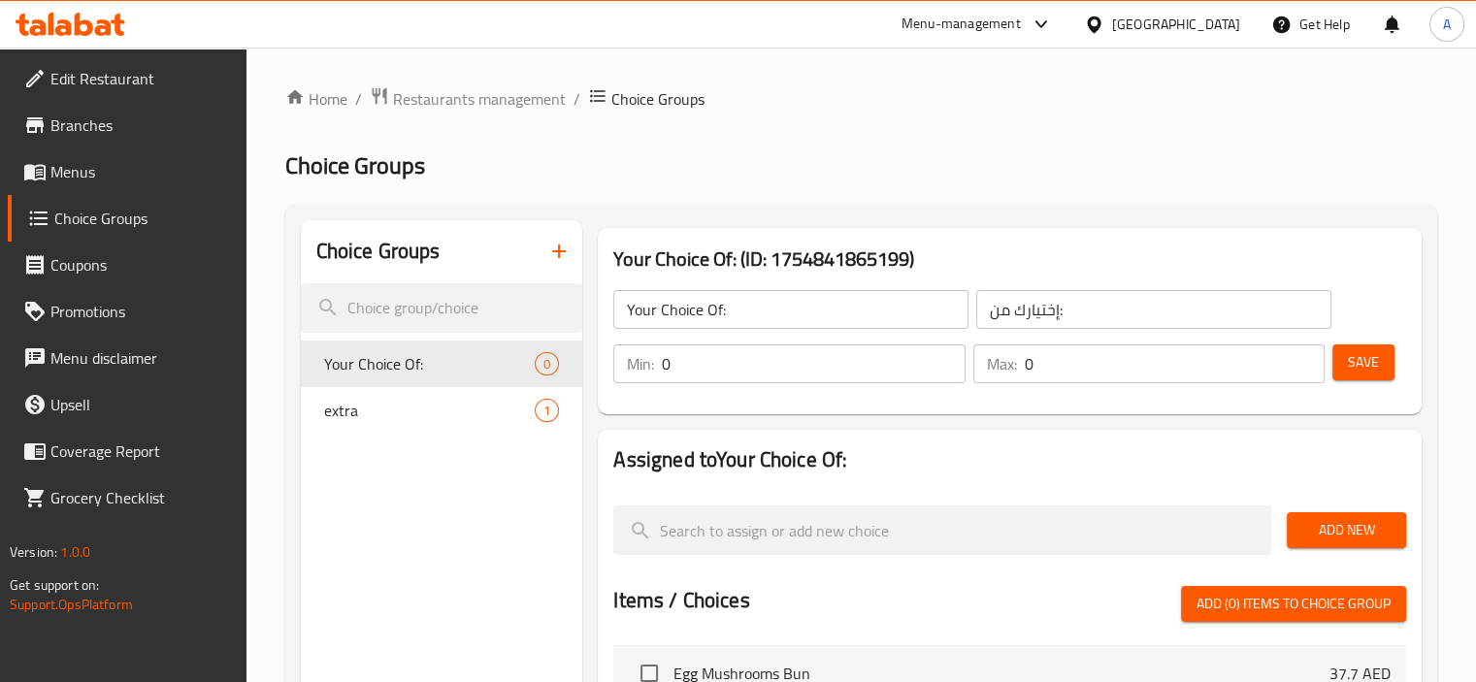
scroll to position [194, 0]
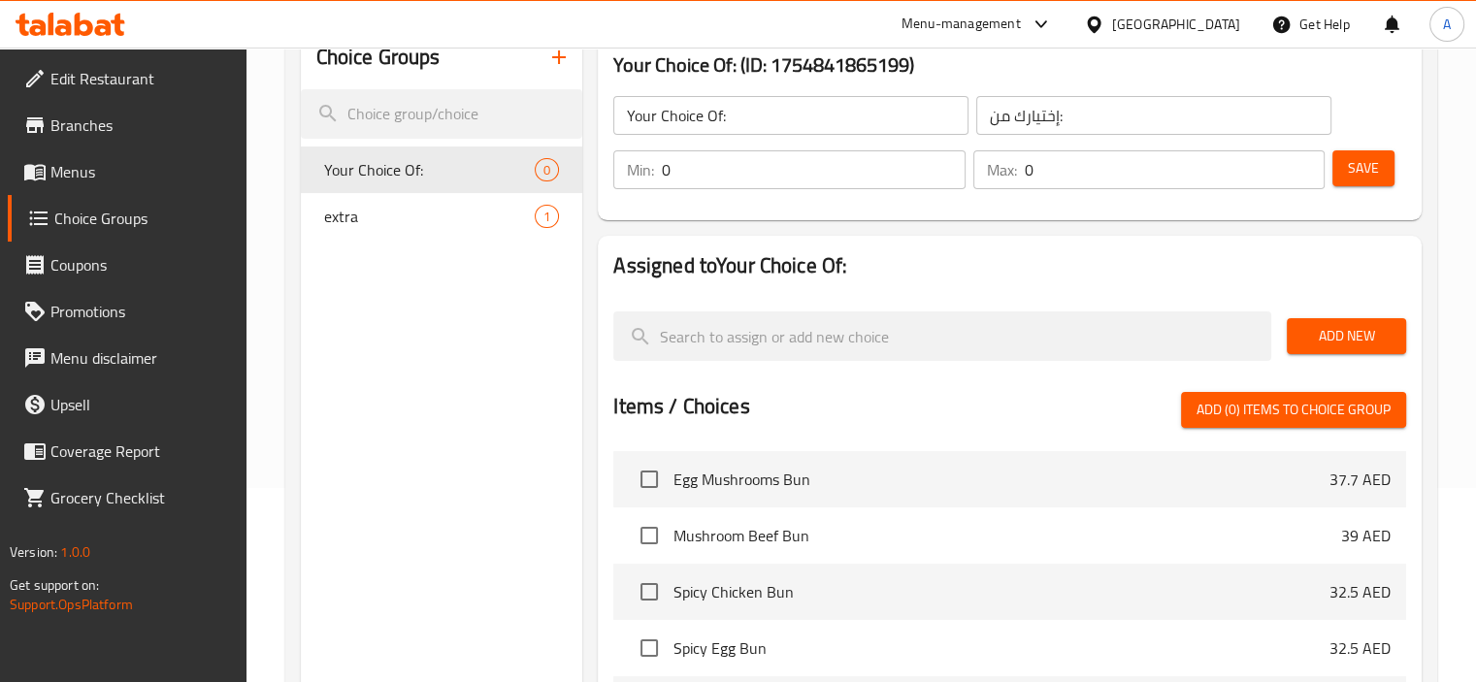
click at [1350, 328] on span "Add New" at bounding box center [1346, 336] width 88 height 24
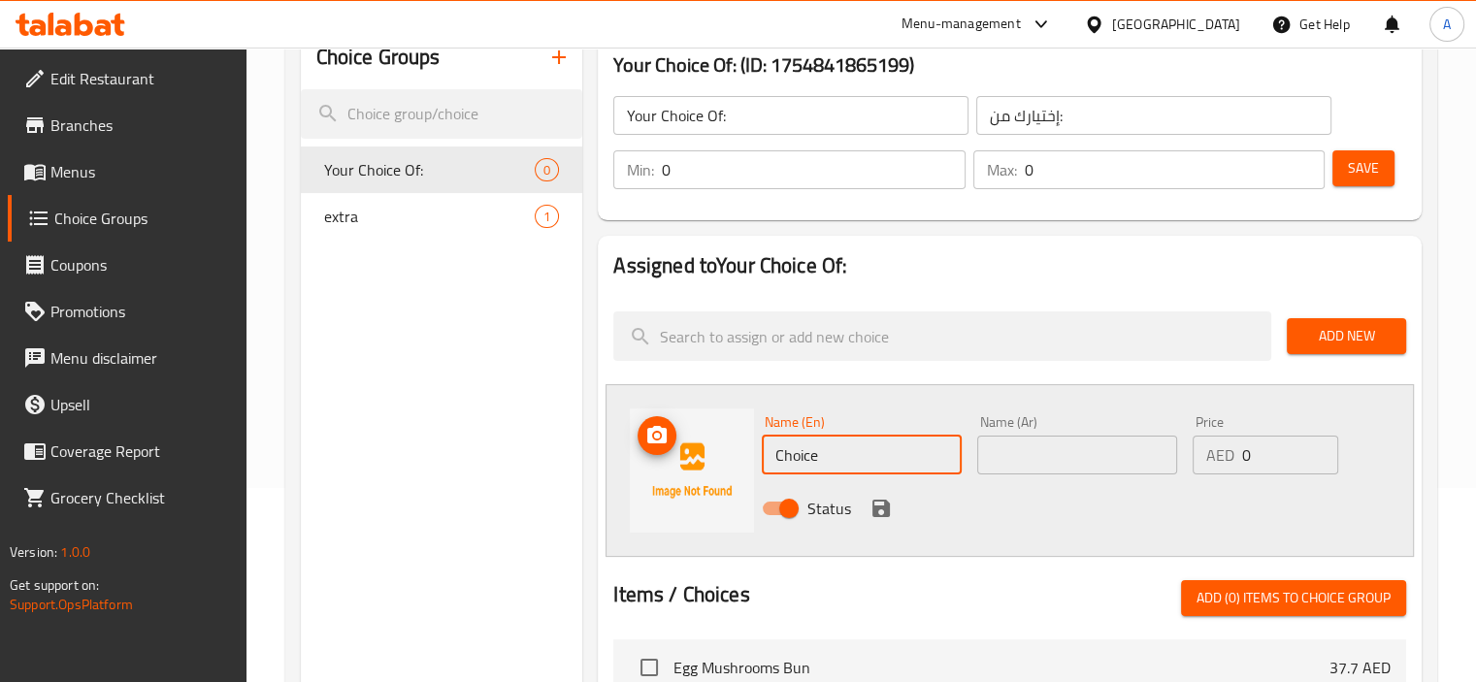
drag, startPoint x: 852, startPoint y: 459, endPoint x: 743, endPoint y: 449, distance: 109.1
click at [743, 449] on div "Name (En) Choice Name (En) Name (Ar) Name (Ar) Price AED 0 Price Status" at bounding box center [1010, 470] width 808 height 173
paste input "Option to add eggs"
type input "Option to add eggs"
click at [1045, 458] on input "text" at bounding box center [1077, 455] width 200 height 39
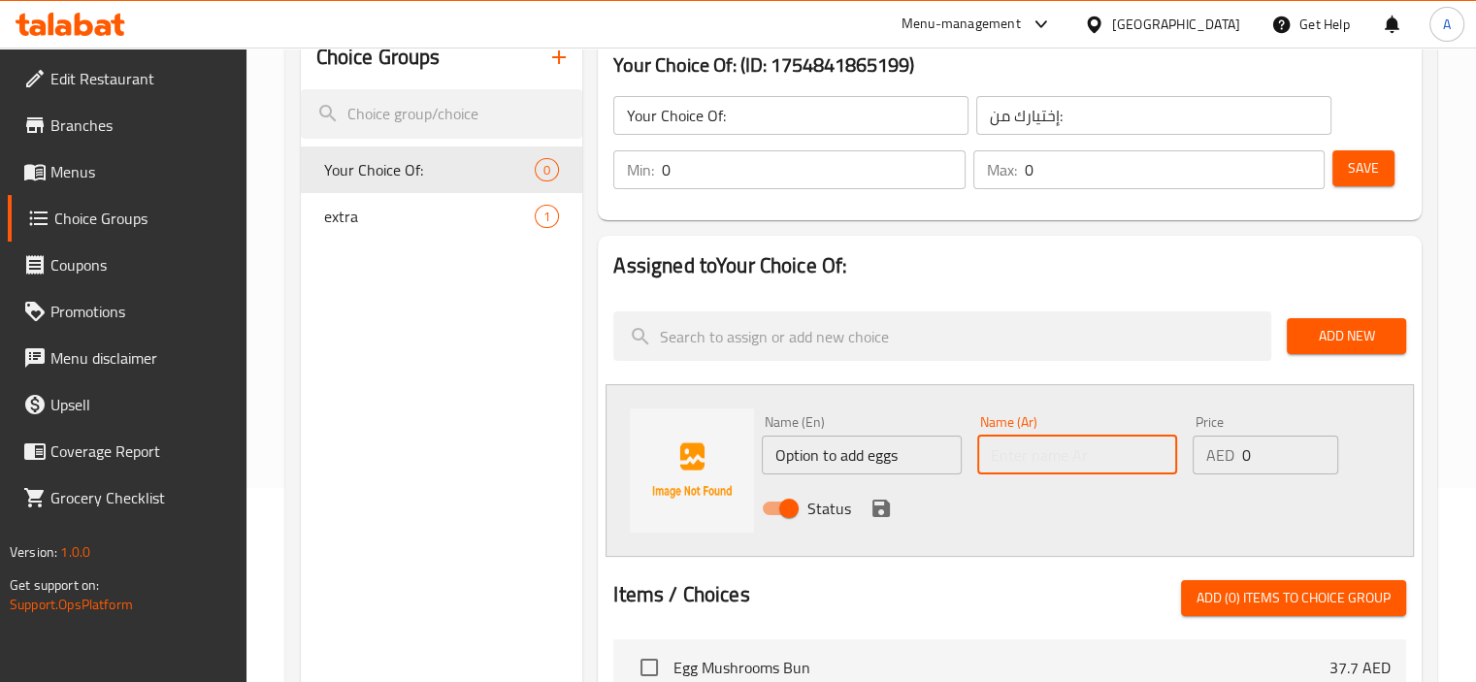
paste input "خيار إضافة البيض"
type input "خيار إضافة البيض"
click at [1007, 509] on div "Status" at bounding box center [1077, 508] width 646 height 52
click at [877, 515] on icon "save" at bounding box center [880, 508] width 17 height 17
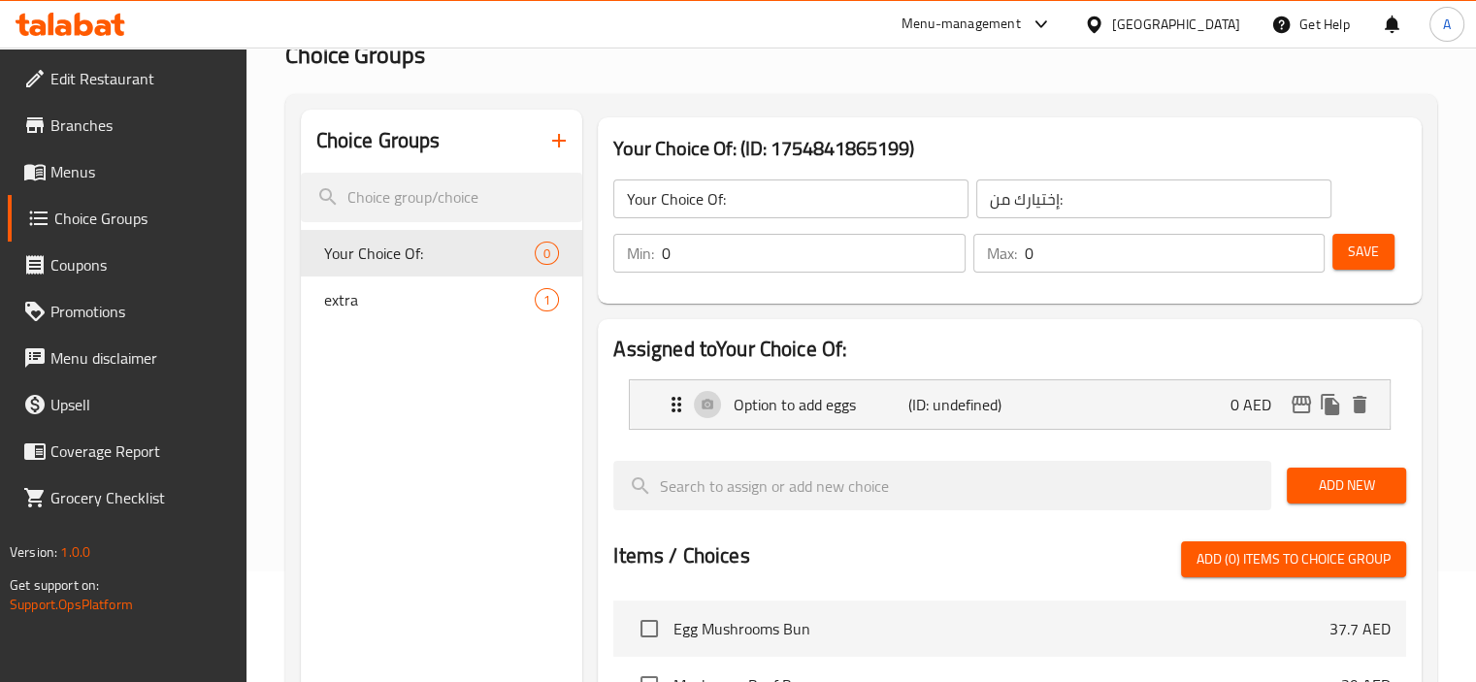
scroll to position [0, 0]
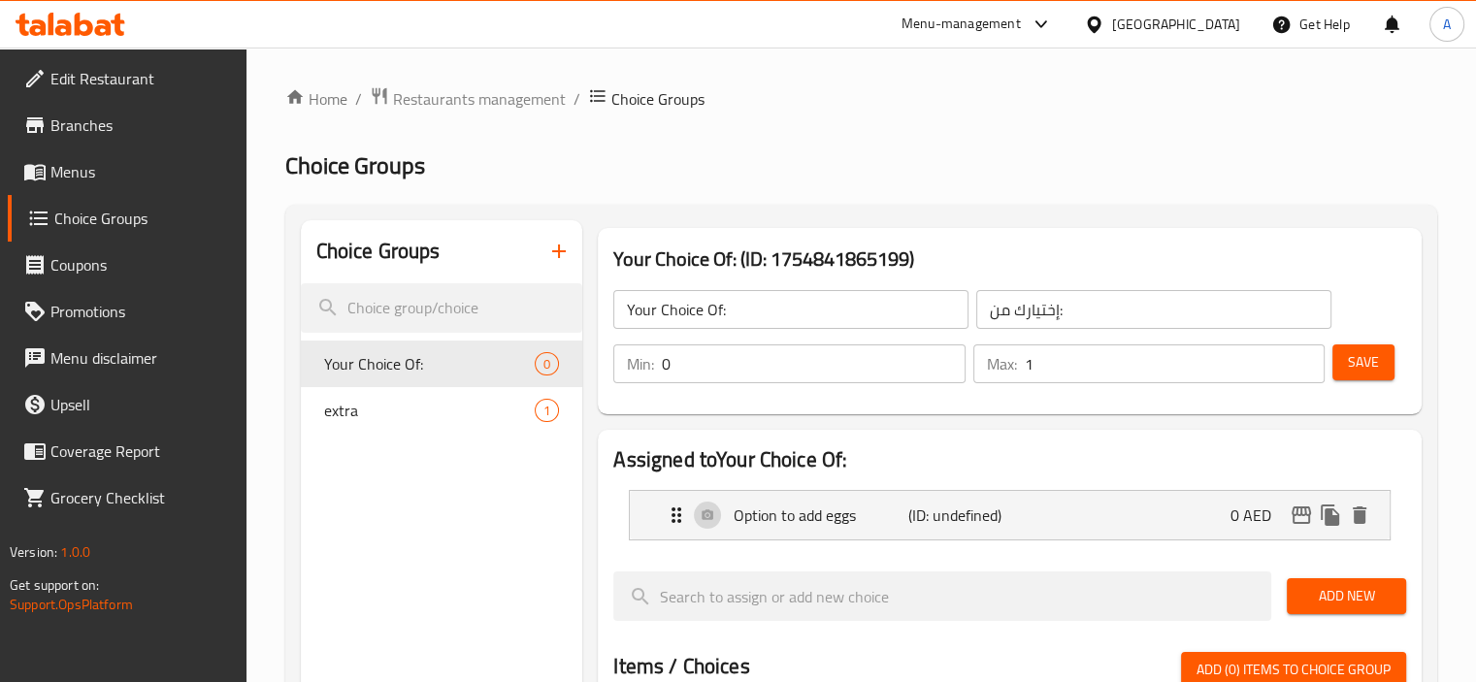
type input "1"
click at [1302, 360] on input "1" at bounding box center [1175, 364] width 300 height 39
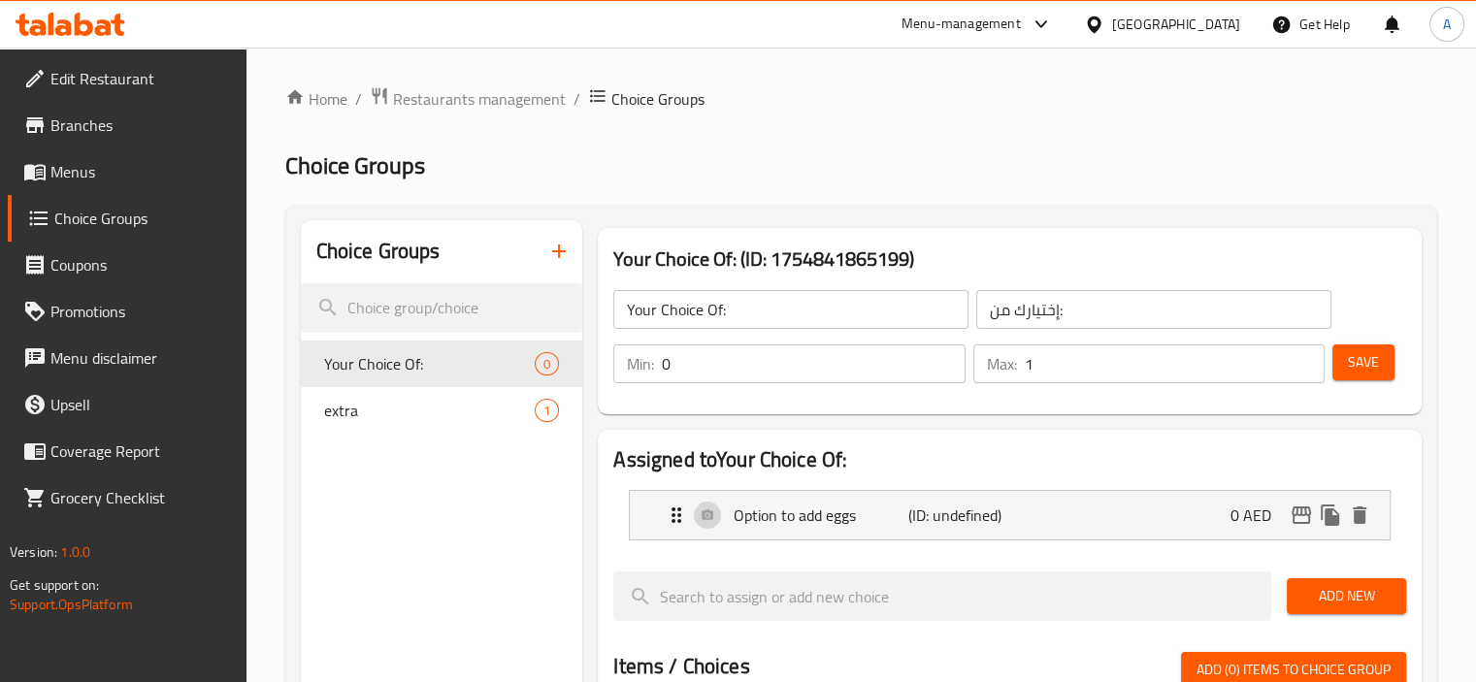
scroll to position [97, 0]
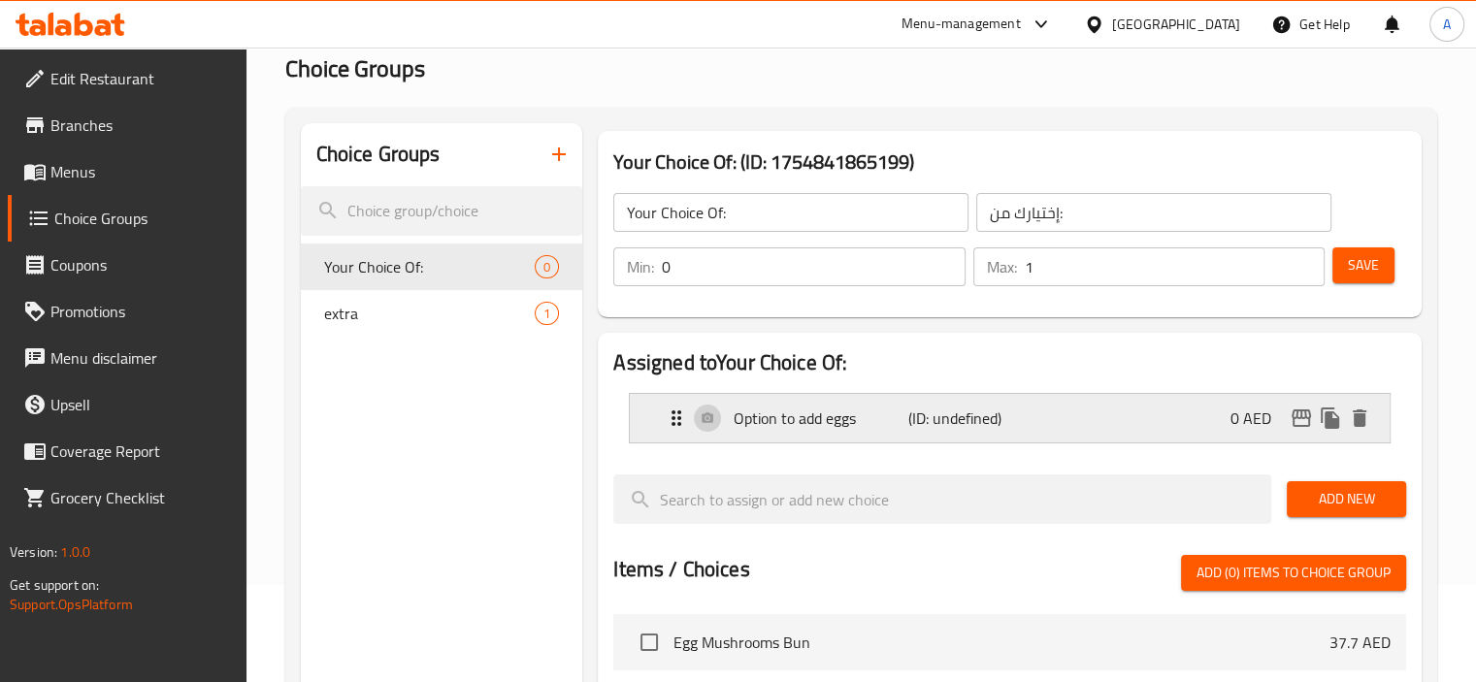
click at [870, 414] on p "Option to add eggs" at bounding box center [821, 418] width 174 height 23
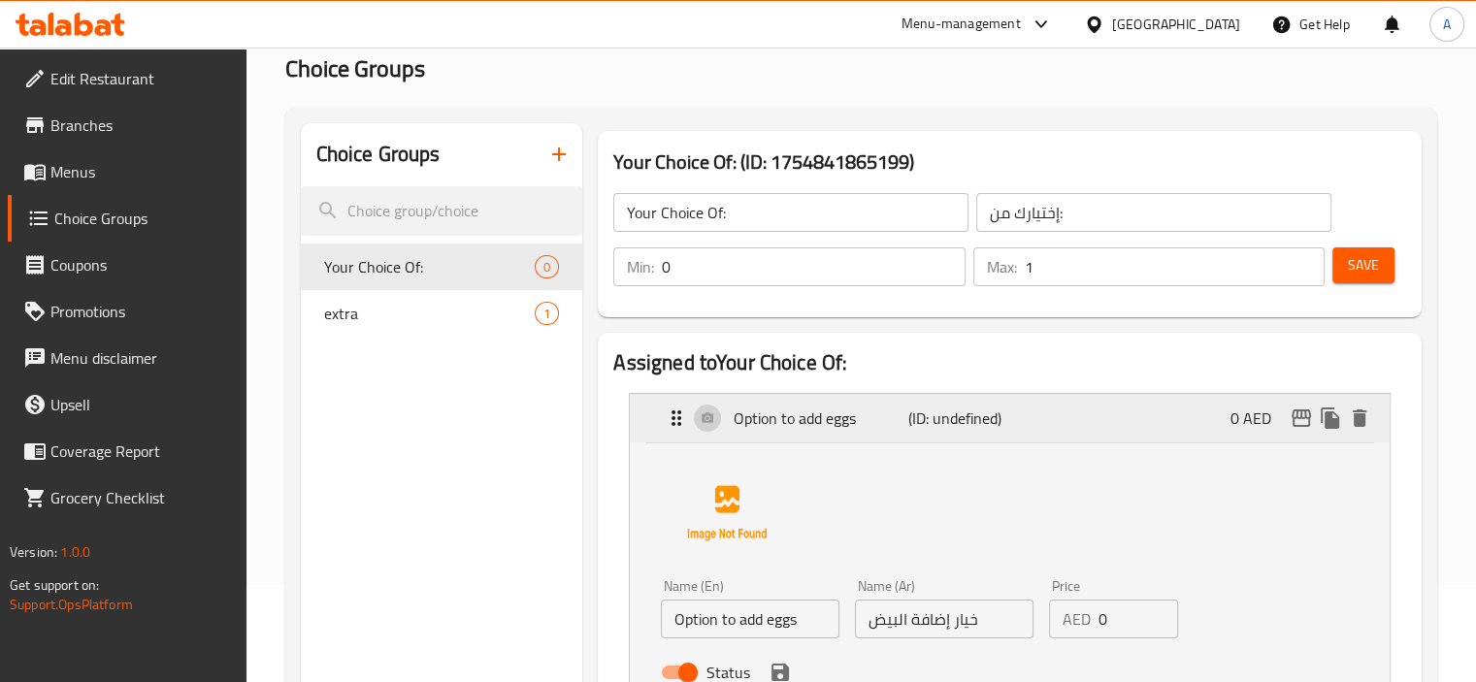
click at [869, 414] on p "Option to add eggs" at bounding box center [821, 418] width 174 height 23
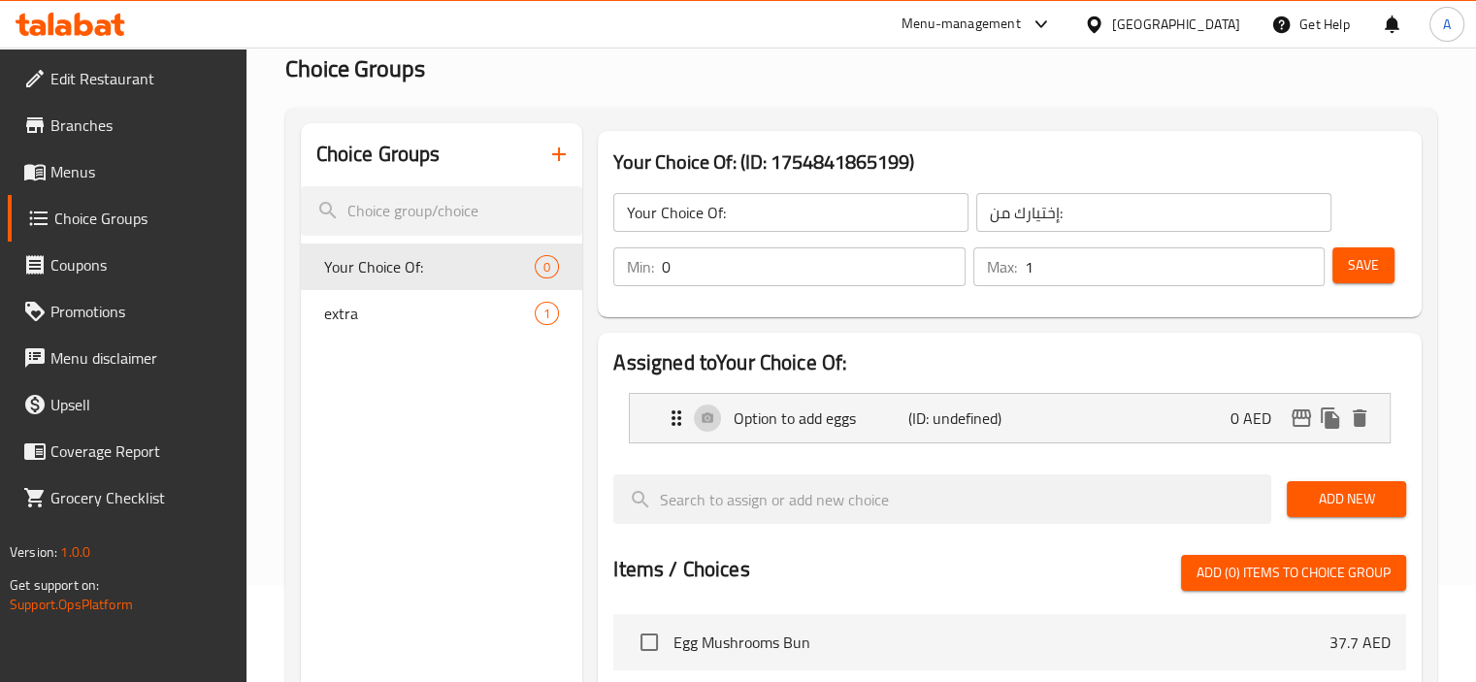
click at [1348, 282] on button "Save" at bounding box center [1363, 265] width 62 height 36
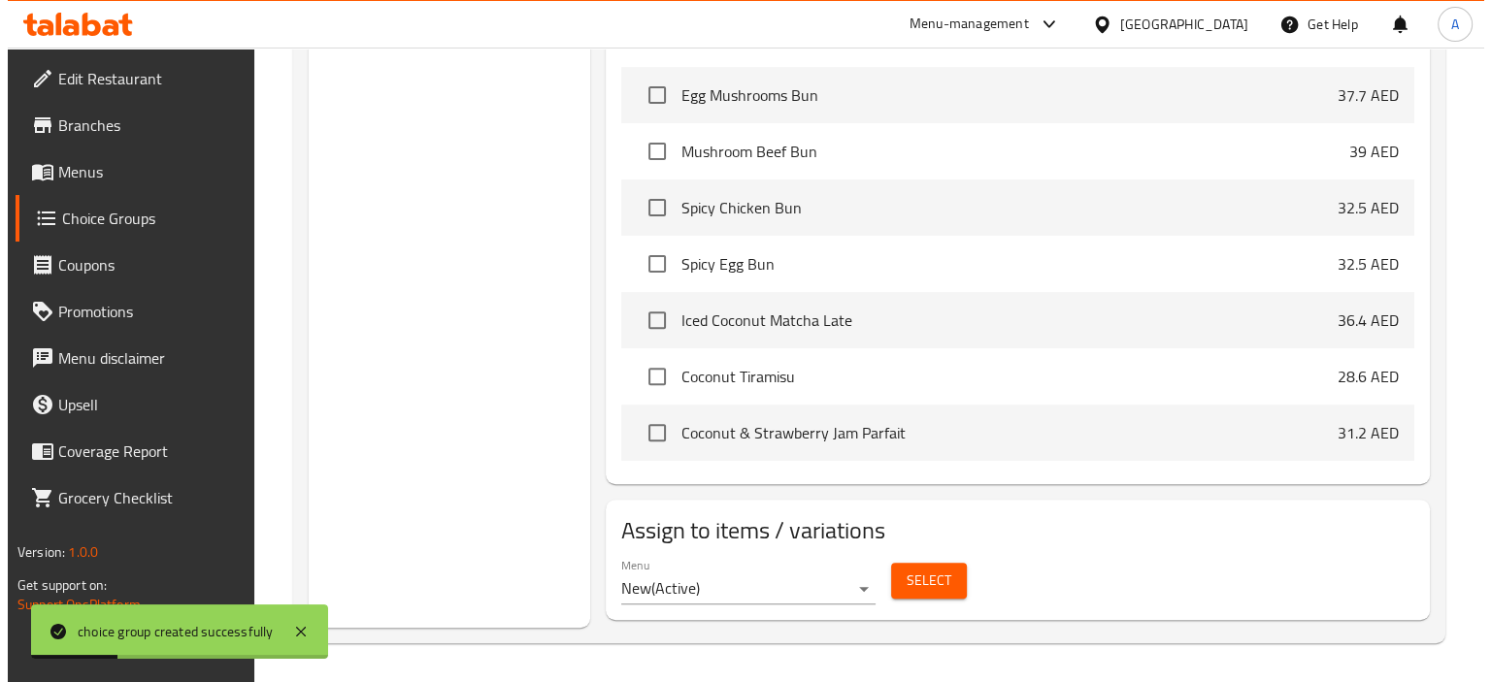
scroll to position [388, 0]
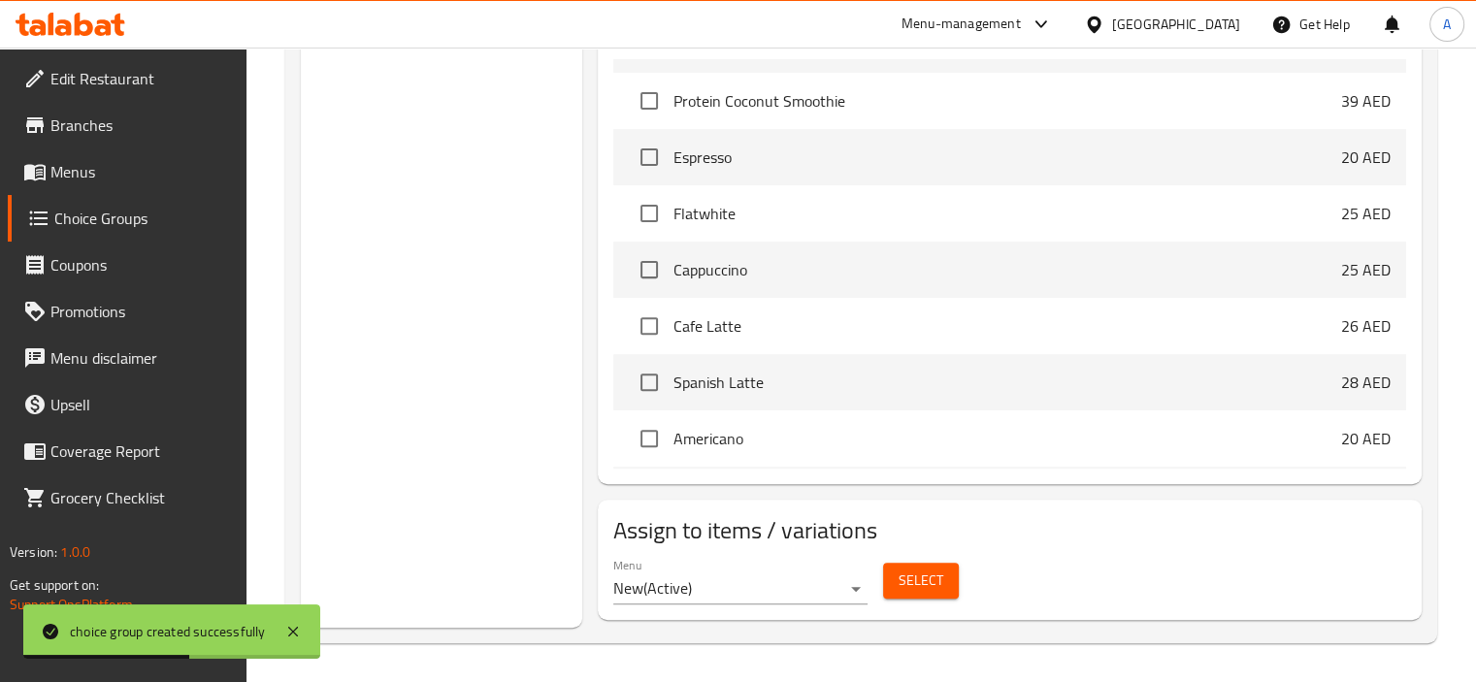
click at [908, 582] on span "Select" at bounding box center [921, 581] width 45 height 24
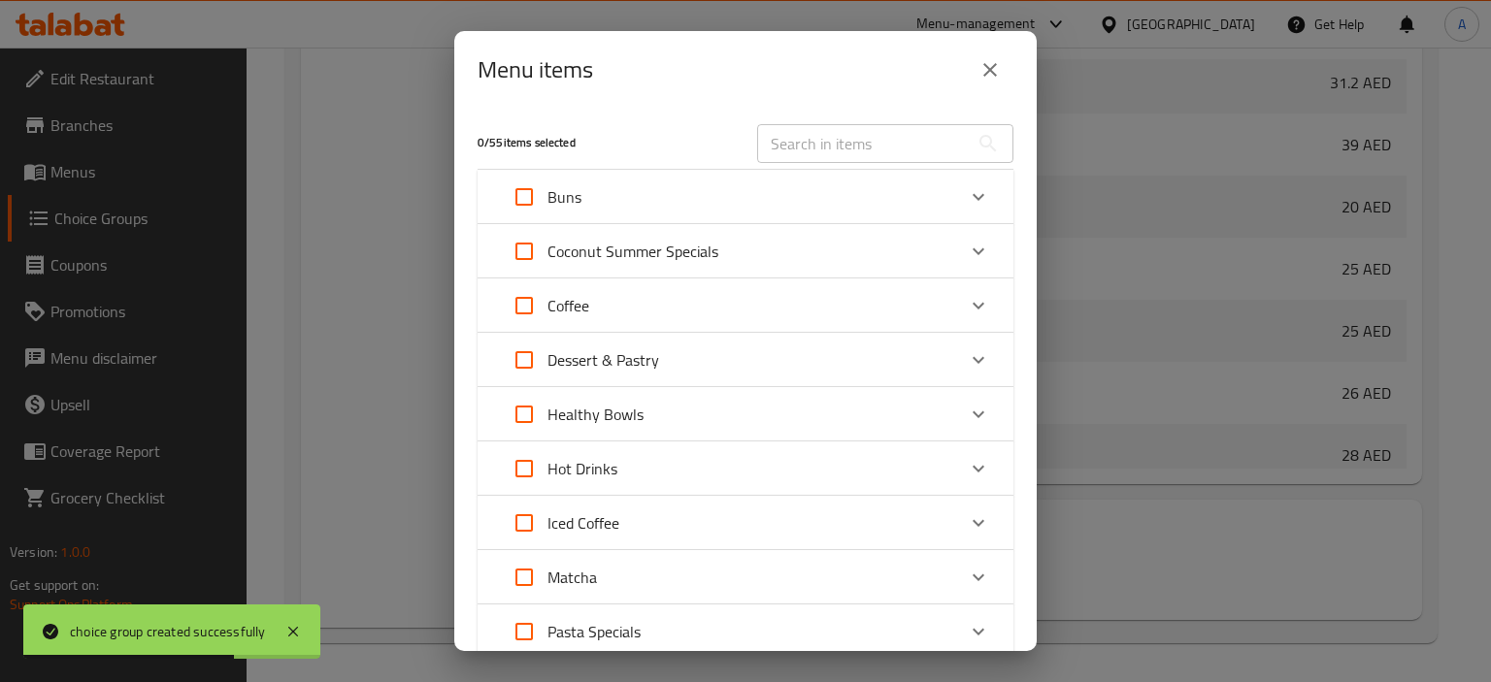
scroll to position [360, 0]
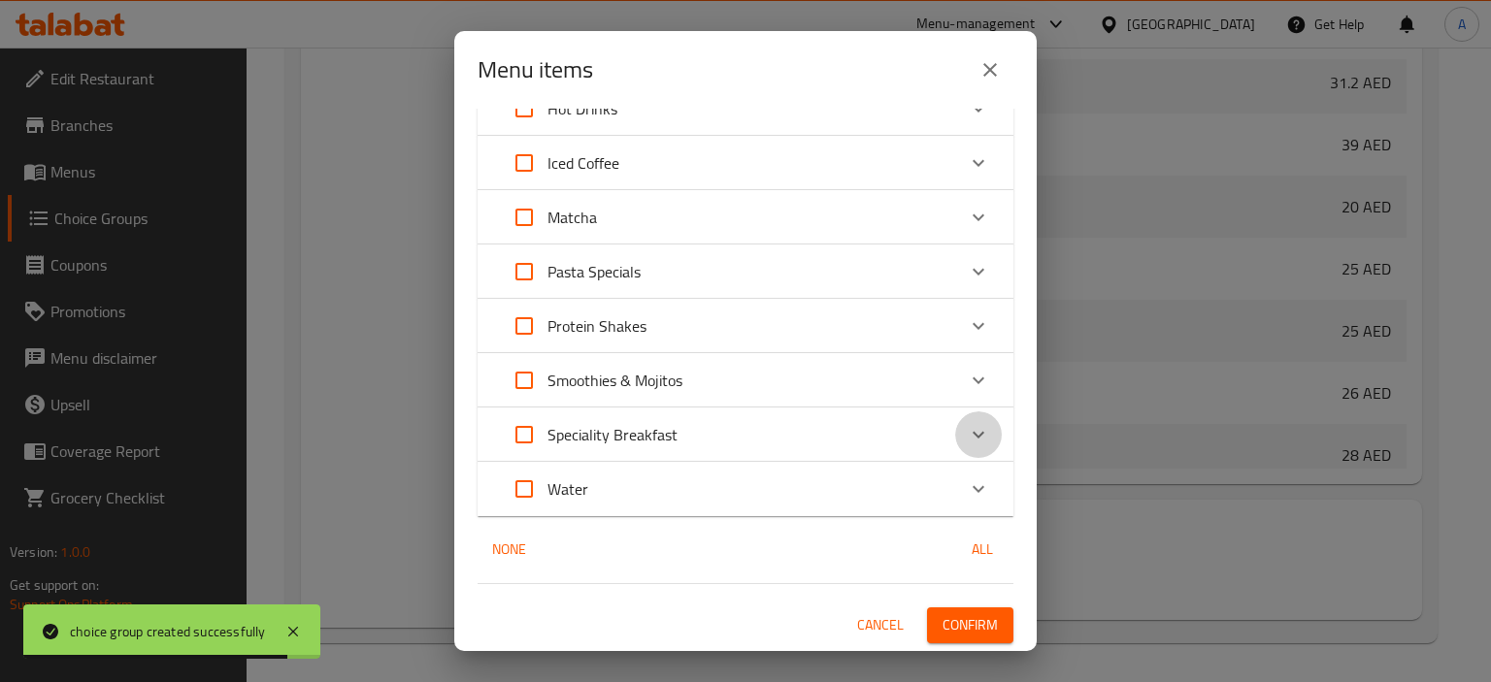
click at [967, 424] on icon "Expand" at bounding box center [978, 434] width 23 height 23
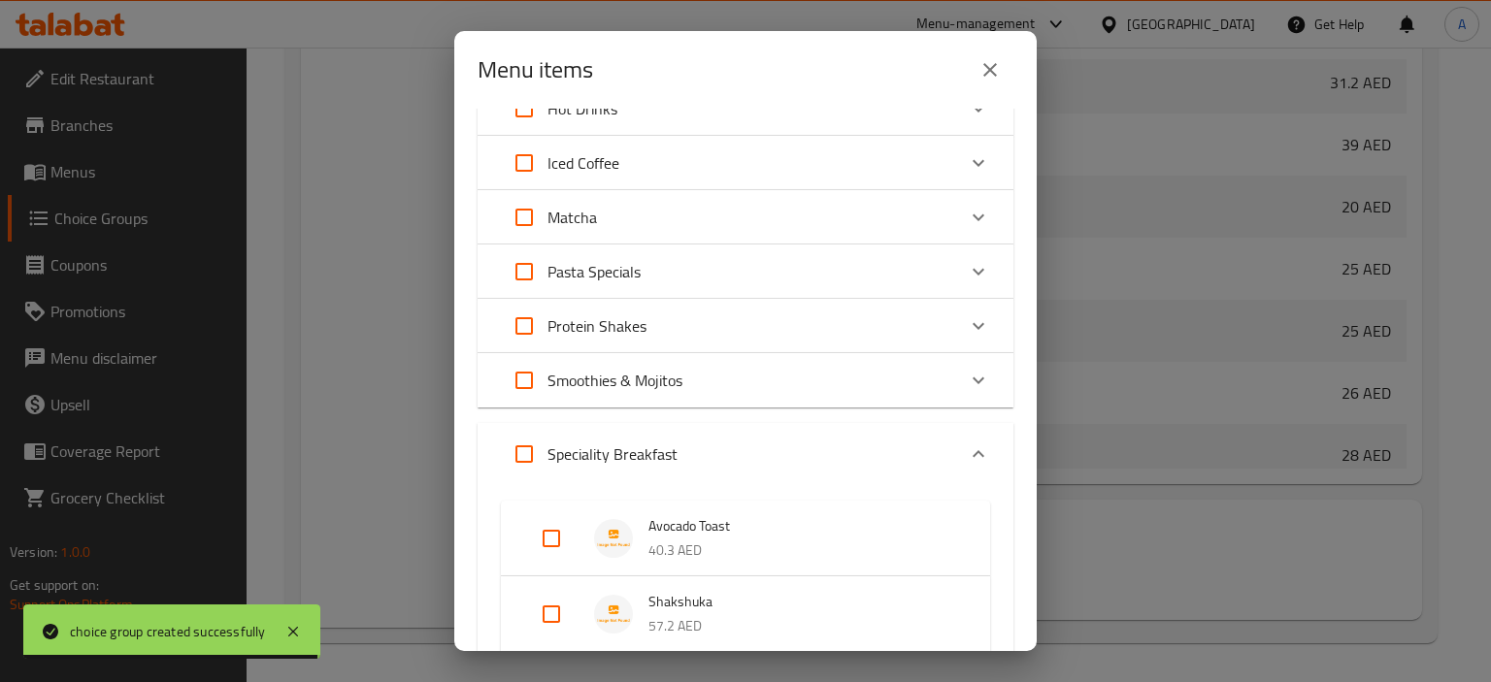
click at [735, 523] on span "Avocado Toast" at bounding box center [799, 526] width 303 height 24
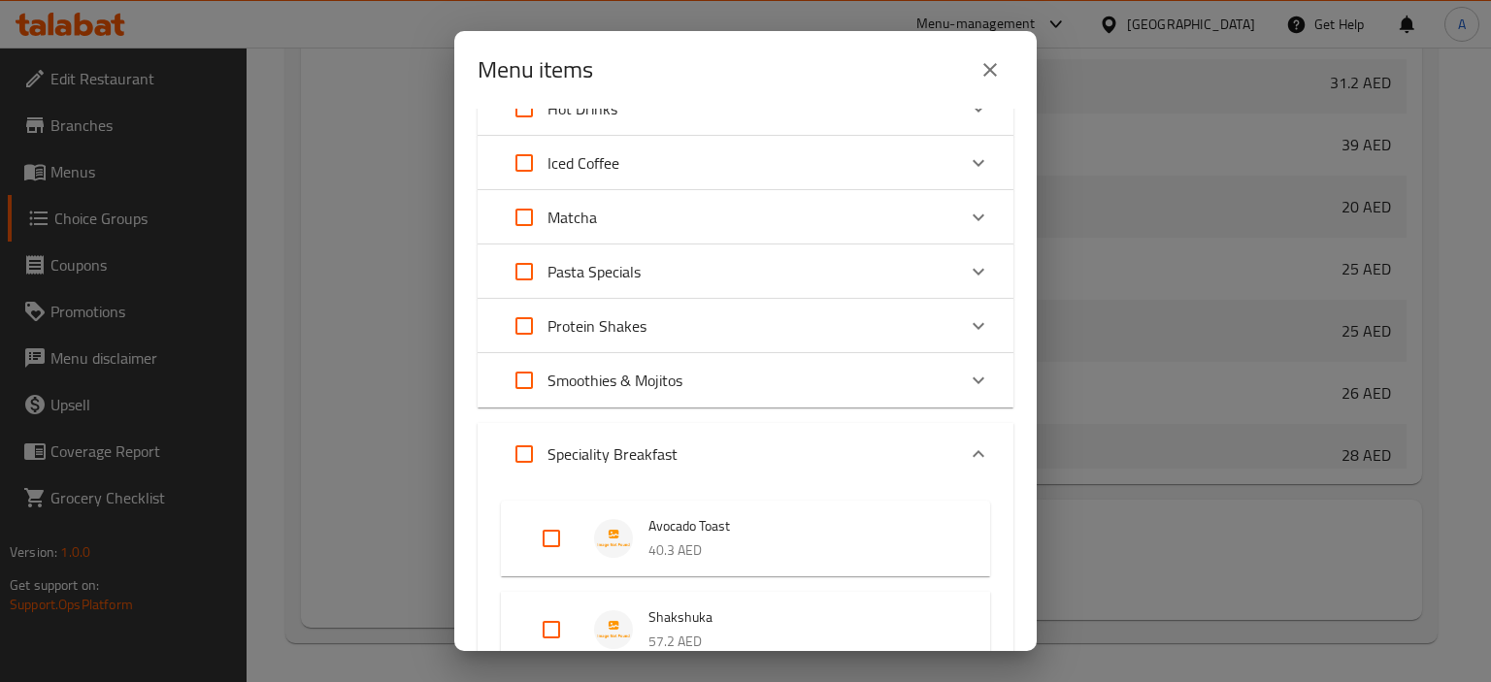
click at [594, 533] on img "Expand" at bounding box center [613, 538] width 39 height 39
click at [552, 531] on input "Expand" at bounding box center [551, 538] width 47 height 47
checkbox input "true"
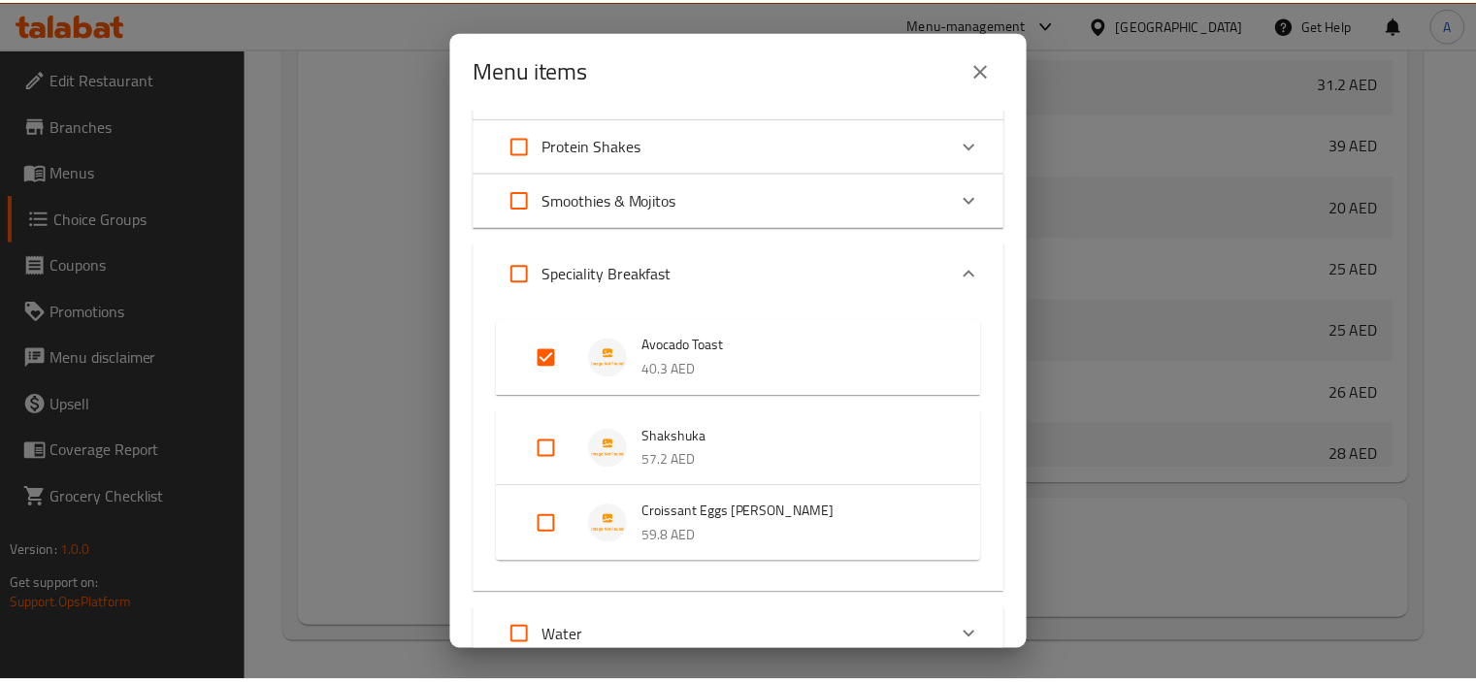
scroll to position [687, 0]
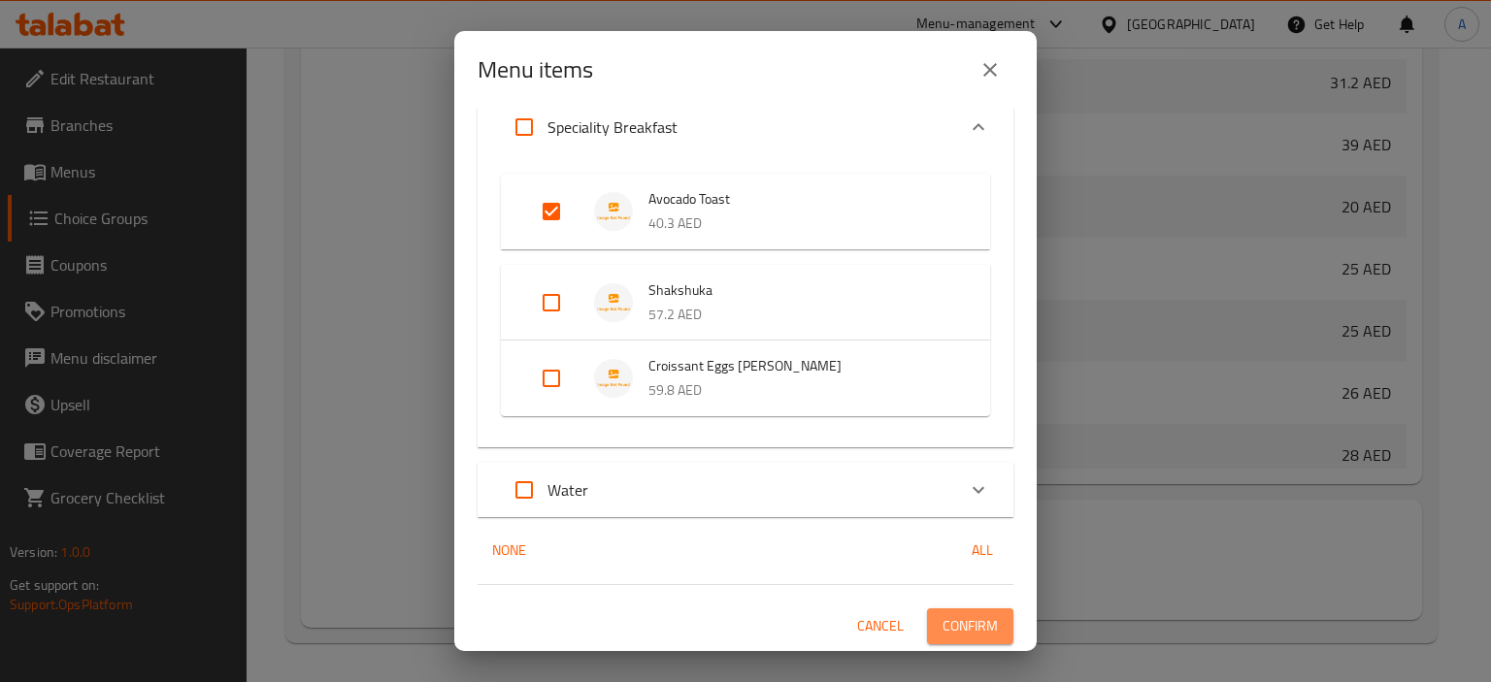
click at [960, 624] on span "Confirm" at bounding box center [969, 626] width 55 height 24
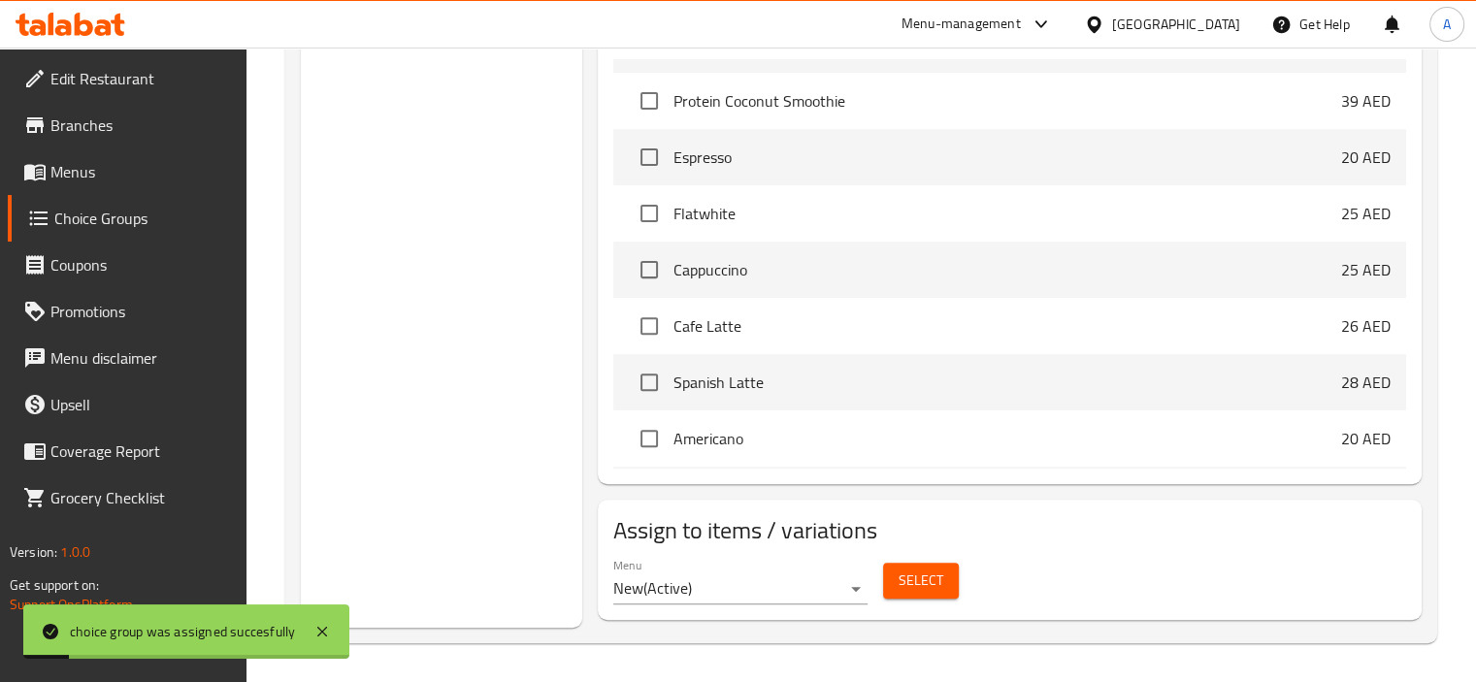
click at [117, 163] on span "Menus" at bounding box center [140, 171] width 181 height 23
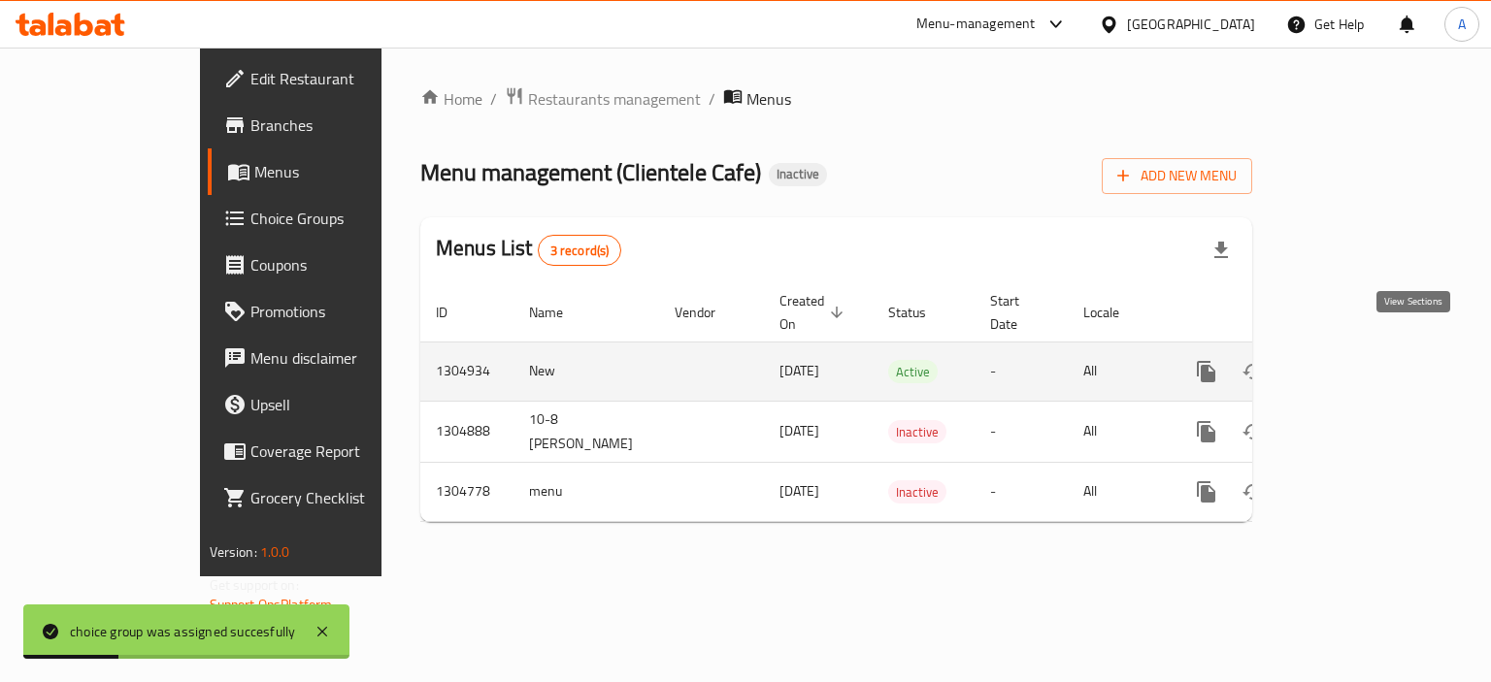
click at [1358, 360] on icon "enhanced table" at bounding box center [1345, 371] width 23 height 23
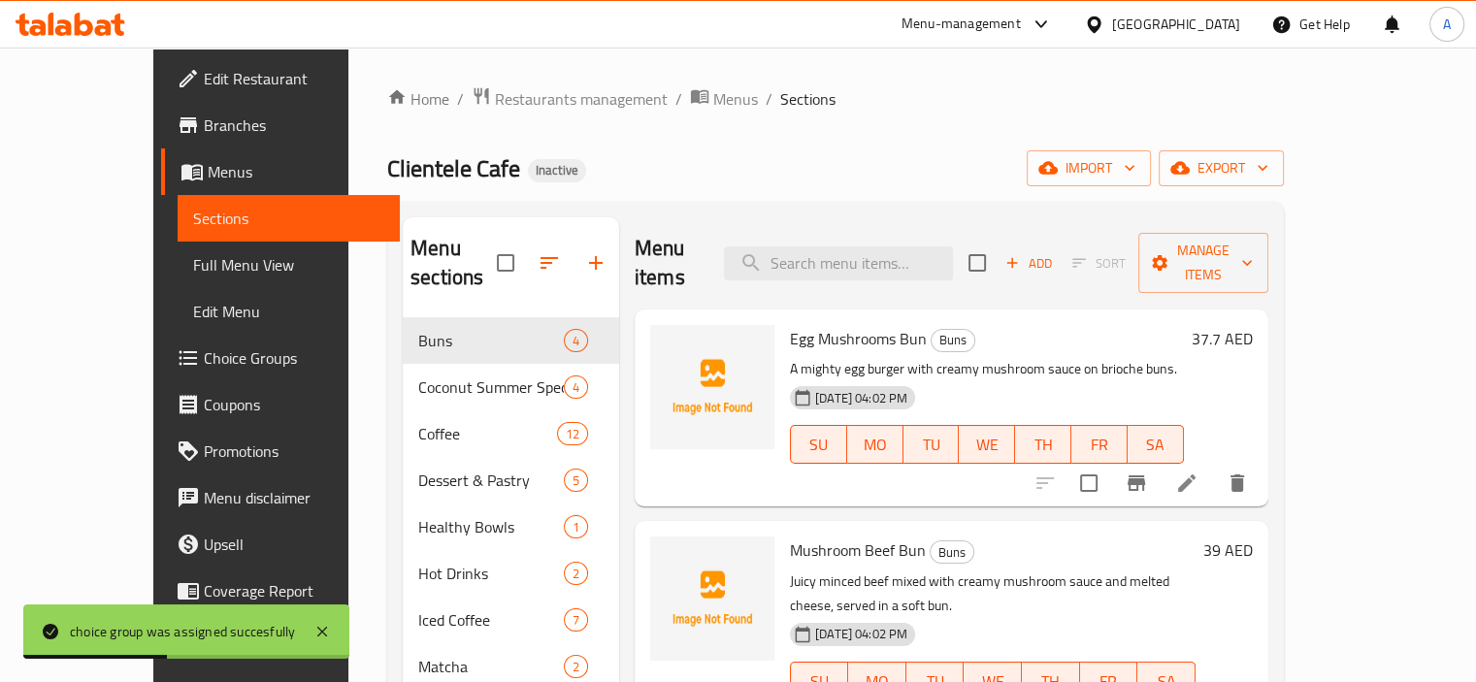
click at [193, 272] on span "Full Menu View" at bounding box center [288, 264] width 191 height 23
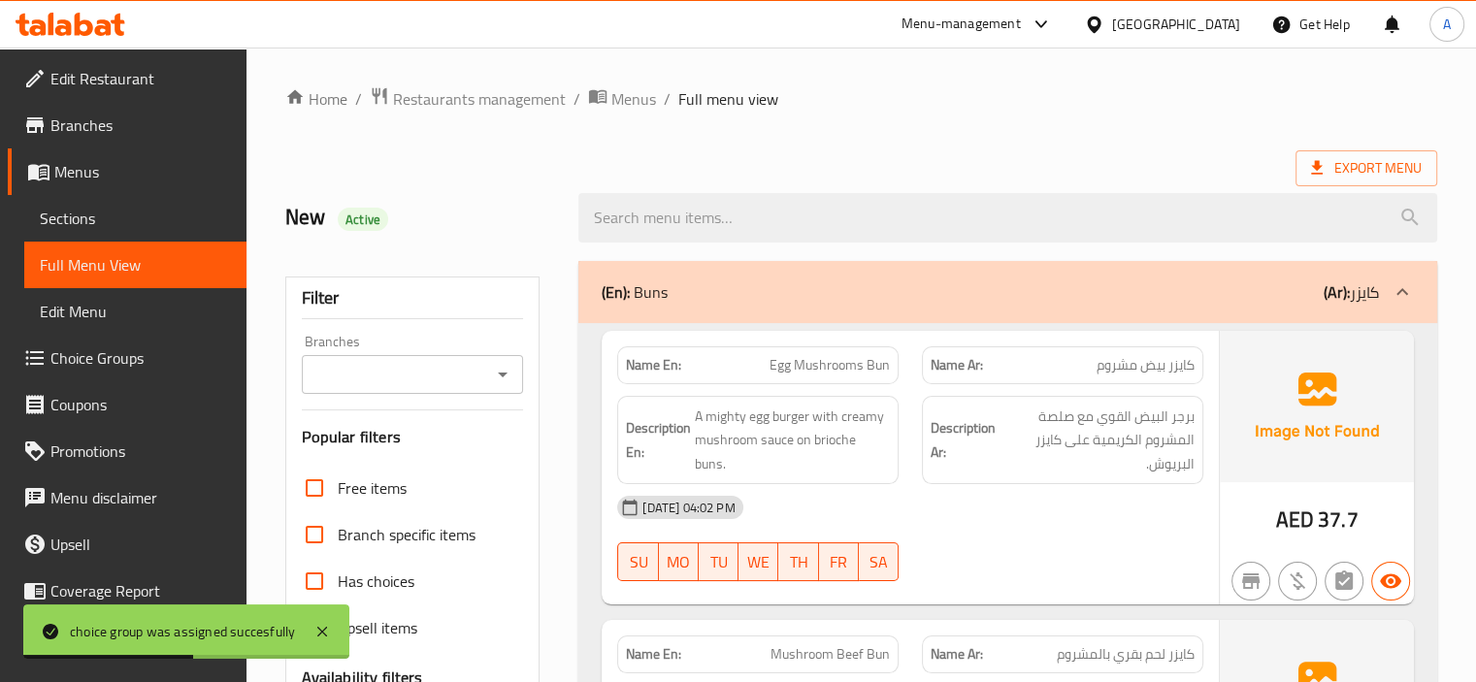
scroll to position [485, 0]
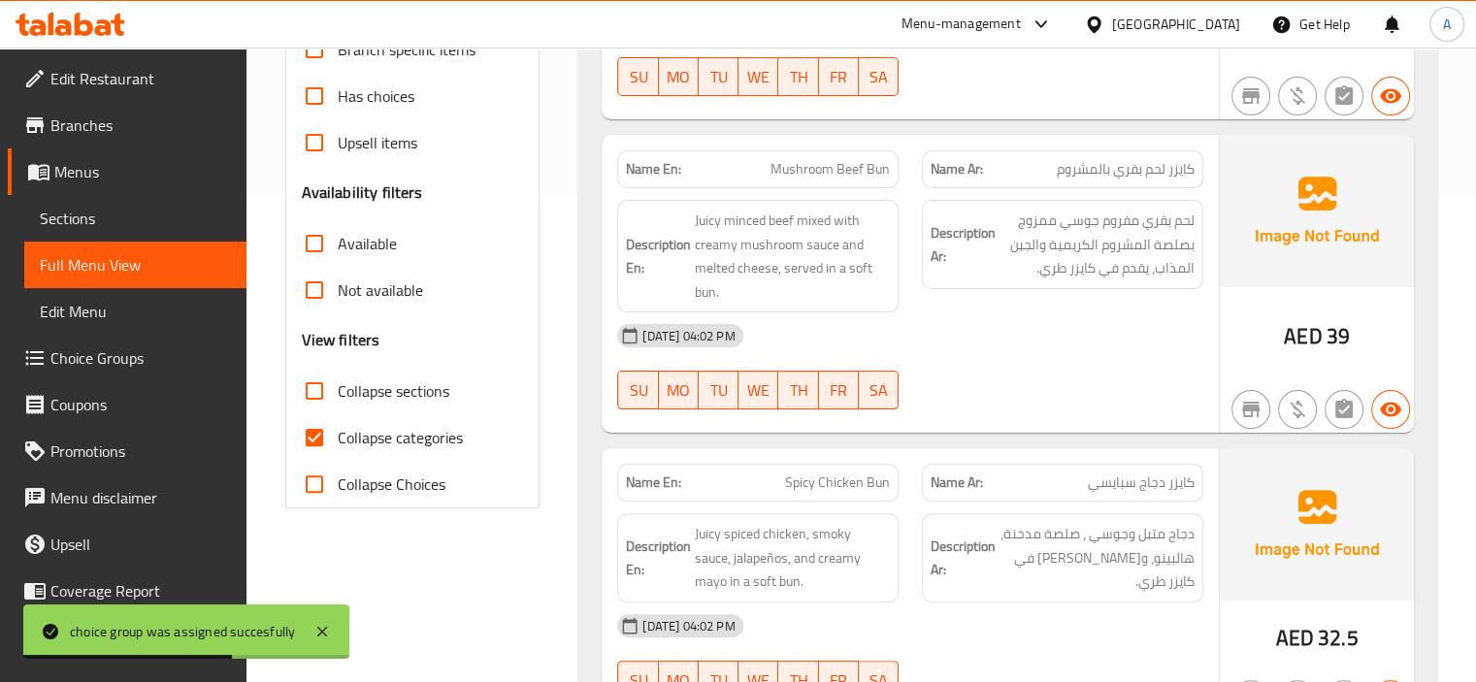
click at [353, 400] on span "Collapse sections" at bounding box center [394, 390] width 112 height 23
click at [338, 400] on input "Collapse sections" at bounding box center [314, 391] width 47 height 47
checkbox input "true"
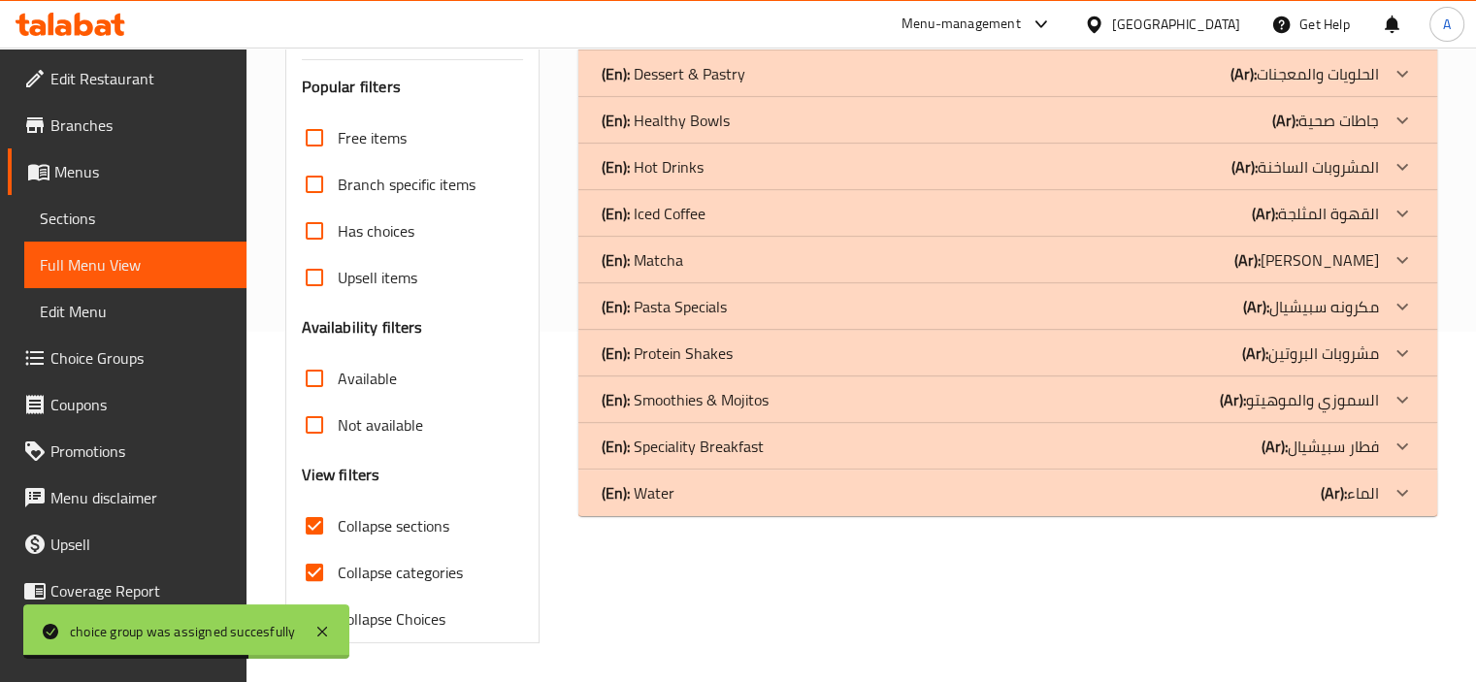
scroll to position [349, 0]
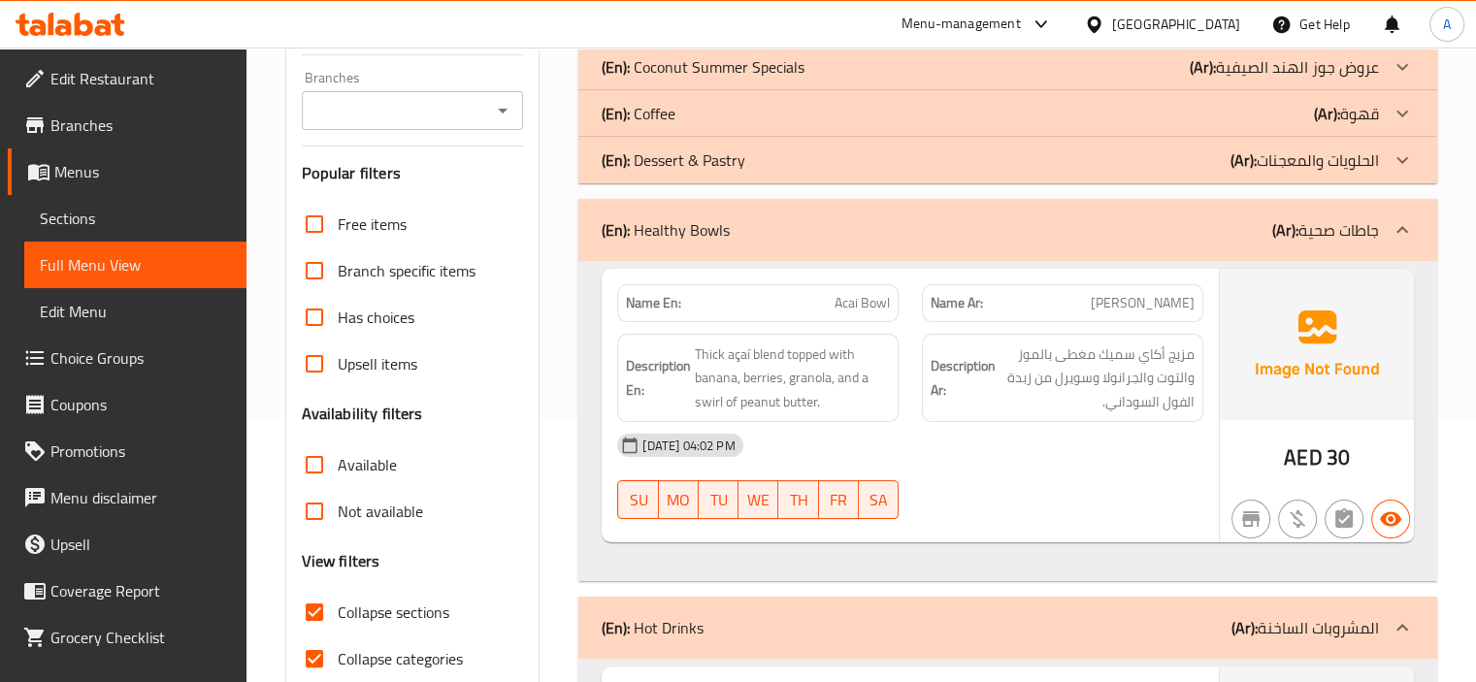
scroll to position [252, 0]
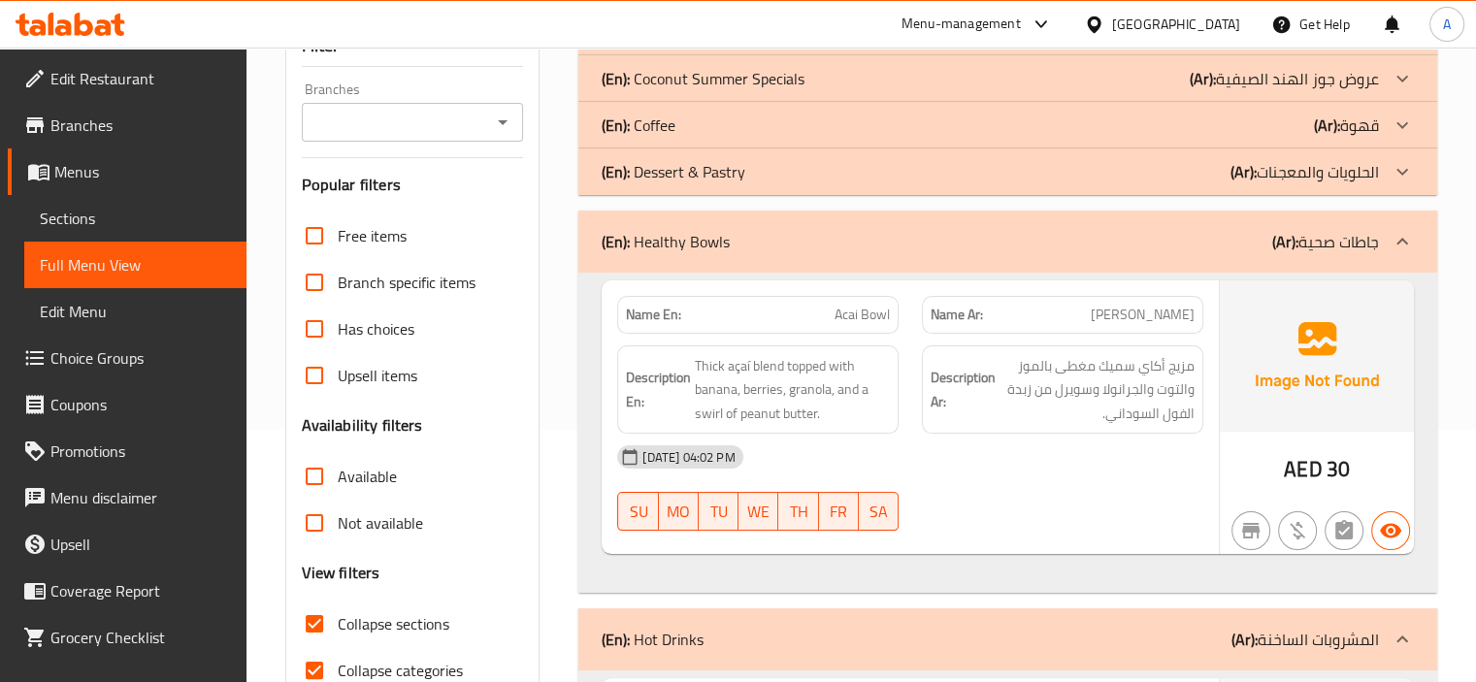
click at [668, 44] on p "(En): Dessert & Pastry" at bounding box center [635, 31] width 66 height 23
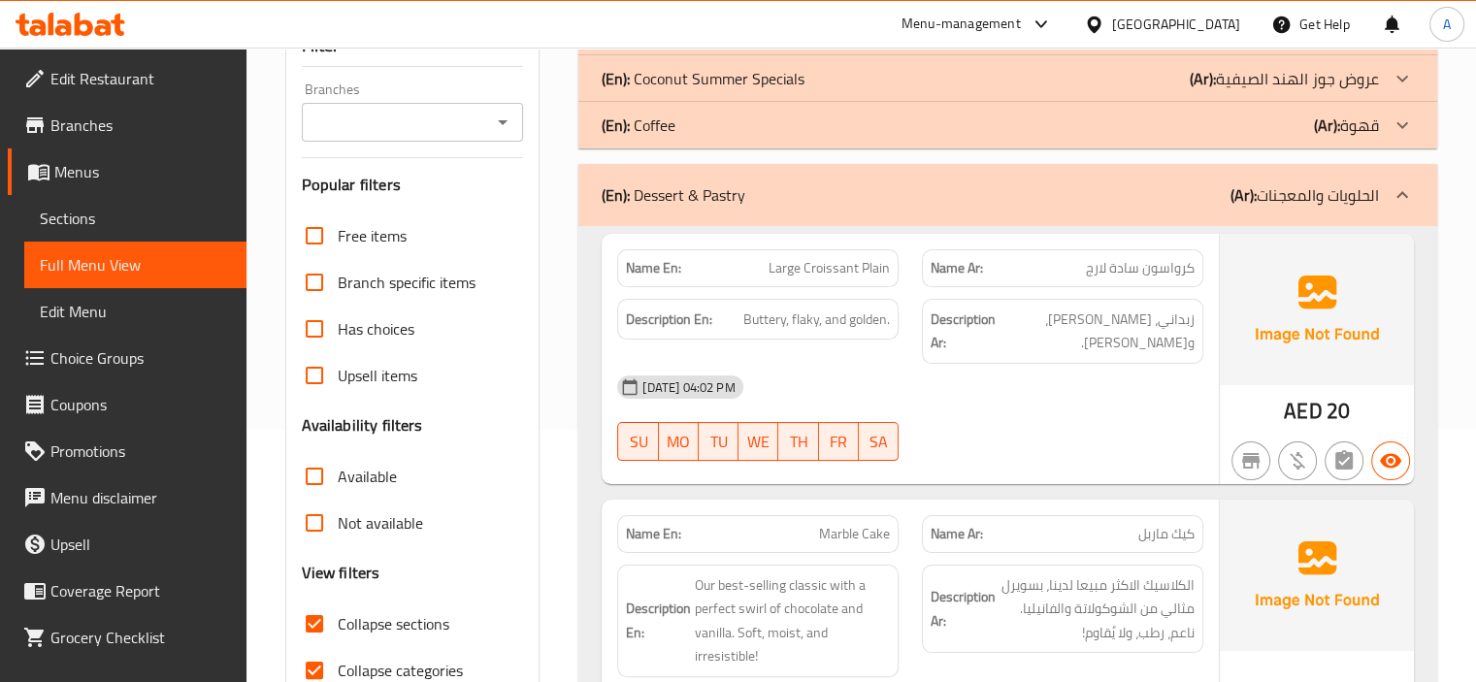
click at [721, 44] on div "(En): Coffee (Ar): قهوة" at bounding box center [990, 31] width 777 height 23
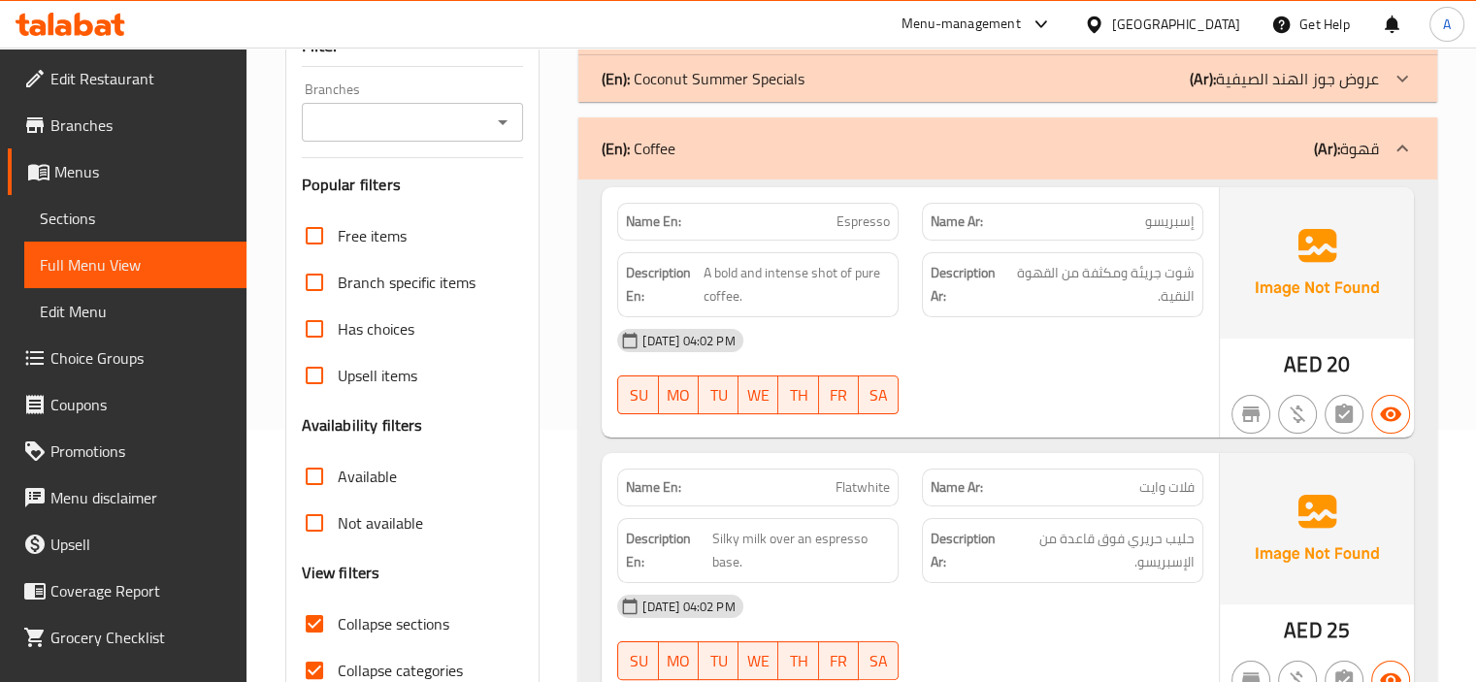
click at [668, 44] on p "(En): Coconut Summer Specials" at bounding box center [635, 31] width 66 height 23
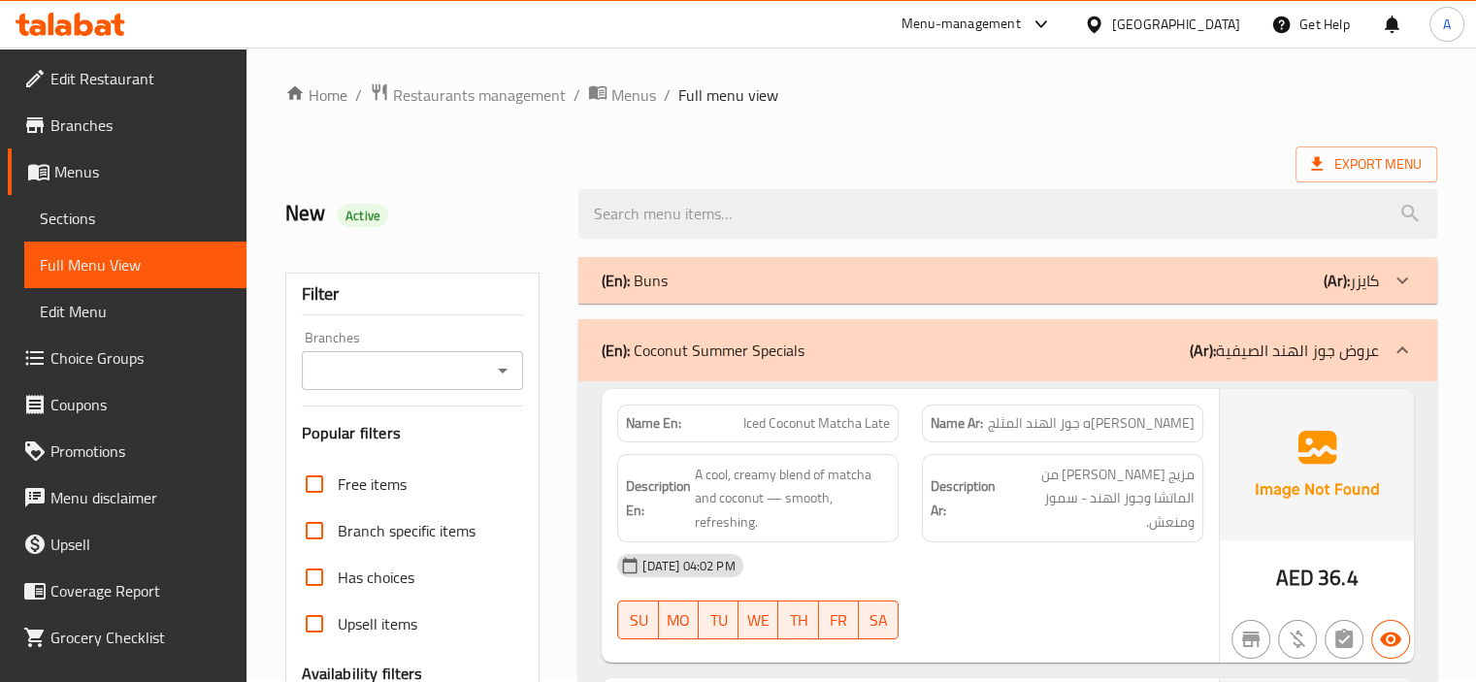
scroll to position [0, 0]
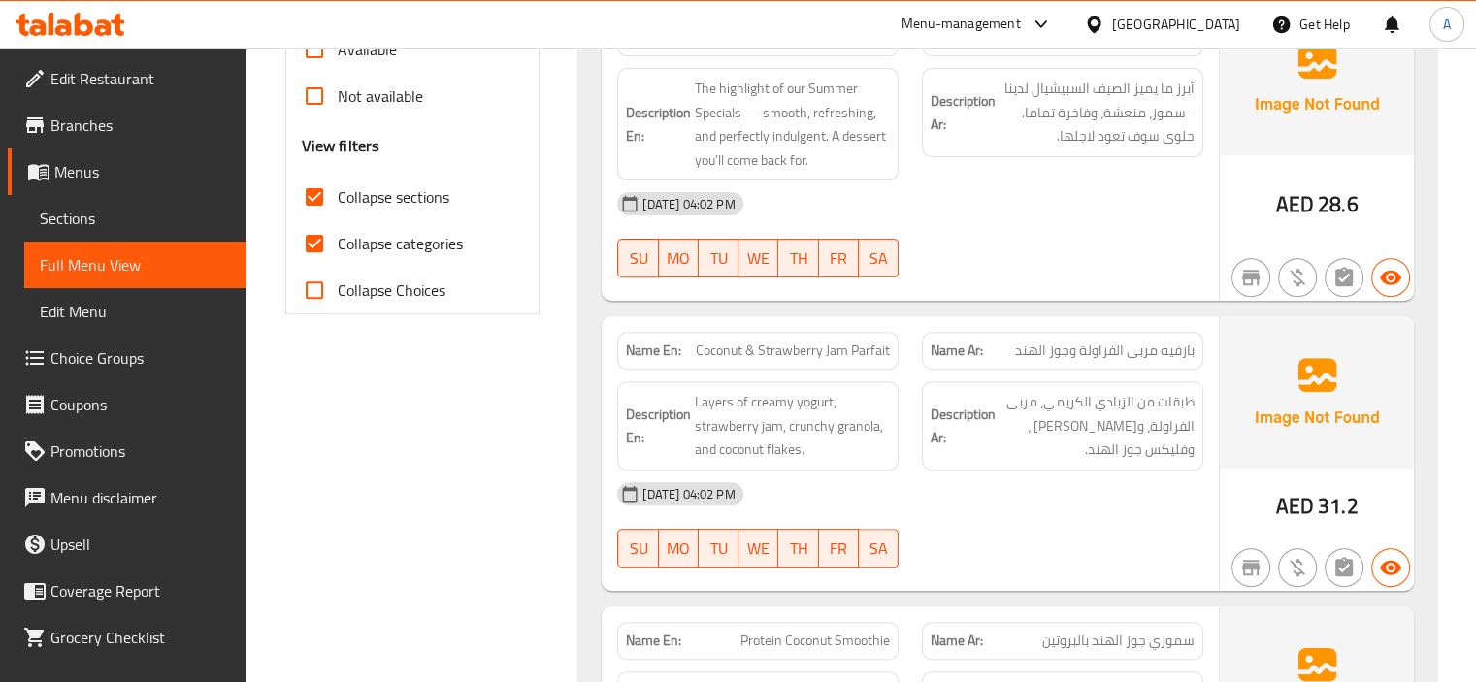
click at [415, 248] on span "Collapse categories" at bounding box center [400, 243] width 125 height 23
click at [338, 248] on input "Collapse categories" at bounding box center [314, 243] width 47 height 47
checkbox input "false"
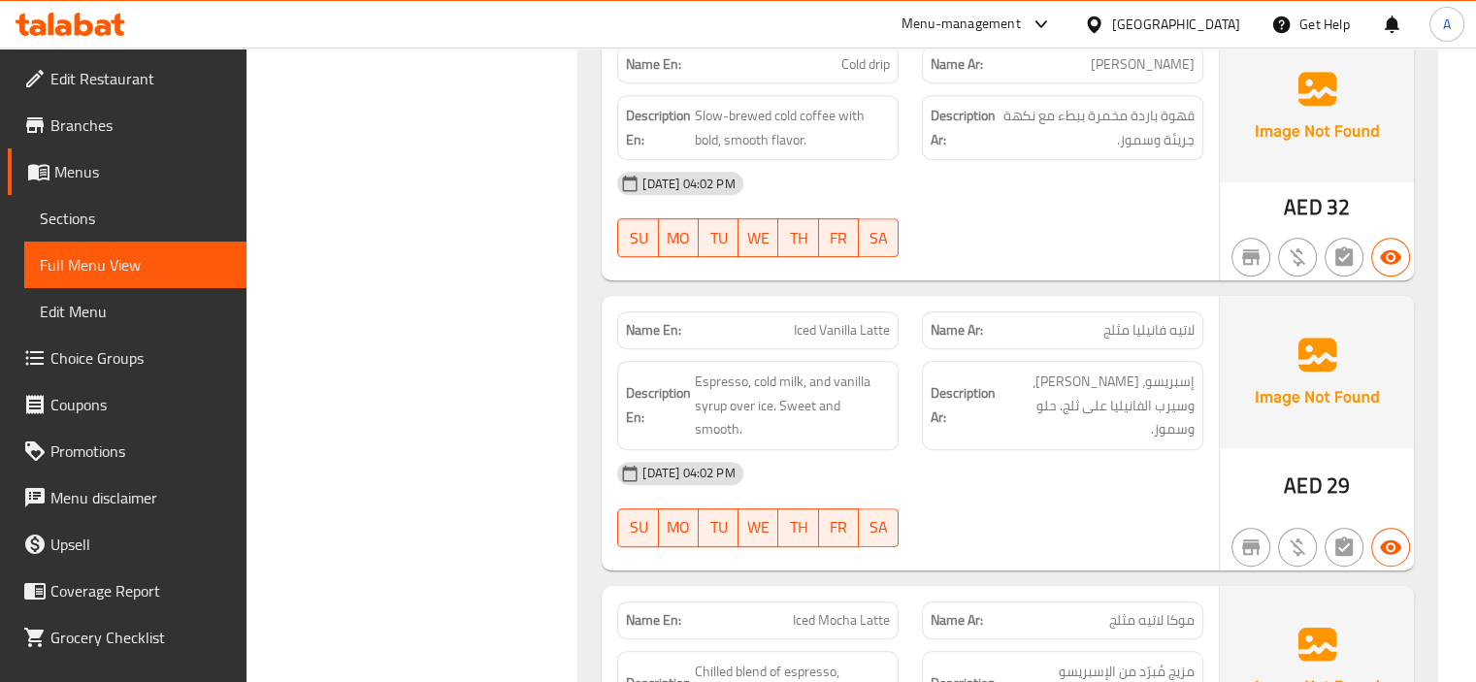
scroll to position [8152, 0]
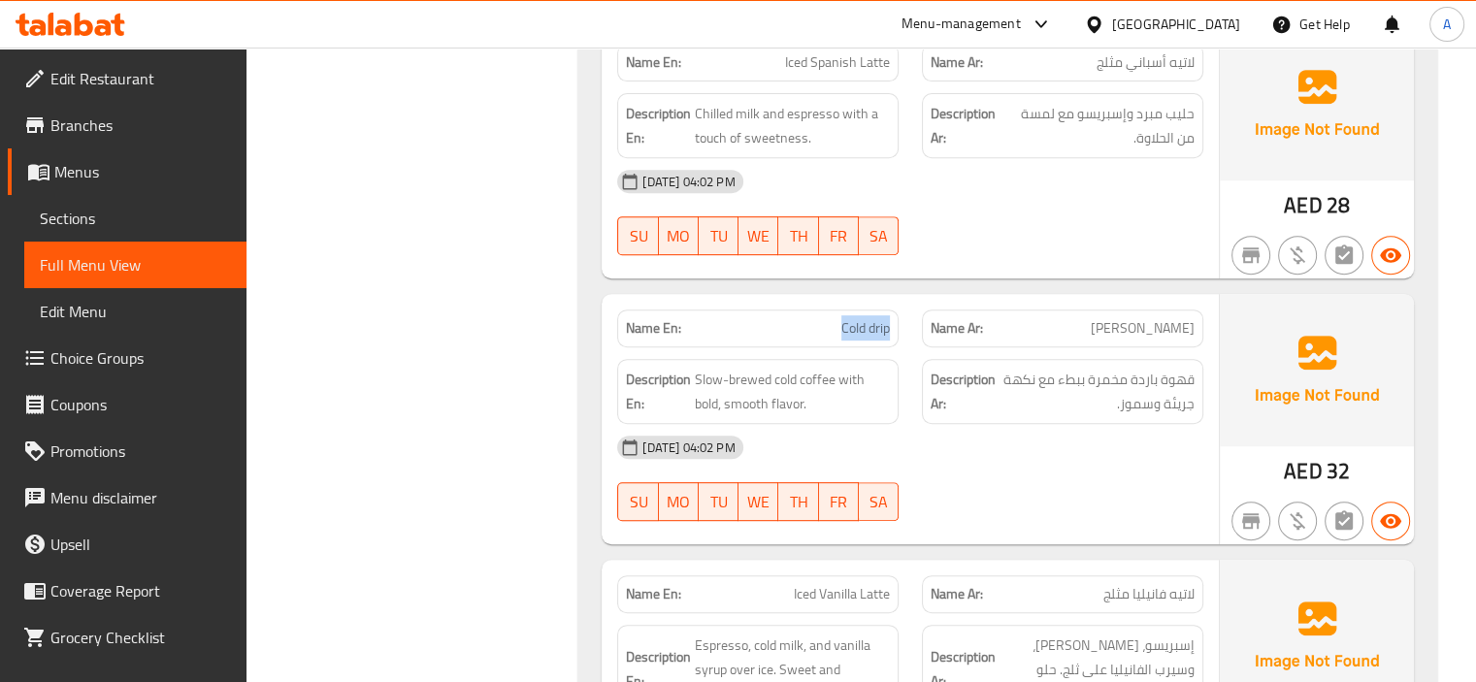
drag, startPoint x: 832, startPoint y: 284, endPoint x: 897, endPoint y: 279, distance: 65.3
copy span "Cold drip"
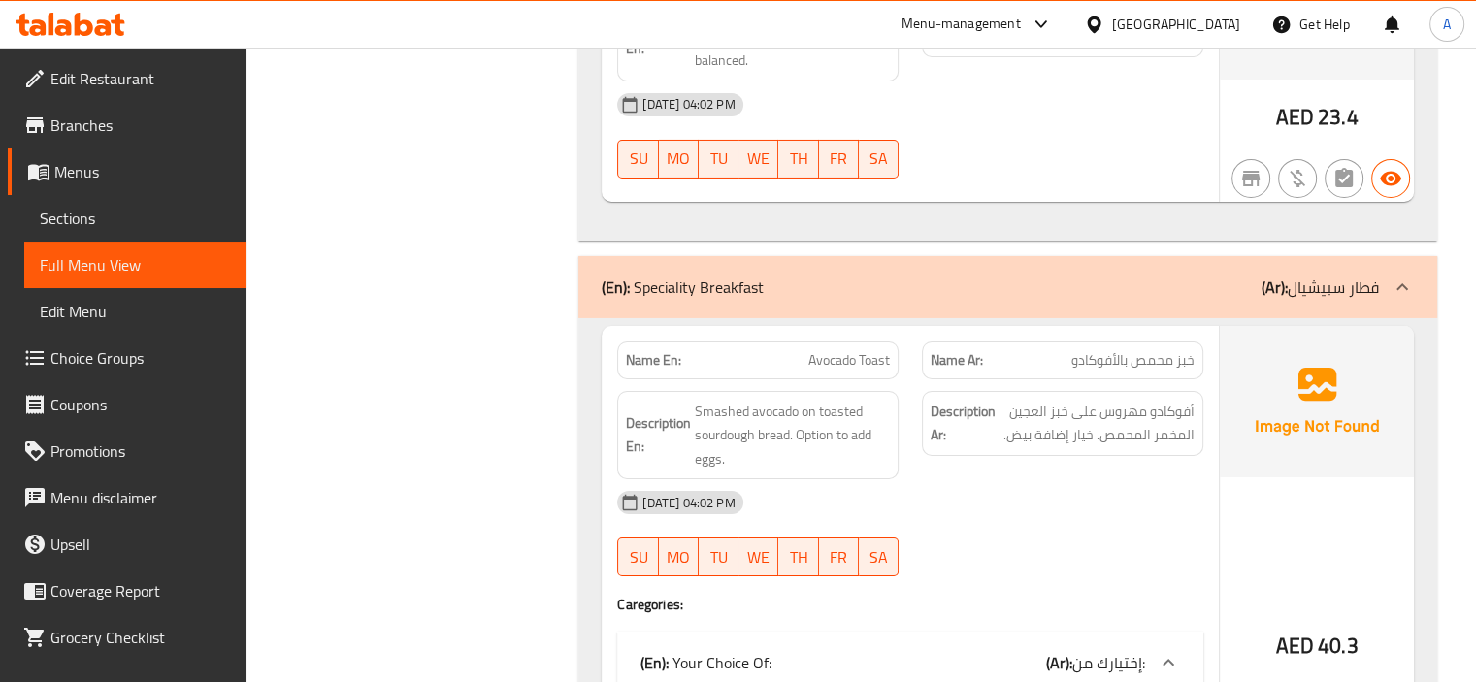
scroll to position [14072, 0]
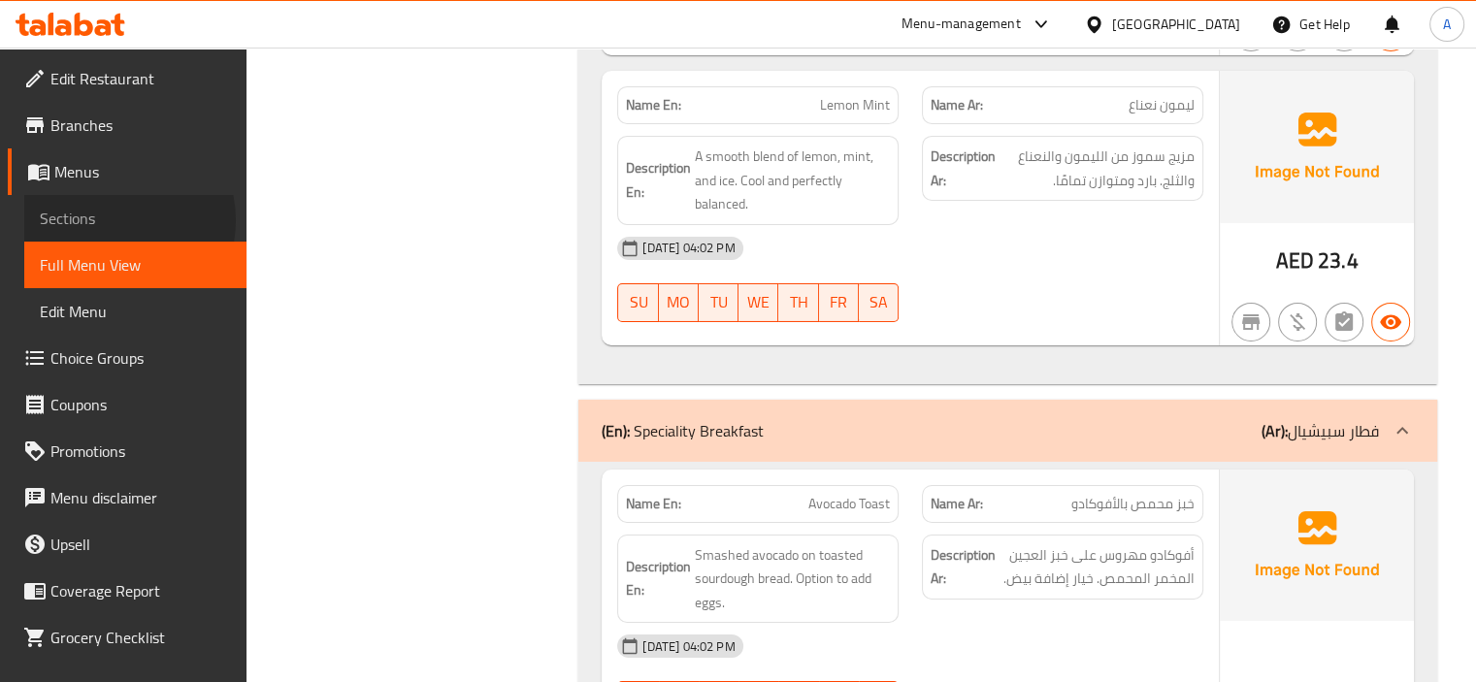
click at [110, 220] on span "Sections" at bounding box center [135, 218] width 191 height 23
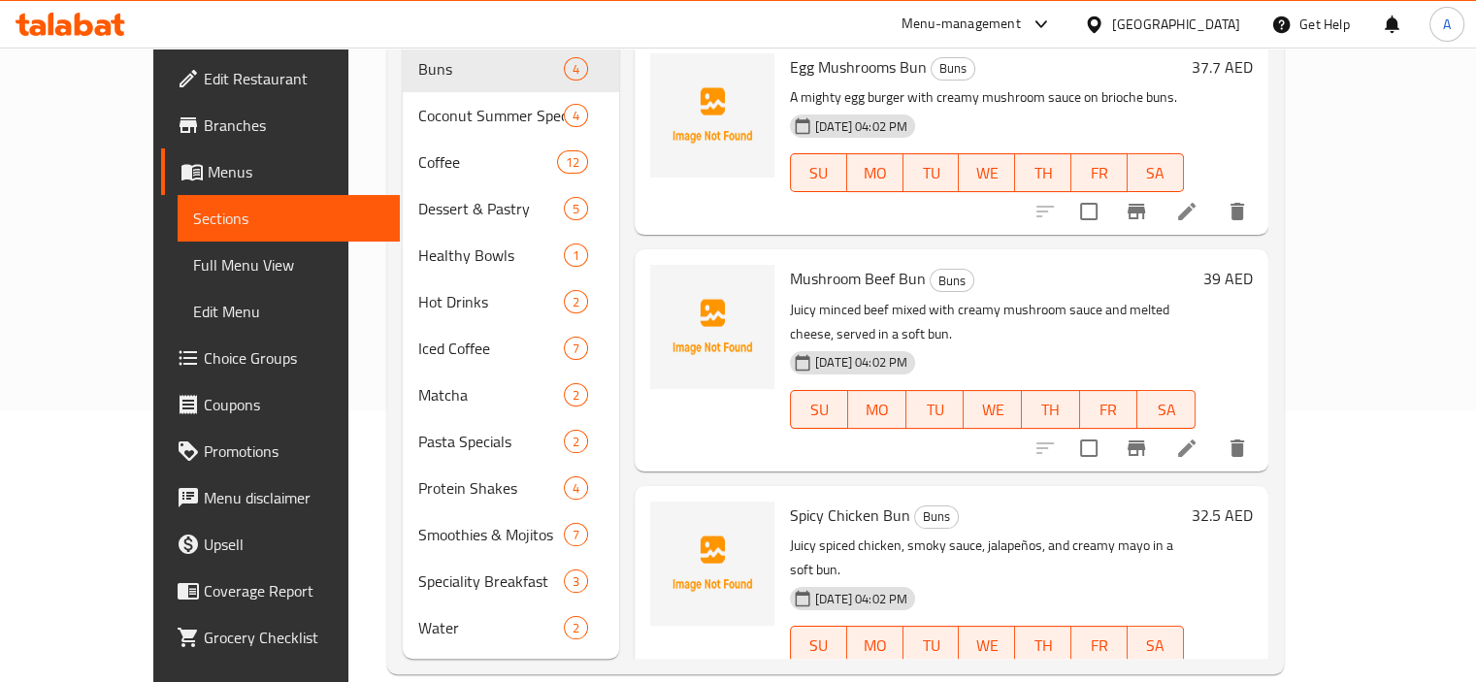
click at [208, 174] on span "Menus" at bounding box center [296, 171] width 177 height 23
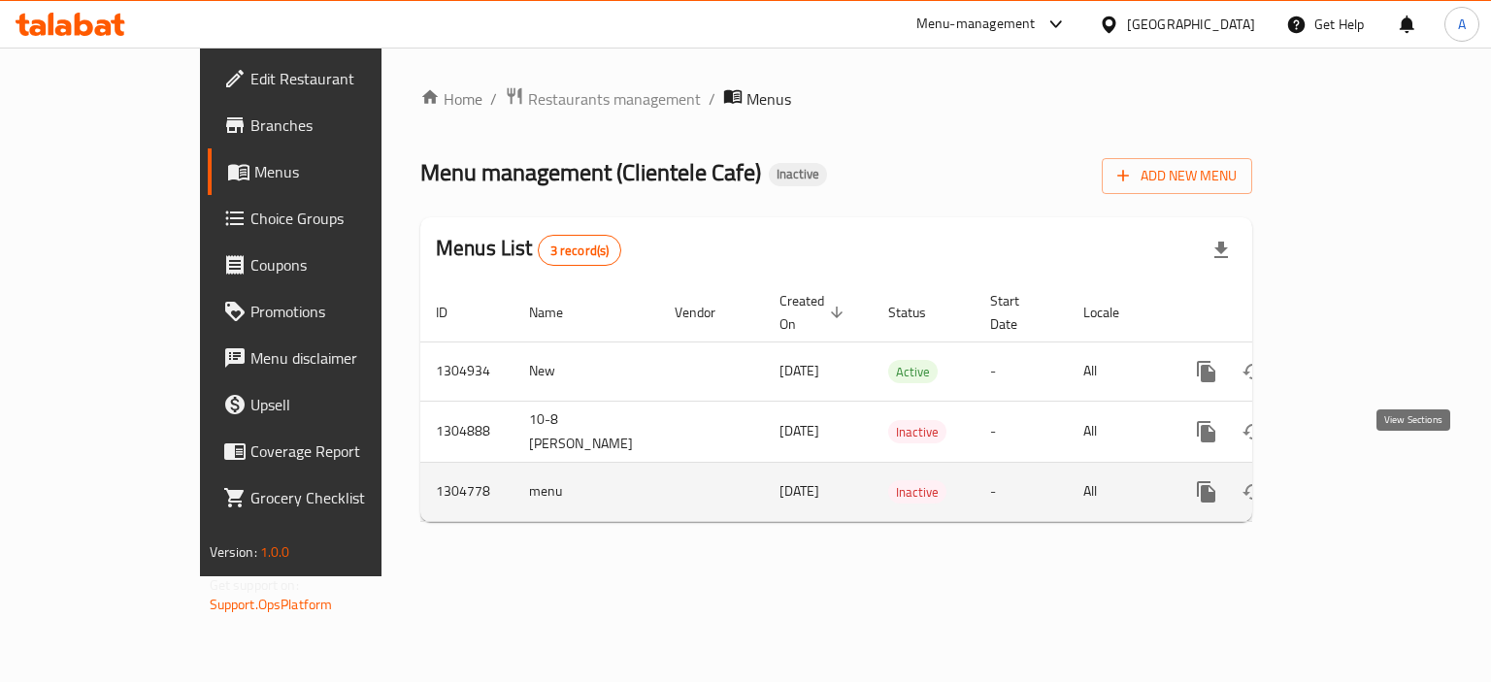
click at [1358, 480] on icon "enhanced table" at bounding box center [1345, 491] width 23 height 23
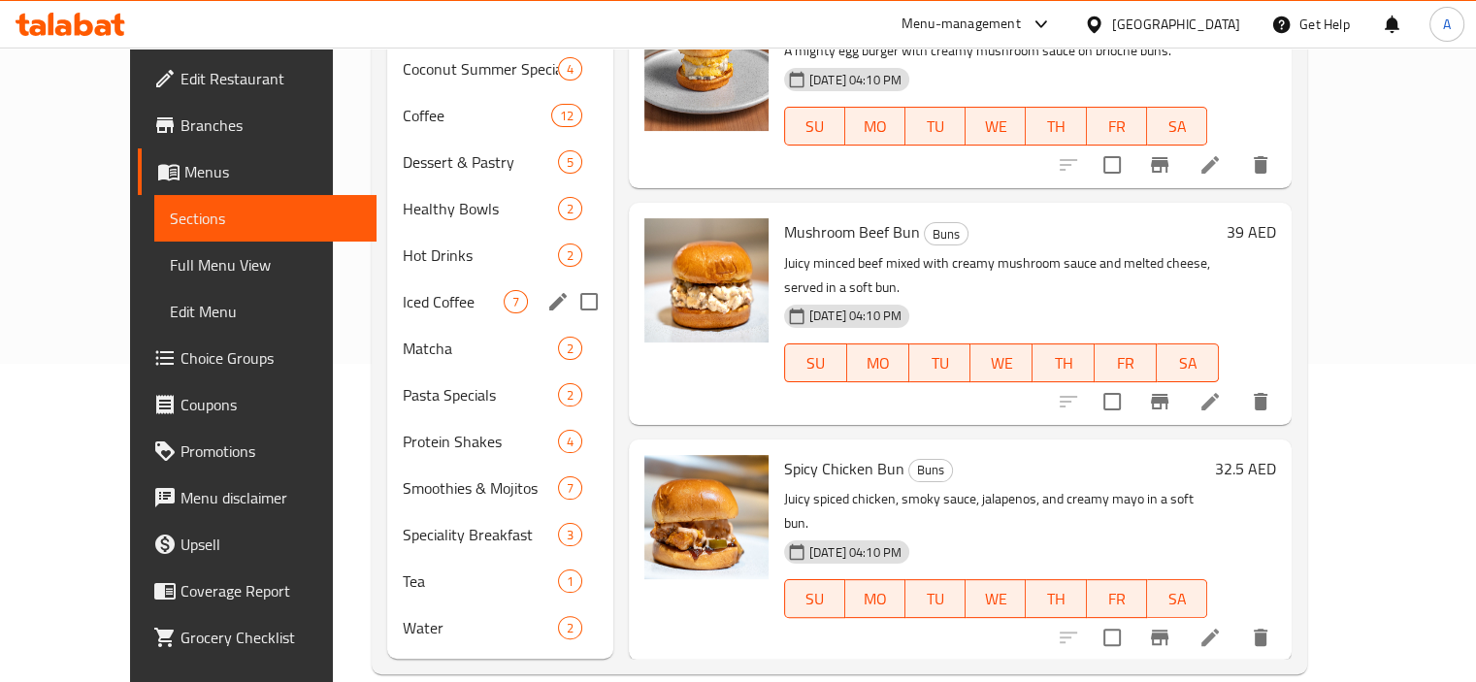
scroll to position [319, 0]
click at [421, 569] on span "Tea" at bounding box center [453, 580] width 101 height 23
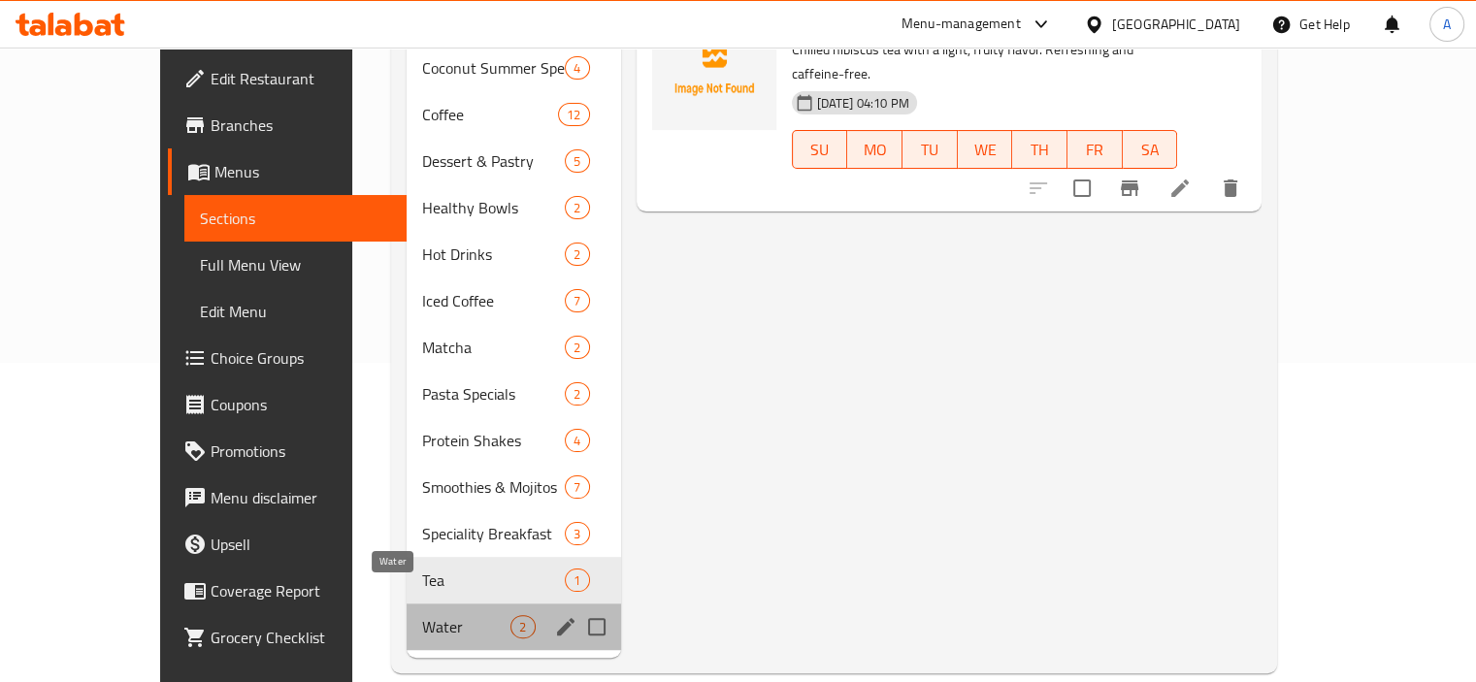
click at [422, 615] on span "Water" at bounding box center [466, 626] width 88 height 23
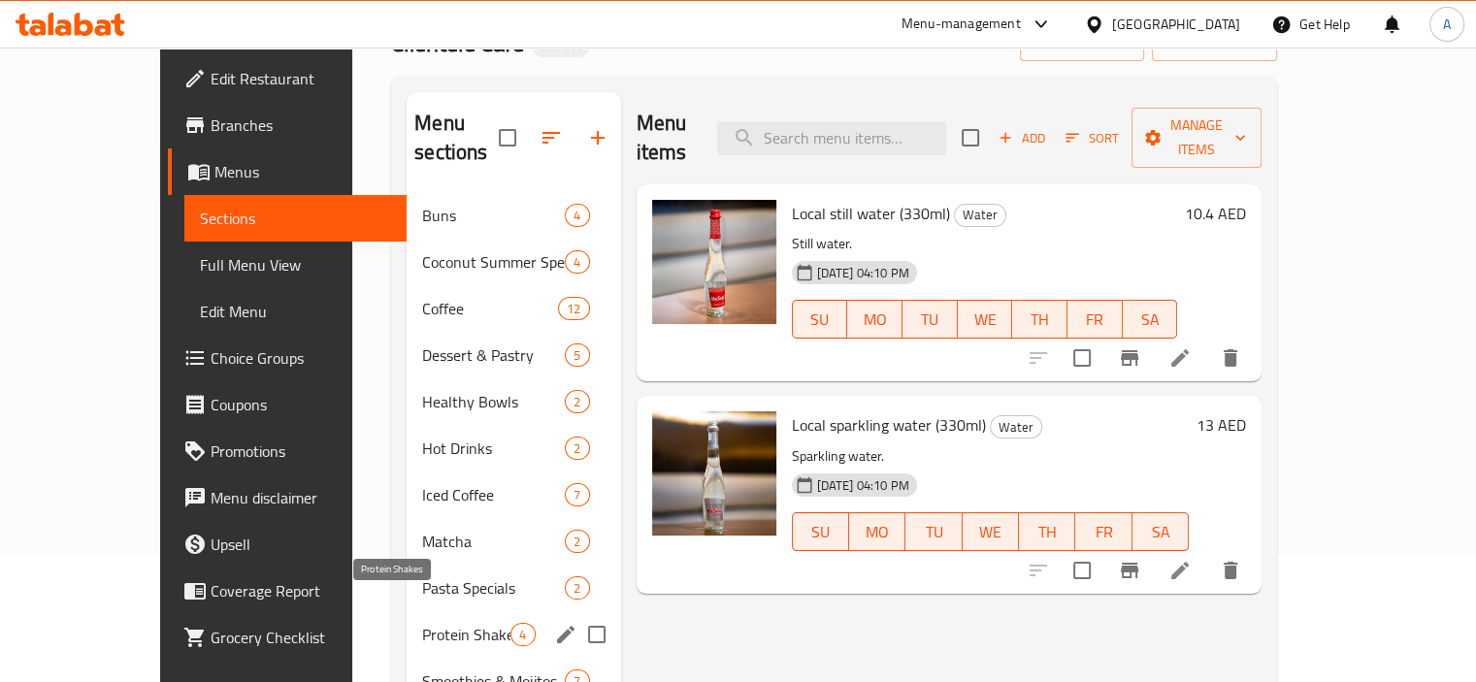
scroll to position [319, 0]
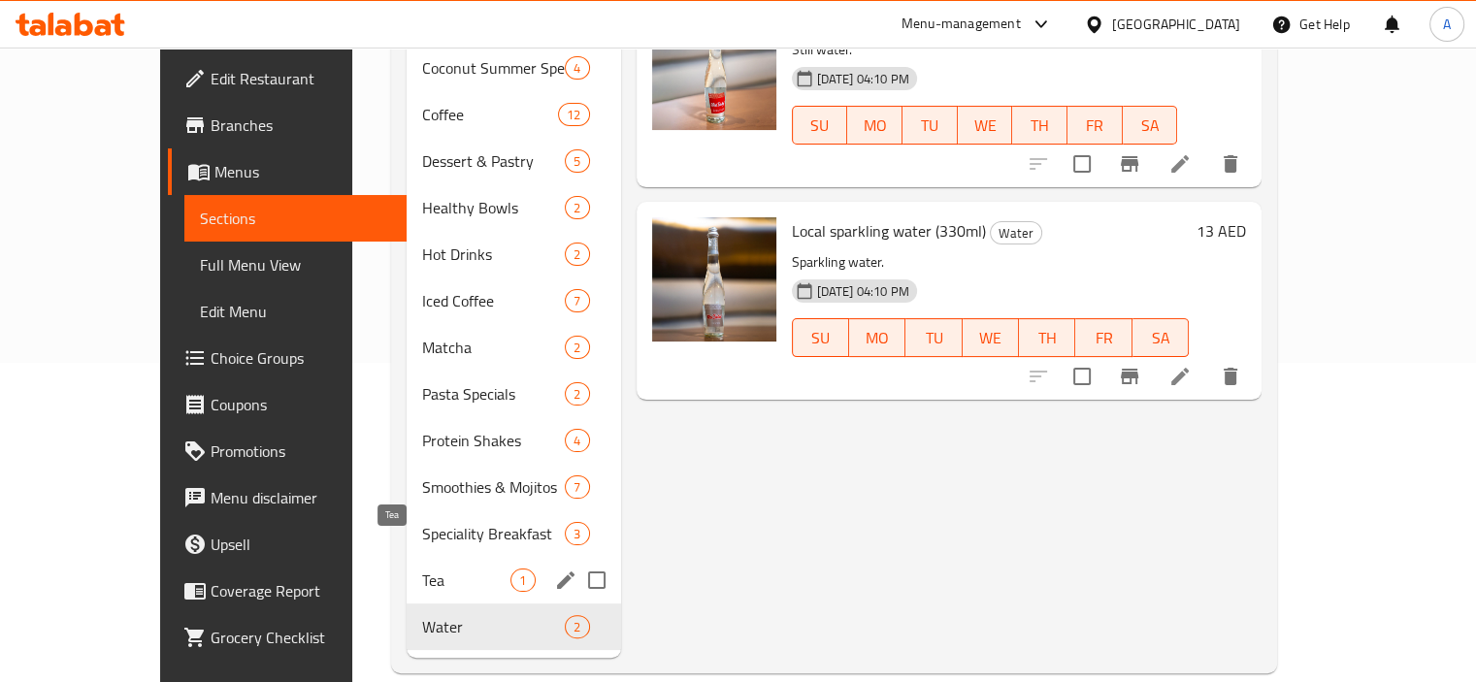
click at [422, 569] on span "Tea" at bounding box center [466, 580] width 88 height 23
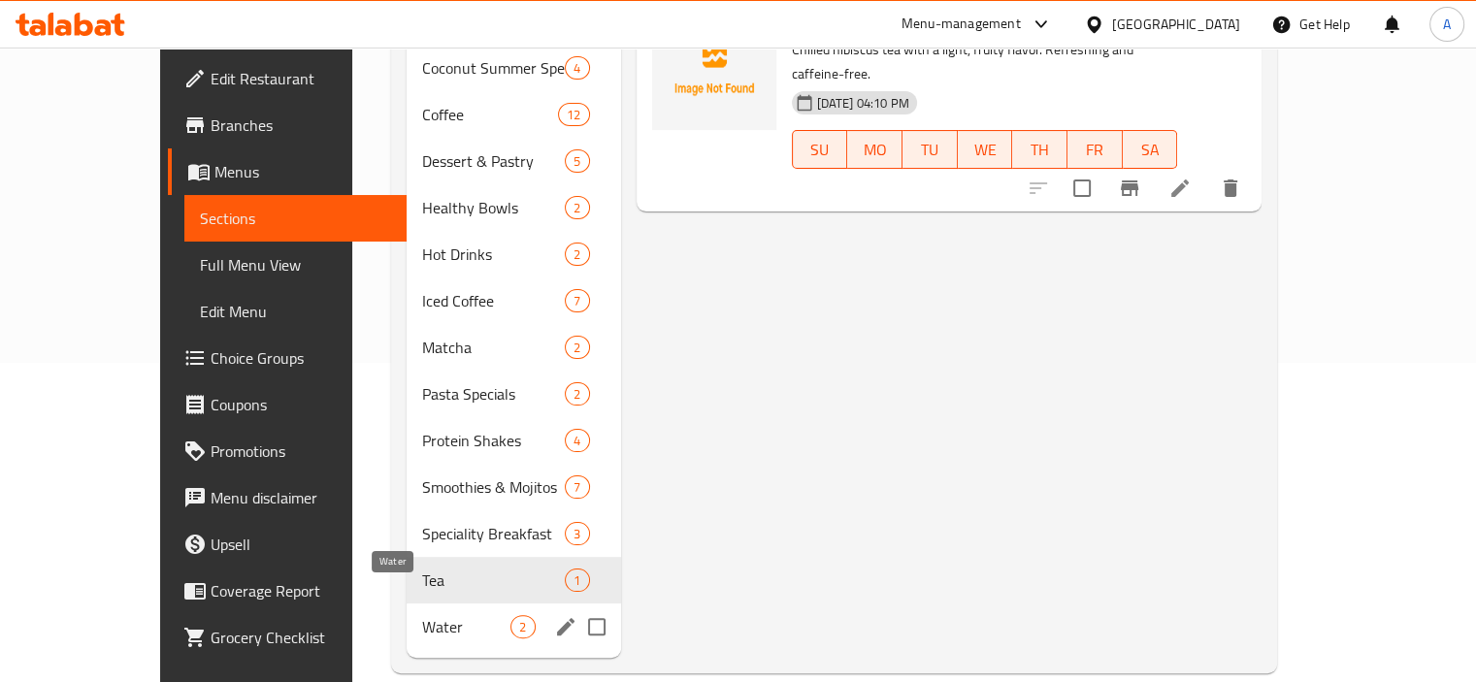
click at [407, 608] on div "Water 2" at bounding box center [514, 627] width 214 height 47
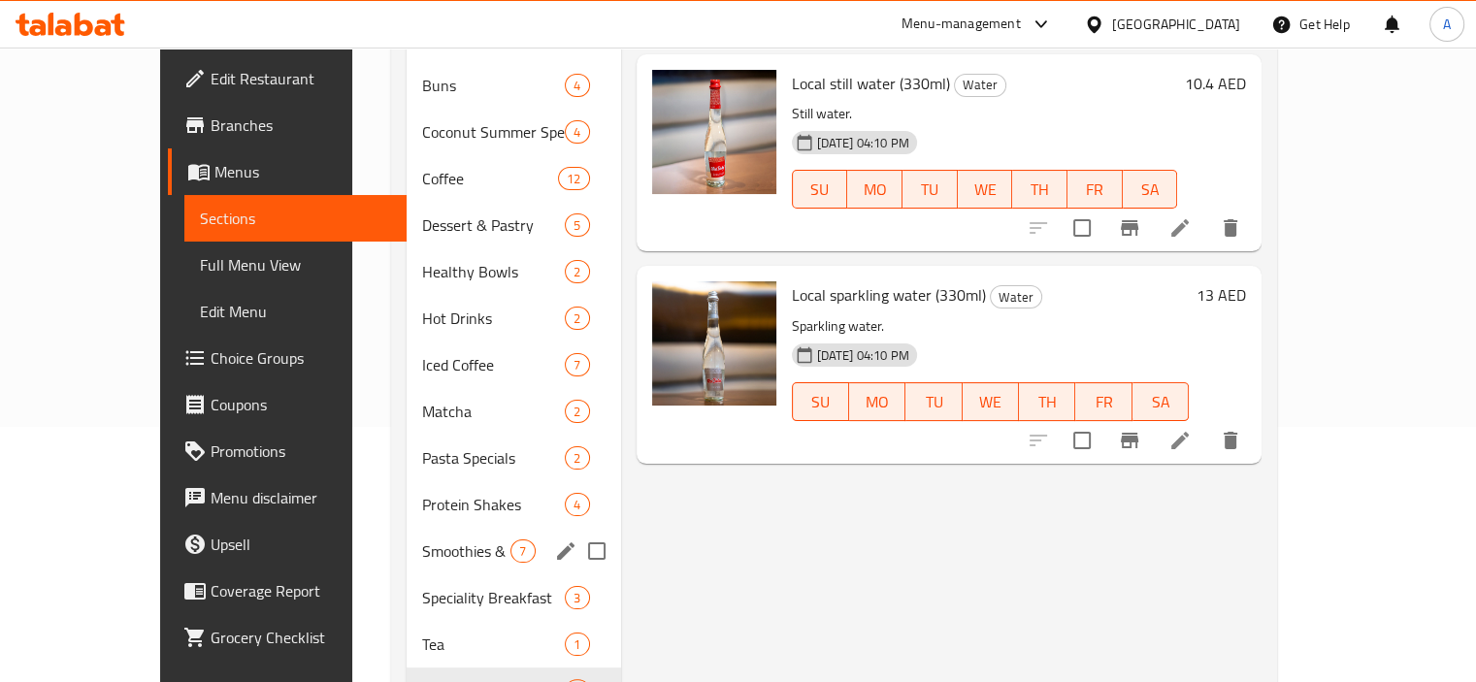
scroll to position [222, 0]
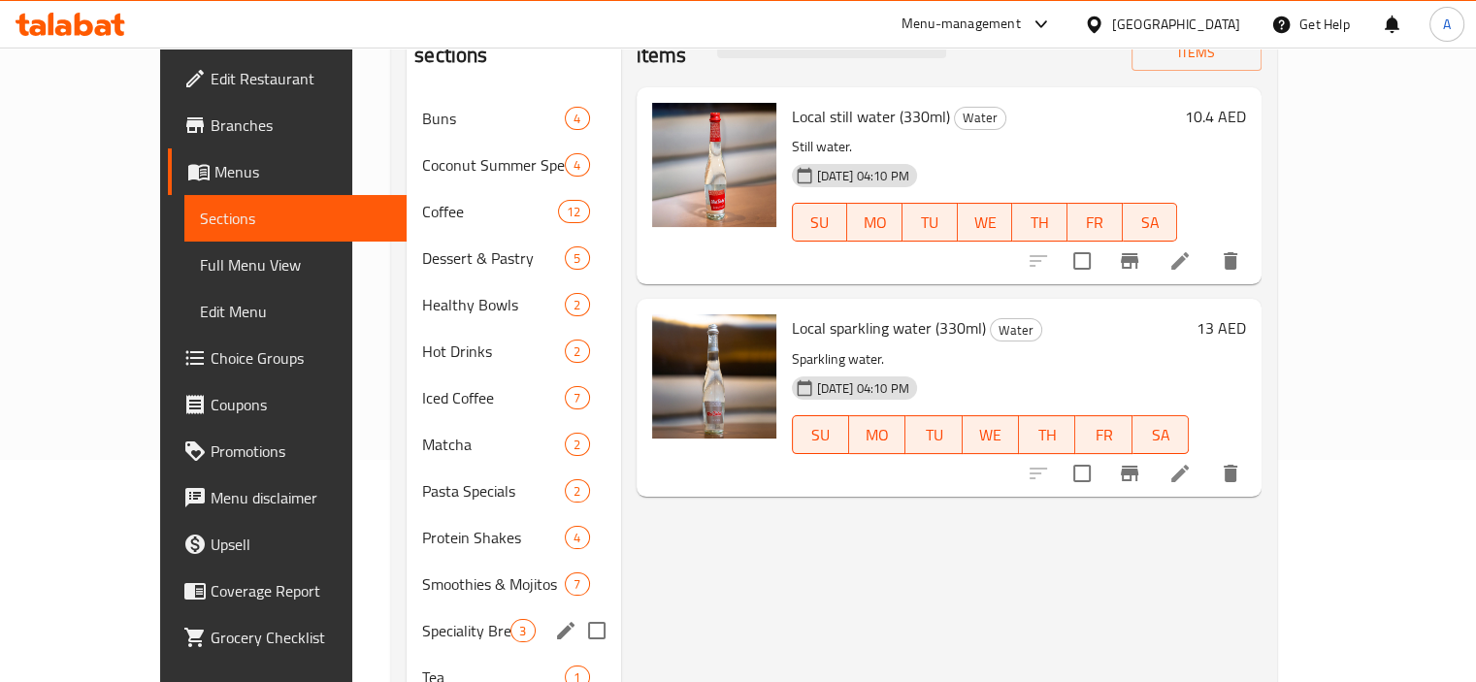
click at [407, 608] on div "Speciality Breakfast 3" at bounding box center [514, 631] width 214 height 47
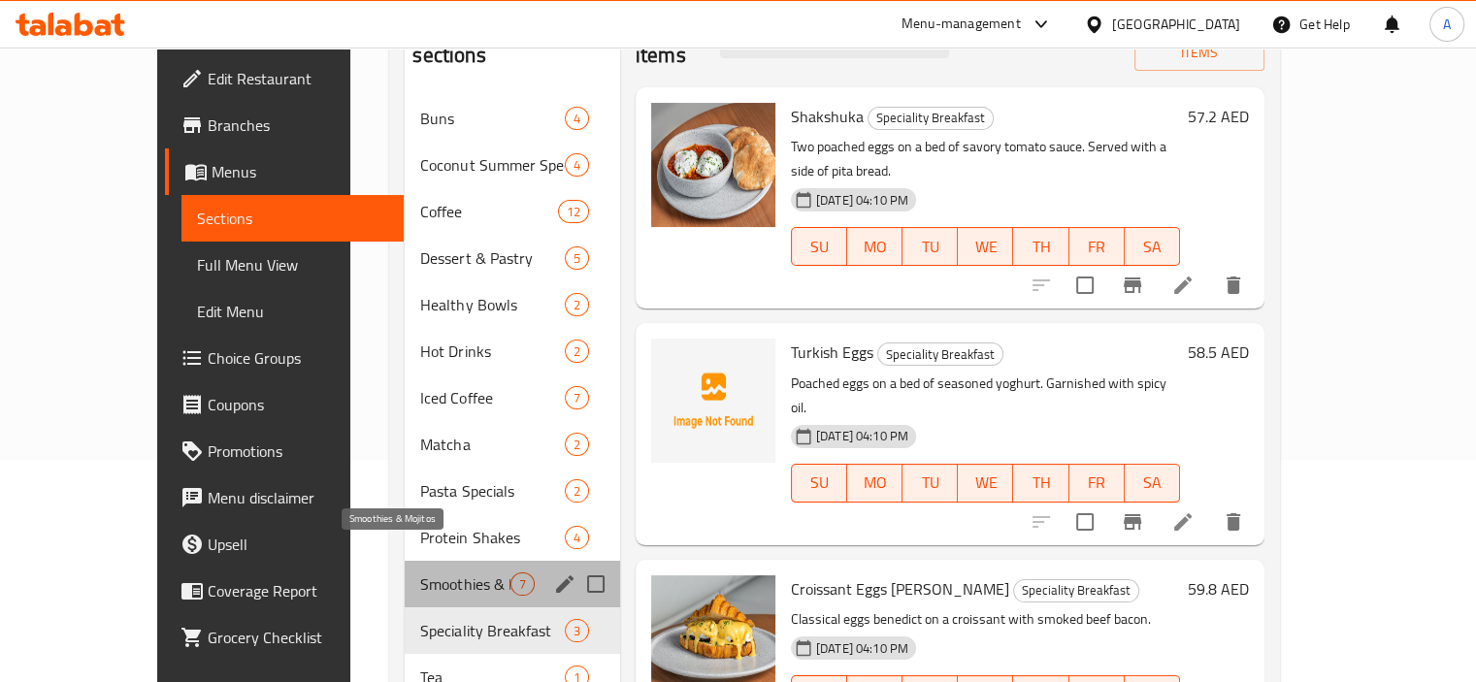
click at [420, 573] on span "Smoothies & Mojitos" at bounding box center [464, 584] width 89 height 23
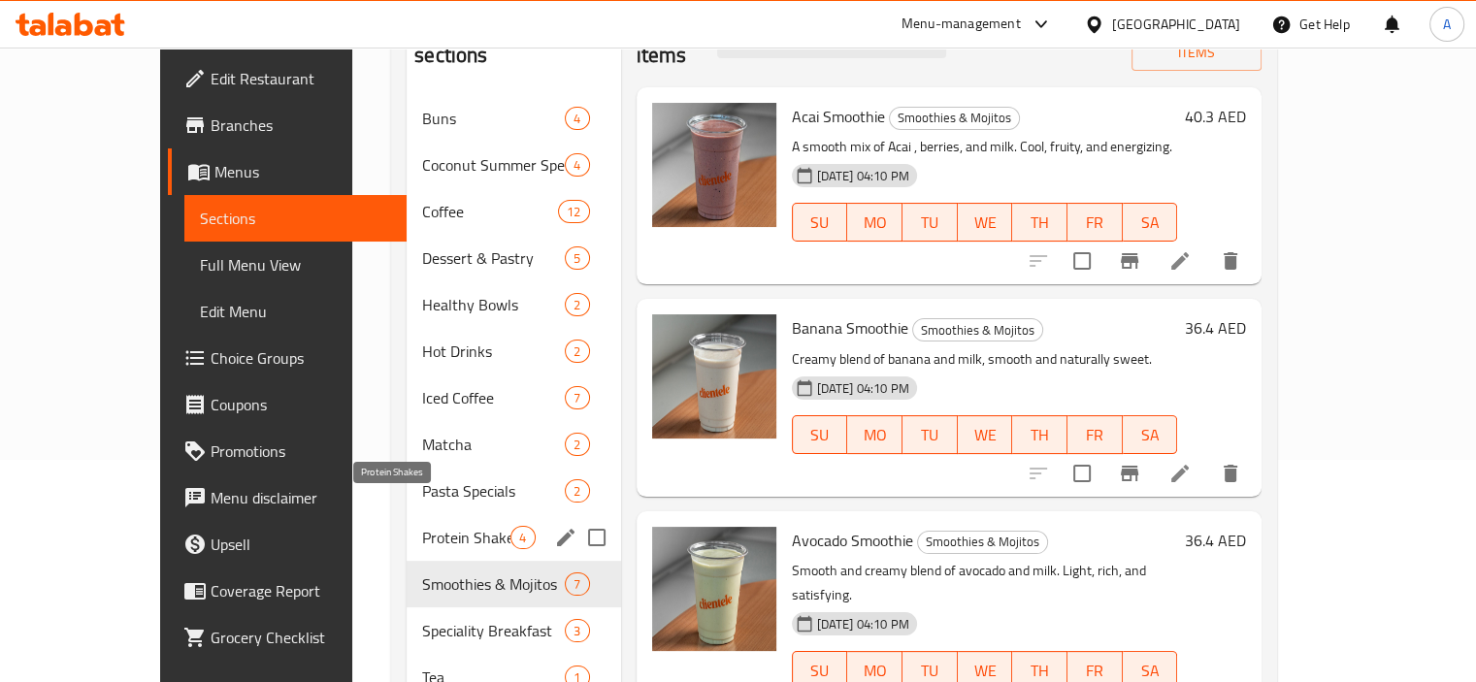
click at [422, 526] on span "Protein Shakes" at bounding box center [466, 537] width 88 height 23
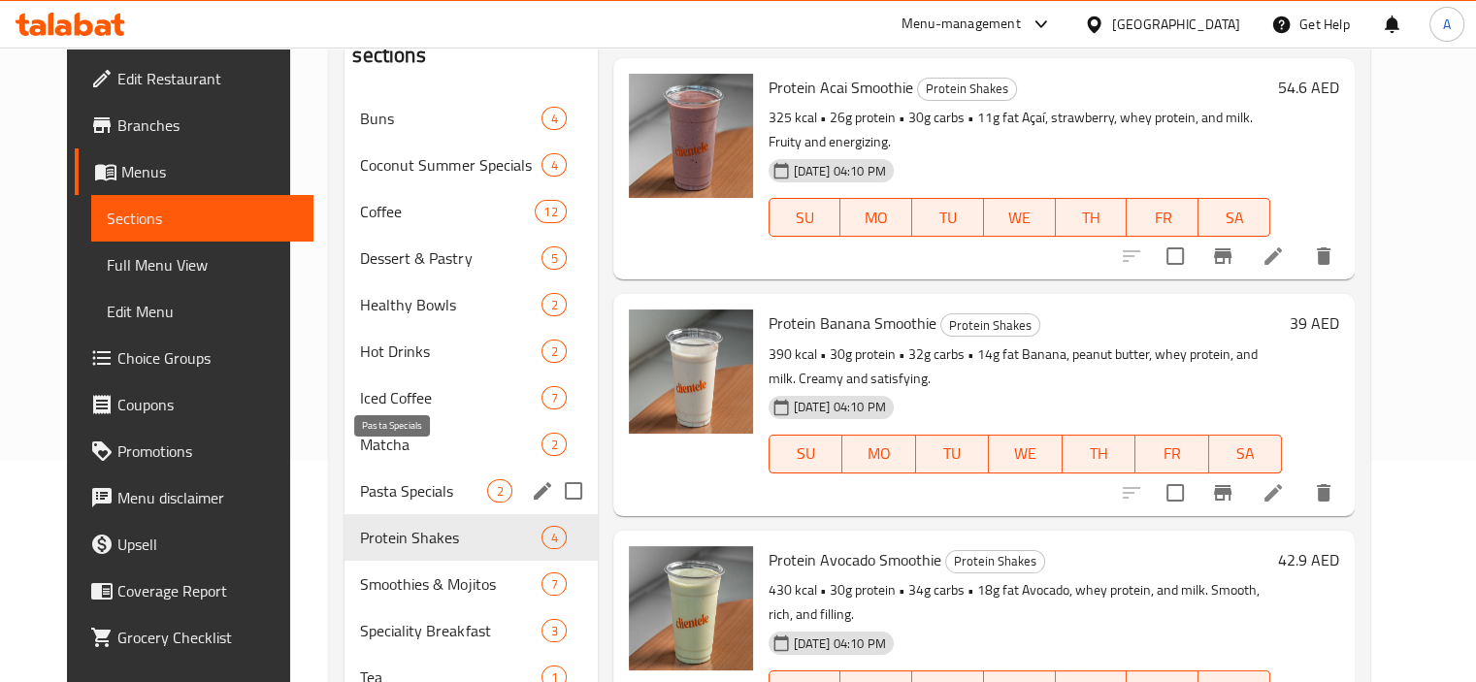
click at [398, 479] on span "Pasta Specials" at bounding box center [423, 490] width 127 height 23
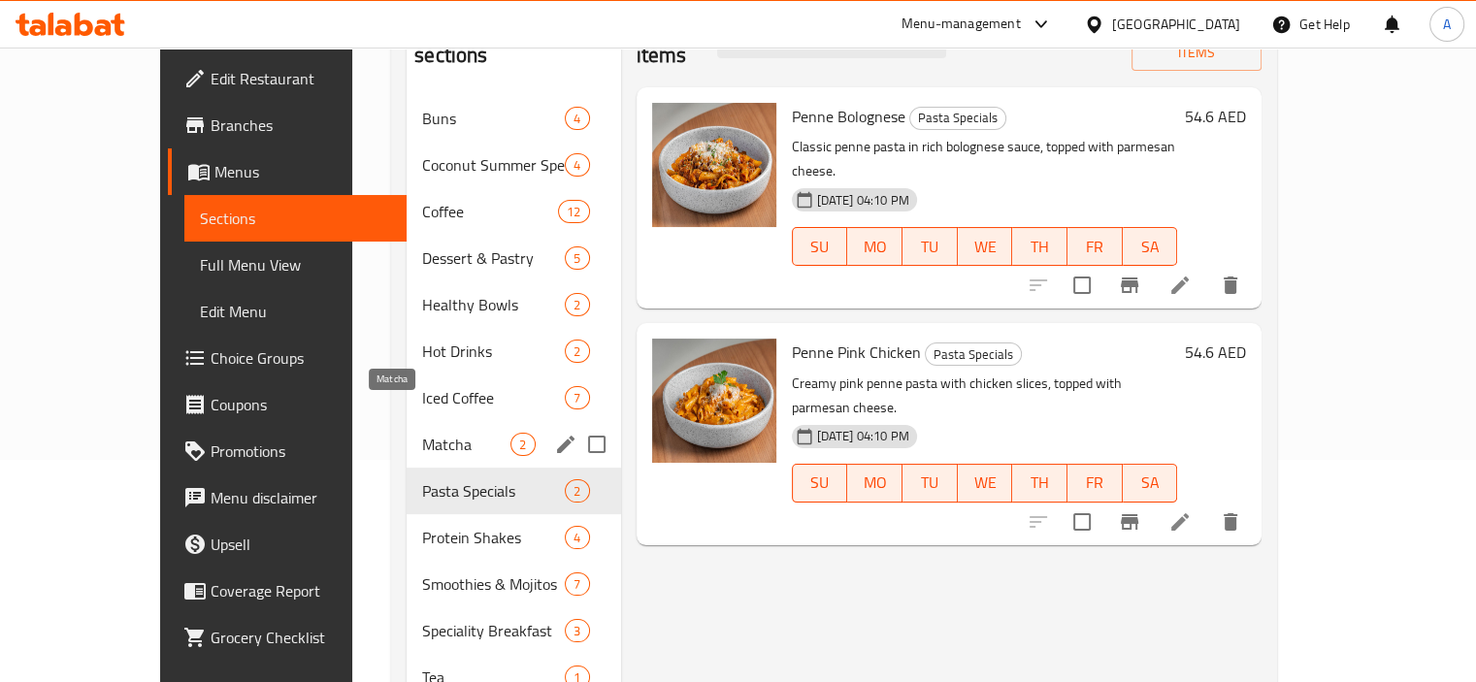
click at [422, 433] on span "Matcha" at bounding box center [466, 444] width 88 height 23
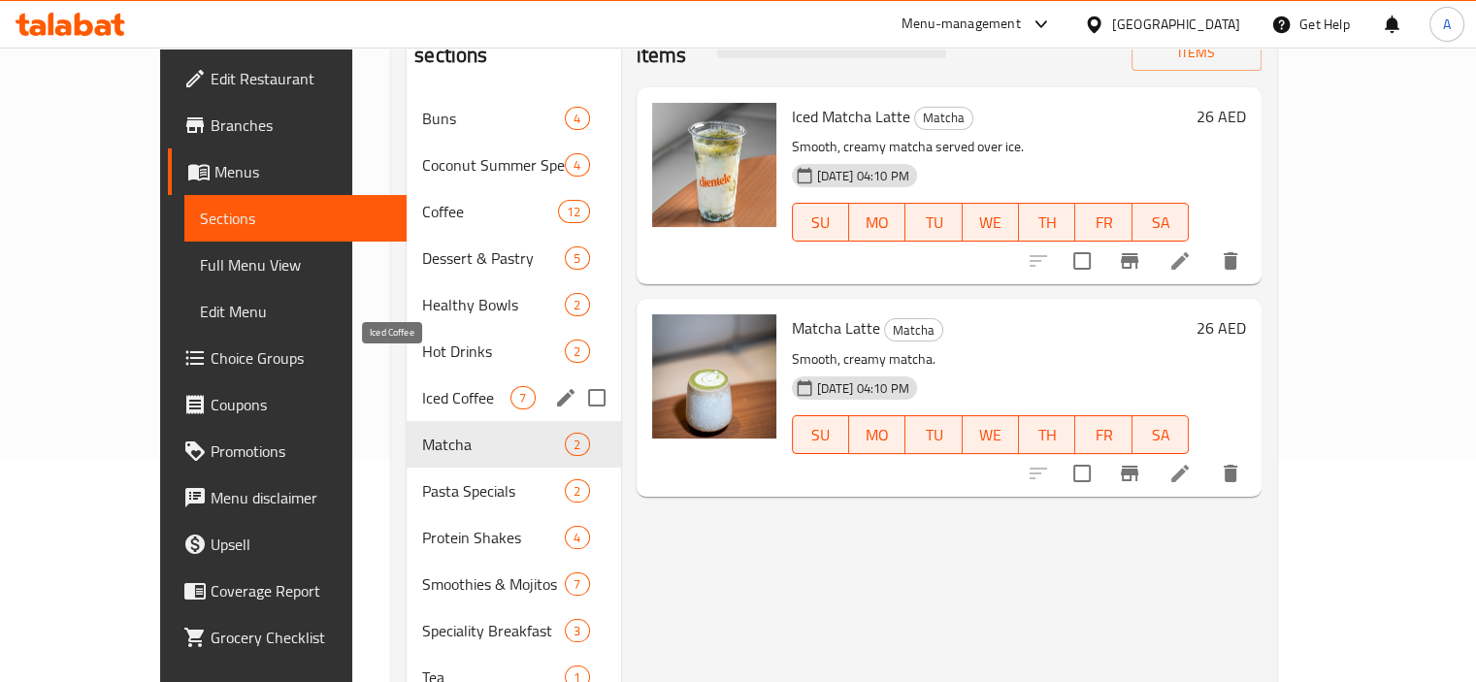
click at [422, 386] on span "Iced Coffee" at bounding box center [466, 397] width 88 height 23
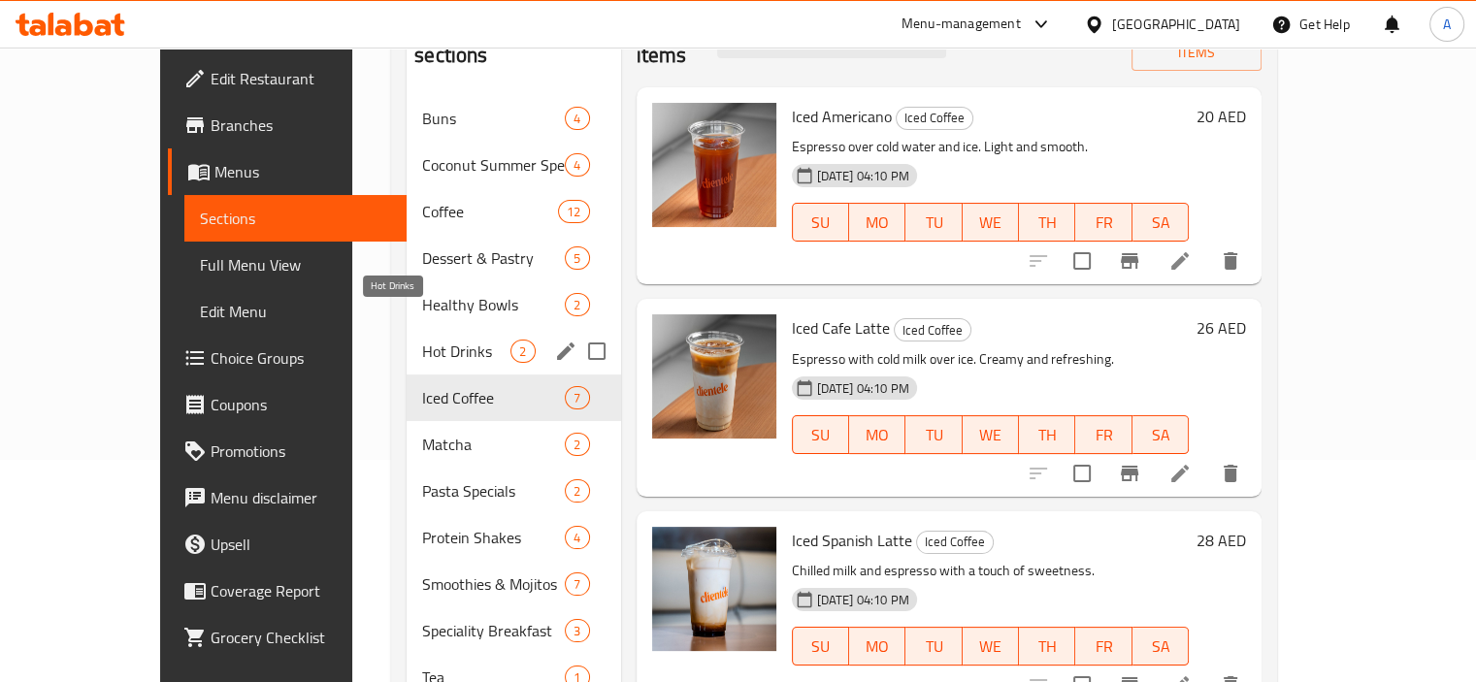
click at [422, 340] on span "Hot Drinks" at bounding box center [466, 351] width 88 height 23
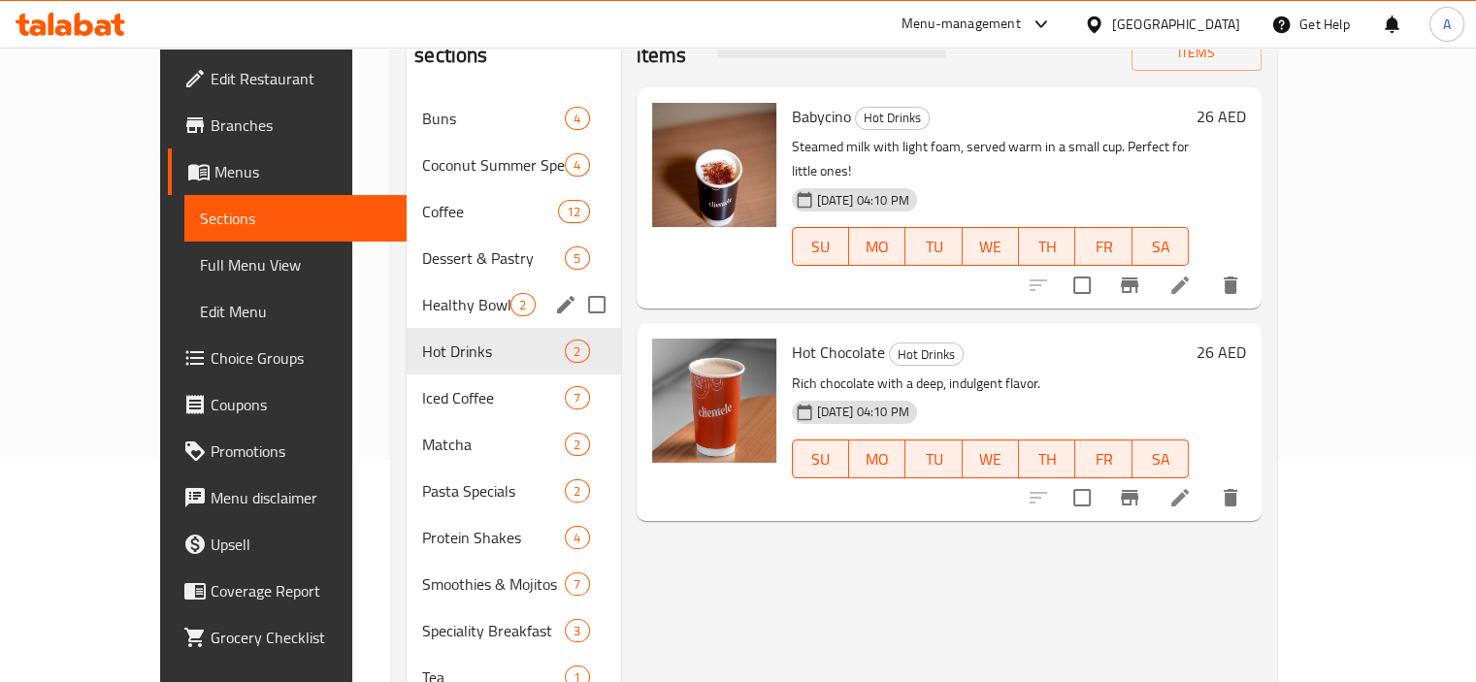
click at [407, 281] on div "Healthy Bowls 2" at bounding box center [514, 304] width 214 height 47
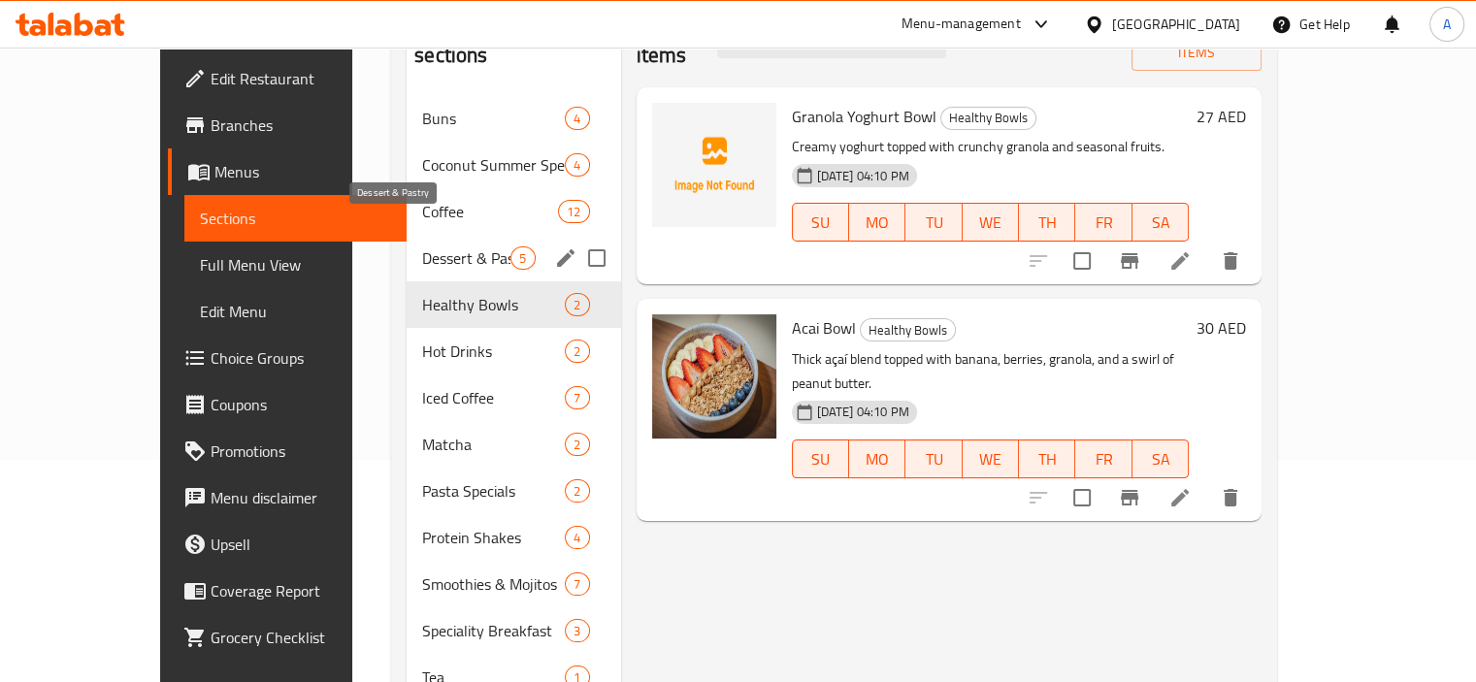
click at [422, 247] on span "Dessert & Pastry" at bounding box center [466, 258] width 88 height 23
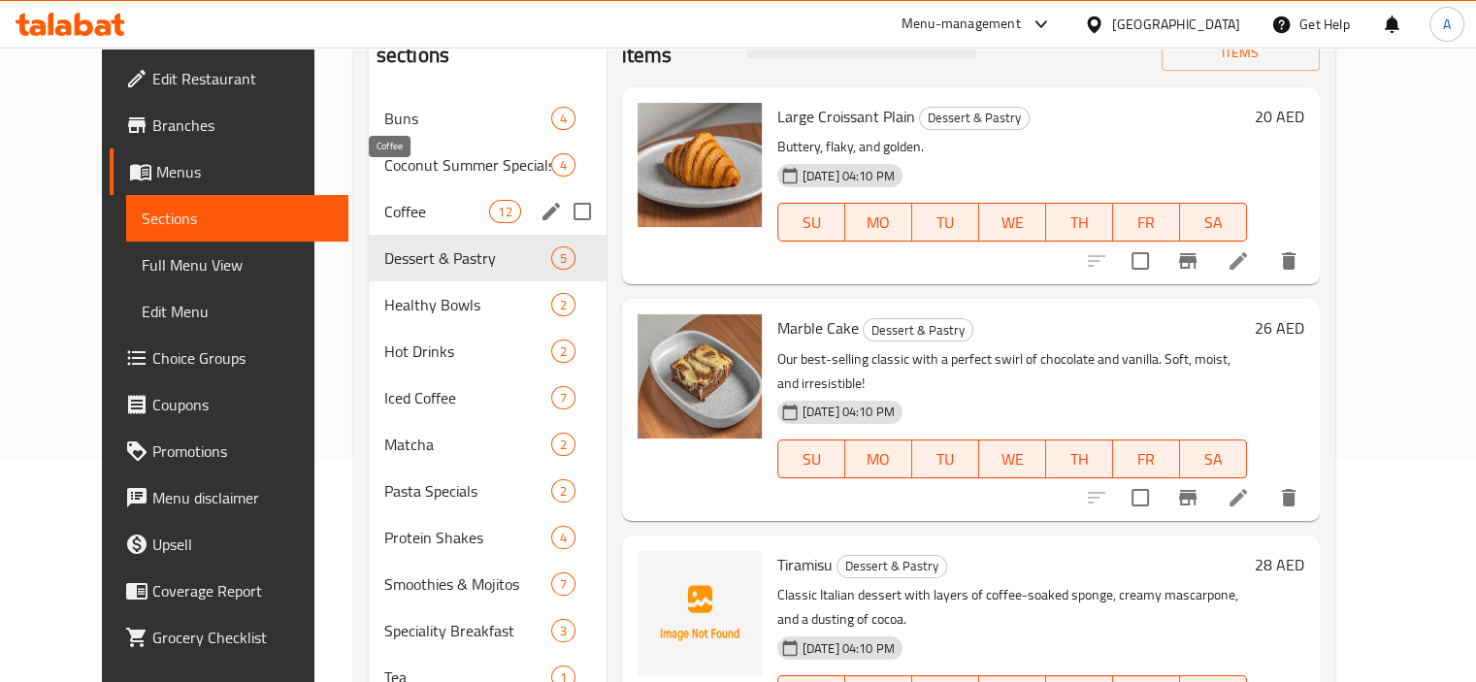
click at [411, 200] on span "Coffee" at bounding box center [437, 211] width 106 height 23
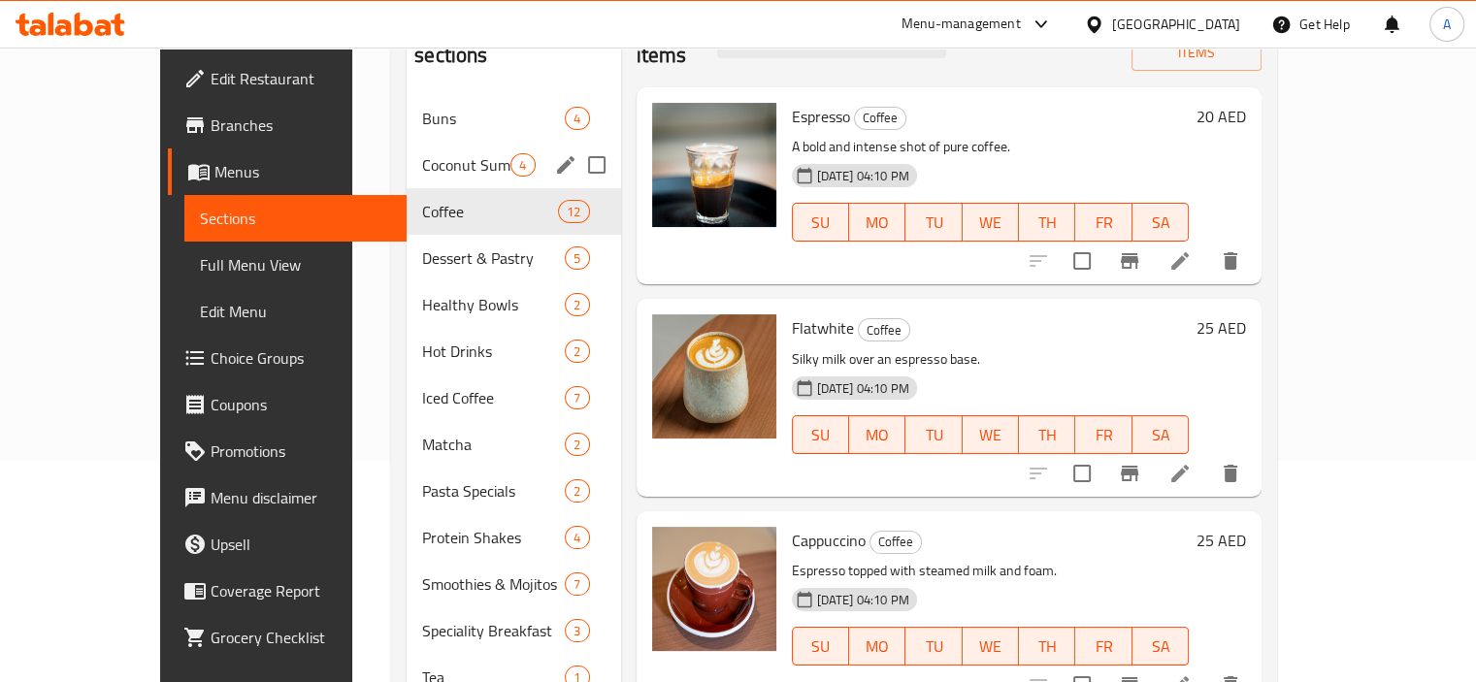
click at [411, 142] on div "Coconut Summer Specials 4" at bounding box center [514, 165] width 214 height 47
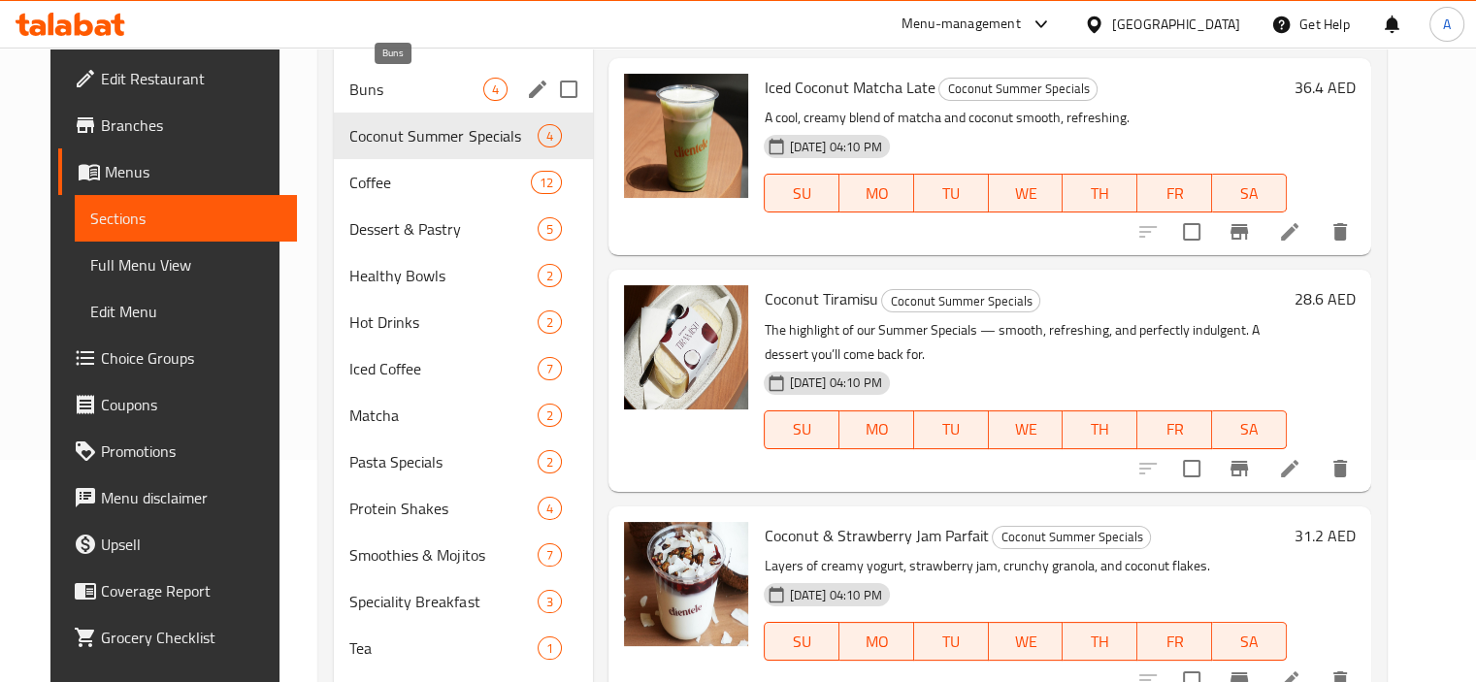
click at [402, 87] on span "Buns" at bounding box center [416, 89] width 134 height 23
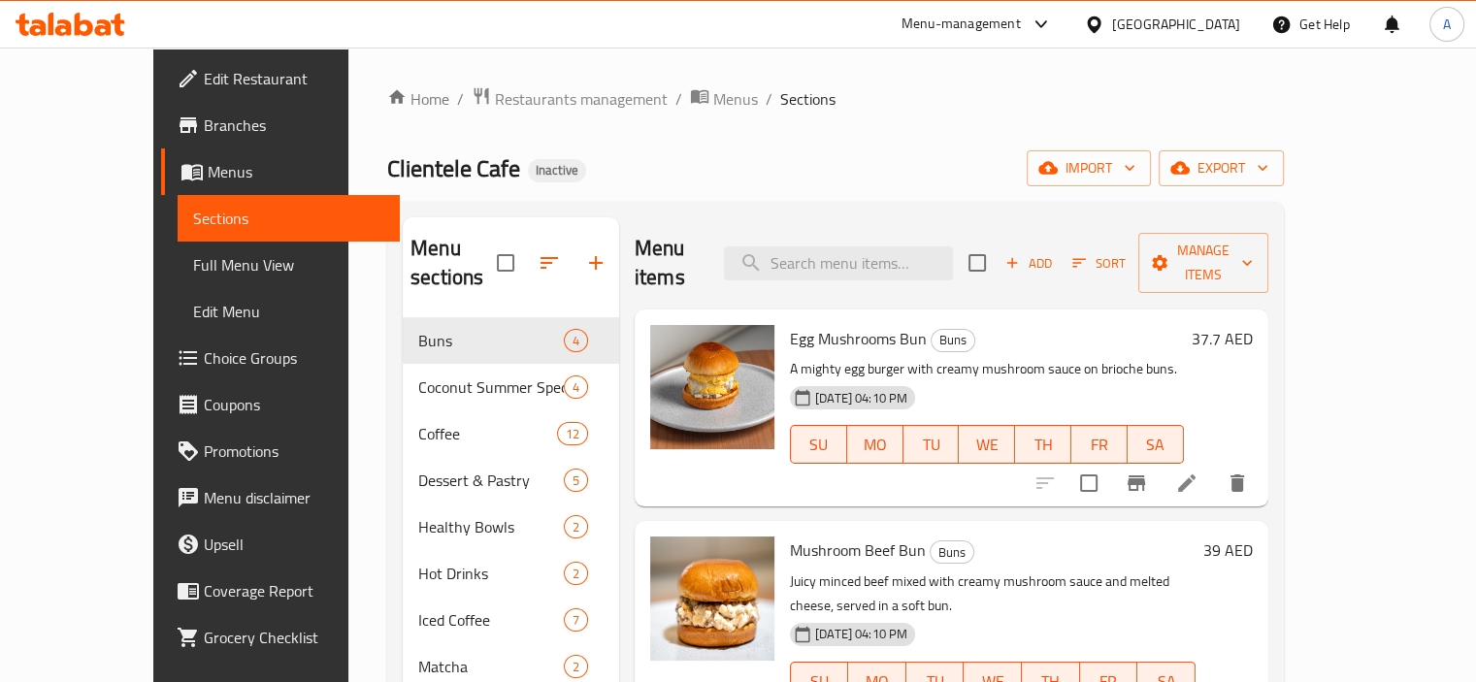
click at [208, 174] on span "Menus" at bounding box center [296, 171] width 177 height 23
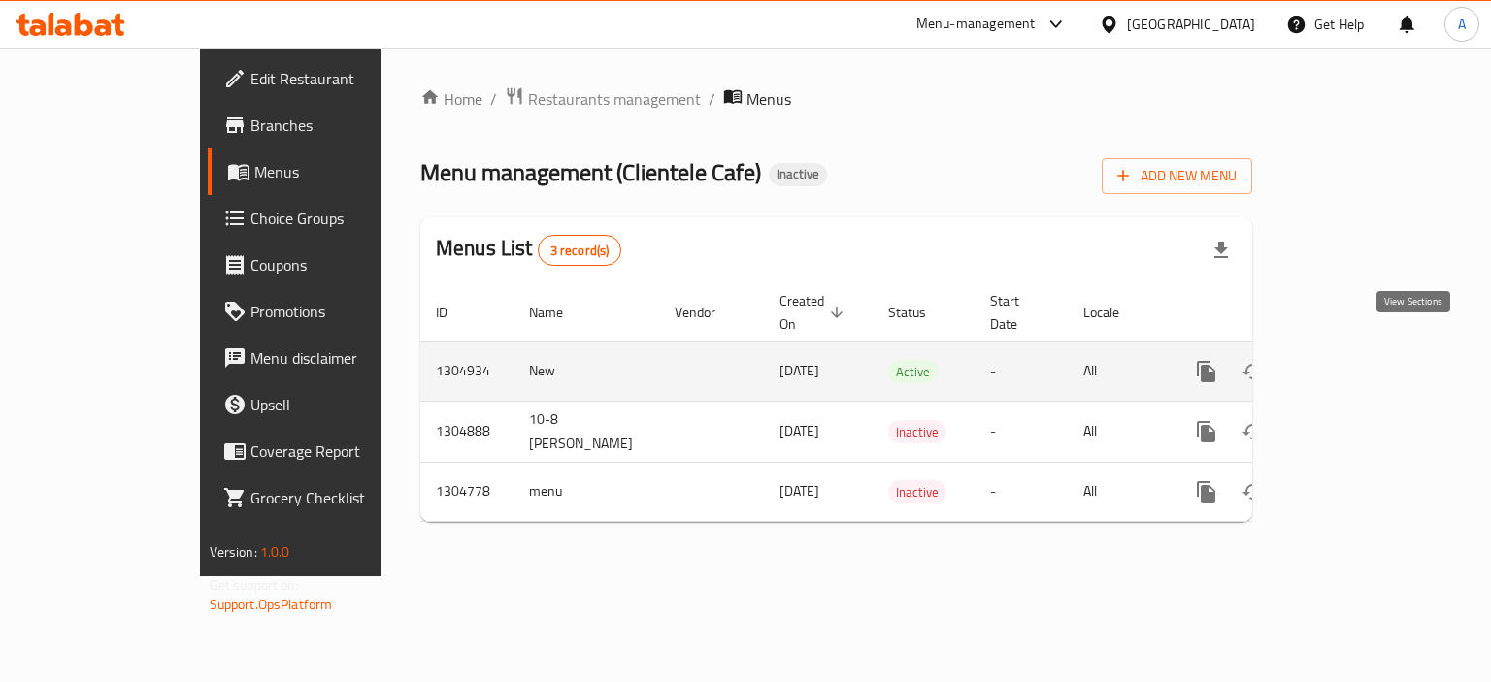
click at [1358, 360] on icon "enhanced table" at bounding box center [1345, 371] width 23 height 23
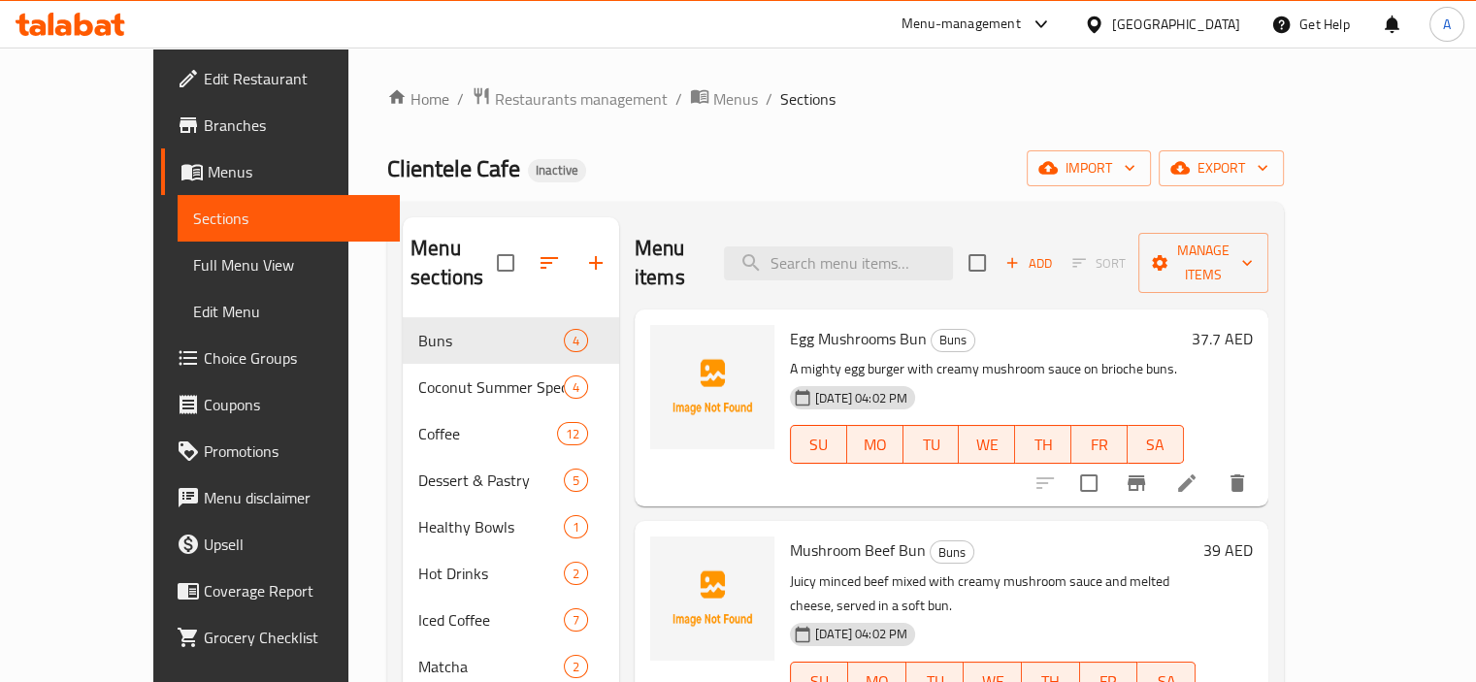
click at [178, 248] on link "Full Menu View" at bounding box center [289, 265] width 222 height 47
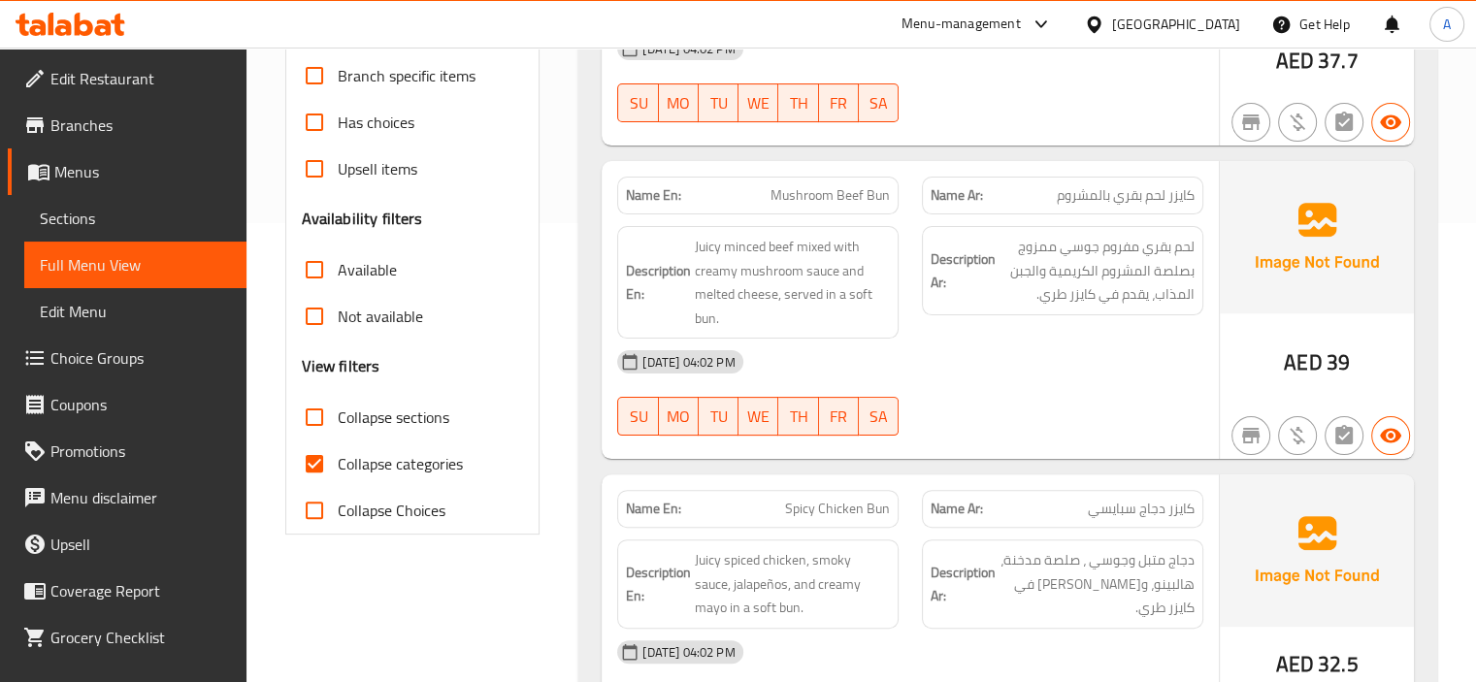
scroll to position [582, 0]
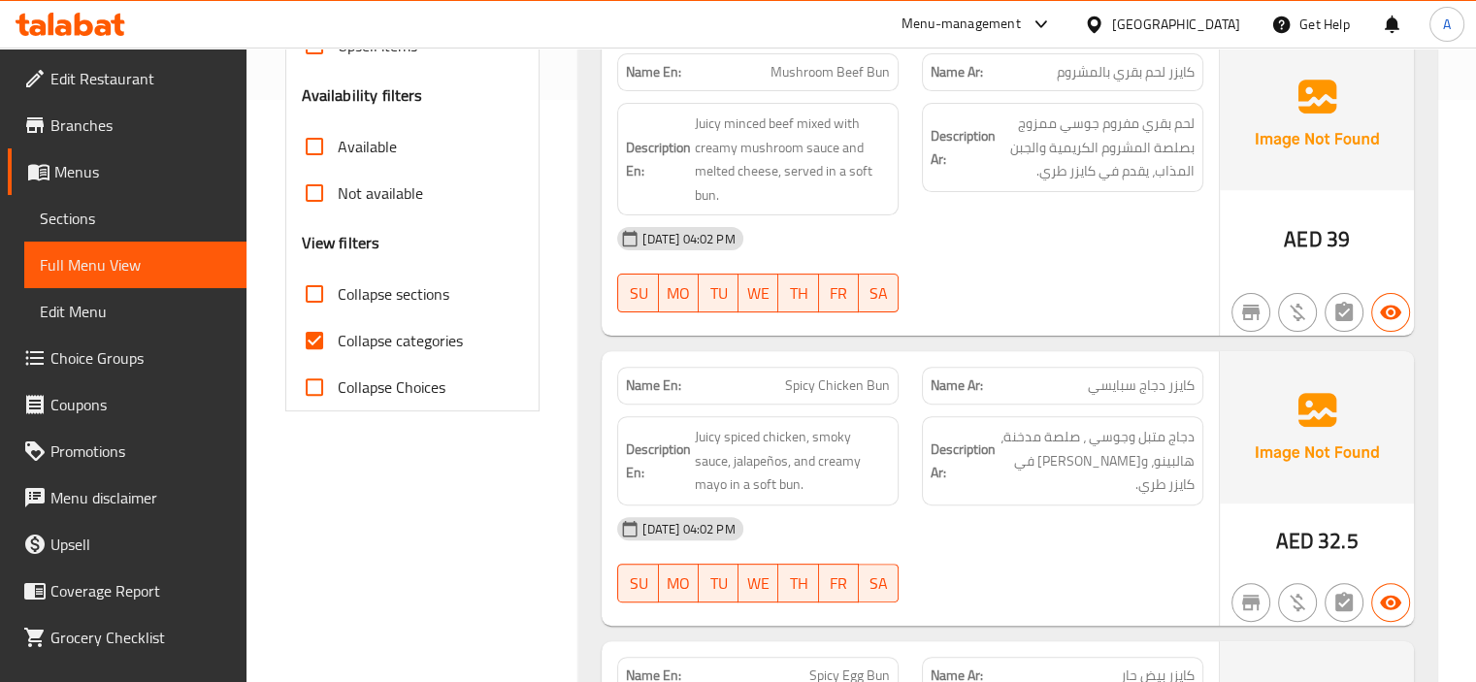
click at [350, 282] on span "Collapse sections" at bounding box center [394, 293] width 112 height 23
click at [338, 282] on input "Collapse sections" at bounding box center [314, 294] width 47 height 47
checkbox input "true"
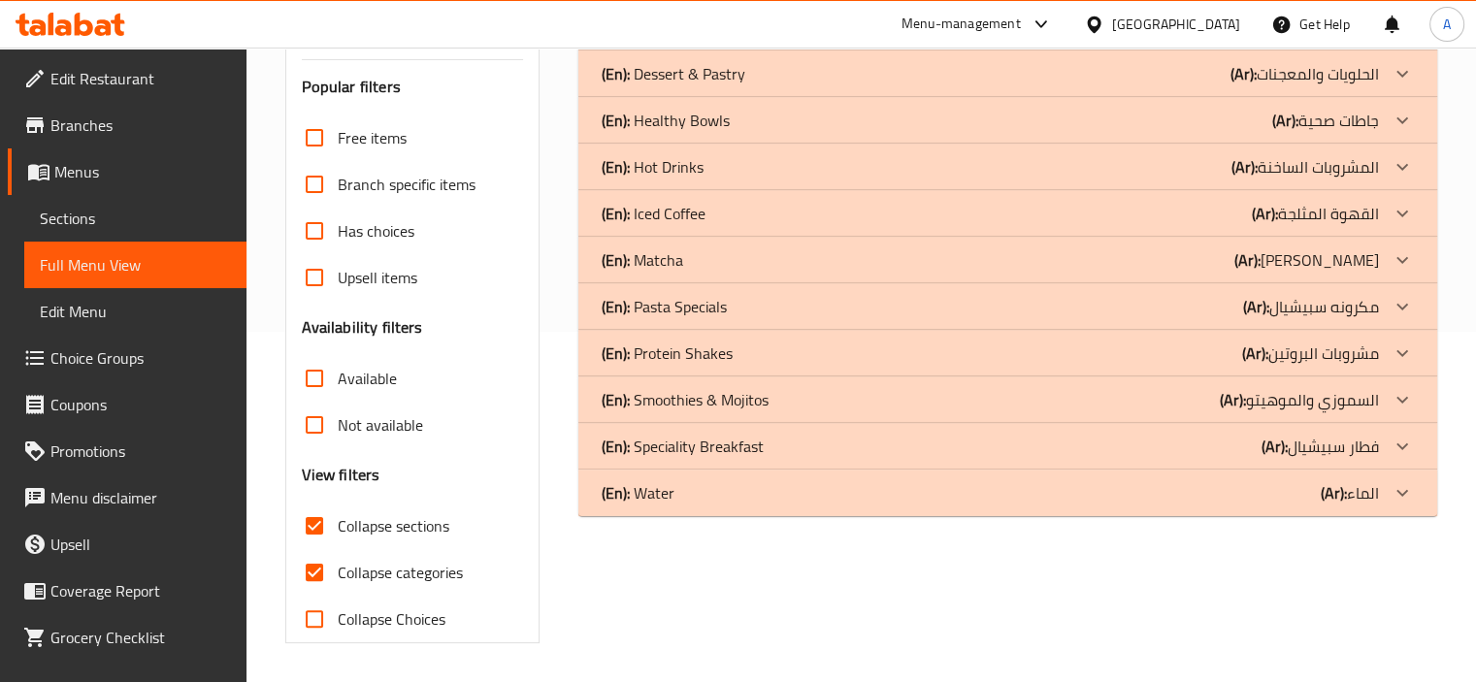
scroll to position [349, 0]
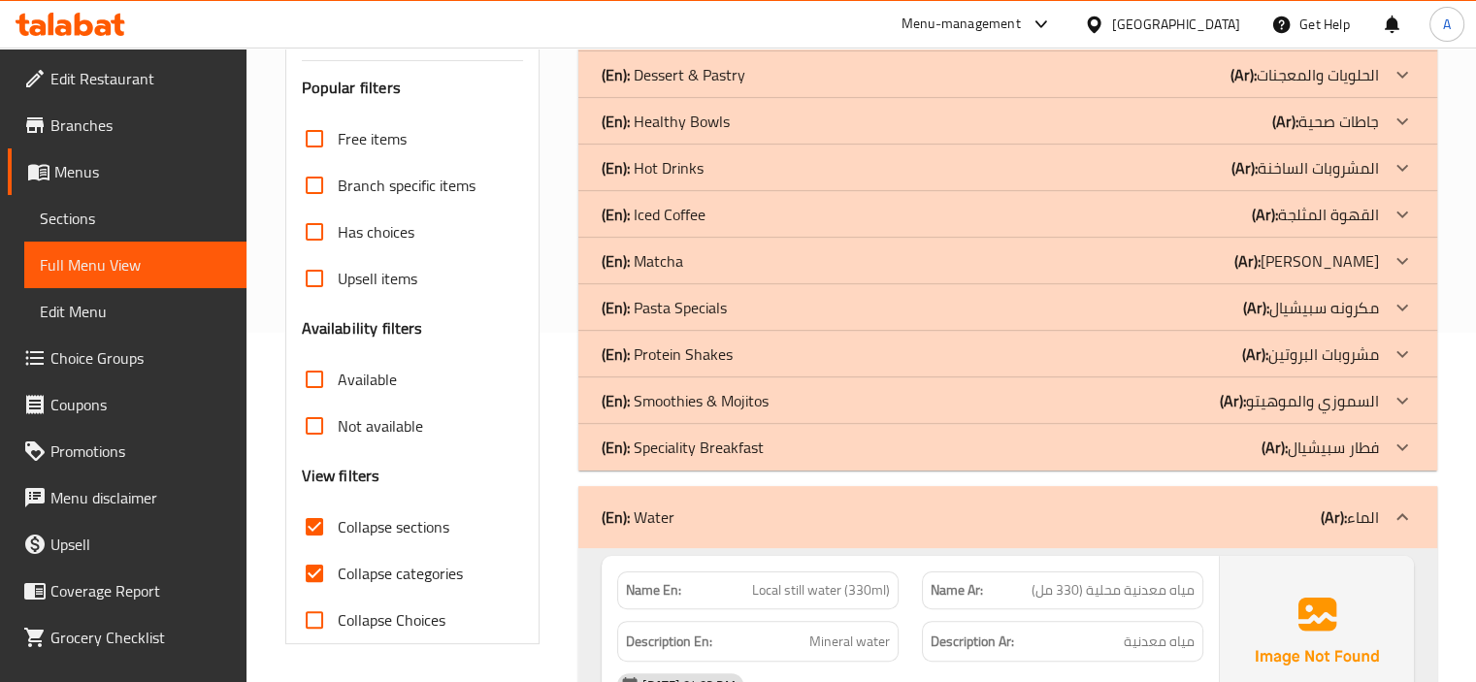
drag, startPoint x: 750, startPoint y: 438, endPoint x: 745, endPoint y: 407, distance: 31.4
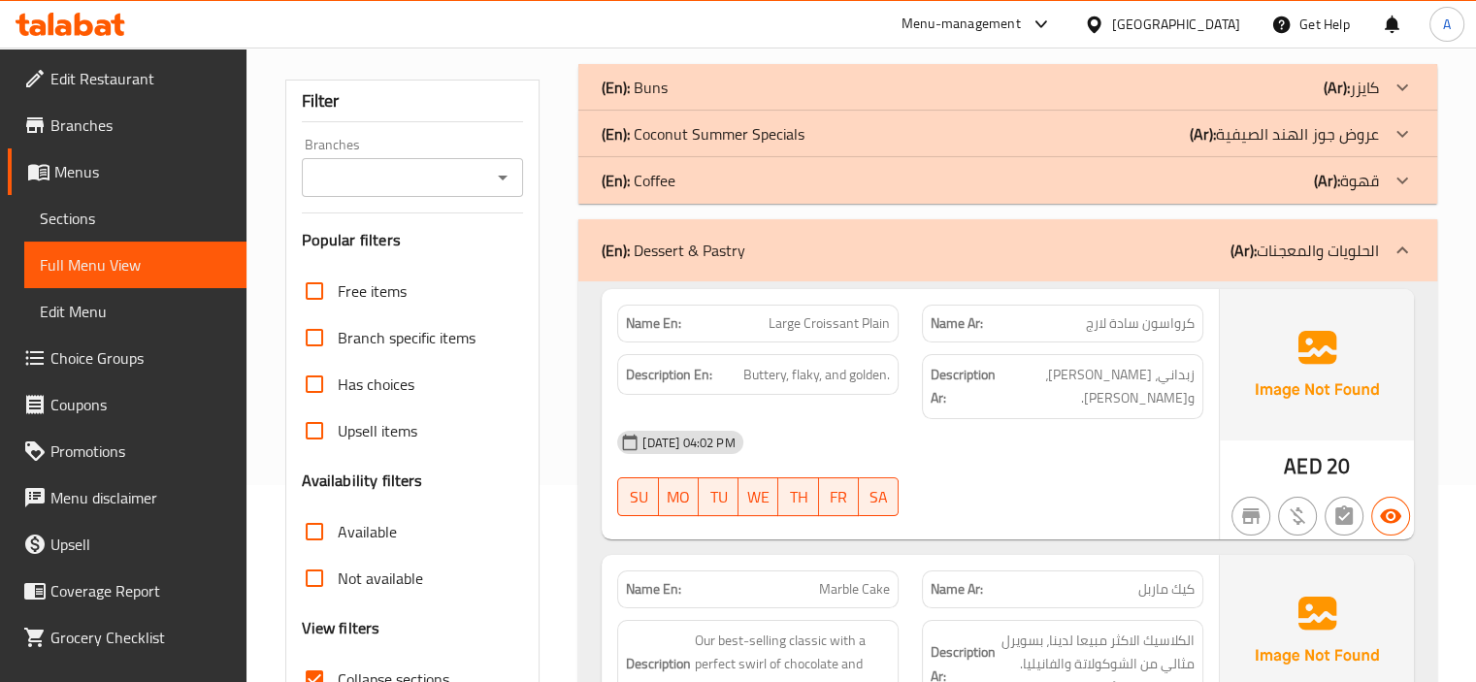
scroll to position [155, 0]
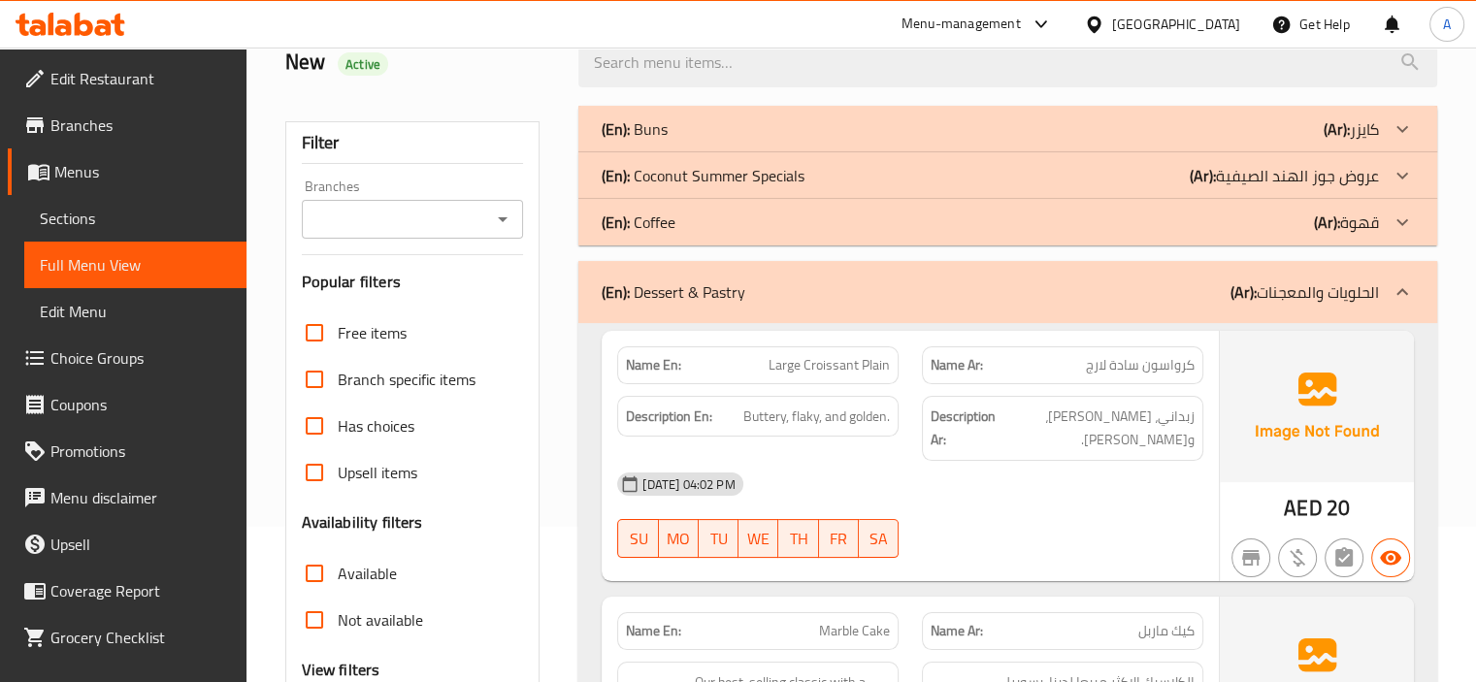
click at [686, 141] on div "(En): Coffee (Ar): قهوة" at bounding box center [990, 128] width 777 height 23
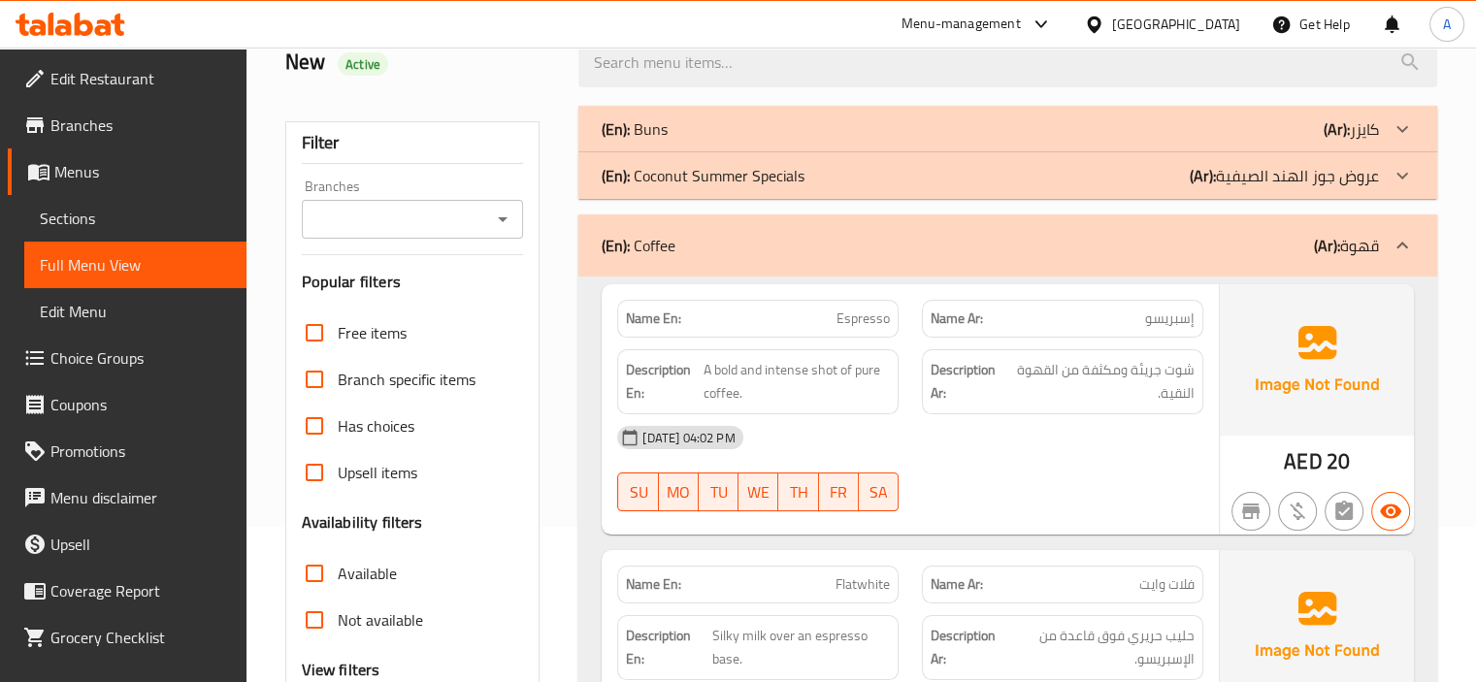
click at [668, 141] on p "(En): Coconut Summer Specials" at bounding box center [635, 128] width 66 height 23
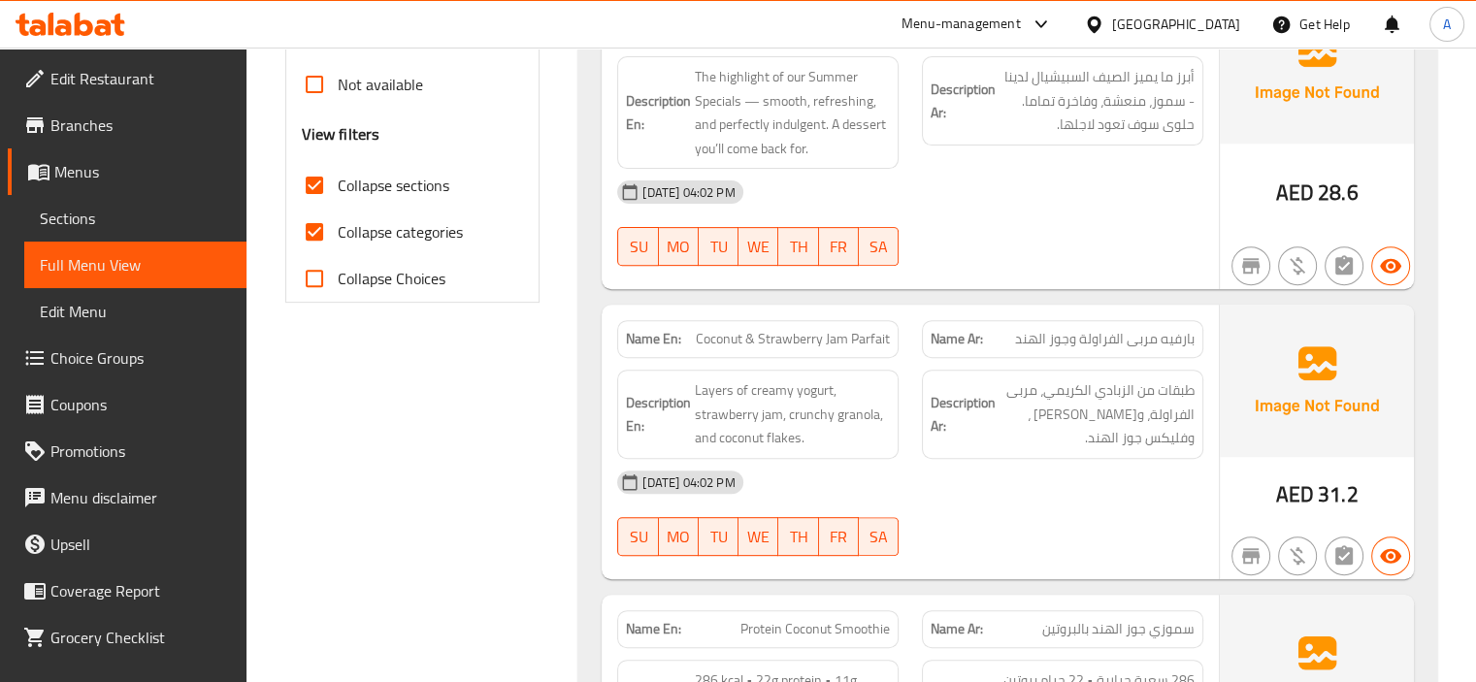
scroll to position [835, 0]
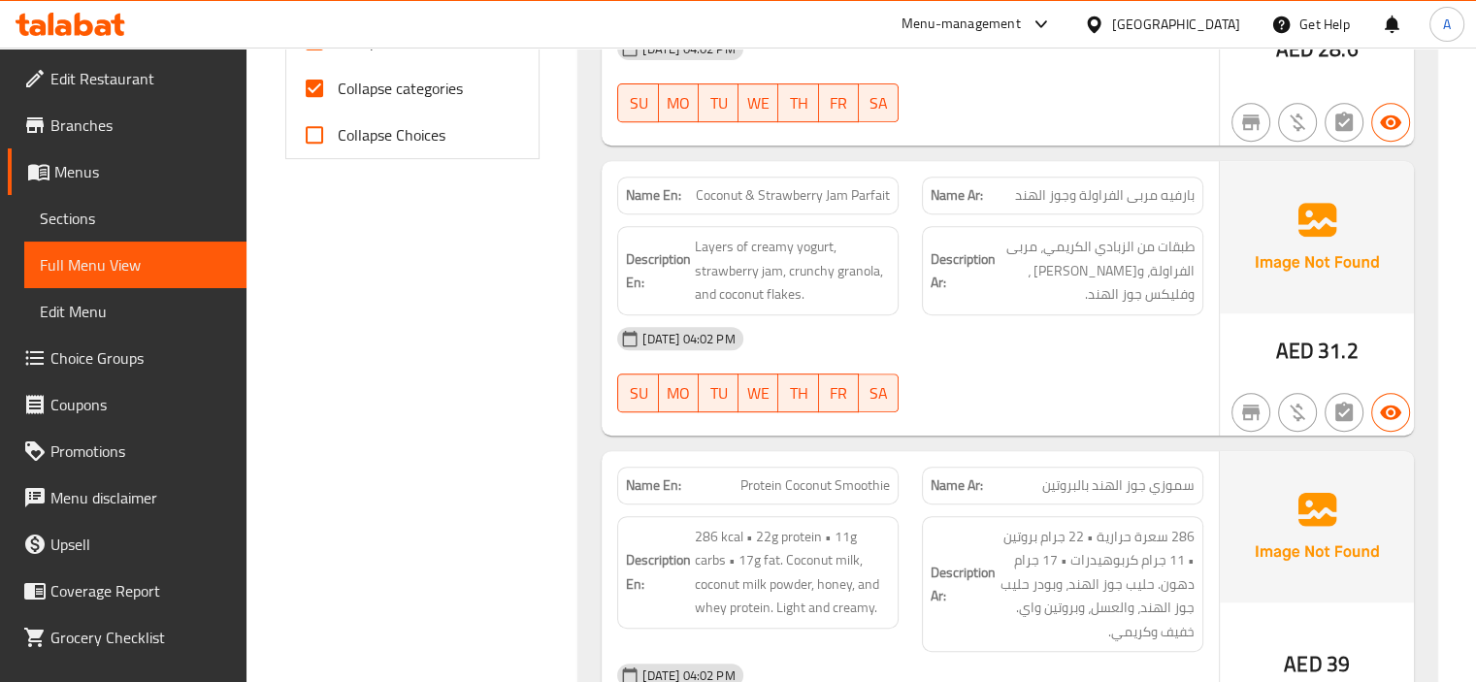
click at [435, 97] on span "Collapse categories" at bounding box center [400, 88] width 125 height 23
click at [338, 97] on input "Collapse categories" at bounding box center [314, 88] width 47 height 47
checkbox input "false"
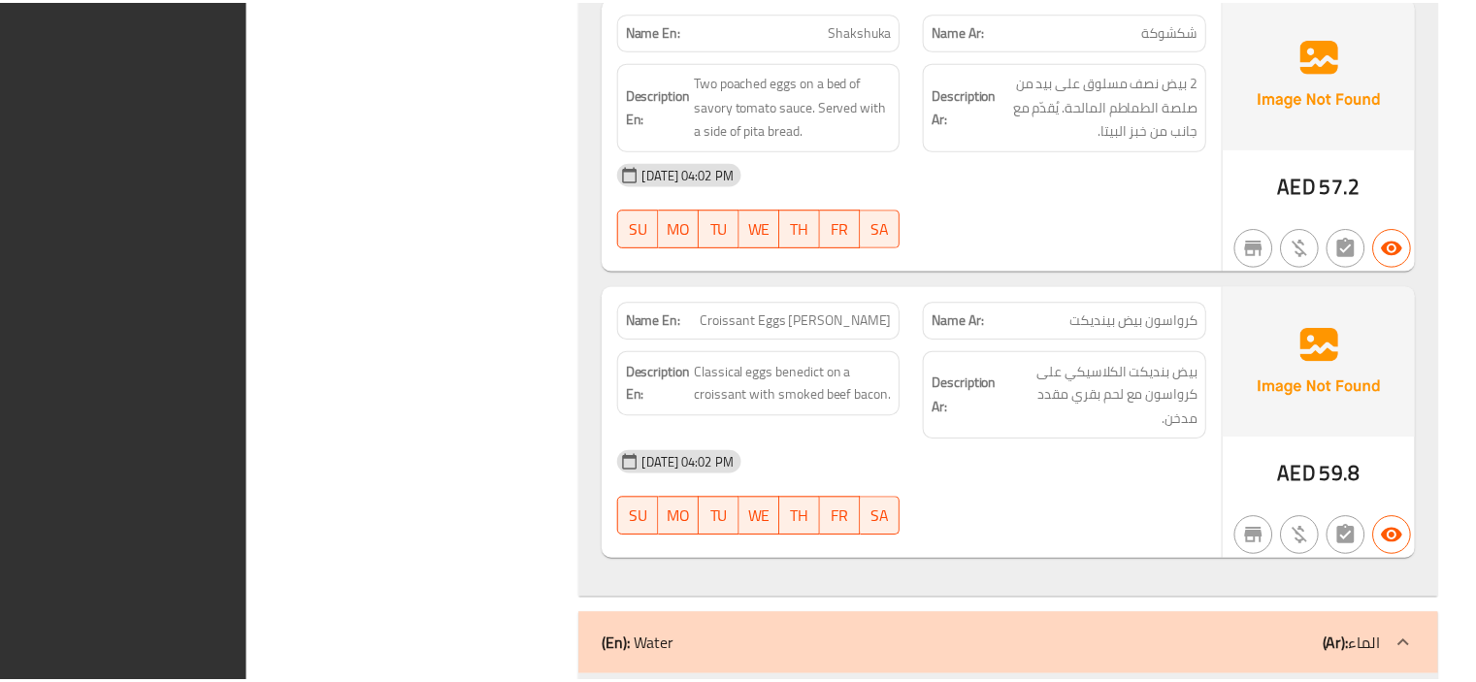
scroll to position [15446, 0]
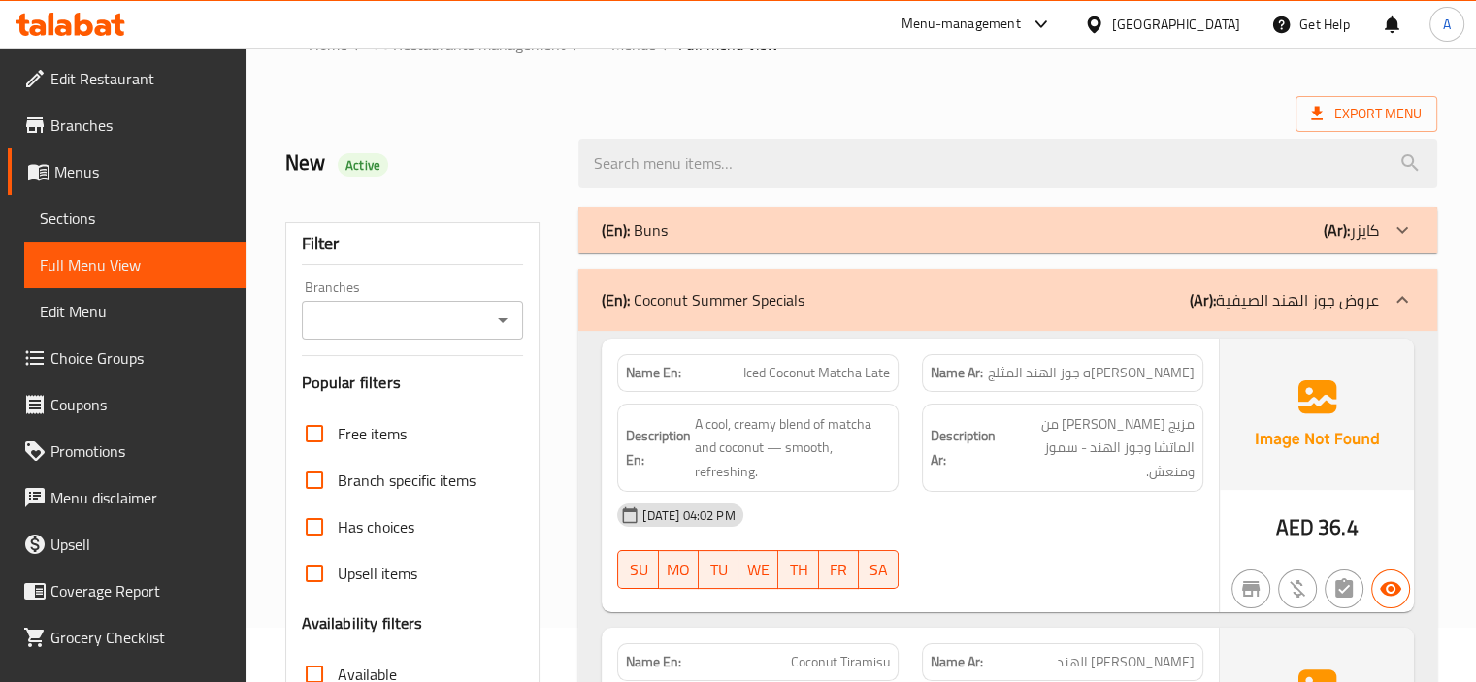
scroll to position [0, 0]
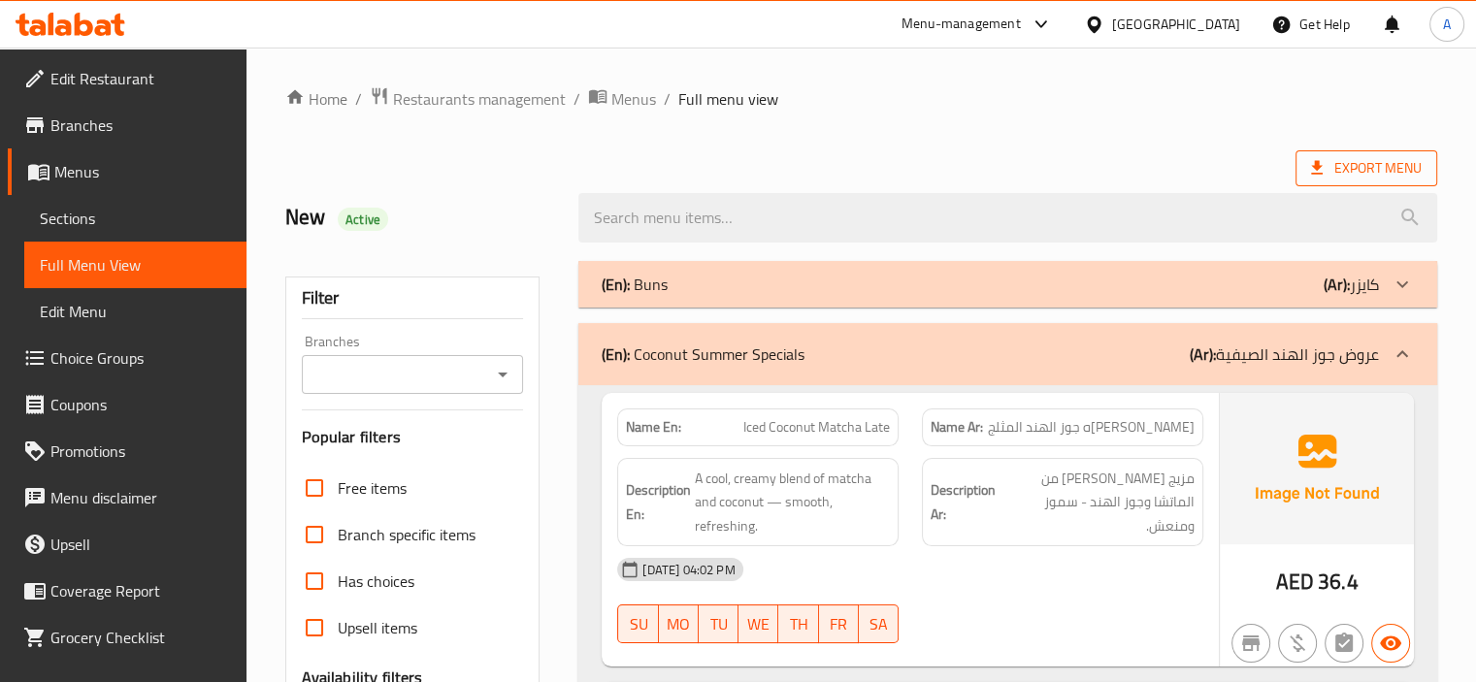
click at [1359, 162] on span "Export Menu" at bounding box center [1366, 168] width 111 height 24
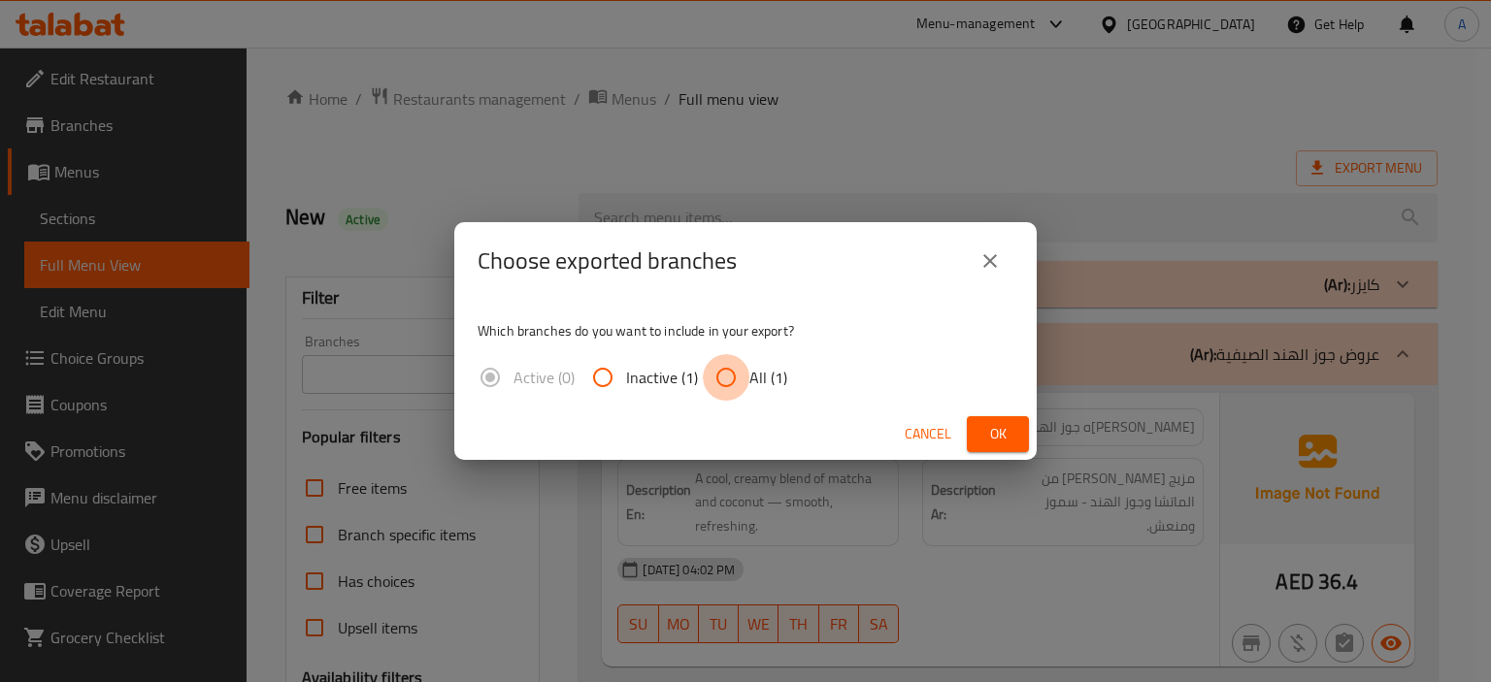
click at [724, 385] on input "All (1)" at bounding box center [726, 377] width 47 height 47
radio input "true"
click at [974, 433] on button "Ok" at bounding box center [998, 434] width 62 height 36
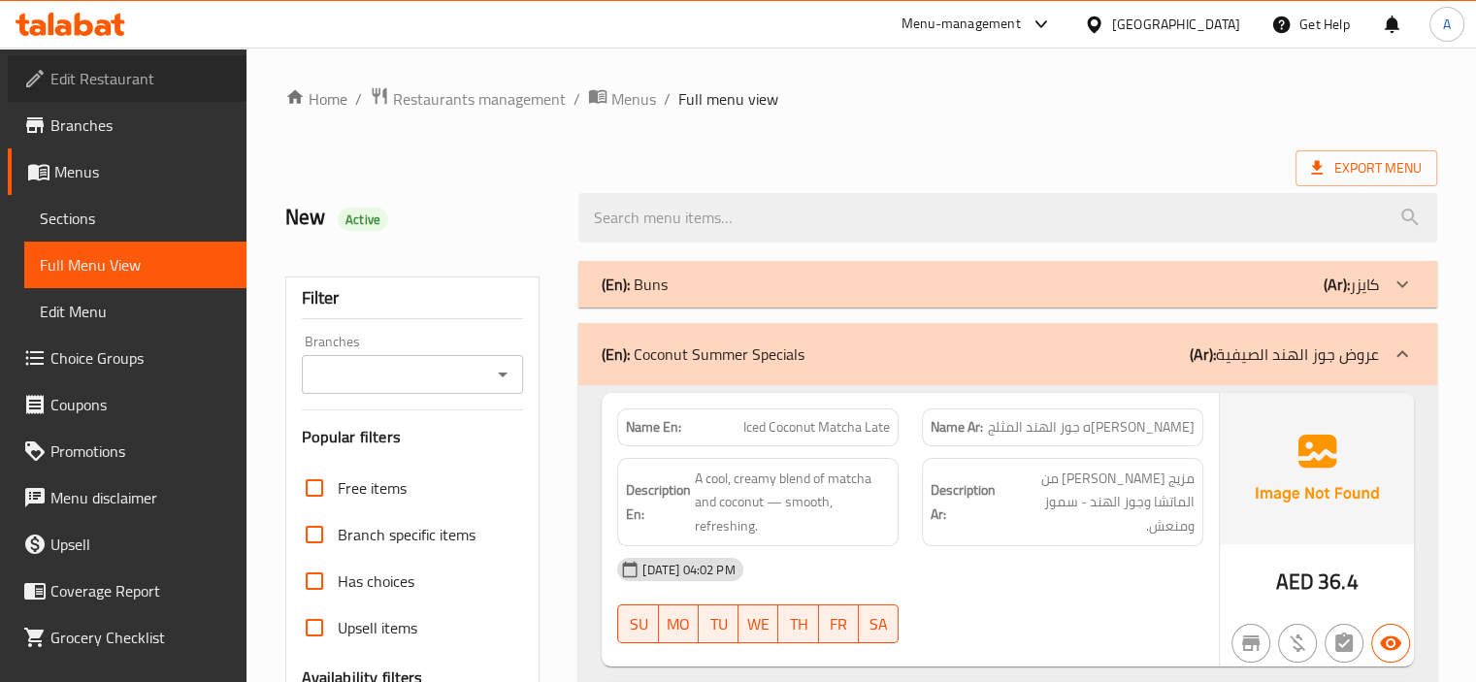
click at [133, 90] on span "Edit Restaurant" at bounding box center [140, 78] width 181 height 23
